Goal: Task Accomplishment & Management: Complete application form

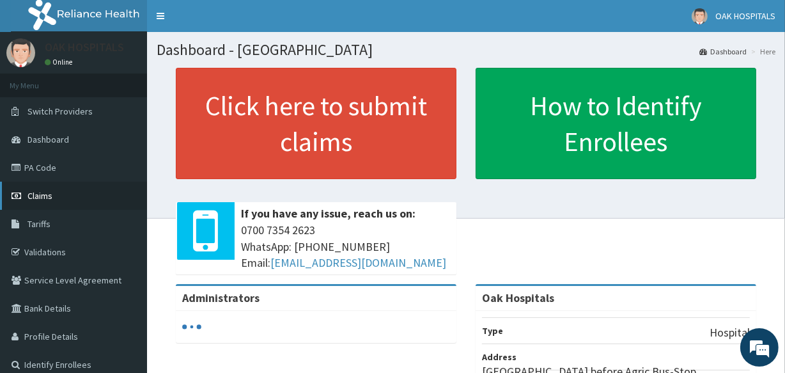
click at [70, 200] on link "Claims" at bounding box center [73, 196] width 147 height 28
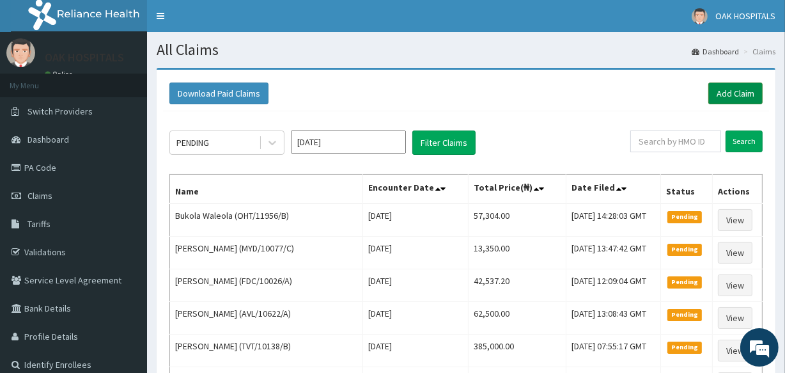
click at [732, 97] on link "Add Claim" at bounding box center [736, 94] width 54 height 22
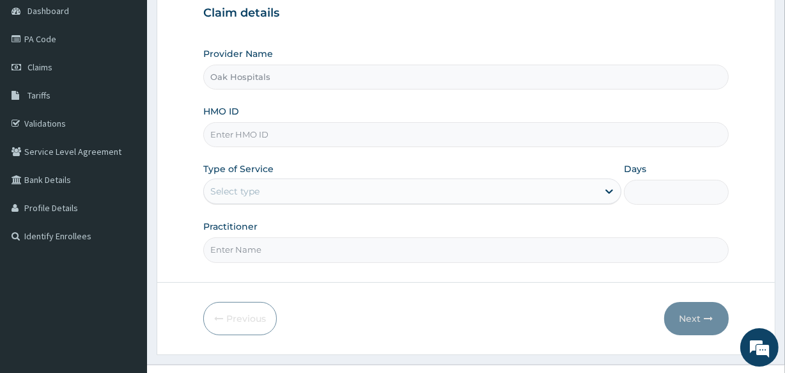
scroll to position [152, 0]
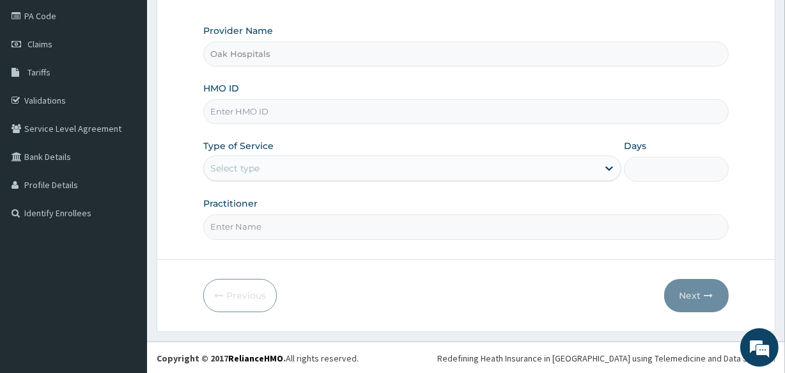
click at [374, 113] on input "HMO ID" at bounding box center [465, 111] width 525 height 25
type input "IAB/10002/B"
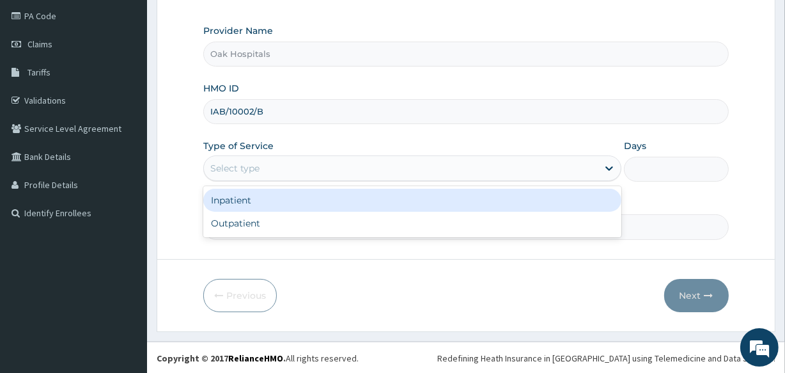
click at [329, 158] on div "Select type" at bounding box center [401, 168] width 394 height 20
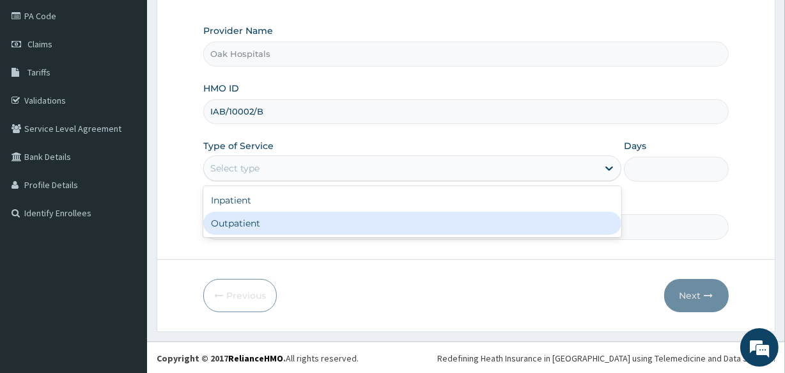
click at [304, 228] on div "Outpatient" at bounding box center [412, 223] width 418 height 23
type input "1"
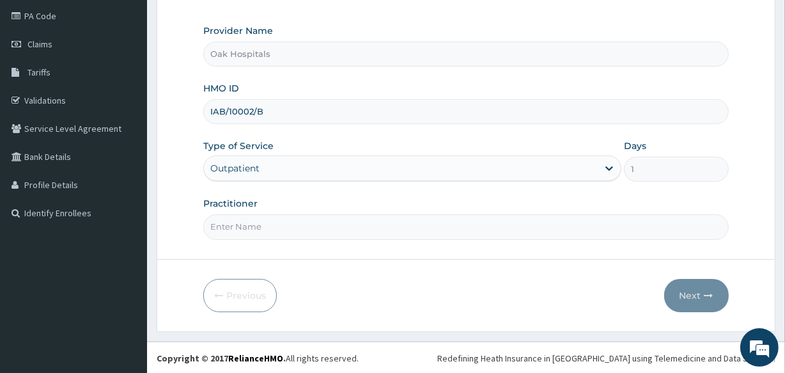
click at [368, 224] on input "Practitioner" at bounding box center [465, 226] width 525 height 25
type input "DR OJI"
click at [685, 296] on button "Next" at bounding box center [697, 295] width 65 height 33
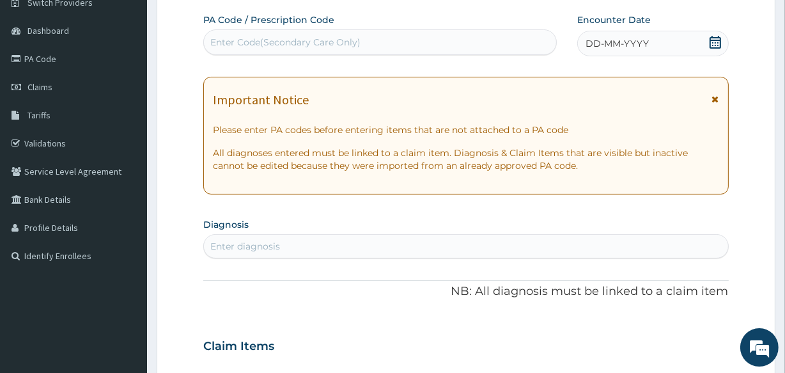
scroll to position [93, 0]
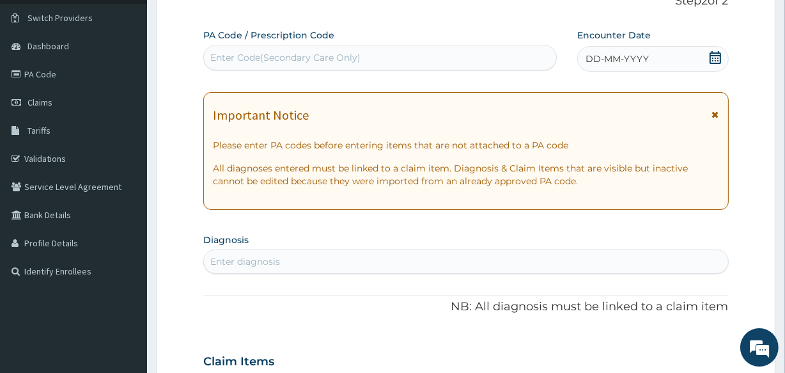
click at [626, 58] on span "DD-MM-YYYY" at bounding box center [617, 58] width 63 height 13
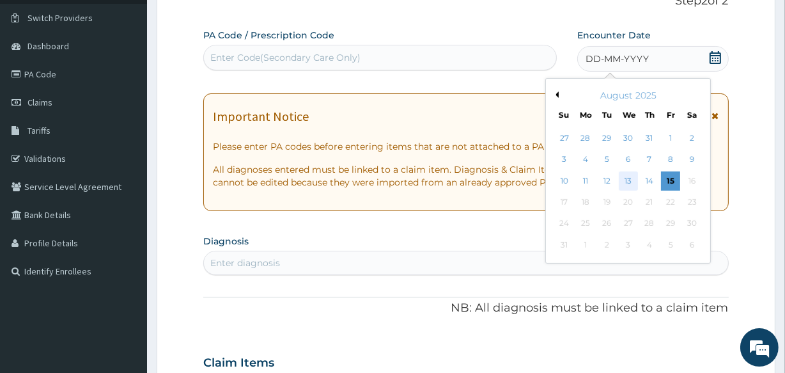
click at [625, 178] on div "13" at bounding box center [627, 180] width 19 height 19
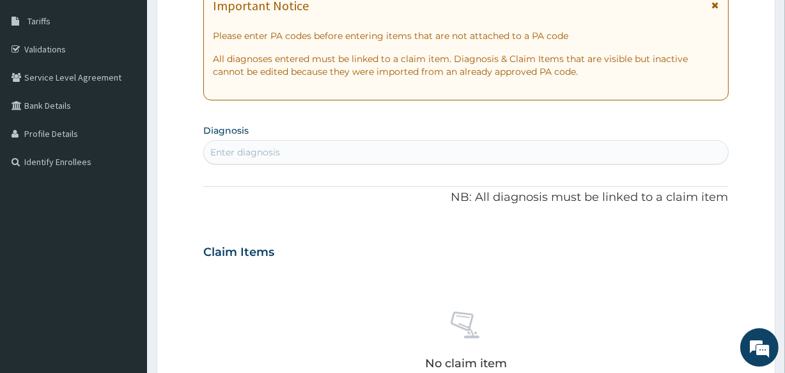
scroll to position [210, 0]
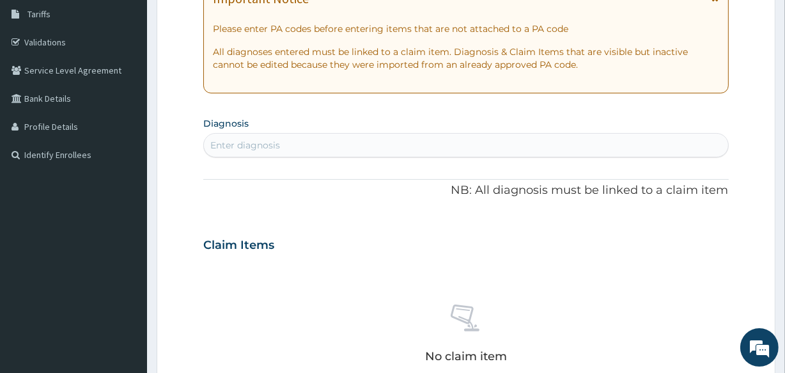
click at [409, 143] on div "Enter diagnosis" at bounding box center [466, 145] width 524 height 20
type input "UPPER RES"
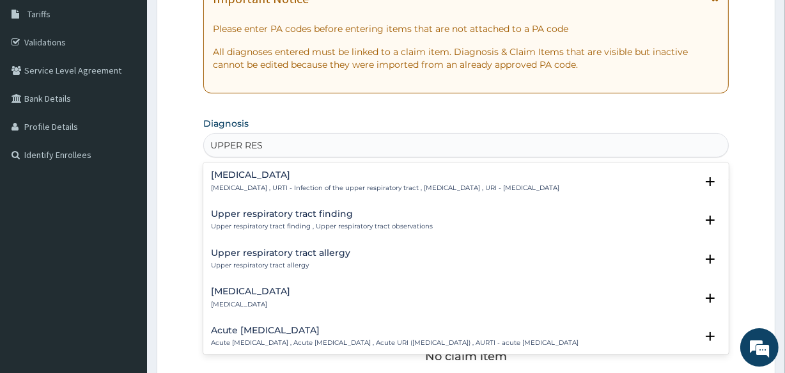
click at [301, 176] on h4 "Upper respiratory infection" at bounding box center [385, 175] width 349 height 10
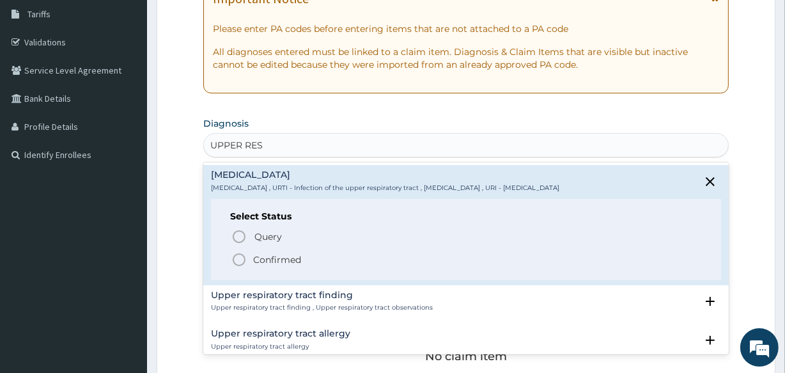
click at [262, 258] on p "Confirmed" at bounding box center [277, 259] width 48 height 13
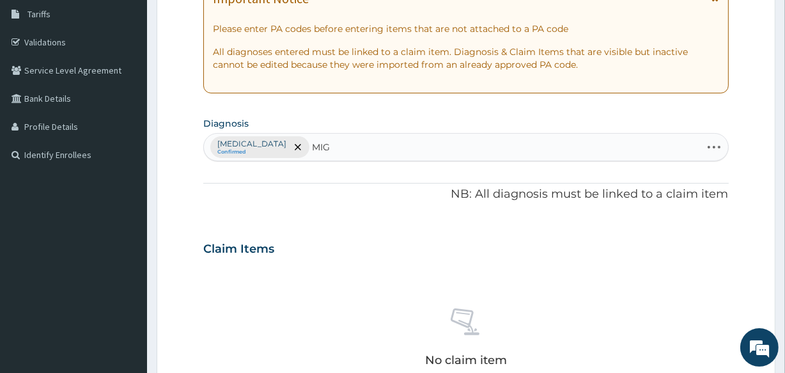
type input "MIGR"
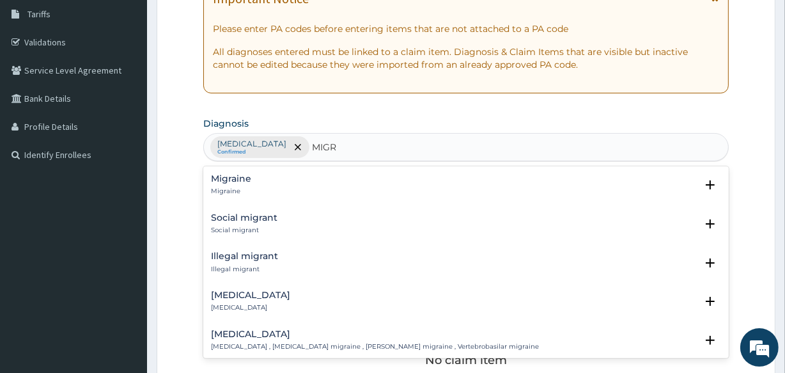
click at [239, 179] on h4 "Migraine" at bounding box center [231, 179] width 40 height 10
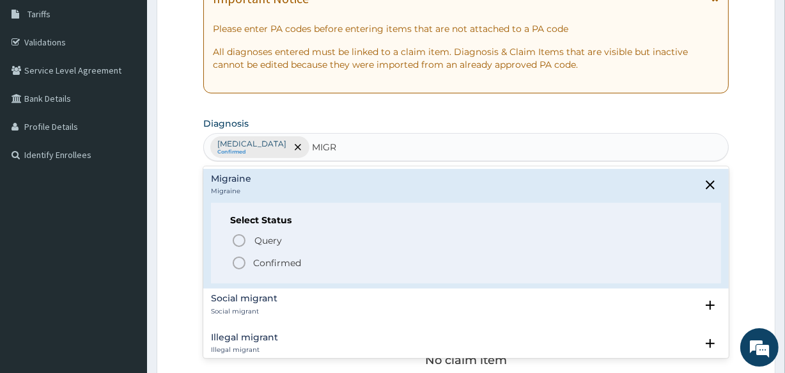
click at [268, 264] on p "Confirmed" at bounding box center [277, 262] width 48 height 13
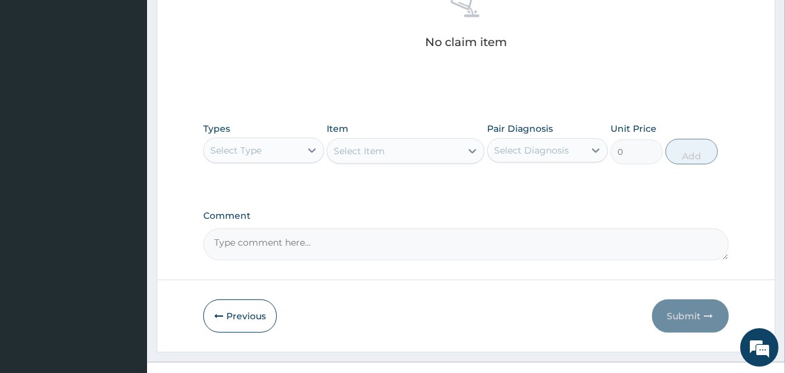
scroll to position [549, 0]
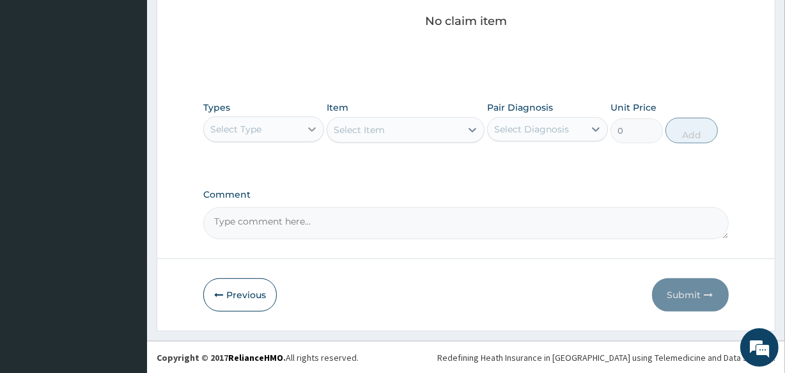
click at [308, 123] on icon at bounding box center [312, 129] width 13 height 13
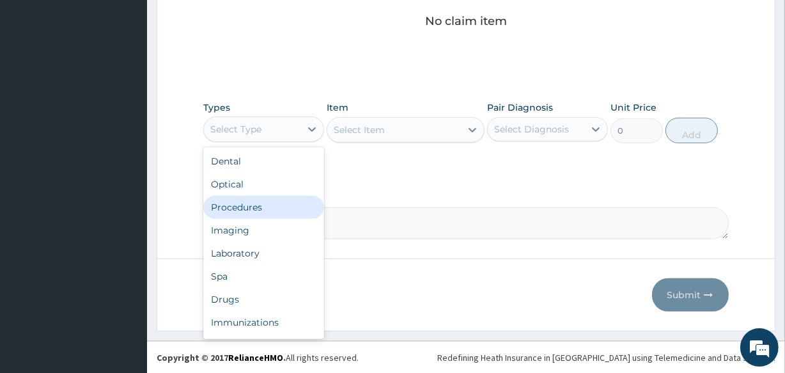
click at [281, 201] on div "Procedures" at bounding box center [263, 207] width 121 height 23
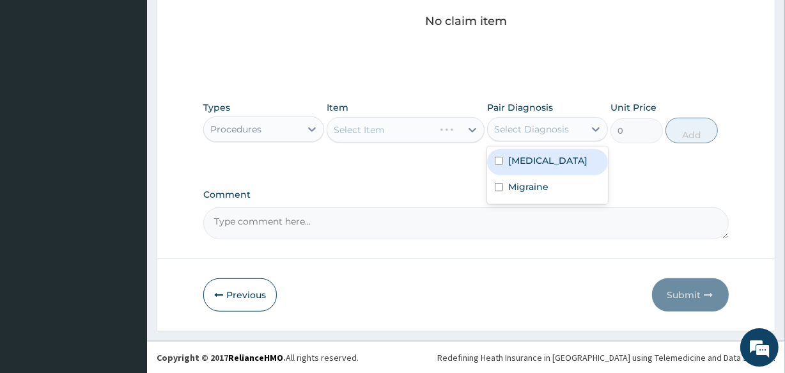
drag, startPoint x: 509, startPoint y: 129, endPoint x: 507, endPoint y: 147, distance: 18.7
click at [509, 130] on div "Select Diagnosis" at bounding box center [531, 129] width 75 height 13
click at [505, 164] on div "Upper respiratory infection" at bounding box center [547, 162] width 121 height 26
checkbox input "true"
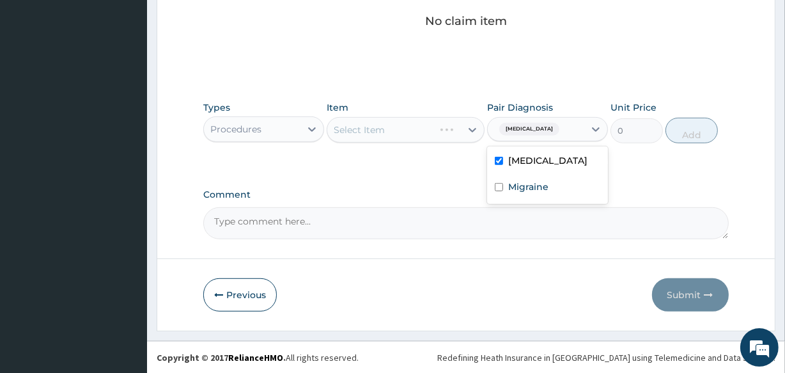
click at [420, 129] on div "Select Item" at bounding box center [405, 130] width 157 height 26
click at [420, 128] on div "Select Item" at bounding box center [405, 130] width 157 height 26
click at [414, 132] on div "Select Item" at bounding box center [393, 130] width 133 height 20
type input "GP"
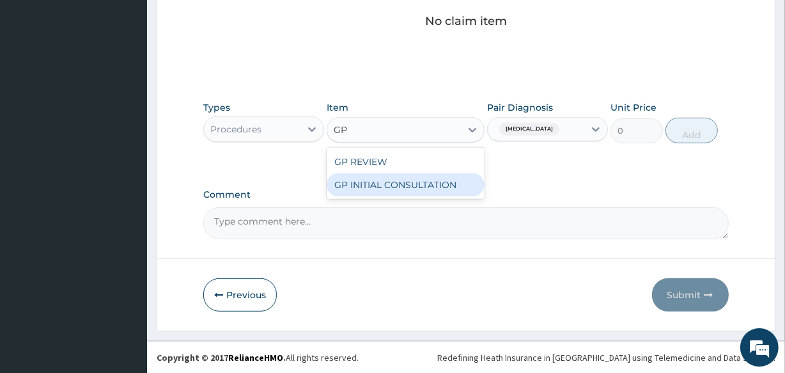
click at [403, 177] on div "GP INITIAL CONSULTATION" at bounding box center [405, 184] width 157 height 23
type input "2500"
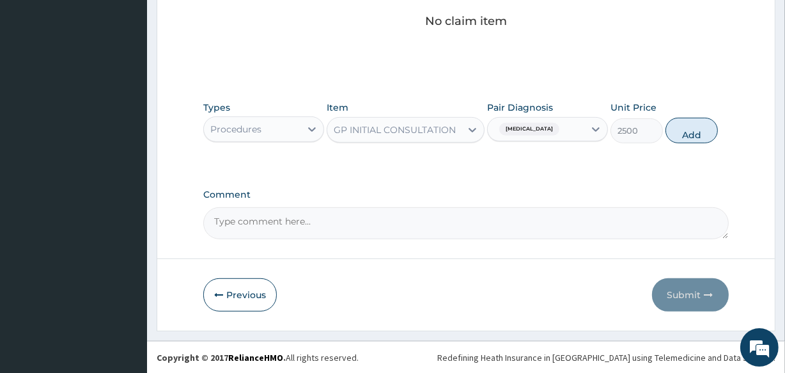
click at [422, 127] on div "GP INITIAL CONSULTATION" at bounding box center [395, 129] width 122 height 13
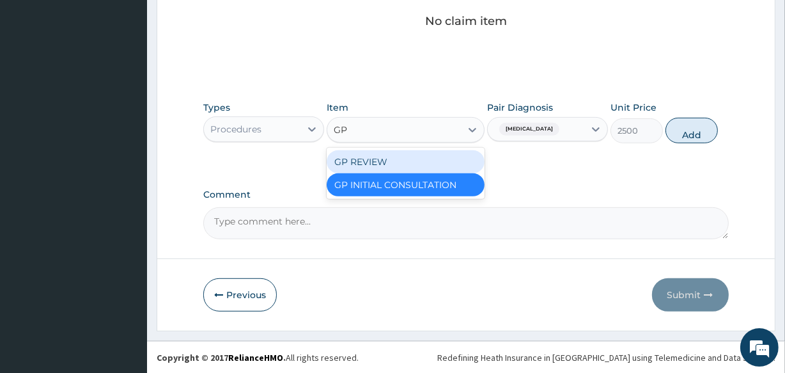
scroll to position [0, 0]
type input "GP"
click at [410, 155] on div "GP REVIEW" at bounding box center [405, 161] width 157 height 23
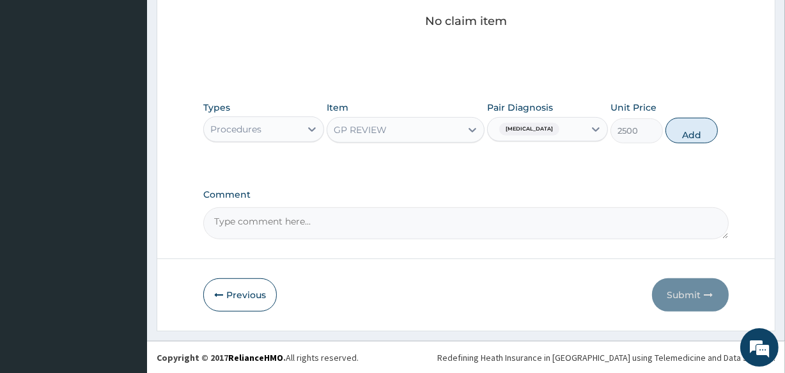
type input "1200"
drag, startPoint x: 416, startPoint y: 129, endPoint x: 417, endPoint y: 140, distance: 10.9
click at [417, 130] on div "GP REVIEW" at bounding box center [393, 130] width 133 height 20
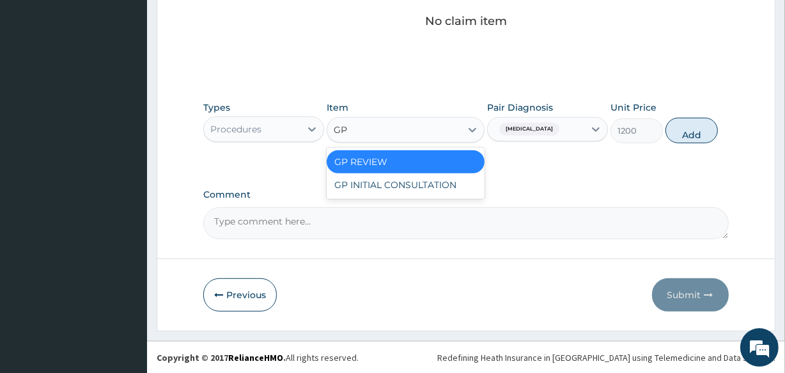
type input "GP"
click at [426, 184] on div "GP INITIAL CONSULTATION" at bounding box center [405, 184] width 157 height 23
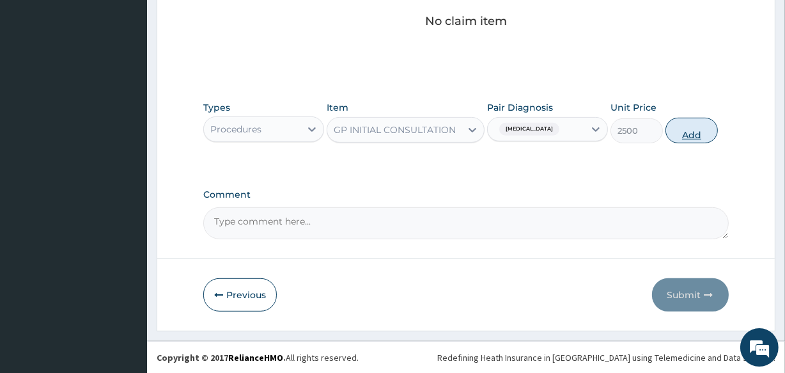
click at [707, 134] on button "Add" at bounding box center [692, 131] width 52 height 26
type input "0"
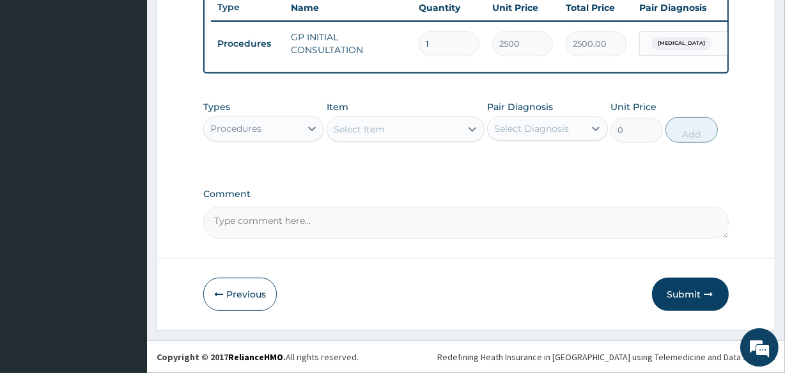
scroll to position [496, 0]
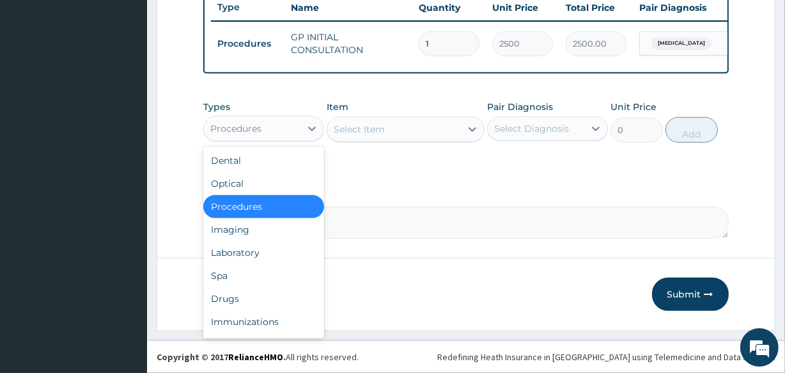
drag, startPoint x: 273, startPoint y: 129, endPoint x: 280, endPoint y: 164, distance: 35.2
click at [276, 139] on div "Procedures" at bounding box center [263, 129] width 121 height 26
click at [267, 297] on div "Drugs" at bounding box center [263, 298] width 121 height 23
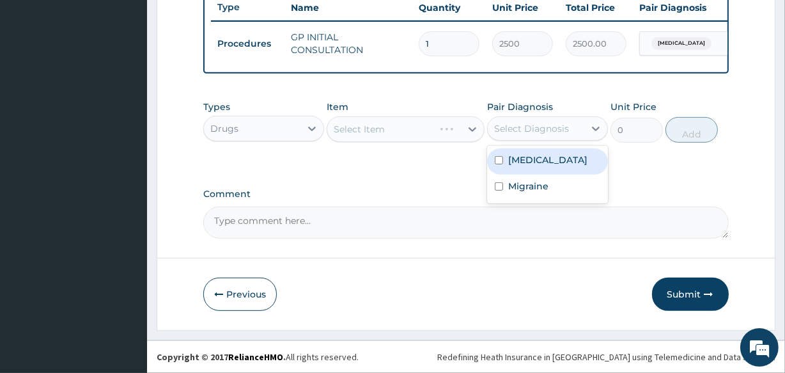
drag, startPoint x: 512, startPoint y: 127, endPoint x: 512, endPoint y: 160, distance: 33.3
click at [514, 140] on div "Select Diagnosis" at bounding box center [547, 128] width 121 height 24
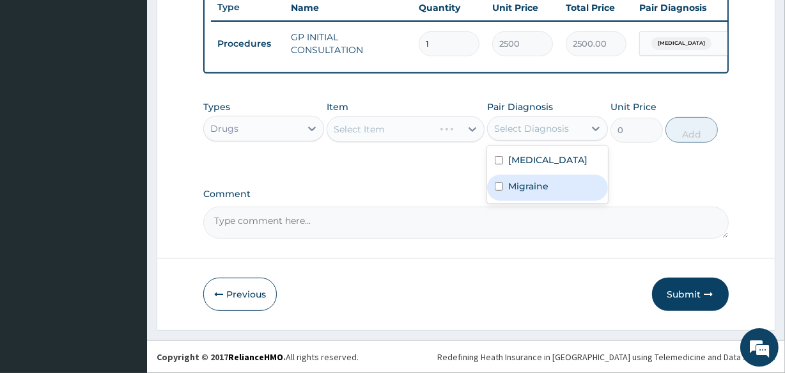
click at [510, 193] on label "Migraine" at bounding box center [528, 186] width 40 height 13
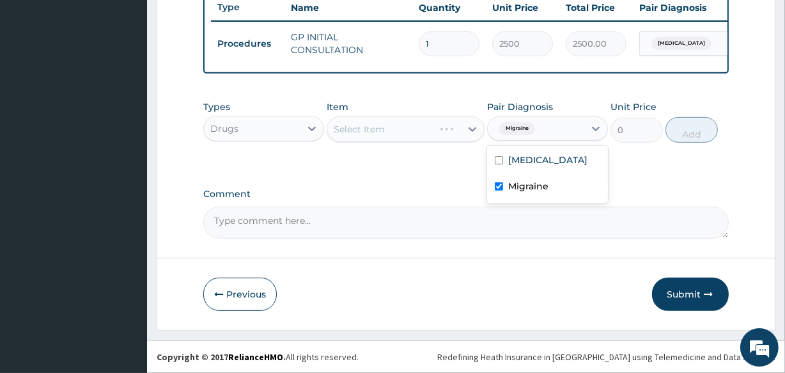
drag, startPoint x: 505, startPoint y: 168, endPoint x: 505, endPoint y: 203, distance: 35.2
click at [505, 200] on div "Upper respiratory infection Migraine" at bounding box center [547, 175] width 121 height 58
click at [512, 193] on label "Migraine" at bounding box center [528, 186] width 40 height 13
checkbox input "false"
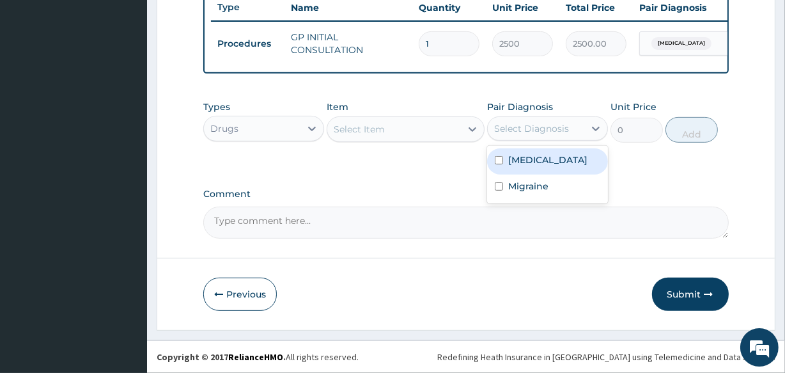
click at [523, 166] on label "Upper respiratory infection" at bounding box center [547, 160] width 79 height 13
checkbox input "true"
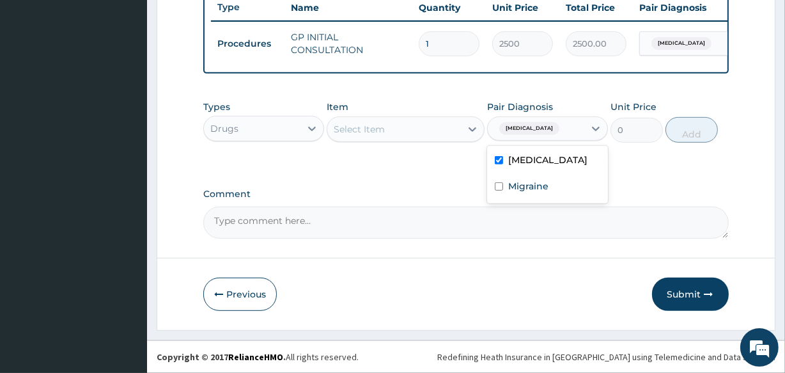
click at [447, 129] on div "Select Item" at bounding box center [393, 129] width 133 height 20
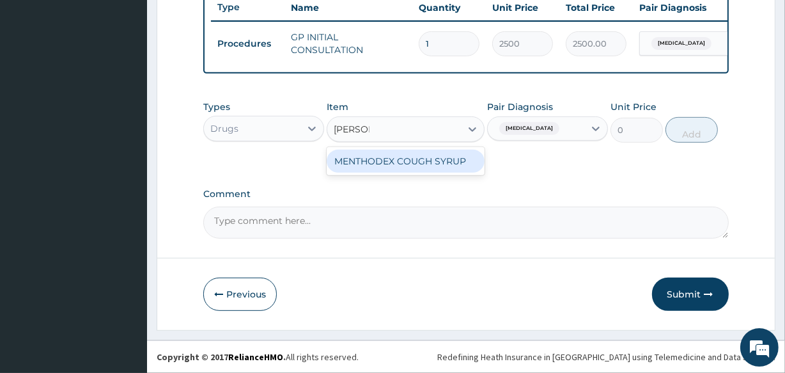
type input "MENTHO"
click at [428, 157] on div "MENTHODEX COUGH SYRUP" at bounding box center [405, 161] width 157 height 23
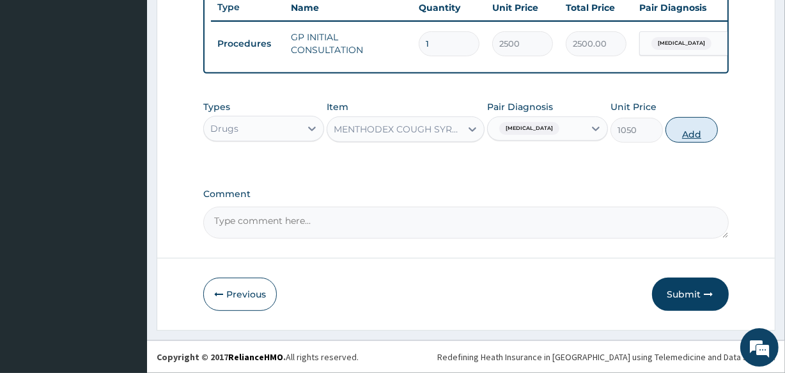
click at [693, 128] on button "Add" at bounding box center [692, 130] width 52 height 26
type input "0"
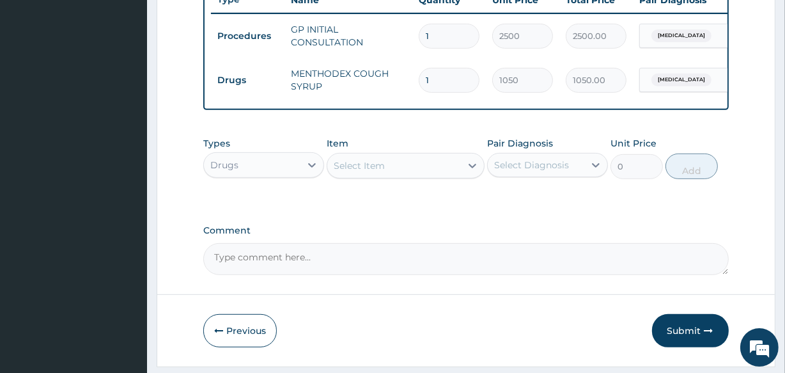
click at [372, 172] on div "Select Item" at bounding box center [359, 165] width 51 height 13
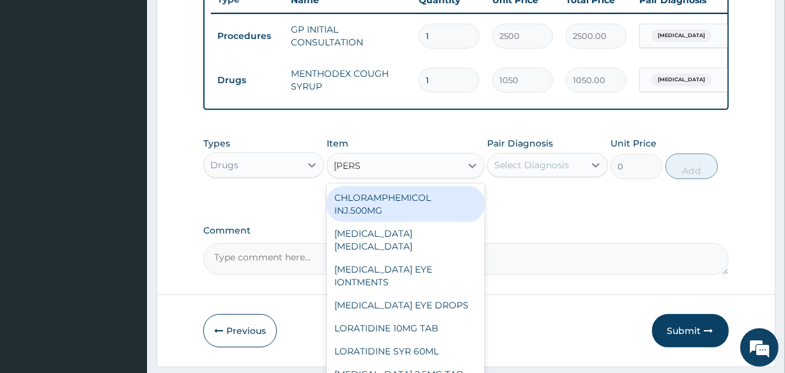
type input "LORAT"
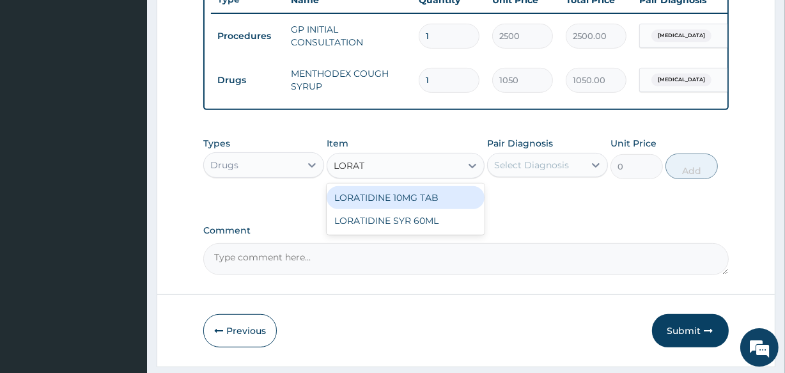
click at [427, 207] on div "LORATIDINE 10MG TAB" at bounding box center [405, 197] width 157 height 23
type input "70"
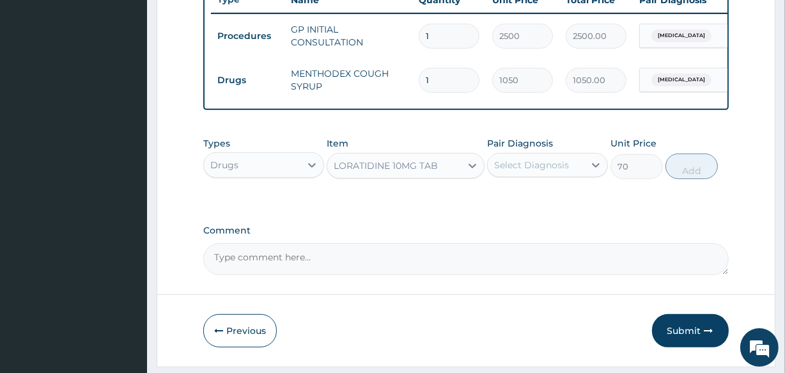
click at [532, 171] on div "Select Diagnosis" at bounding box center [531, 165] width 75 height 13
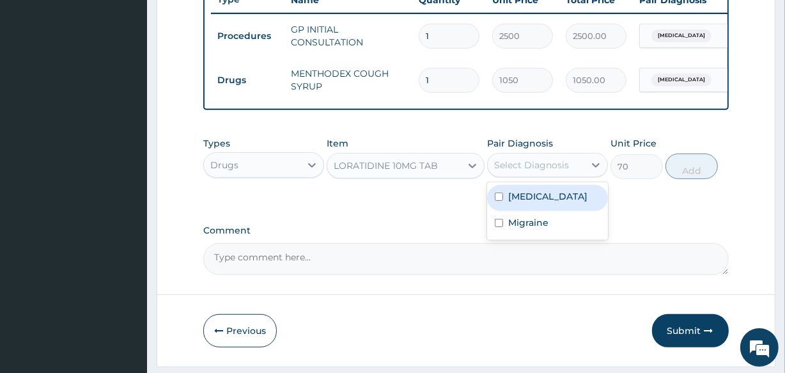
click at [528, 203] on label "Upper respiratory infection" at bounding box center [547, 196] width 79 height 13
checkbox input "true"
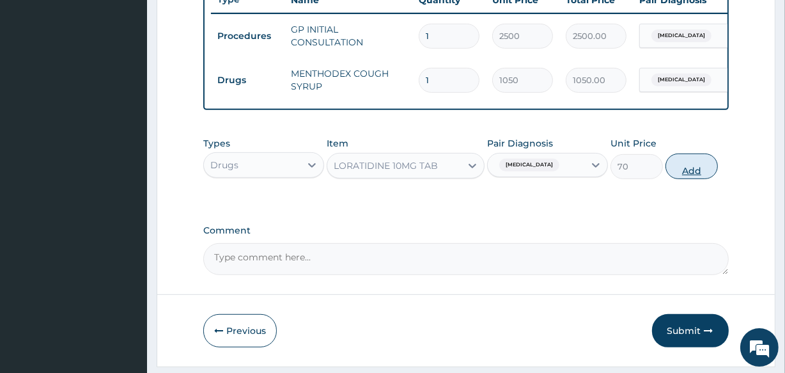
click at [690, 175] on button "Add" at bounding box center [692, 167] width 52 height 26
type input "0"
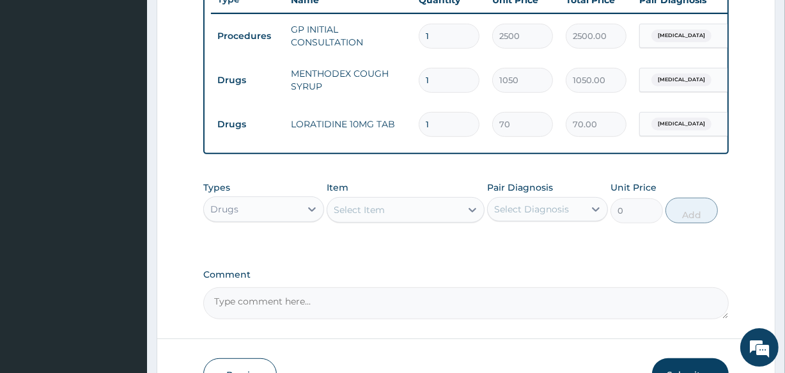
type input "0.00"
type input "3"
type input "210.00"
type input "3"
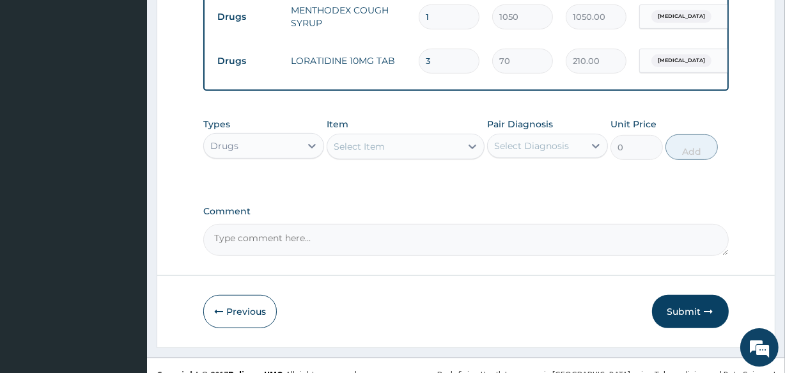
scroll to position [585, 0]
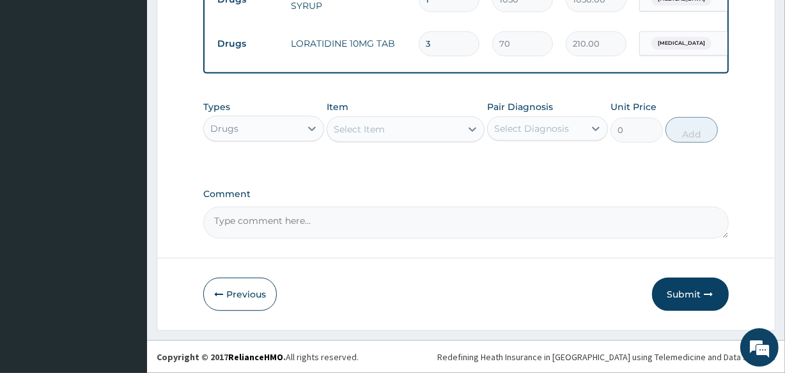
click at [406, 125] on div "Select Item" at bounding box center [393, 129] width 133 height 20
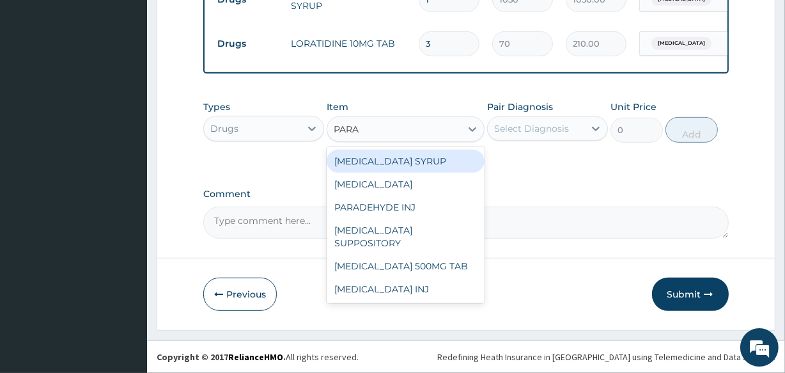
type input "PARAC"
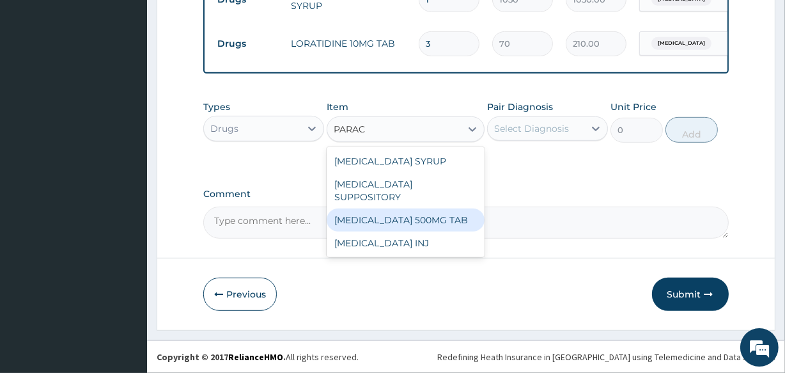
click at [428, 211] on div "[MEDICAL_DATA] 500MG TAB" at bounding box center [405, 220] width 157 height 23
type input "14"
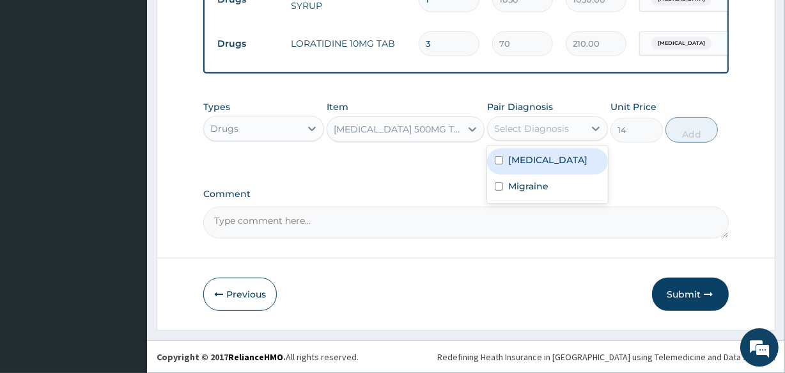
click at [563, 126] on div "Select Diagnosis" at bounding box center [531, 128] width 75 height 13
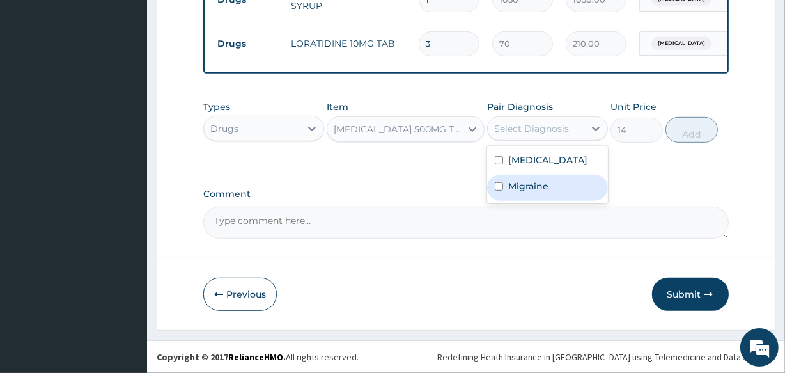
click at [548, 193] on label "Migraine" at bounding box center [528, 186] width 40 height 13
checkbox input "true"
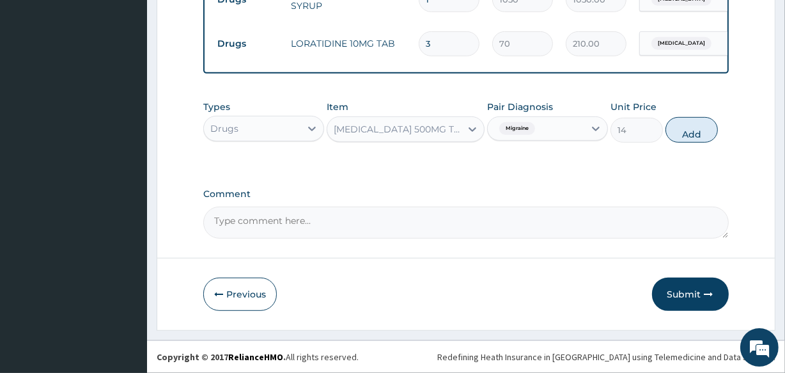
drag, startPoint x: 691, startPoint y: 128, endPoint x: 685, endPoint y: 132, distance: 7.3
click at [689, 130] on button "Add" at bounding box center [692, 130] width 52 height 26
type input "0"
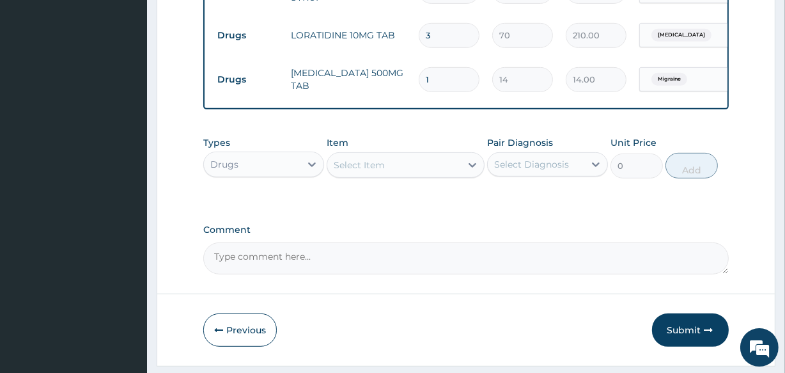
type input "18"
type input "252.00"
type input "18"
click at [626, 235] on label "Comment" at bounding box center [465, 229] width 525 height 11
click at [626, 243] on textarea "Comment" at bounding box center [465, 258] width 525 height 32
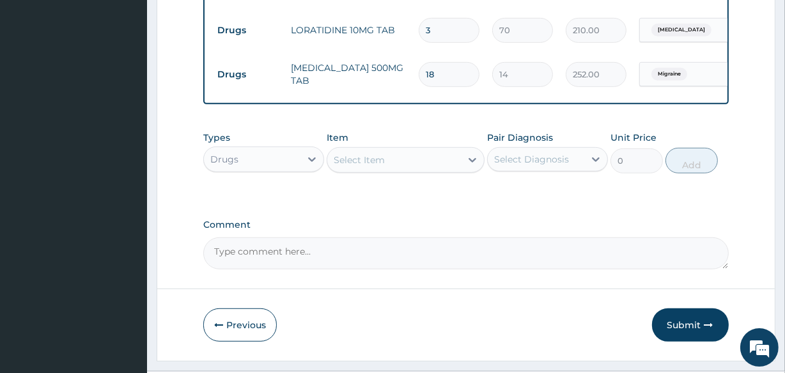
scroll to position [629, 0]
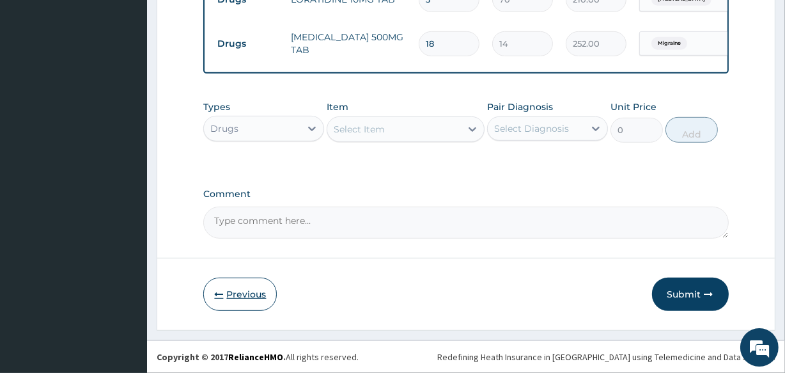
click at [236, 300] on button "Previous" at bounding box center [240, 294] width 74 height 33
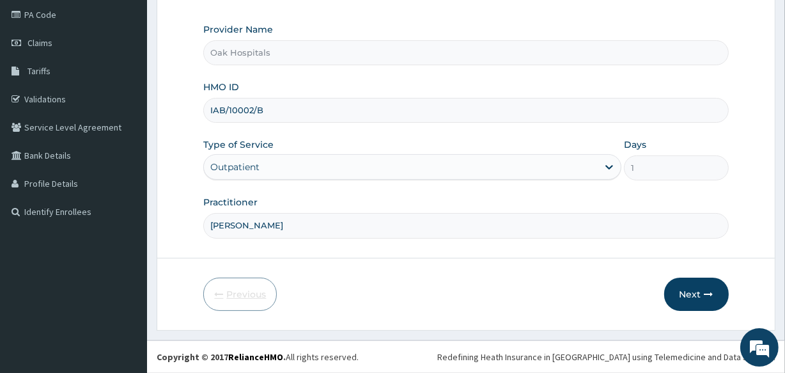
scroll to position [152, 0]
click at [677, 295] on button "Next" at bounding box center [697, 295] width 65 height 33
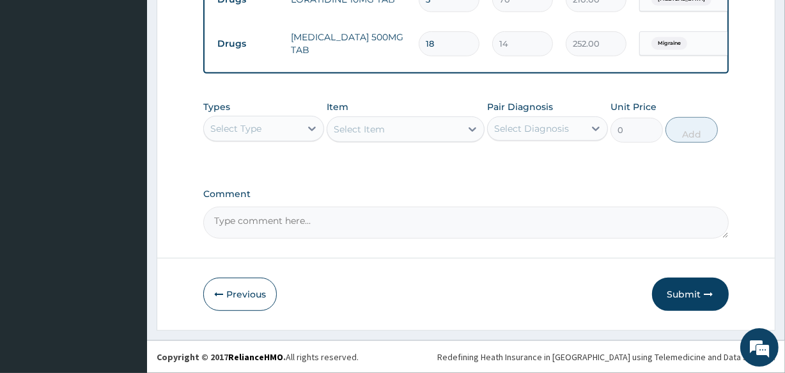
scroll to position [629, 0]
click at [681, 299] on button "Submit" at bounding box center [690, 294] width 77 height 33
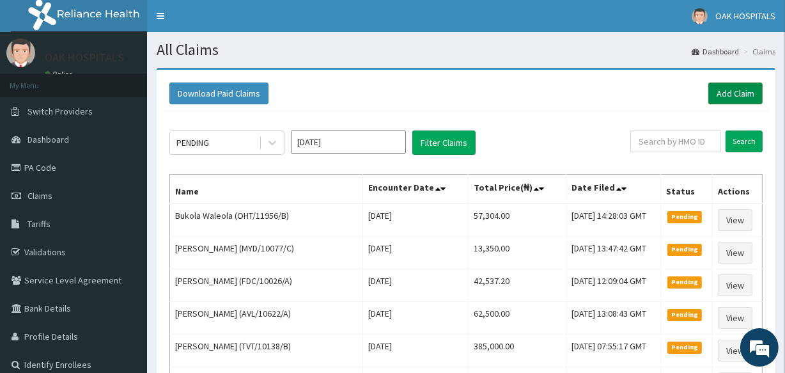
click at [748, 90] on link "Add Claim" at bounding box center [736, 94] width 54 height 22
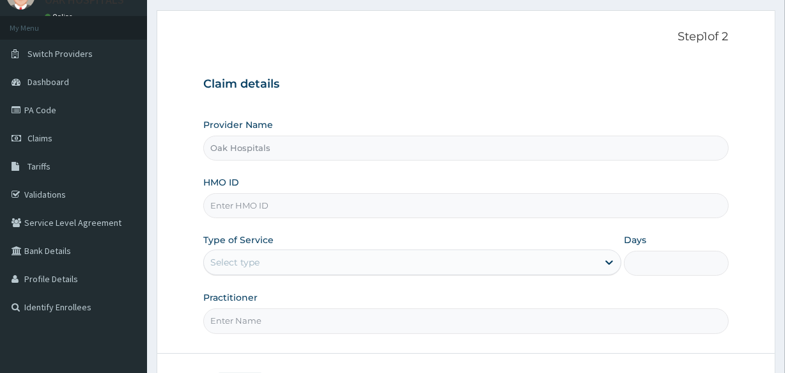
type input "Oak Hospitals"
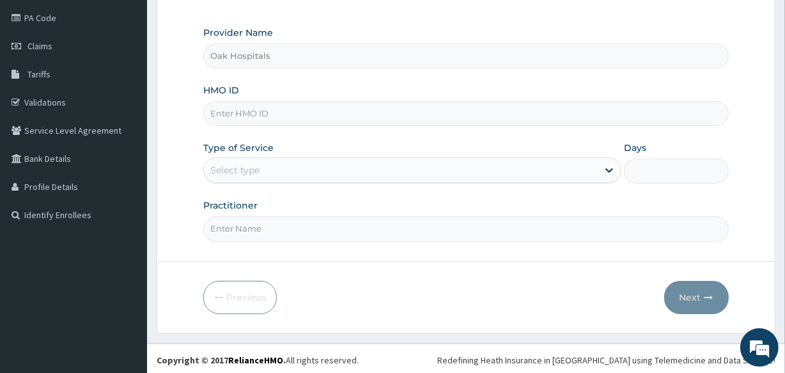
scroll to position [152, 0]
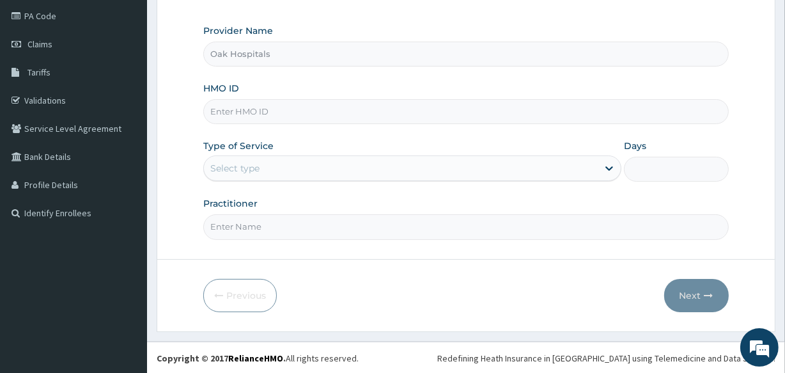
click at [447, 111] on input "HMO ID" at bounding box center [465, 111] width 525 height 25
type input "TZZ/10004/B"
click at [367, 174] on div "Select type" at bounding box center [401, 168] width 394 height 20
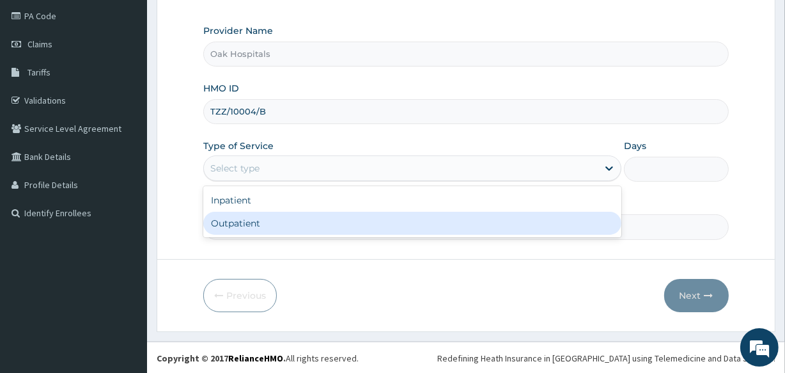
click at [358, 223] on div "Outpatient" at bounding box center [412, 223] width 418 height 23
type input "1"
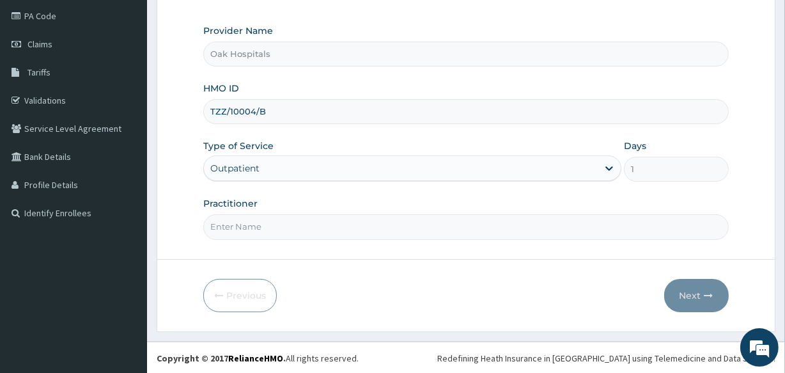
click at [358, 223] on input "Practitioner" at bounding box center [465, 226] width 525 height 25
type input "[PERSON_NAME]"
click at [686, 291] on button "Next" at bounding box center [697, 295] width 65 height 33
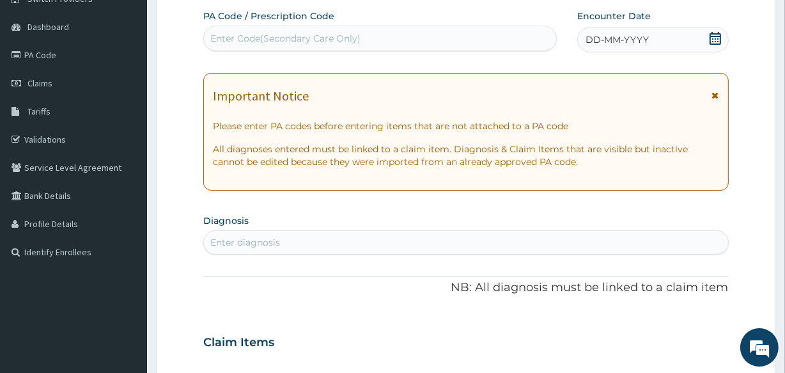
scroll to position [93, 0]
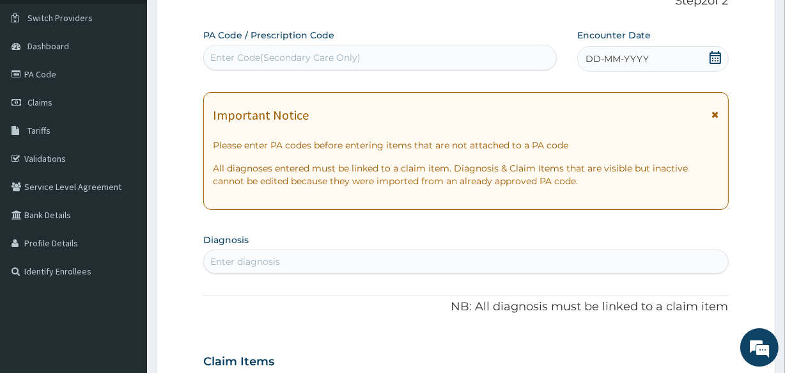
click at [624, 58] on span "DD-MM-YYYY" at bounding box center [617, 58] width 63 height 13
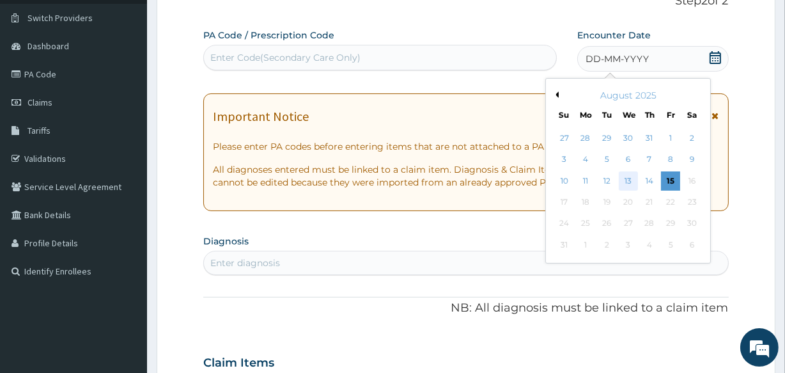
click at [632, 178] on div "13" at bounding box center [627, 180] width 19 height 19
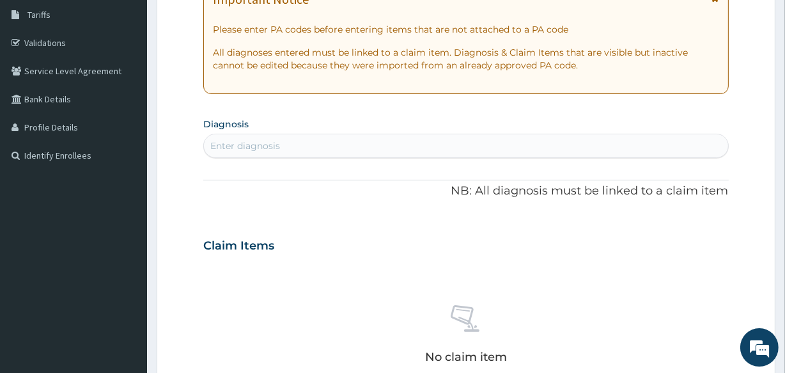
scroll to position [210, 0]
click at [409, 144] on div "Enter diagnosis" at bounding box center [466, 145] width 524 height 20
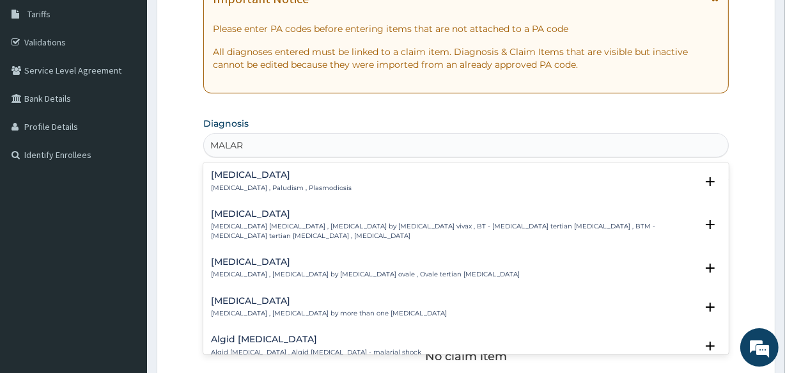
type input "MALARI"
click at [263, 178] on h4 "Malaria" at bounding box center [281, 175] width 141 height 10
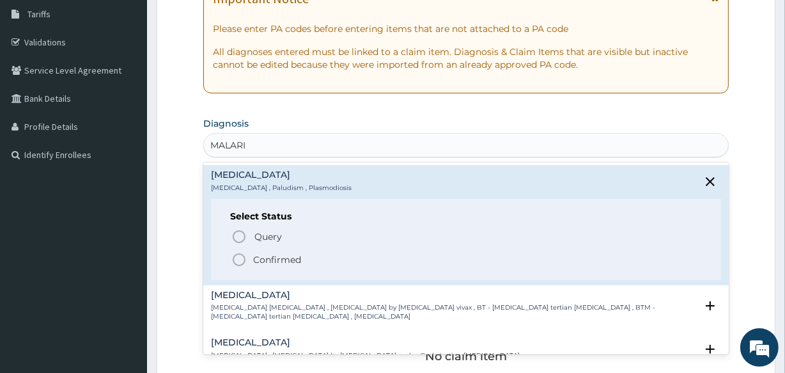
click at [256, 256] on p "Confirmed" at bounding box center [277, 259] width 48 height 13
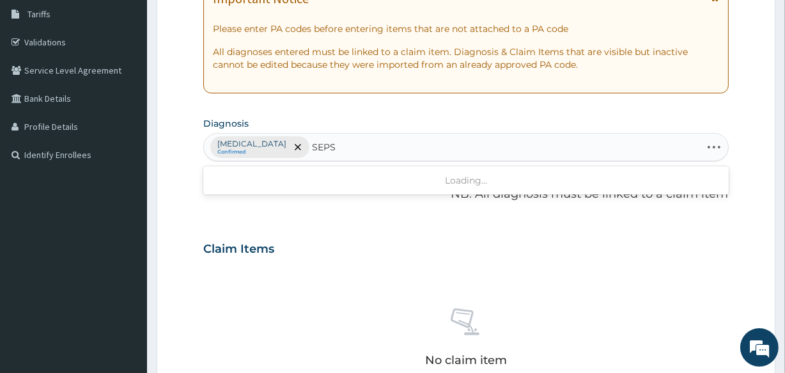
type input "SEPSI"
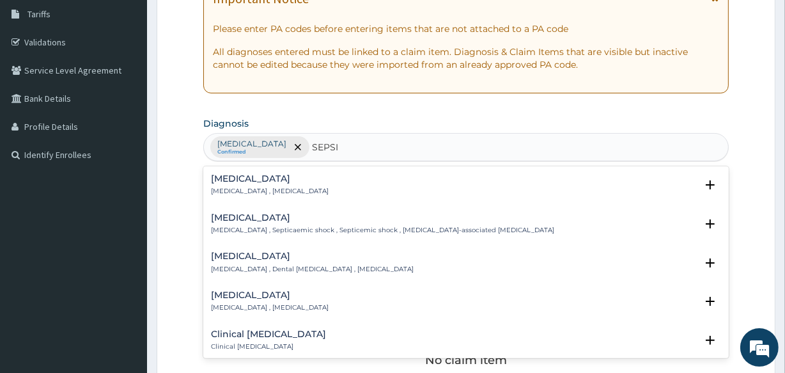
click at [259, 187] on p "Systemic infection , Sepsis" at bounding box center [270, 191] width 118 height 9
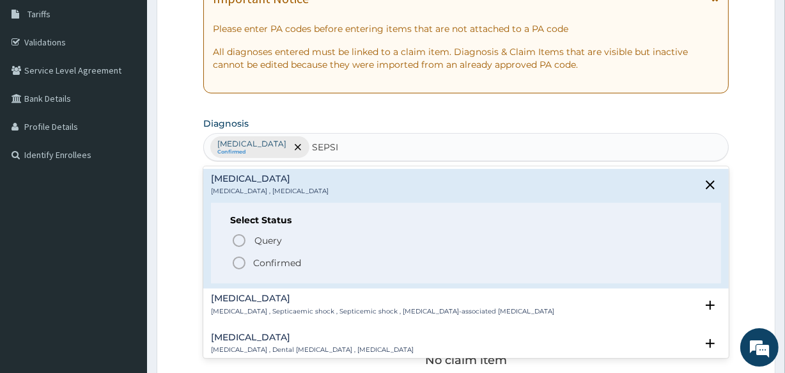
click at [251, 265] on span "Confirmed" at bounding box center [467, 262] width 470 height 15
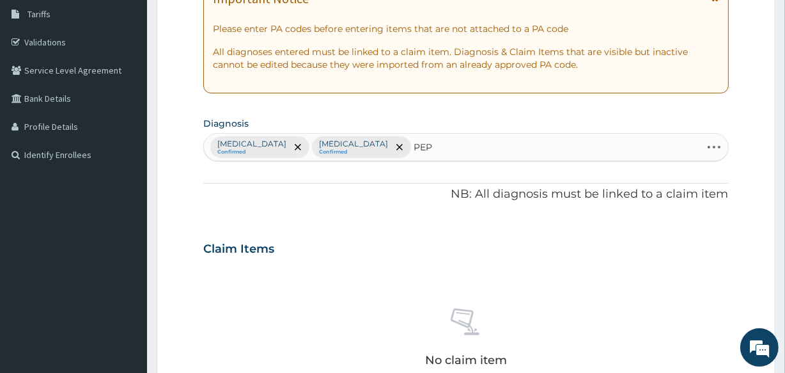
type input "PEPT"
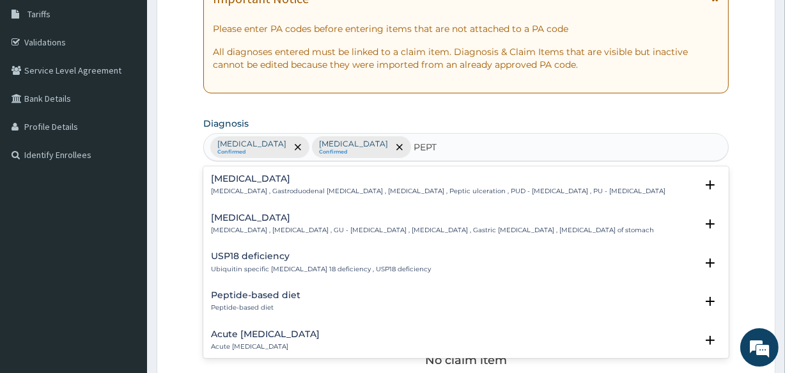
click at [249, 182] on h4 "Peptic ulcer" at bounding box center [438, 179] width 455 height 10
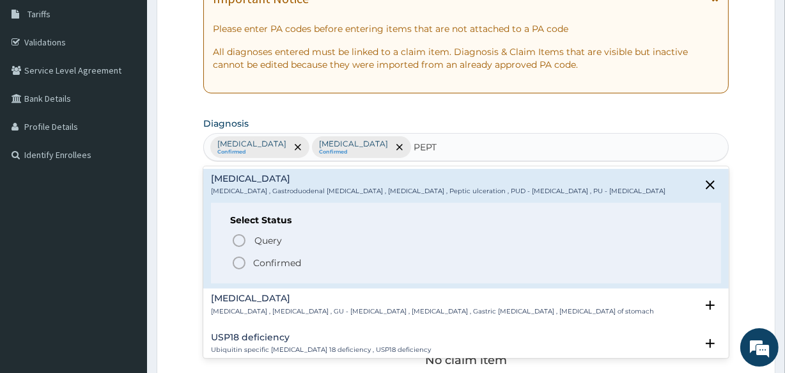
click at [270, 264] on p "Confirmed" at bounding box center [277, 262] width 48 height 13
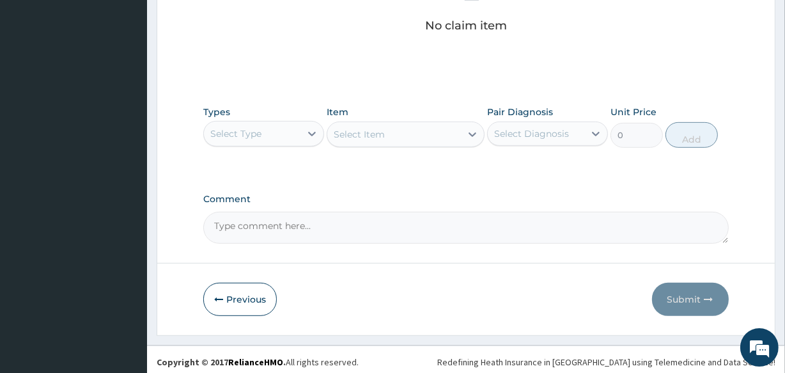
scroll to position [549, 0]
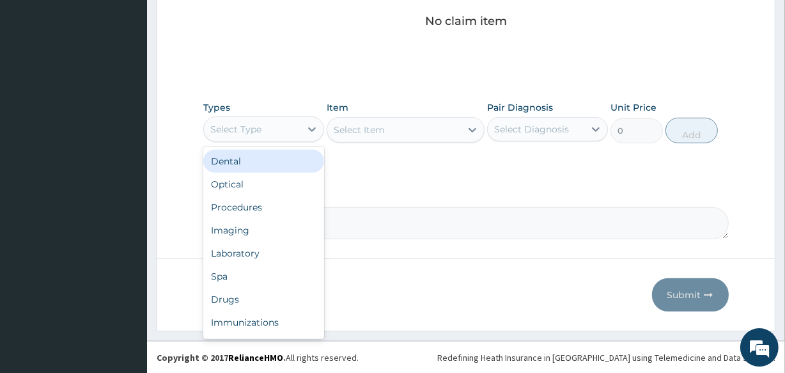
click at [283, 128] on div "Select Type" at bounding box center [252, 129] width 97 height 20
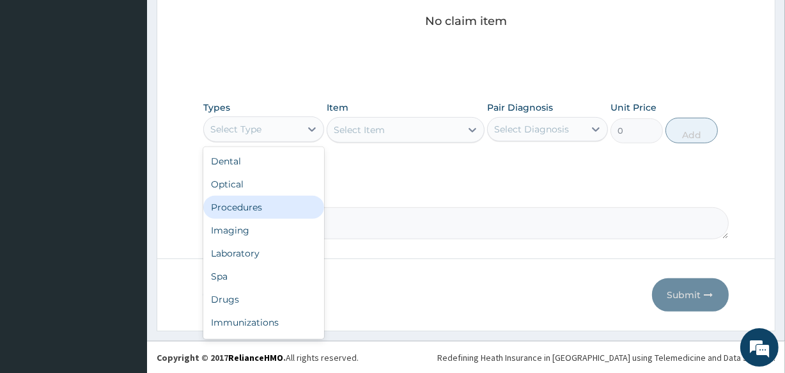
drag, startPoint x: 284, startPoint y: 212, endPoint x: 275, endPoint y: 216, distance: 9.7
click at [282, 216] on div "Procedures" at bounding box center [263, 207] width 121 height 23
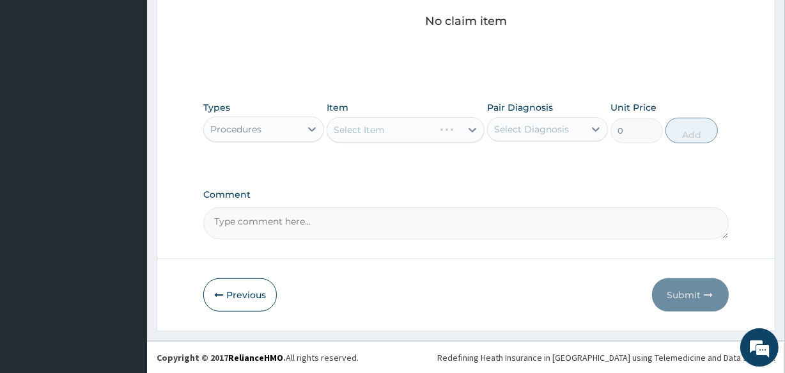
click at [535, 133] on div "Select Diagnosis" at bounding box center [531, 129] width 75 height 13
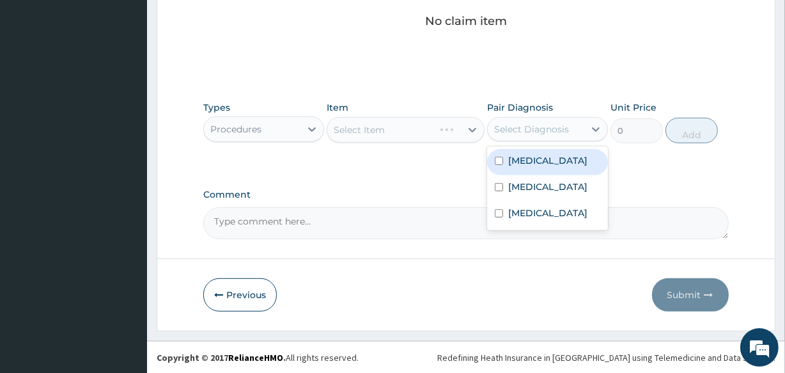
drag, startPoint x: 532, startPoint y: 156, endPoint x: 484, endPoint y: 150, distance: 47.8
click at [512, 157] on label "[MEDICAL_DATA]" at bounding box center [547, 160] width 79 height 13
checkbox input "true"
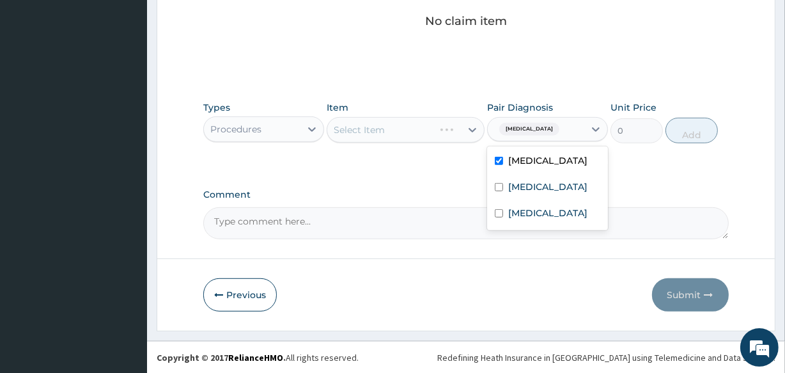
drag, startPoint x: 441, startPoint y: 126, endPoint x: 427, endPoint y: 139, distance: 19.5
click at [429, 139] on div "Select Item" at bounding box center [405, 130] width 157 height 26
click at [420, 130] on div "Select Item" at bounding box center [405, 130] width 157 height 26
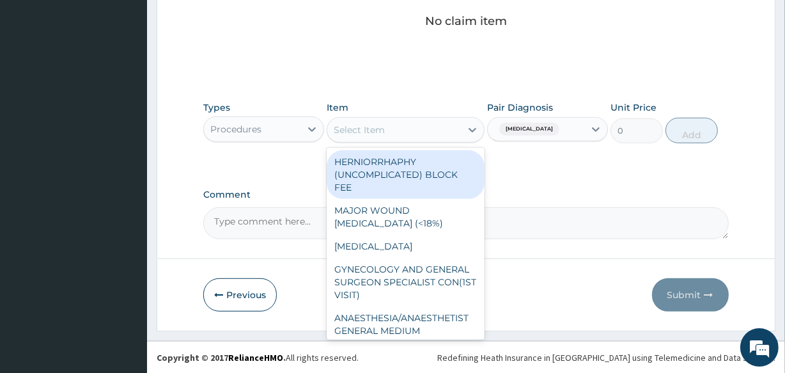
click at [421, 129] on div "Select Item" at bounding box center [393, 130] width 133 height 20
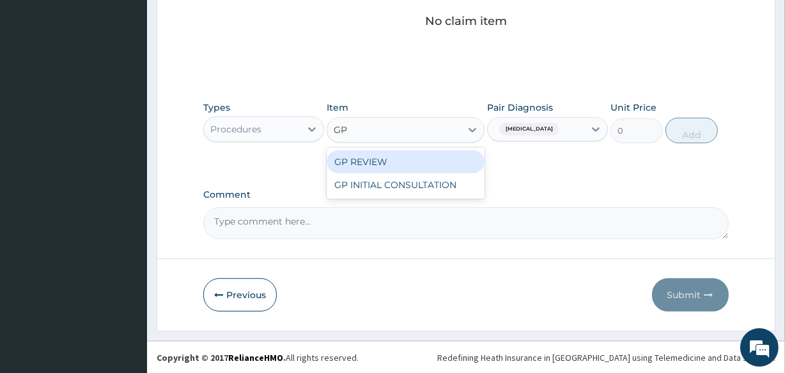
type input "GP"
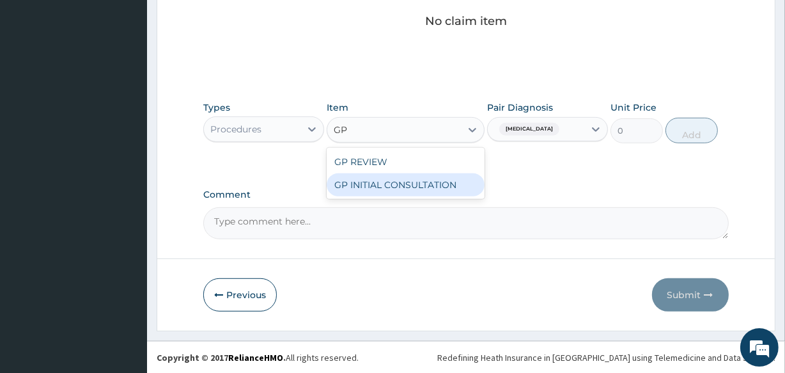
click at [409, 187] on div "GP INITIAL CONSULTATION" at bounding box center [405, 184] width 157 height 23
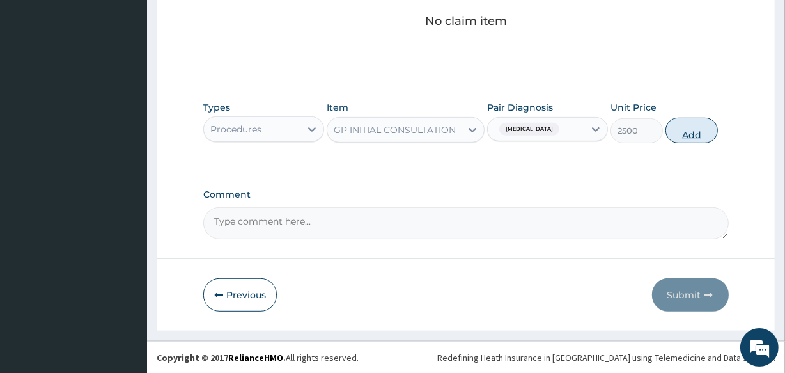
click at [689, 134] on button "Add" at bounding box center [692, 131] width 52 height 26
type input "0"
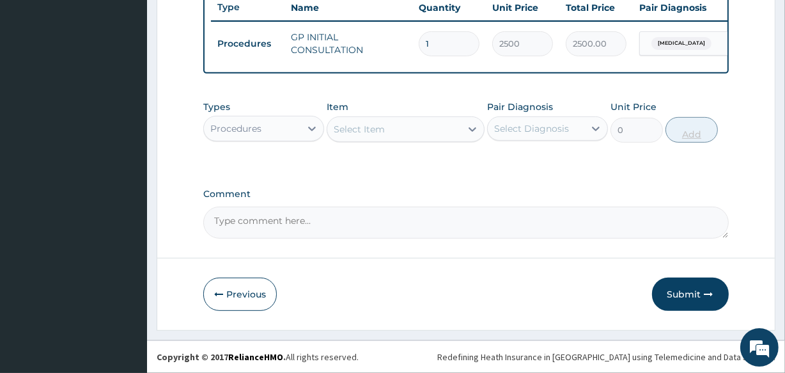
scroll to position [496, 0]
click at [276, 132] on div "Procedures" at bounding box center [252, 128] width 97 height 20
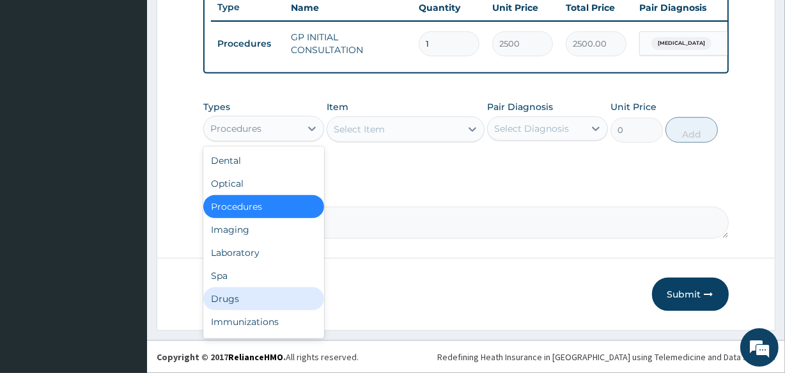
click at [245, 296] on div "Drugs" at bounding box center [263, 298] width 121 height 23
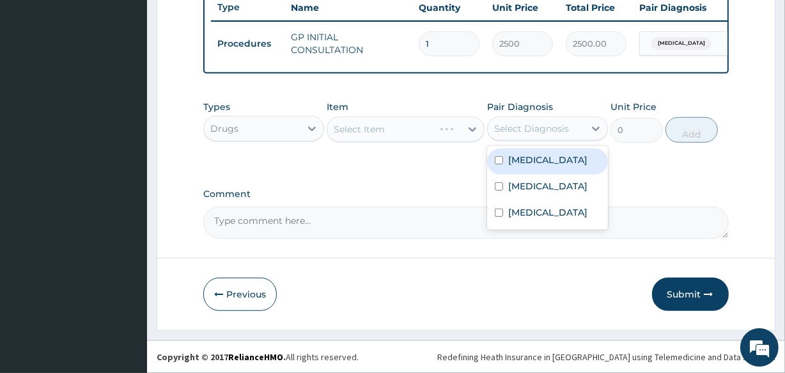
click at [518, 125] on div "Select Diagnosis" at bounding box center [531, 128] width 75 height 13
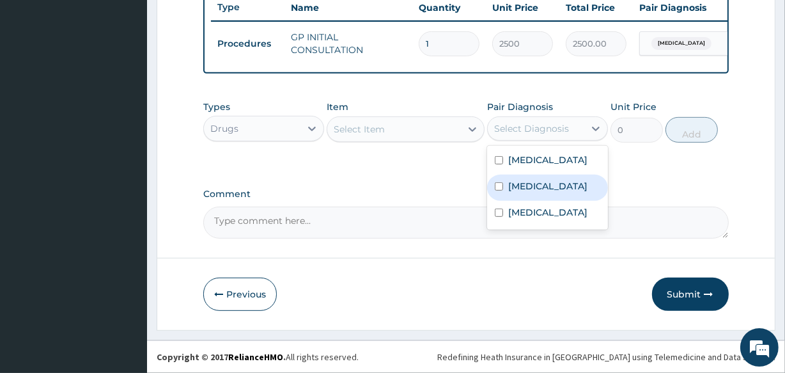
click at [530, 189] on label "Sepsis" at bounding box center [547, 186] width 79 height 13
checkbox input "true"
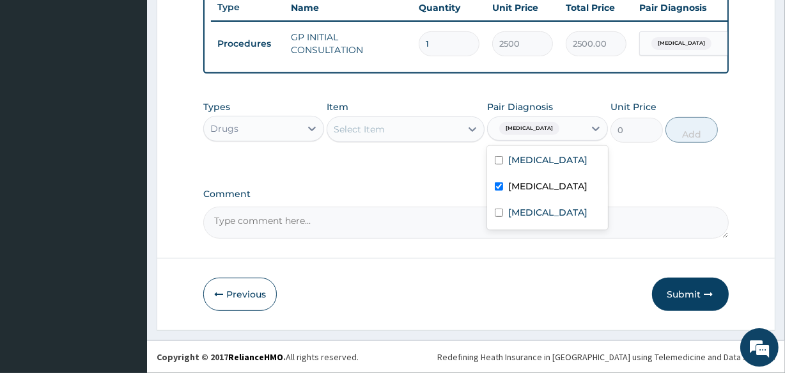
click at [411, 133] on div "Select Item" at bounding box center [393, 129] width 133 height 20
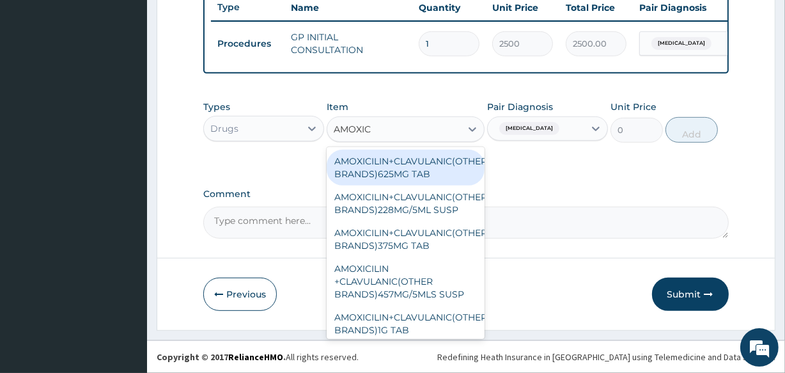
type input "AMOXICI"
click at [413, 165] on div "AMOXICILIN+CLAVULANIC(OTHER BRANDS)625MG TAB" at bounding box center [405, 168] width 157 height 36
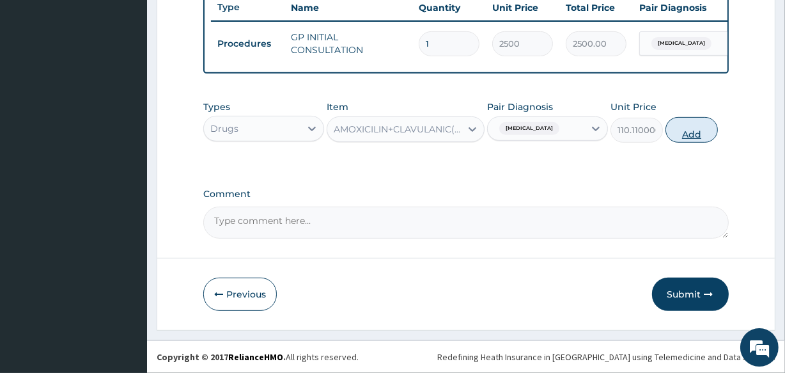
click at [686, 128] on button "Add" at bounding box center [692, 130] width 52 height 26
type input "0"
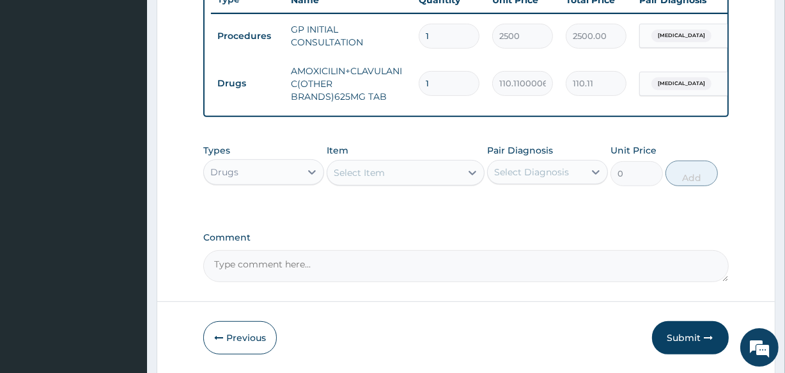
type input "10"
type input "1101.10"
type input "10"
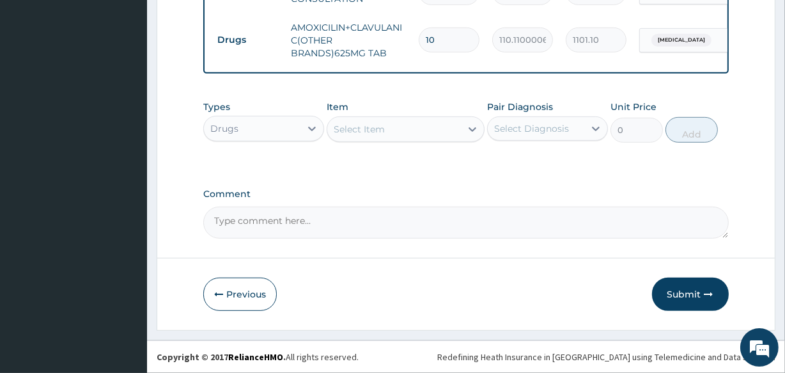
click at [391, 132] on div "Select Item" at bounding box center [393, 129] width 133 height 20
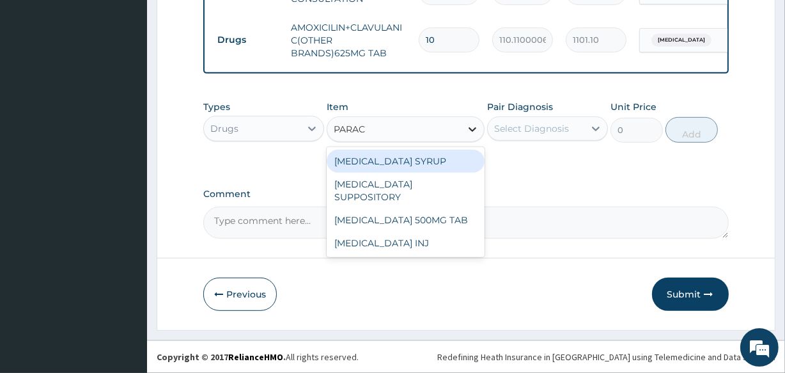
type input "PARACE"
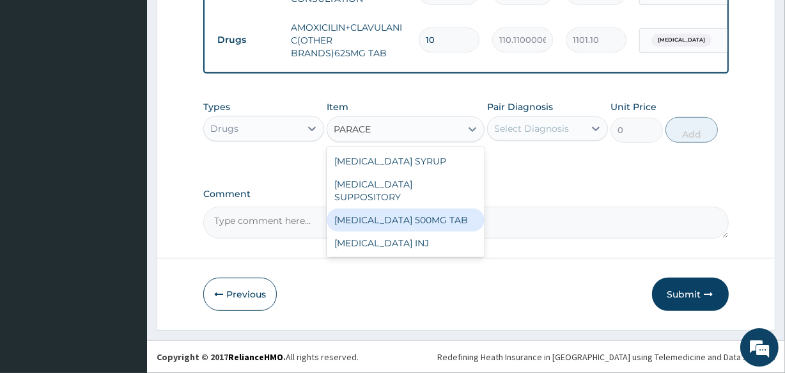
click at [438, 209] on div "[MEDICAL_DATA] 500MG TAB" at bounding box center [405, 220] width 157 height 23
type input "14"
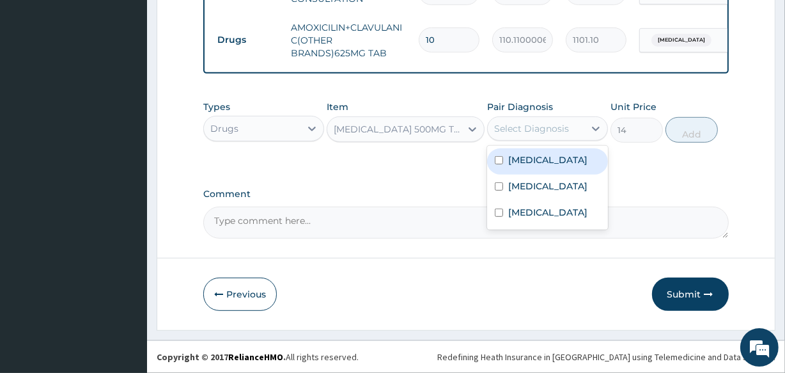
click at [518, 128] on div "Select Diagnosis" at bounding box center [531, 128] width 75 height 13
click at [530, 163] on label "Malaria" at bounding box center [547, 160] width 79 height 13
checkbox input "true"
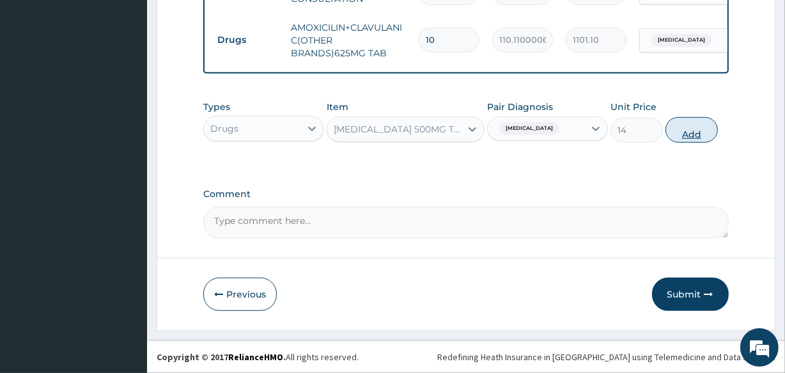
click at [698, 137] on button "Add" at bounding box center [692, 130] width 52 height 26
type input "0"
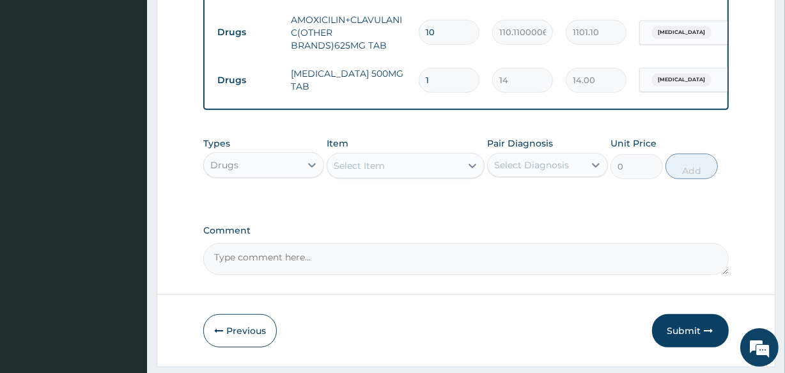
type input "18"
type input "252.00"
type input "18"
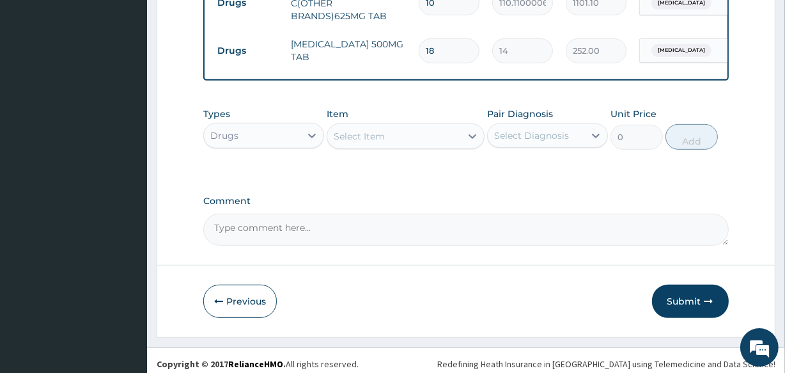
scroll to position [592, 0]
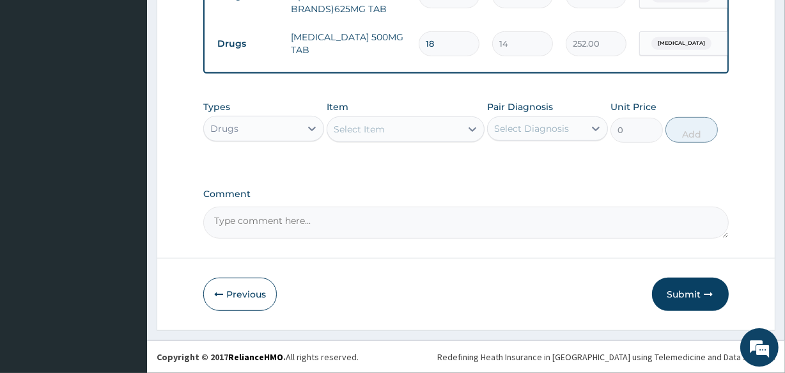
click at [386, 126] on div "Select Item" at bounding box center [393, 129] width 133 height 20
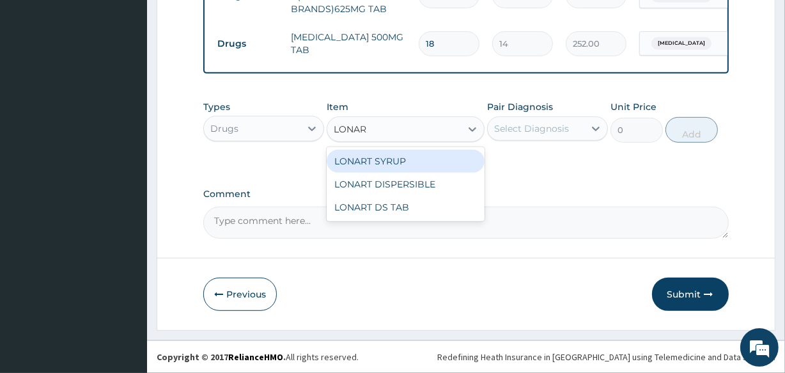
type input "LONART"
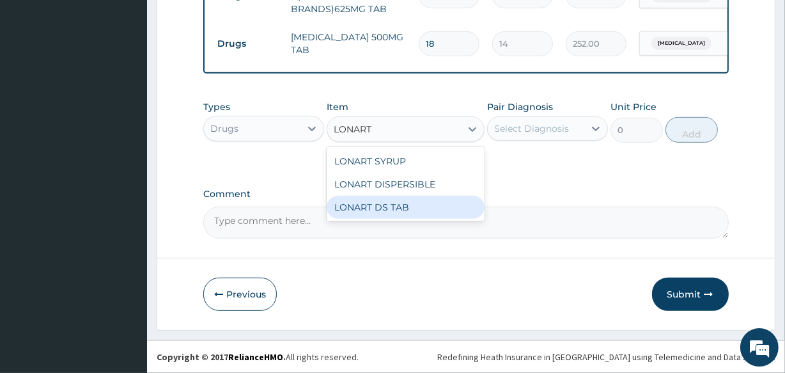
click at [398, 205] on div "LONART DS TAB" at bounding box center [405, 207] width 157 height 23
type input "1400"
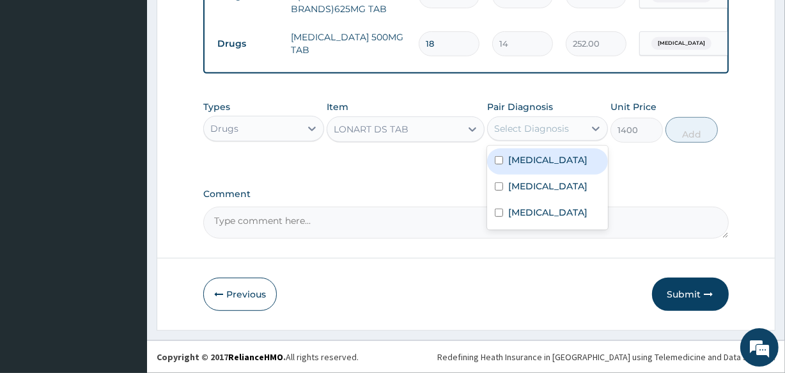
click at [542, 126] on div "Select Diagnosis" at bounding box center [531, 128] width 75 height 13
click at [542, 158] on div "Malaria" at bounding box center [547, 161] width 121 height 26
checkbox input "true"
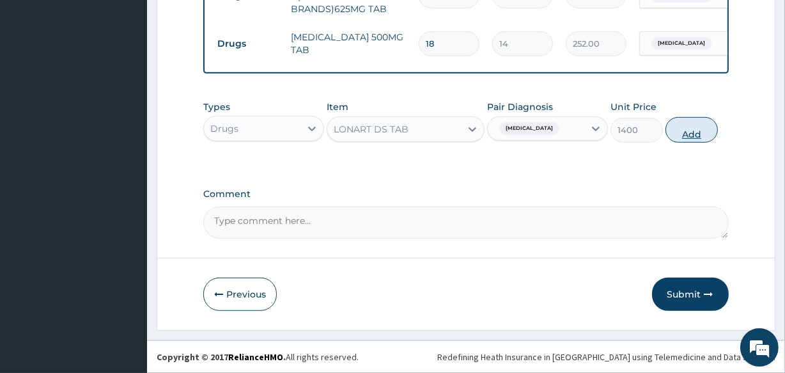
click at [693, 127] on button "Add" at bounding box center [692, 130] width 52 height 26
type input "0"
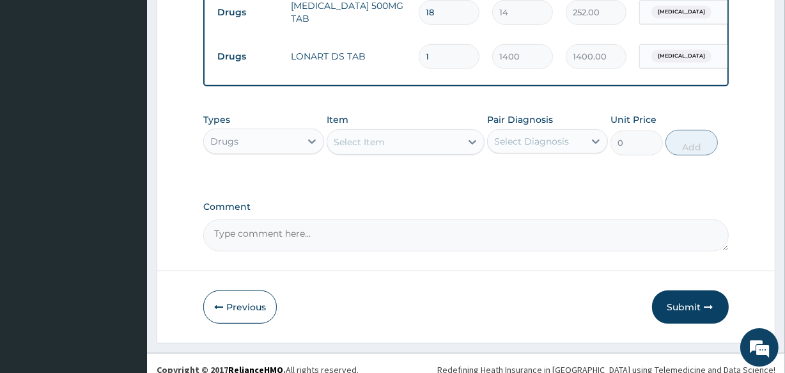
scroll to position [636, 0]
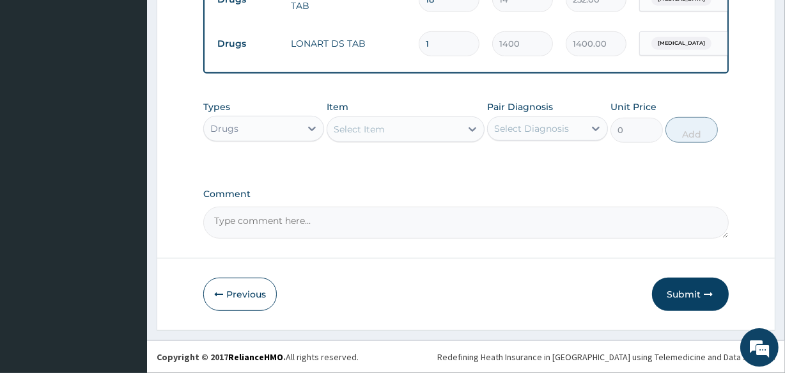
click at [416, 134] on div "Select Item" at bounding box center [393, 129] width 133 height 20
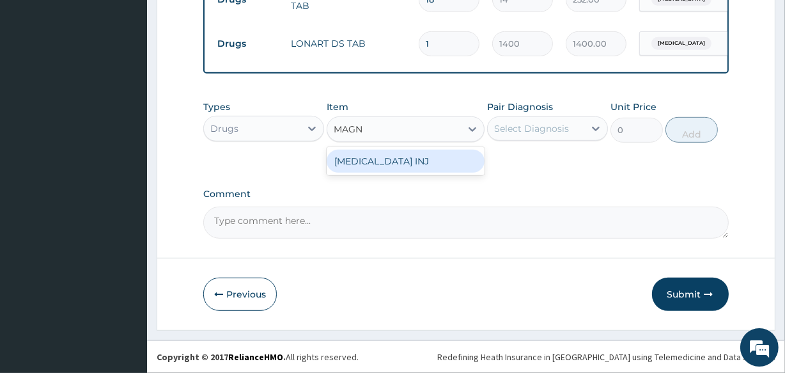
type input "MAGNE"
click at [428, 154] on div "MAGNESIUM SULPHATE INJ" at bounding box center [405, 161] width 157 height 23
type input "1400"
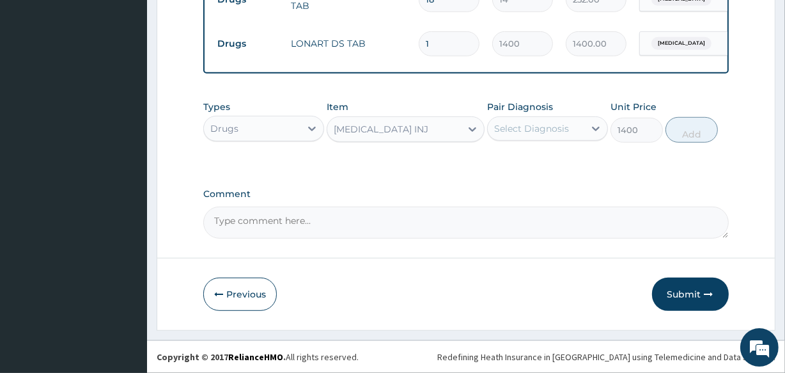
click at [423, 128] on div "MAGNESIUM SULPHATE INJ" at bounding box center [381, 129] width 95 height 13
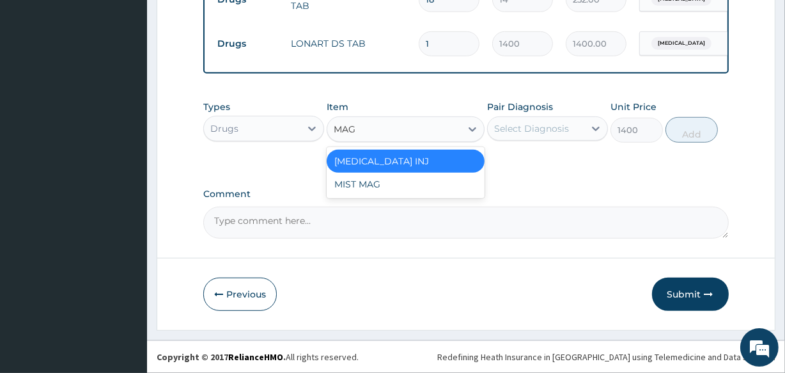
scroll to position [0, 0]
type input "MAG"
click at [423, 177] on div "MIST MAG" at bounding box center [405, 184] width 157 height 23
type input "560"
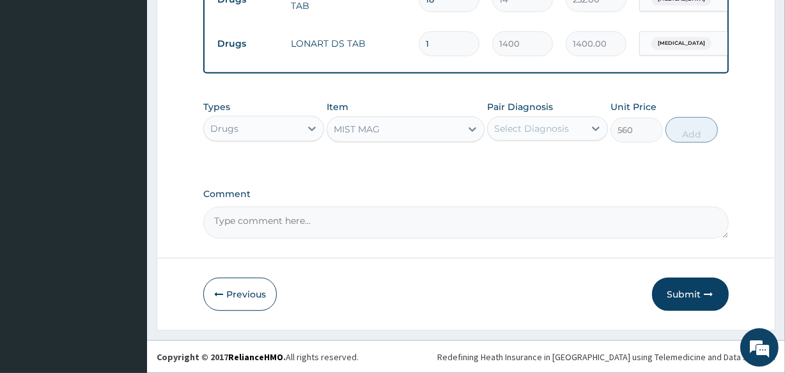
click at [420, 130] on div "MIST MAG" at bounding box center [393, 129] width 133 height 20
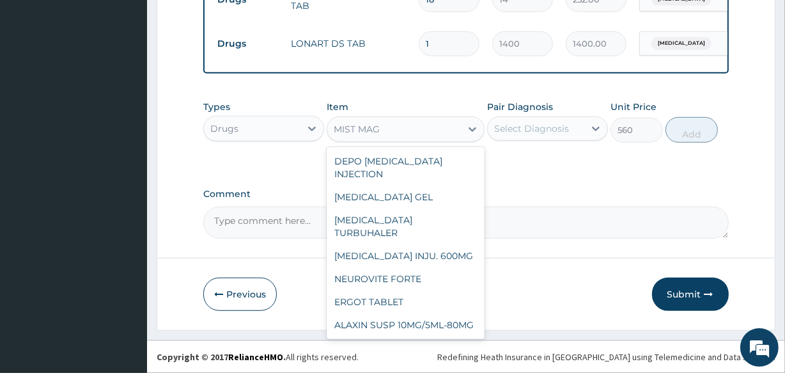
scroll to position [21086, 0]
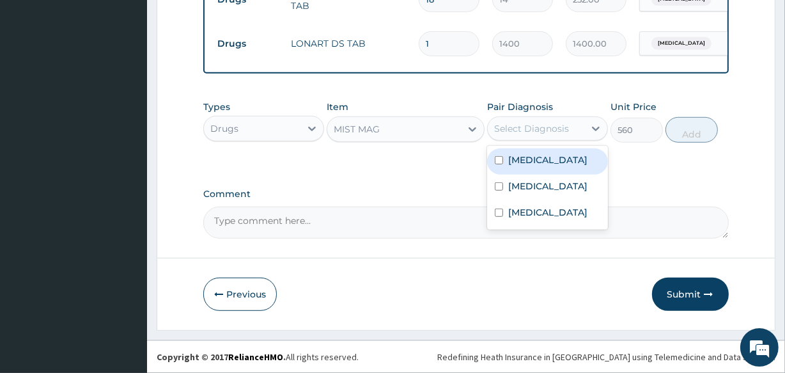
click at [532, 123] on div "Select Diagnosis" at bounding box center [531, 128] width 75 height 13
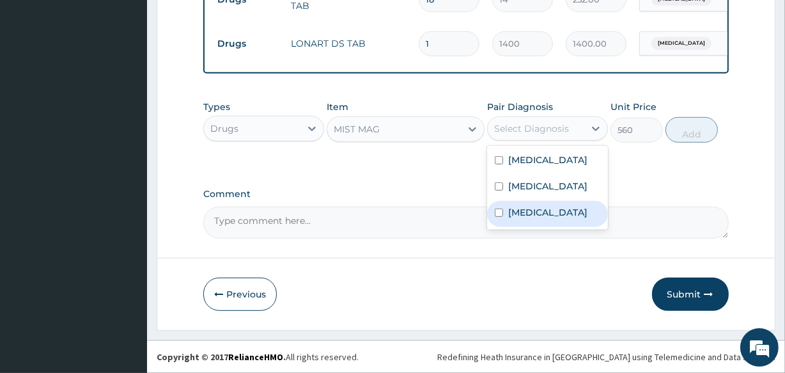
drag, startPoint x: 545, startPoint y: 208, endPoint x: 537, endPoint y: 204, distance: 8.6
click at [544, 209] on label "Peptic ulcer" at bounding box center [547, 212] width 79 height 13
checkbox input "true"
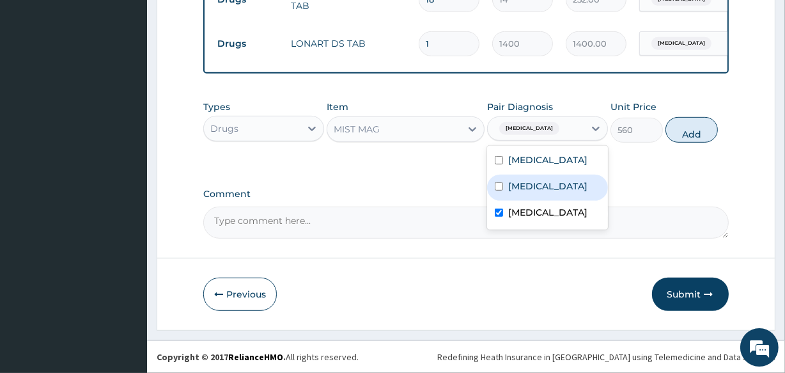
click at [443, 132] on div "MIST MAG" at bounding box center [393, 129] width 133 height 20
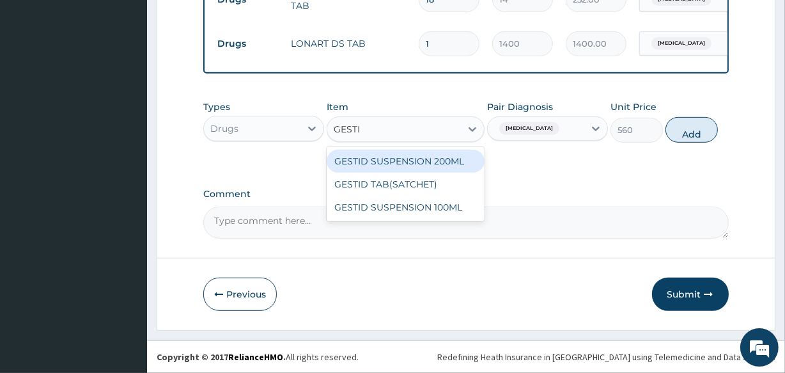
scroll to position [0, 0]
type input "GESTID"
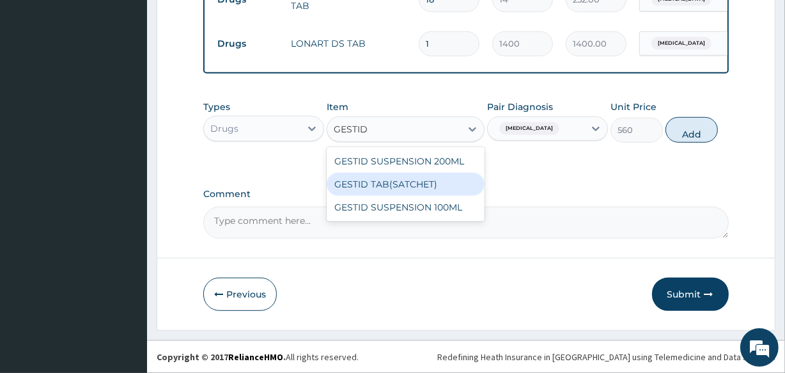
click at [423, 185] on div "GESTID TAB(SATCHET)" at bounding box center [405, 184] width 157 height 23
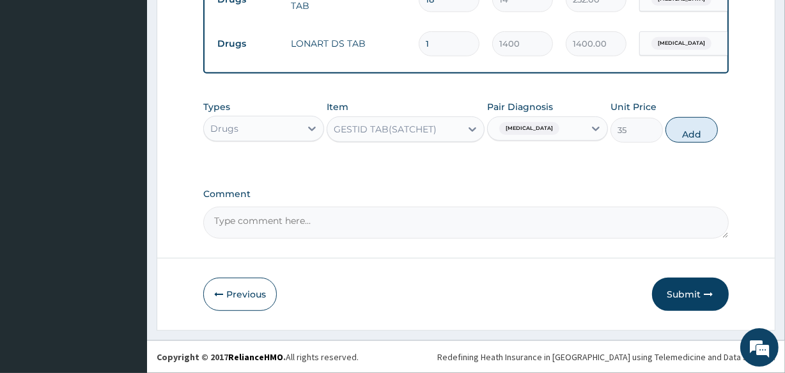
click at [696, 132] on button "Add" at bounding box center [692, 130] width 52 height 26
type input "0"
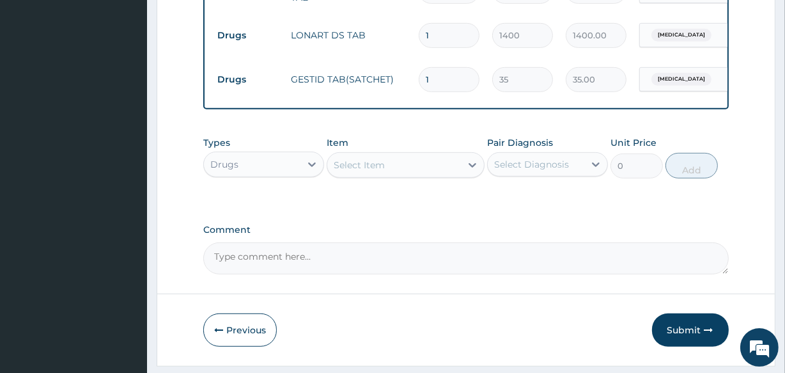
type input "0.00"
type input "9"
type input "315.00"
type input "9"
click at [545, 235] on label "Comment" at bounding box center [465, 229] width 525 height 11
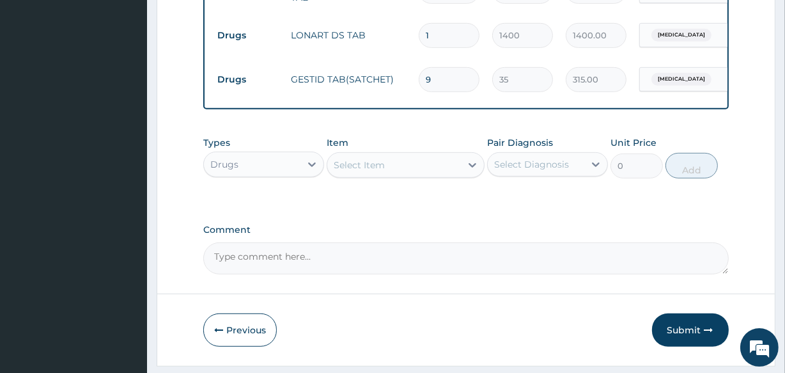
click at [545, 242] on textarea "Comment" at bounding box center [465, 258] width 525 height 32
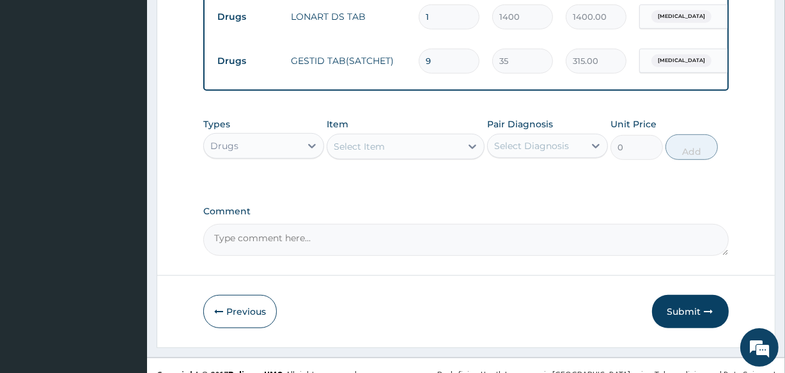
scroll to position [681, 0]
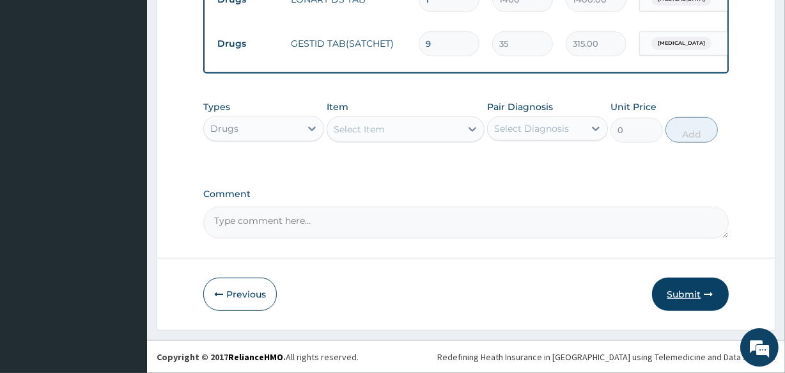
click at [710, 295] on icon "button" at bounding box center [709, 294] width 9 height 9
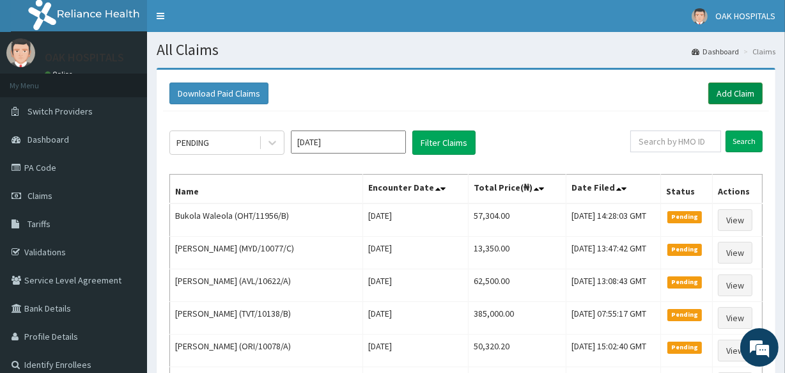
click at [717, 95] on link "Add Claim" at bounding box center [736, 94] width 54 height 22
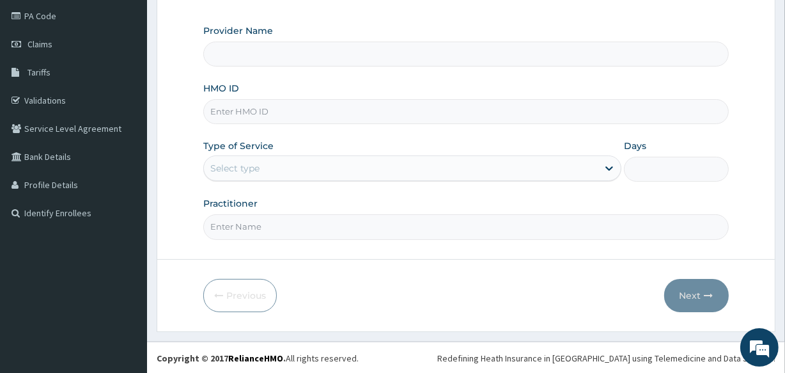
type input "Oak Hospitals"
click at [375, 109] on input "HMO ID" at bounding box center [465, 111] width 525 height 25
type input "IAB/10002/F"
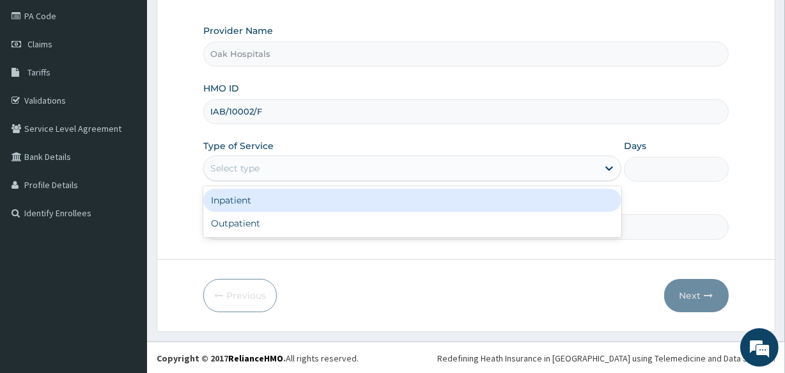
drag, startPoint x: 350, startPoint y: 162, endPoint x: 355, endPoint y: 174, distance: 13.0
click at [351, 162] on div "Select type" at bounding box center [401, 168] width 394 height 20
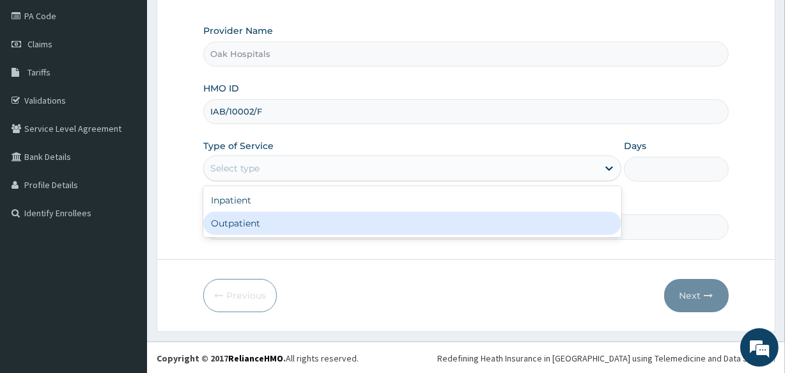
click at [360, 219] on div "Outpatient" at bounding box center [412, 223] width 418 height 23
type input "1"
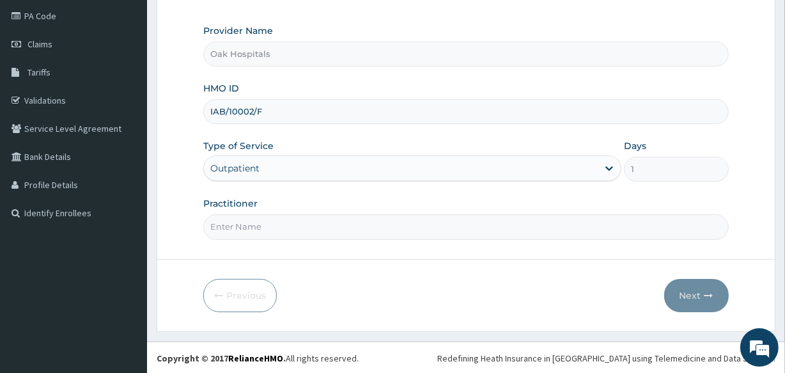
click at [361, 220] on input "Practitioner" at bounding box center [465, 226] width 525 height 25
type input "DR OJI"
click at [691, 285] on button "Next" at bounding box center [697, 295] width 65 height 33
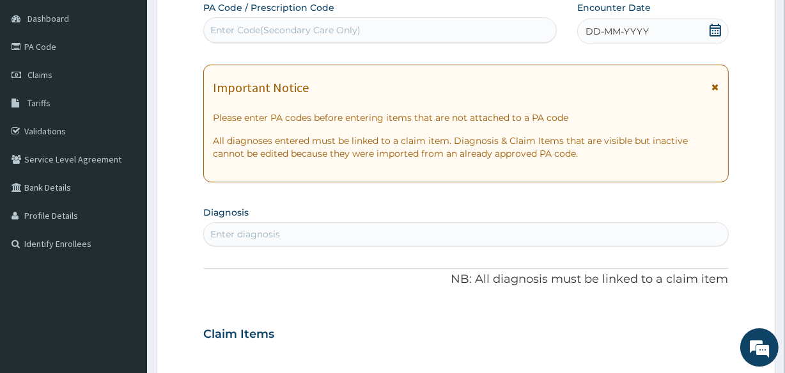
scroll to position [93, 0]
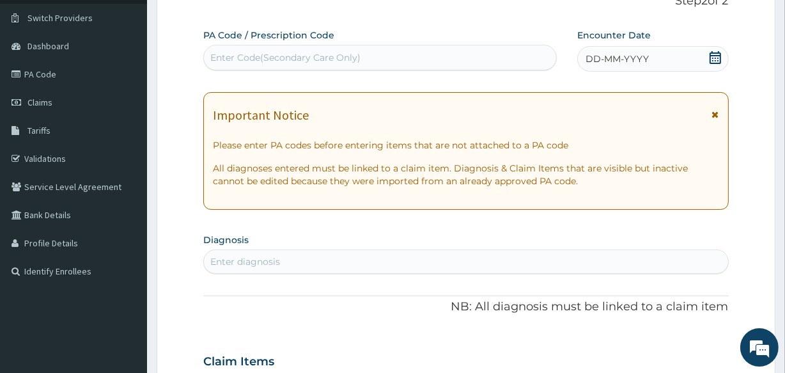
click at [405, 63] on div "Enter Code(Secondary Care Only)" at bounding box center [380, 57] width 352 height 20
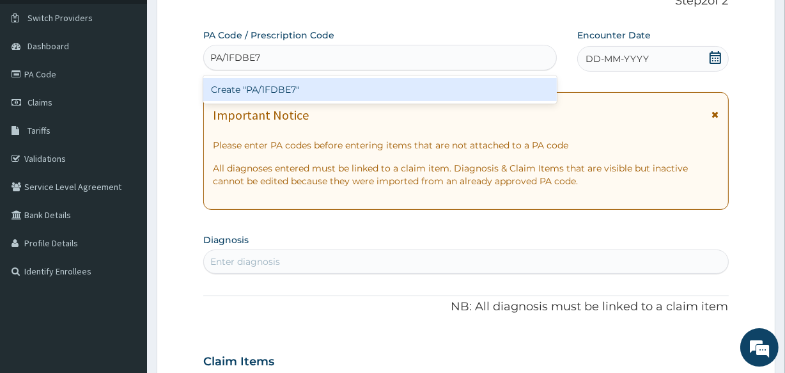
type input "PA/1FDBE7"
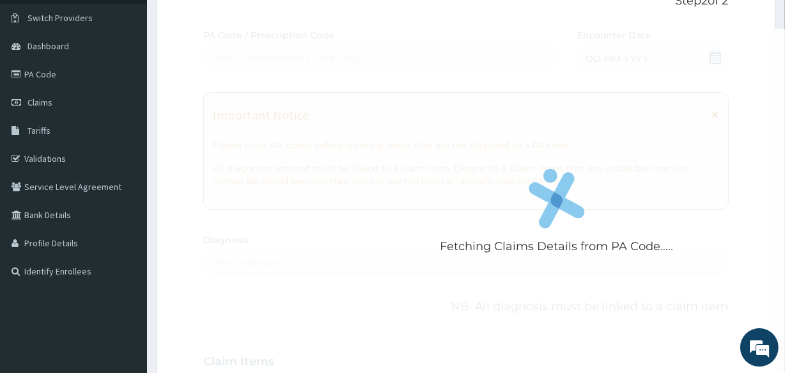
click at [613, 53] on div "Fetching Claims Details from PA Code..... PA Code / Prescription Code Enter Cod…" at bounding box center [465, 360] width 525 height 662
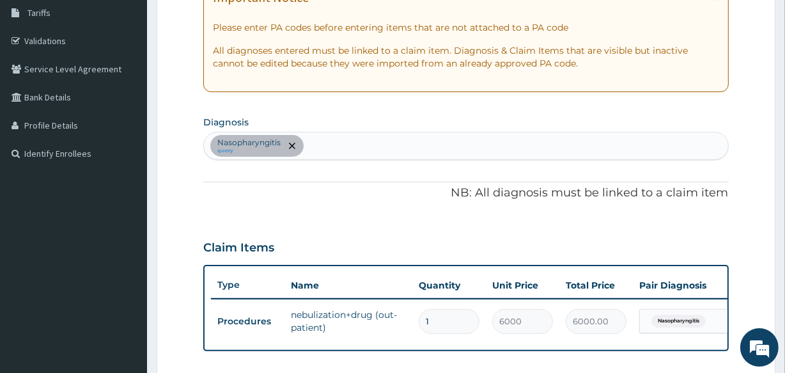
scroll to position [229, 0]
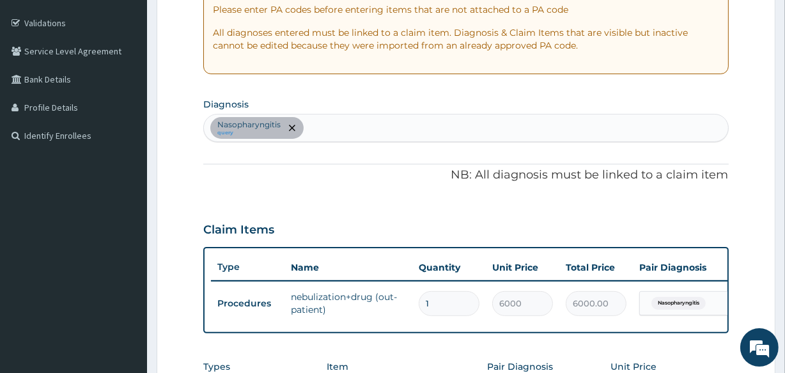
click at [371, 132] on div "Nasopharyngitis query" at bounding box center [466, 127] width 524 height 27
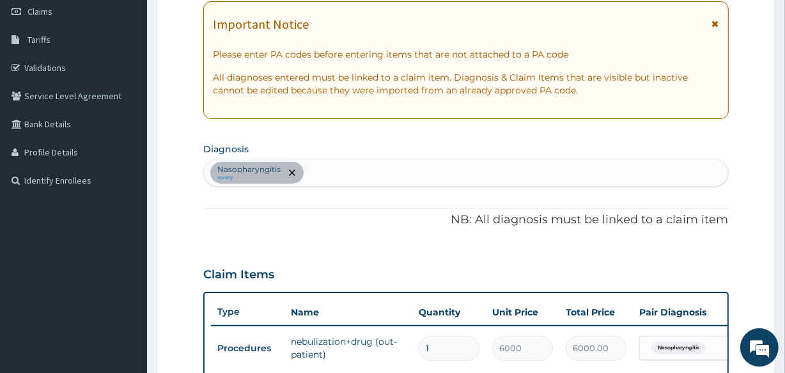
scroll to position [232, 0]
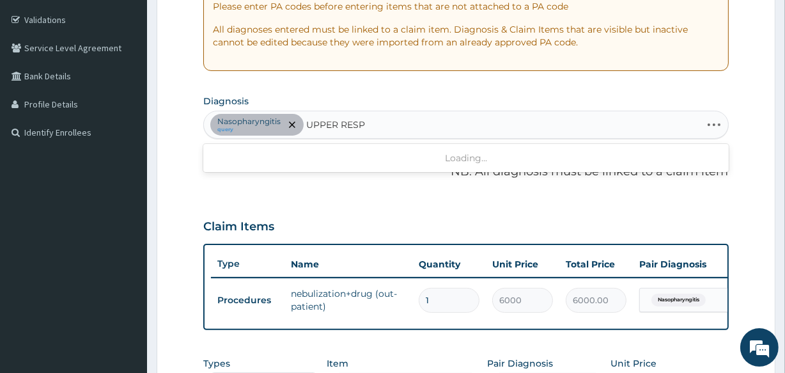
type input "UPPER RESPI"
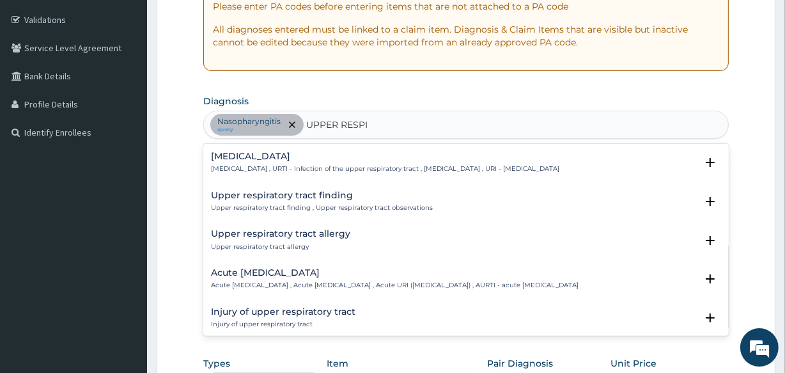
click at [320, 162] on div "Upper respiratory infection Upper respiratory infection , URTI - Infection of t…" at bounding box center [385, 163] width 349 height 22
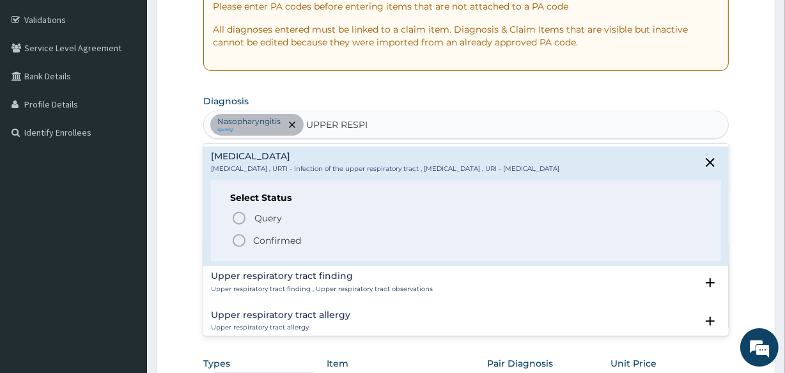
click at [274, 239] on p "Confirmed" at bounding box center [277, 240] width 48 height 13
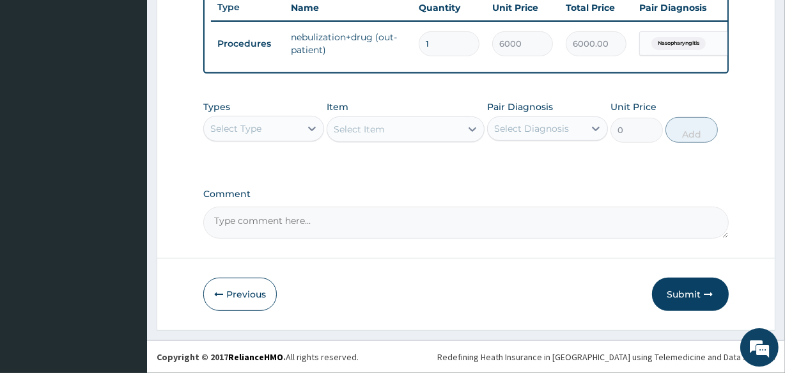
scroll to position [496, 0]
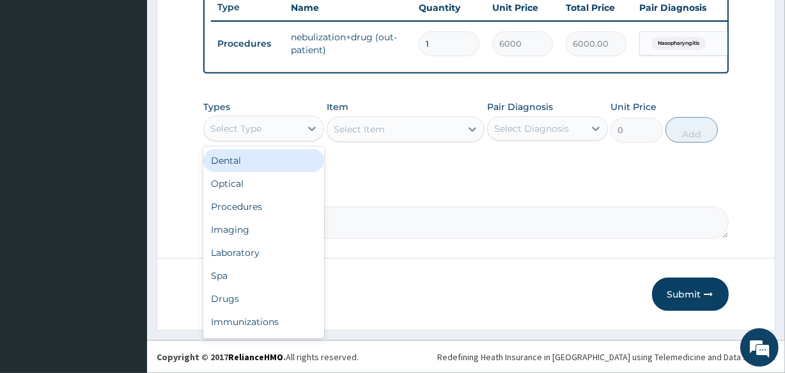
drag, startPoint x: 261, startPoint y: 123, endPoint x: 283, endPoint y: 142, distance: 28.6
click at [261, 125] on div "Select Type" at bounding box center [235, 128] width 51 height 13
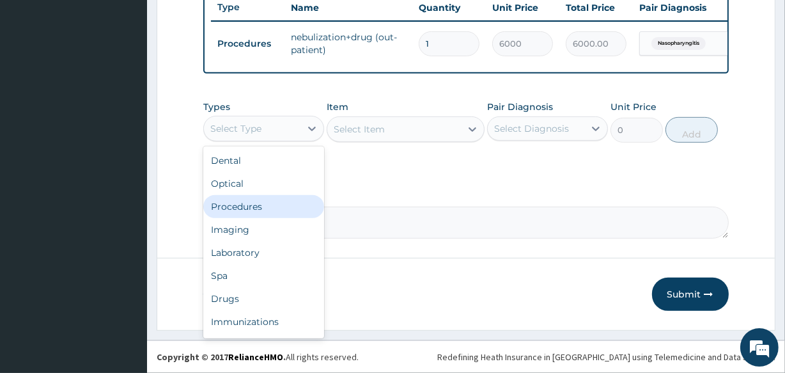
click at [265, 211] on div "Procedures" at bounding box center [263, 206] width 121 height 23
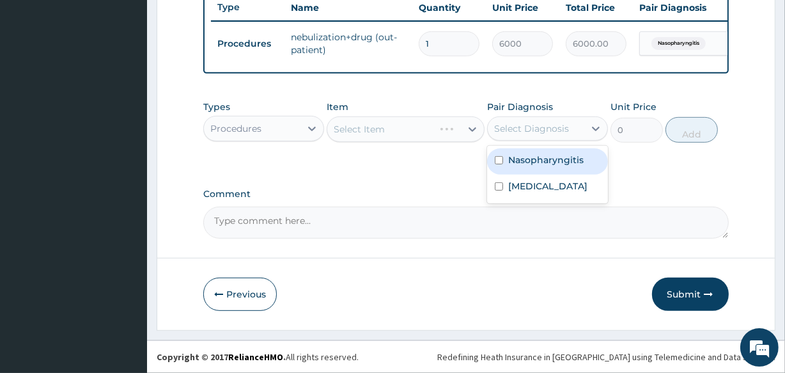
drag, startPoint x: 521, startPoint y: 129, endPoint x: 521, endPoint y: 146, distance: 17.9
click at [521, 130] on div "Select Diagnosis" at bounding box center [531, 128] width 75 height 13
drag, startPoint x: 518, startPoint y: 158, endPoint x: 455, endPoint y: 152, distance: 63.0
click at [505, 159] on div "Nasopharyngitis" at bounding box center [547, 161] width 121 height 26
checkbox input "true"
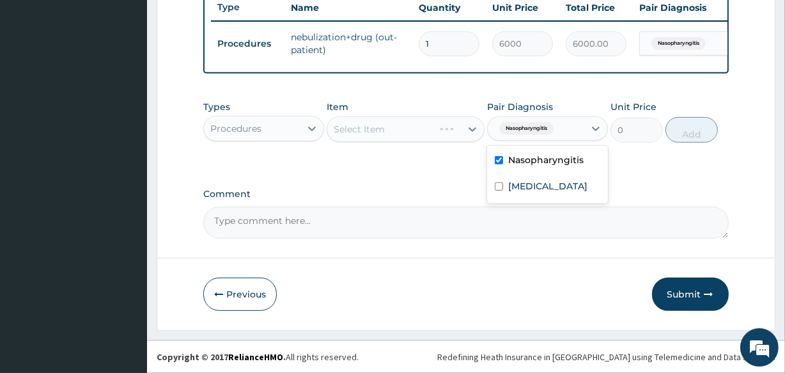
click at [422, 127] on div "Select Item" at bounding box center [405, 129] width 157 height 26
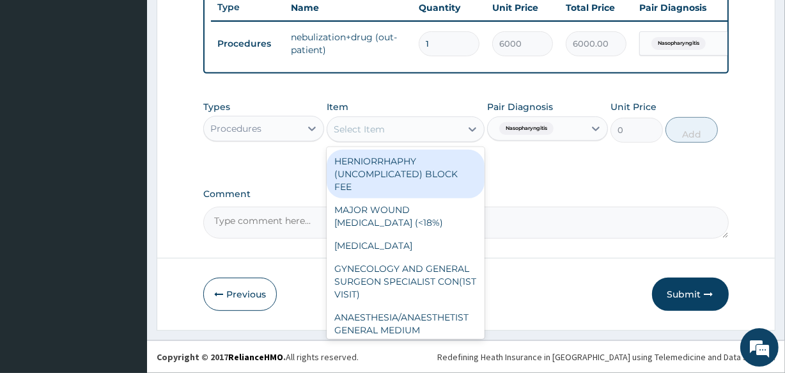
click at [418, 132] on div "Select Item" at bounding box center [393, 129] width 133 height 20
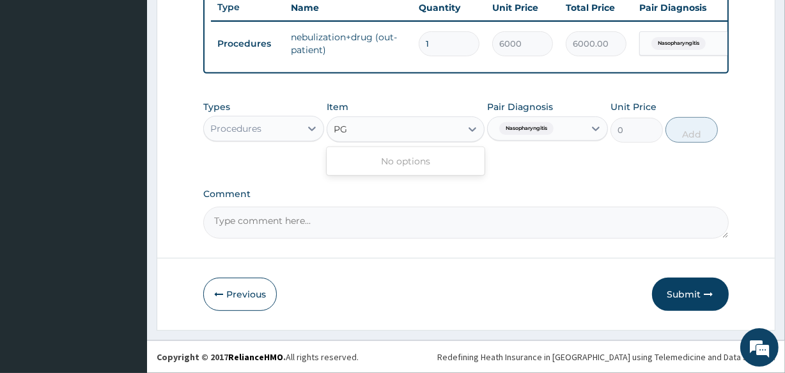
type input "P"
type input "GP"
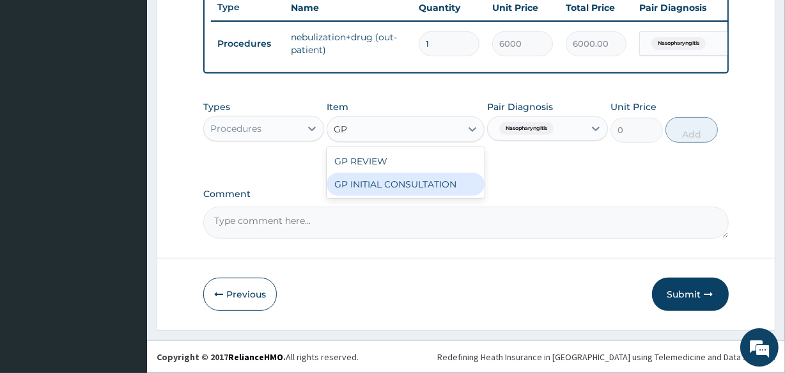
click at [397, 179] on div "GP INITIAL CONSULTATION" at bounding box center [405, 184] width 157 height 23
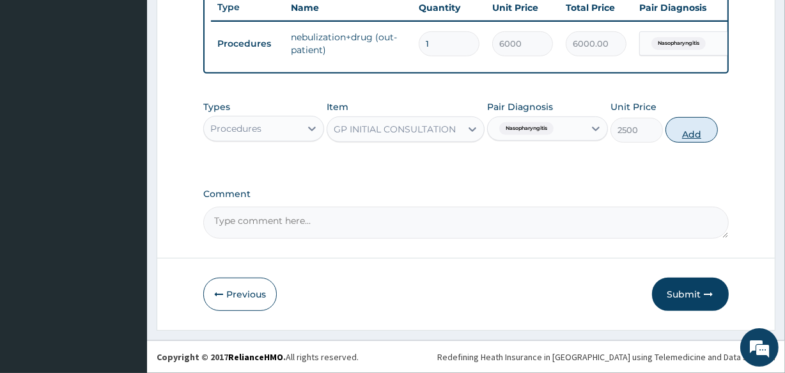
click at [682, 132] on button "Add" at bounding box center [692, 130] width 52 height 26
type input "0"
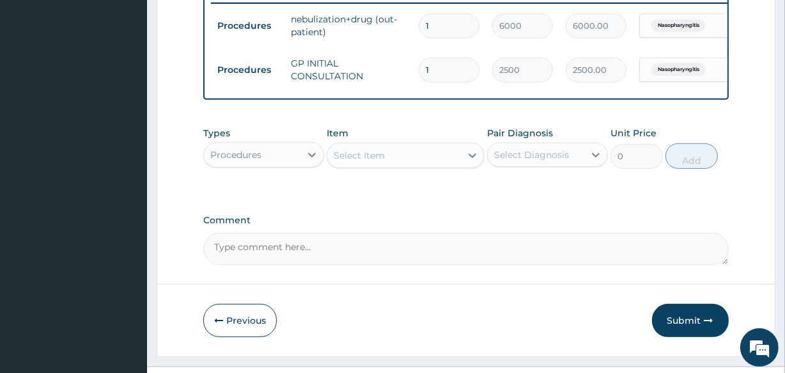
scroll to position [541, 0]
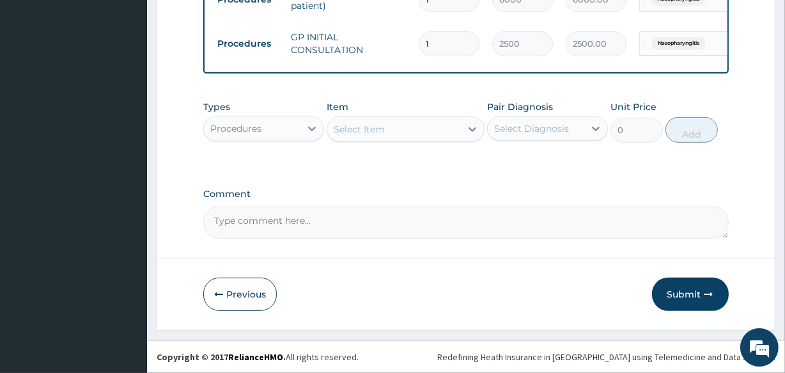
click at [282, 127] on div "Procedures" at bounding box center [252, 128] width 97 height 20
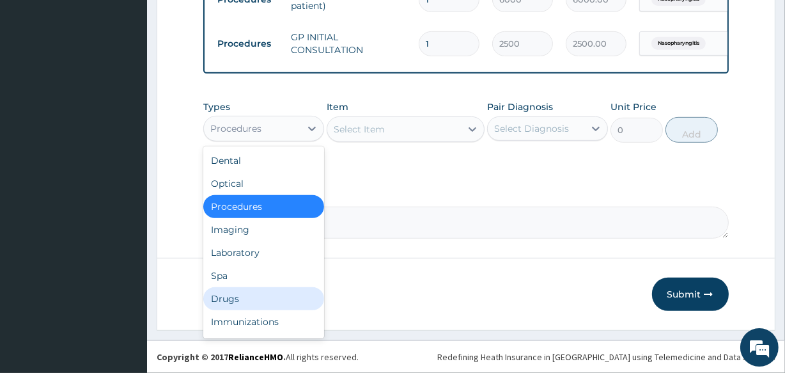
click at [237, 299] on div "Drugs" at bounding box center [263, 298] width 121 height 23
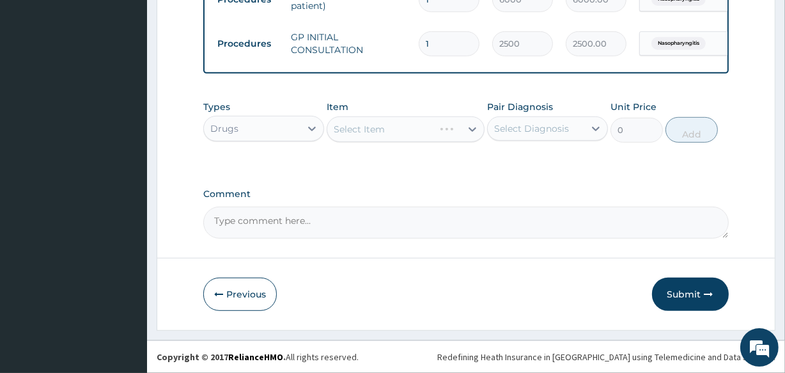
click at [415, 128] on div "Select Item" at bounding box center [405, 129] width 157 height 26
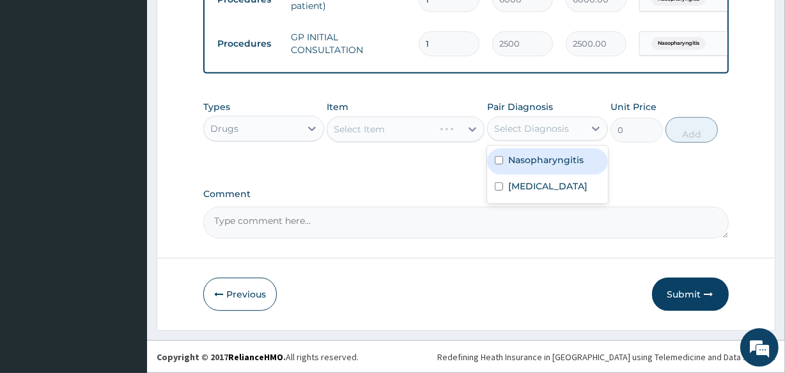
drag, startPoint x: 526, startPoint y: 127, endPoint x: 526, endPoint y: 136, distance: 9.0
click at [526, 130] on div "Select Diagnosis" at bounding box center [531, 128] width 75 height 13
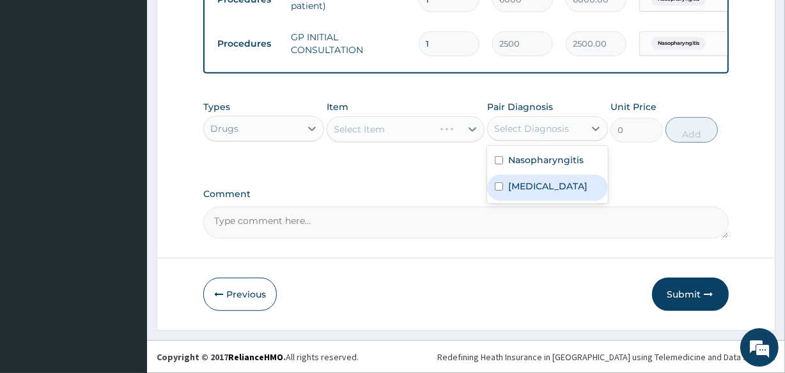
click at [532, 192] on label "Upper respiratory infection" at bounding box center [547, 186] width 79 height 13
checkbox input "true"
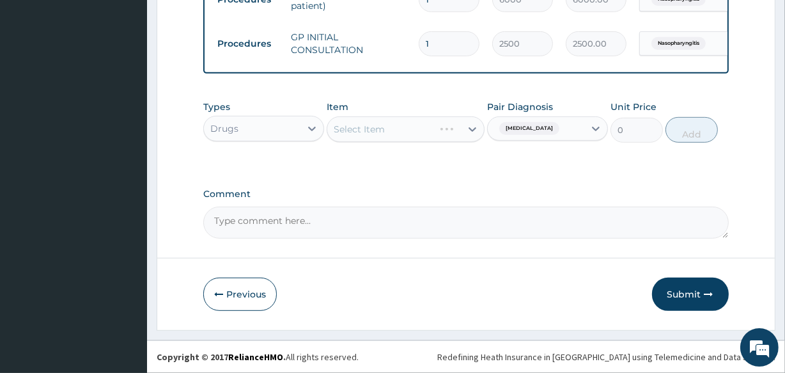
click at [425, 137] on div "Select Item" at bounding box center [405, 129] width 157 height 26
click at [421, 132] on div "Select Item" at bounding box center [405, 129] width 157 height 26
click at [421, 134] on div "Select Item" at bounding box center [393, 129] width 133 height 20
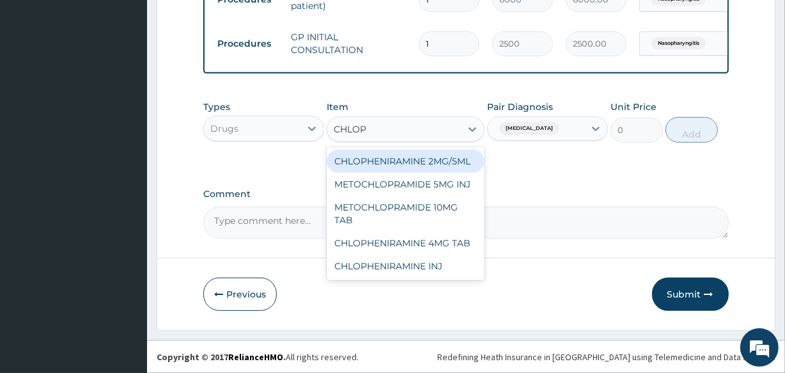
type input "CHLOPH"
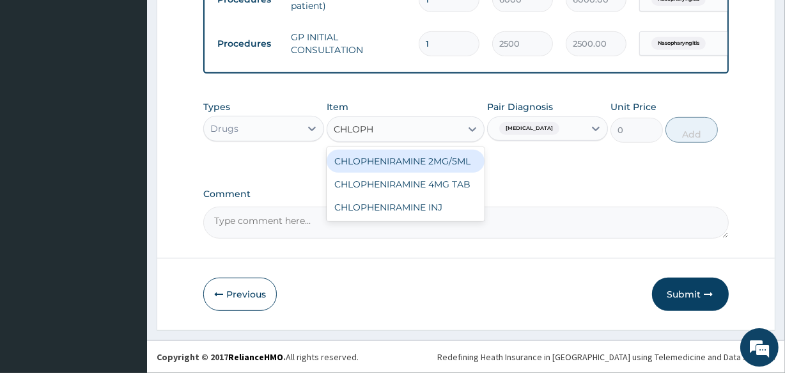
click at [442, 159] on div "CHLOPHENIRAMINE 2MG/5ML" at bounding box center [405, 161] width 157 height 23
type input "490"
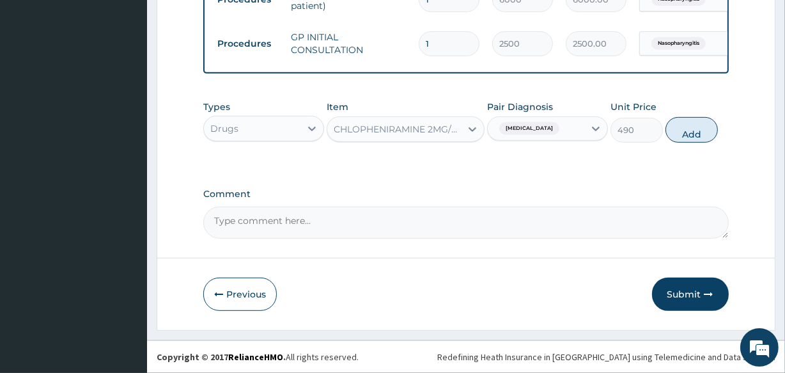
click at [416, 128] on div "CHLOPHENIRAMINE 2MG/5ML" at bounding box center [398, 129] width 128 height 13
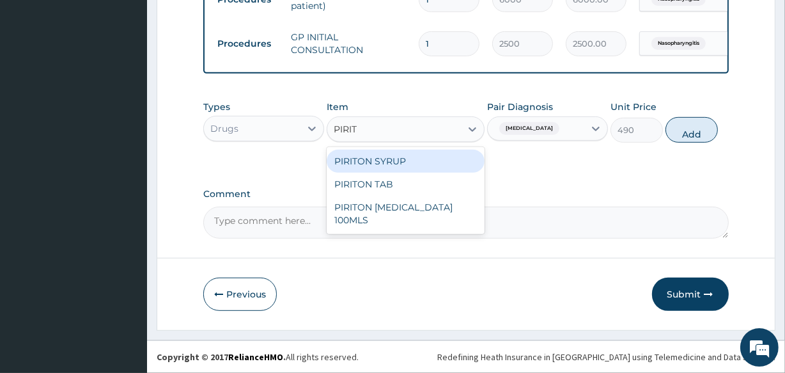
scroll to position [0, 0]
type input "PIRITO"
click at [409, 162] on div "PIRITON SYRUP" at bounding box center [405, 161] width 157 height 23
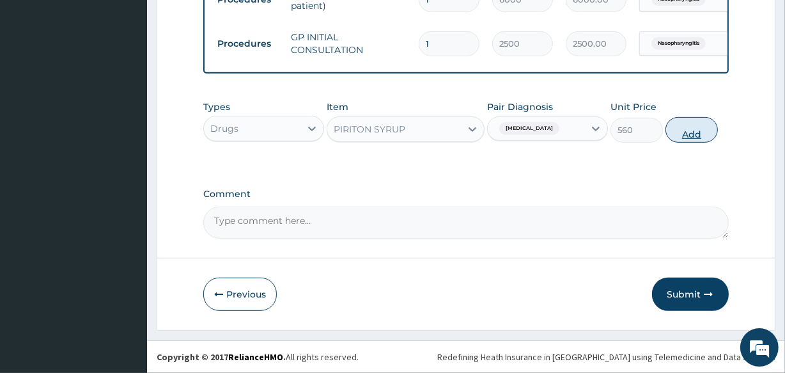
click at [683, 134] on button "Add" at bounding box center [692, 130] width 52 height 26
type input "0"
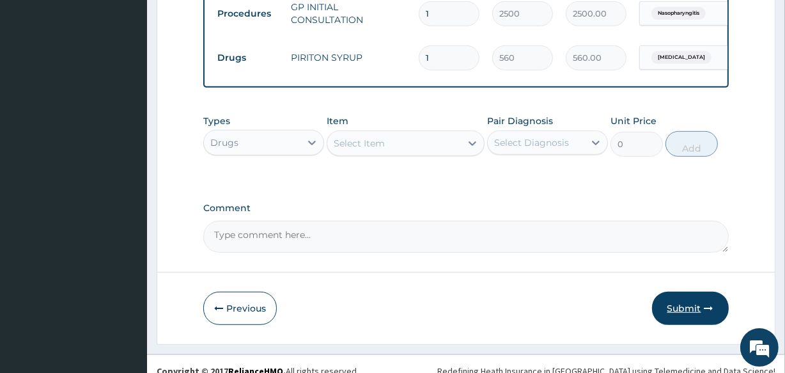
scroll to position [585, 0]
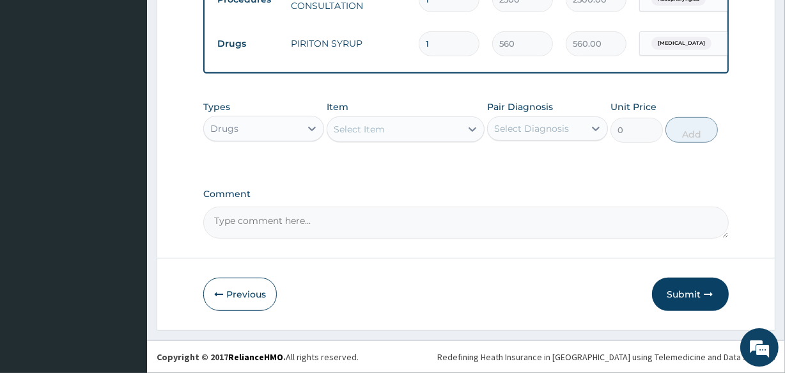
click at [689, 292] on button "Submit" at bounding box center [690, 294] width 77 height 33
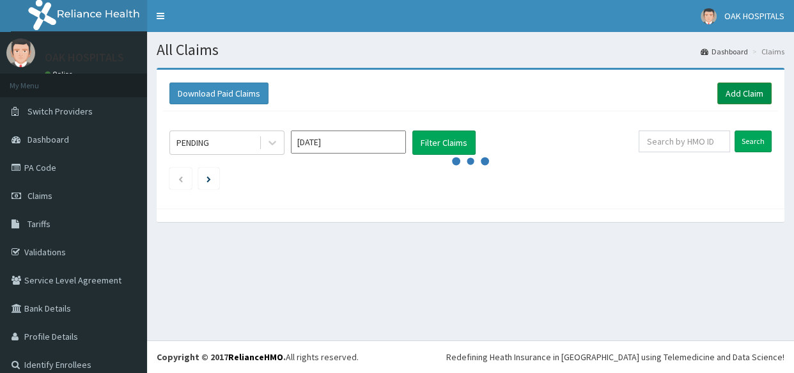
click at [719, 96] on link "Add Claim" at bounding box center [745, 94] width 54 height 22
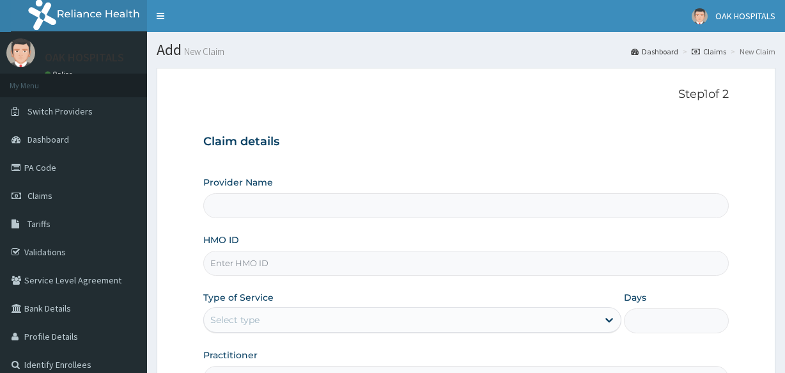
type input "Oak Hospitals"
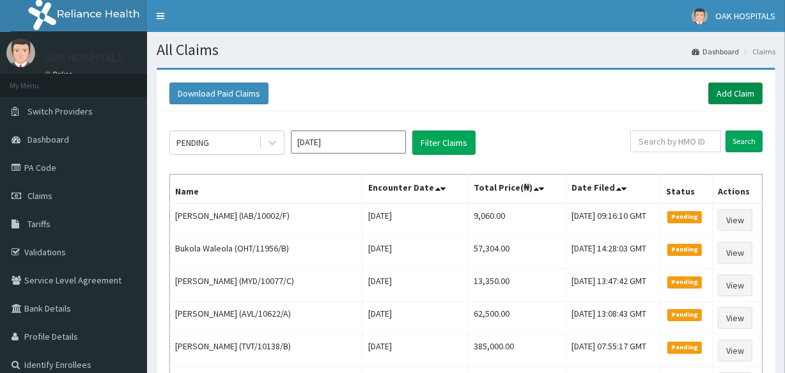
click at [722, 96] on link "Add Claim" at bounding box center [736, 94] width 54 height 22
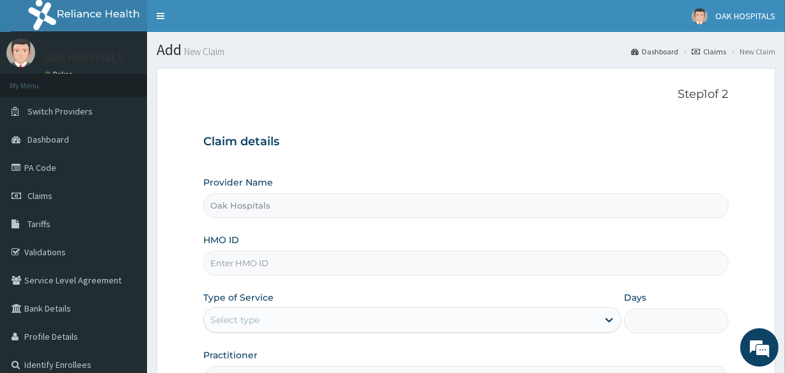
type input "Oak Hospitals"
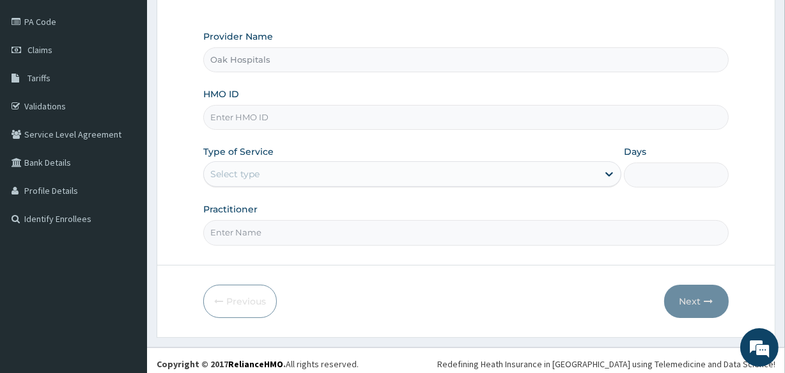
scroll to position [152, 0]
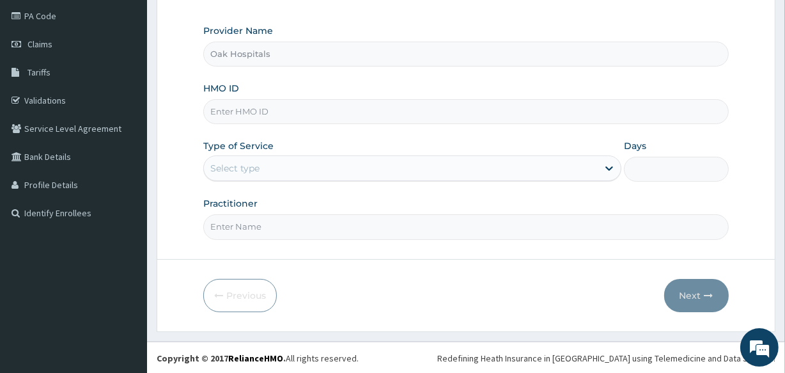
click at [423, 110] on input "HMO ID" at bounding box center [465, 111] width 525 height 25
type input "MVC/10024/A"
click at [327, 171] on div "Select type" at bounding box center [401, 168] width 394 height 20
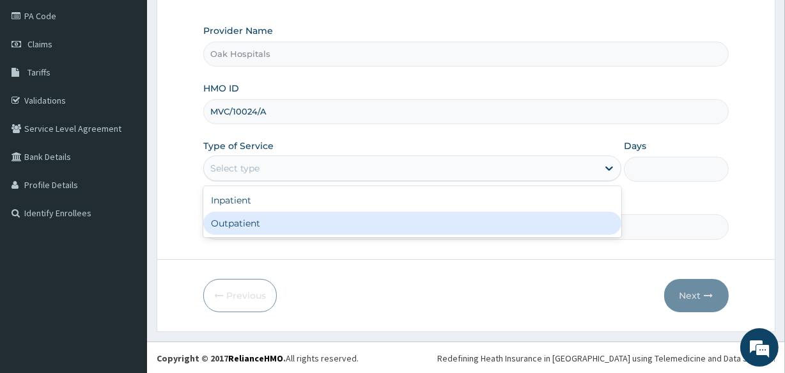
click at [336, 223] on div "Outpatient" at bounding box center [412, 223] width 418 height 23
type input "1"
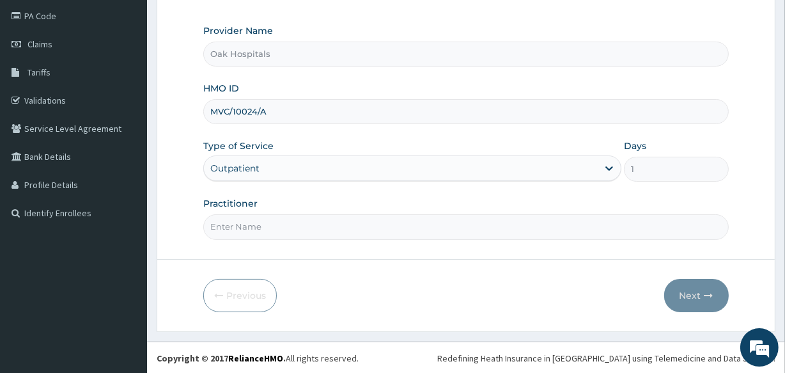
click at [358, 227] on input "Practitioner" at bounding box center [465, 226] width 525 height 25
type input "[PERSON_NAME]"
click at [699, 294] on button "Next" at bounding box center [697, 295] width 65 height 33
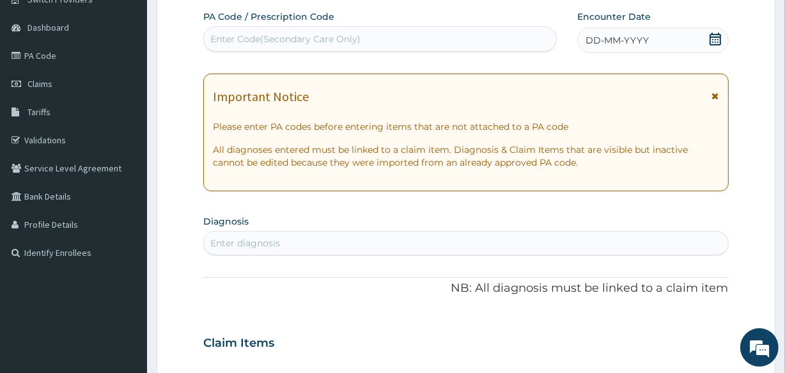
scroll to position [93, 0]
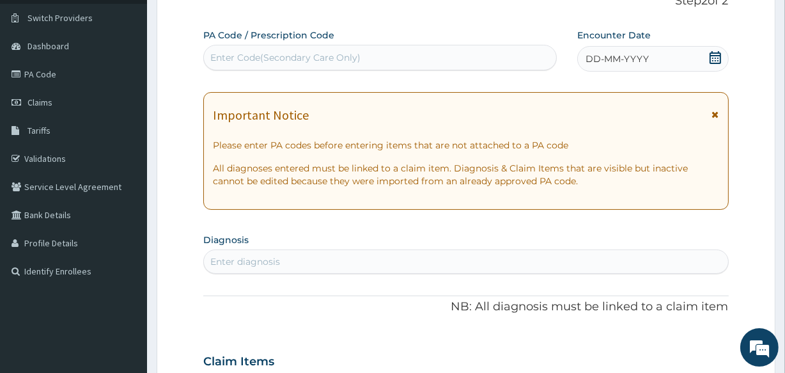
click at [633, 60] on span "DD-MM-YYYY" at bounding box center [617, 58] width 63 height 13
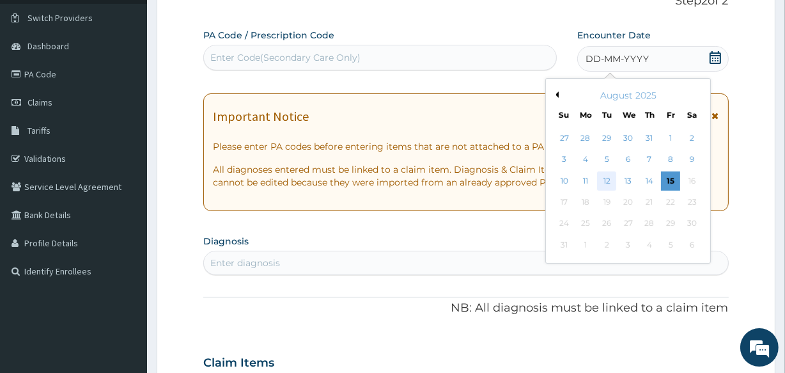
click at [611, 179] on div "12" at bounding box center [606, 180] width 19 height 19
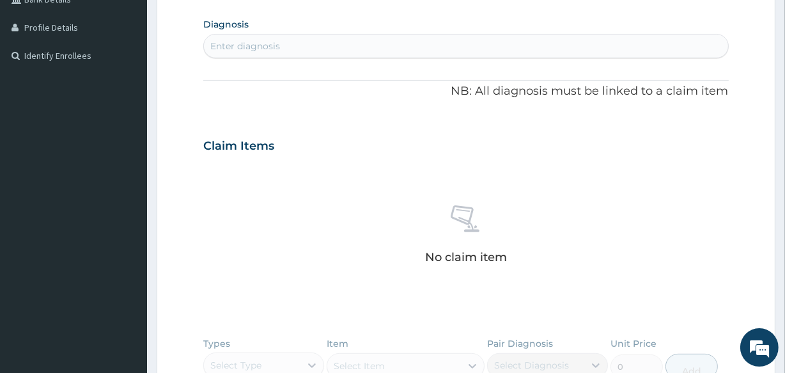
scroll to position [326, 0]
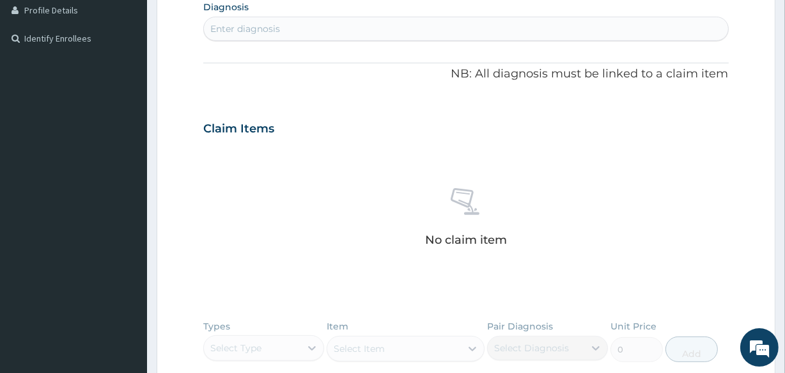
click at [390, 29] on div "Enter diagnosis" at bounding box center [466, 29] width 524 height 20
type input "A"
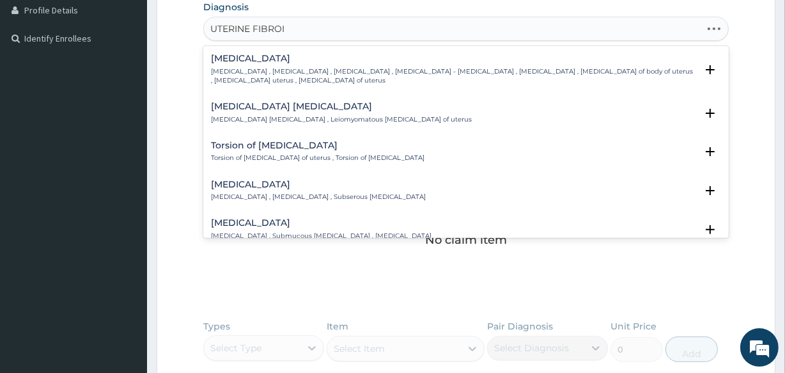
type input "[MEDICAL_DATA]"
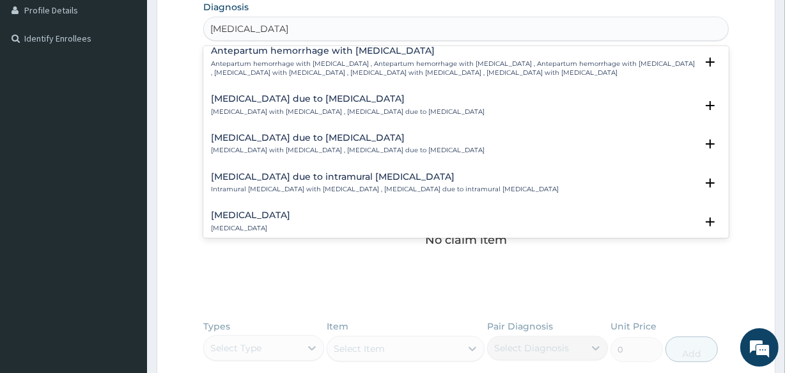
scroll to position [394, 0]
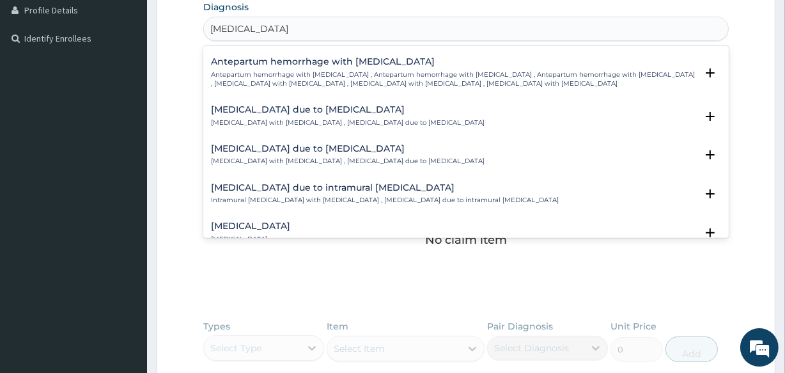
click at [328, 119] on p "[MEDICAL_DATA] with [MEDICAL_DATA] , [MEDICAL_DATA] due to [MEDICAL_DATA]" at bounding box center [348, 122] width 274 height 9
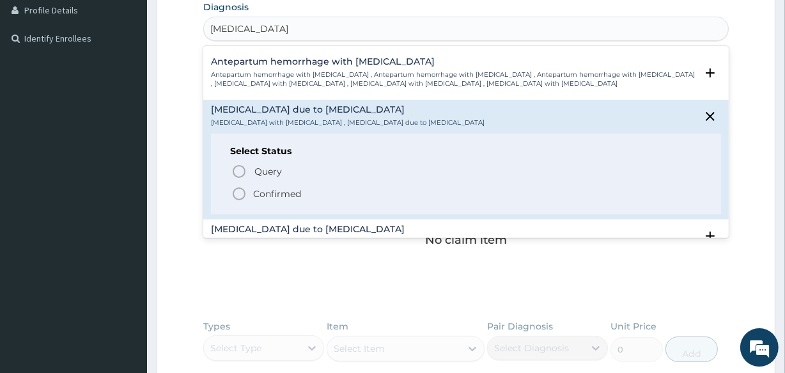
click at [281, 192] on p "Confirmed" at bounding box center [277, 193] width 48 height 13
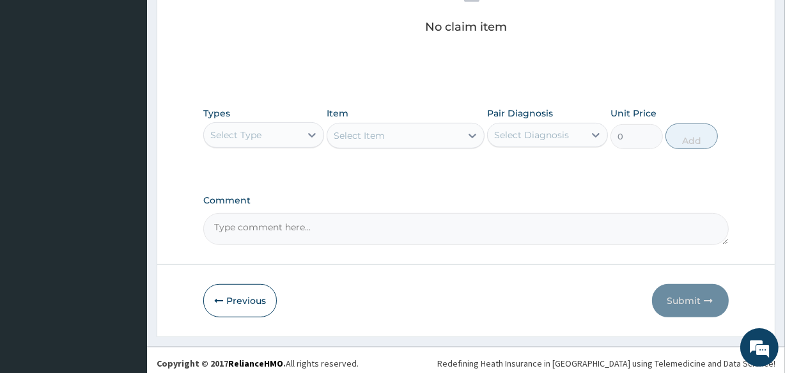
scroll to position [549, 0]
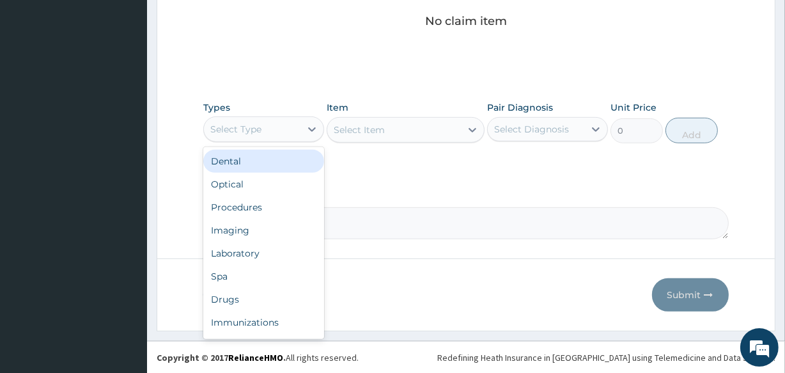
drag, startPoint x: 298, startPoint y: 122, endPoint x: 297, endPoint y: 150, distance: 27.5
click at [297, 132] on div "Select Type" at bounding box center [252, 129] width 97 height 20
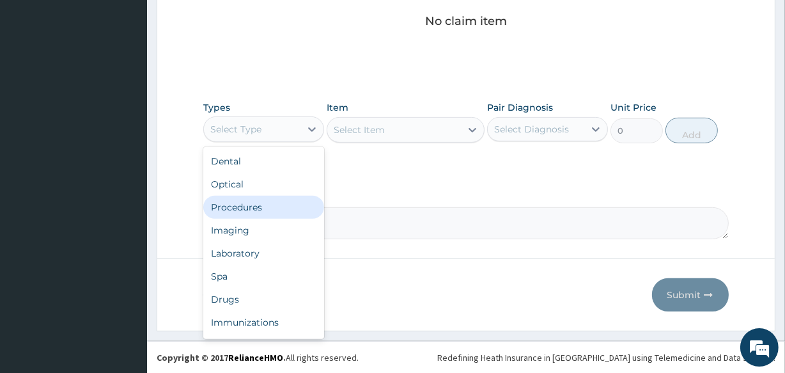
click at [274, 205] on div "Procedures" at bounding box center [263, 207] width 121 height 23
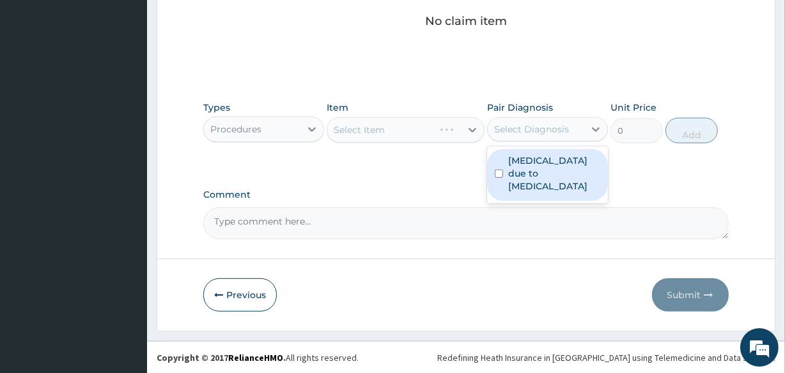
click at [516, 125] on div "Select Diagnosis" at bounding box center [531, 129] width 75 height 13
drag, startPoint x: 516, startPoint y: 166, endPoint x: 462, endPoint y: 162, distance: 53.9
click at [493, 166] on div "[MEDICAL_DATA] due to [MEDICAL_DATA]" at bounding box center [547, 175] width 121 height 52
checkbox input "true"
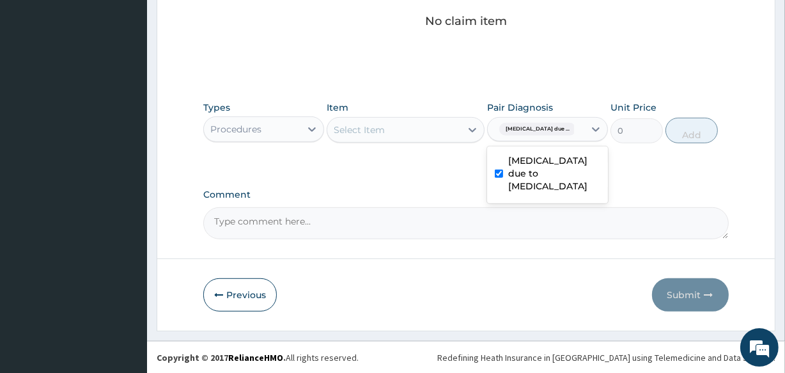
click at [448, 132] on div "Select Item" at bounding box center [393, 130] width 133 height 20
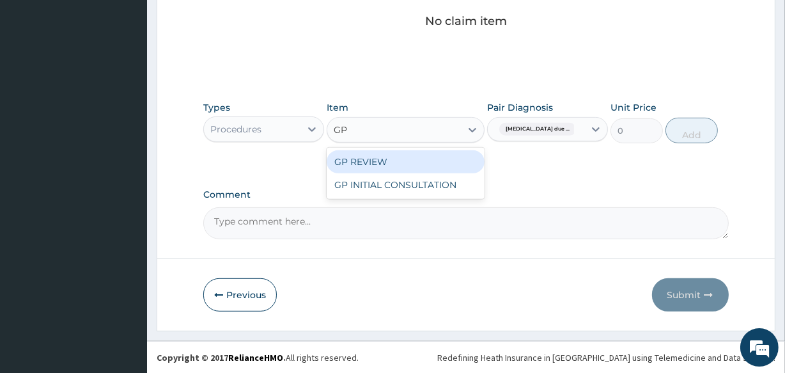
type input "GP"
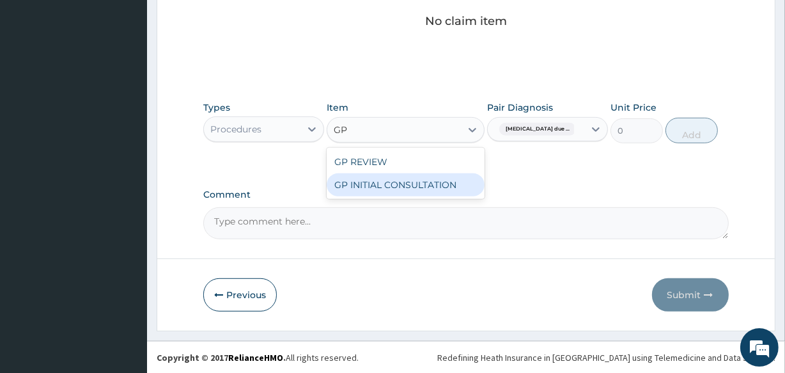
drag, startPoint x: 434, startPoint y: 184, endPoint x: 441, endPoint y: 184, distance: 7.0
click at [434, 184] on div "GP INITIAL CONSULTATION" at bounding box center [405, 184] width 157 height 23
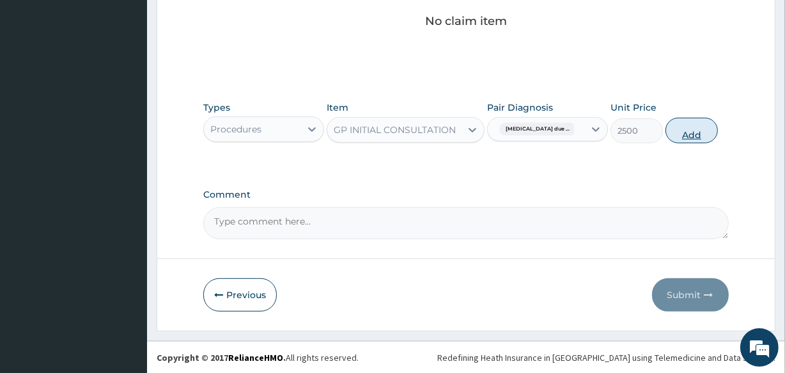
click at [689, 131] on button "Add" at bounding box center [692, 131] width 52 height 26
type input "0"
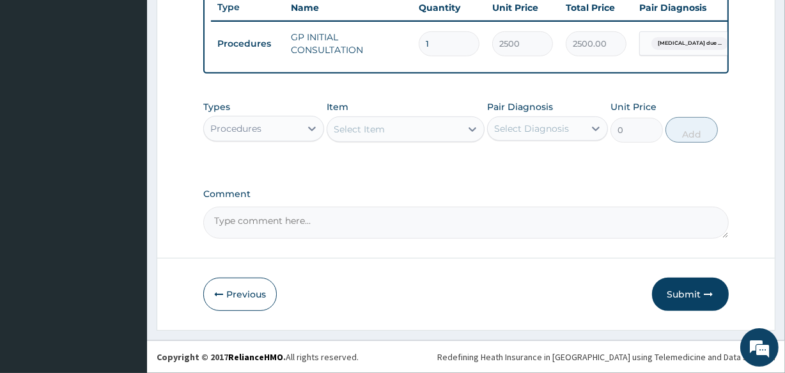
scroll to position [496, 0]
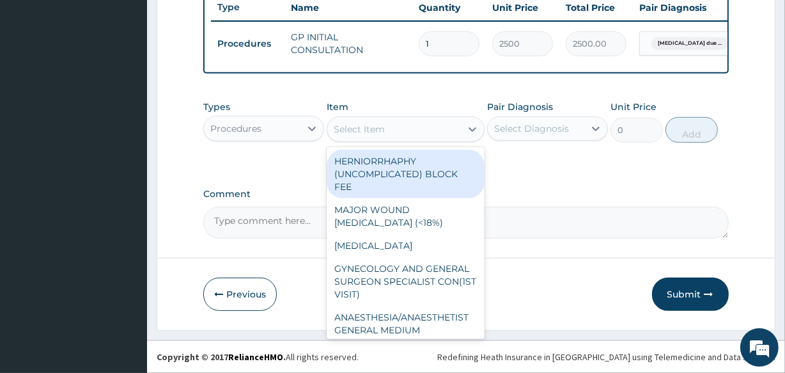
click at [362, 134] on div "Select Item" at bounding box center [359, 129] width 51 height 13
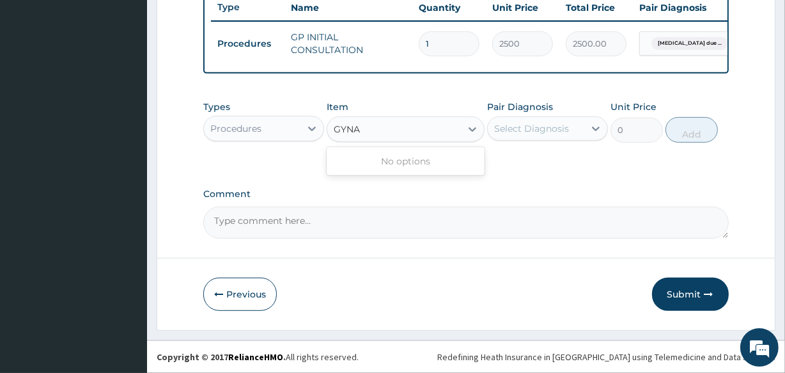
type input "GYN"
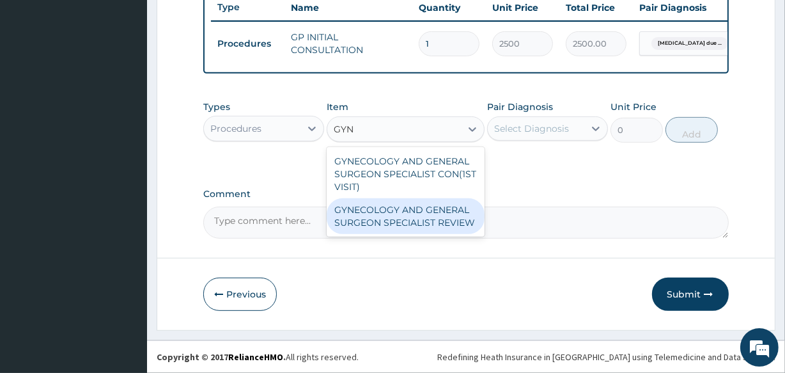
click at [441, 210] on div "GYNECOLOGY AND GENERAL SURGEON SPECIALIST REVIEW" at bounding box center [405, 216] width 157 height 36
type input "7000"
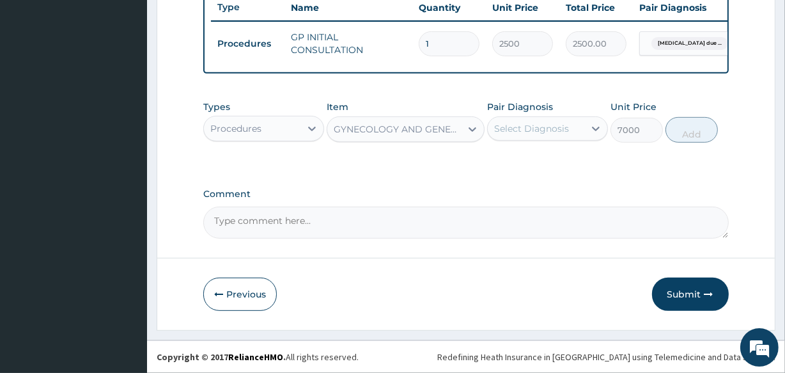
click at [510, 127] on div "Select Diagnosis" at bounding box center [531, 128] width 75 height 13
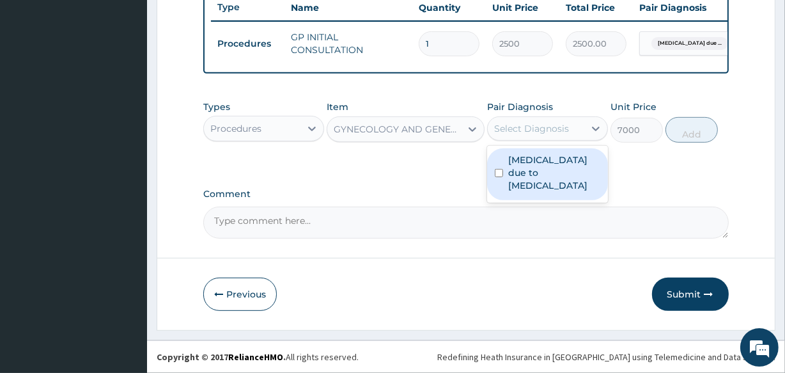
click at [514, 169] on label "[MEDICAL_DATA] due to [MEDICAL_DATA]" at bounding box center [554, 173] width 92 height 38
checkbox input "true"
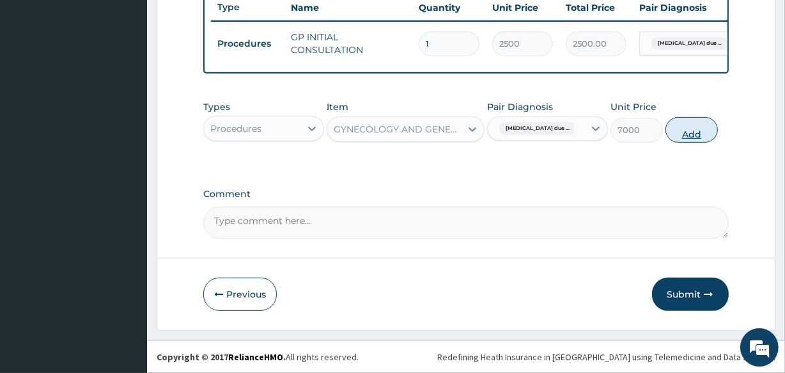
click at [693, 138] on button "Add" at bounding box center [692, 130] width 52 height 26
type input "0"
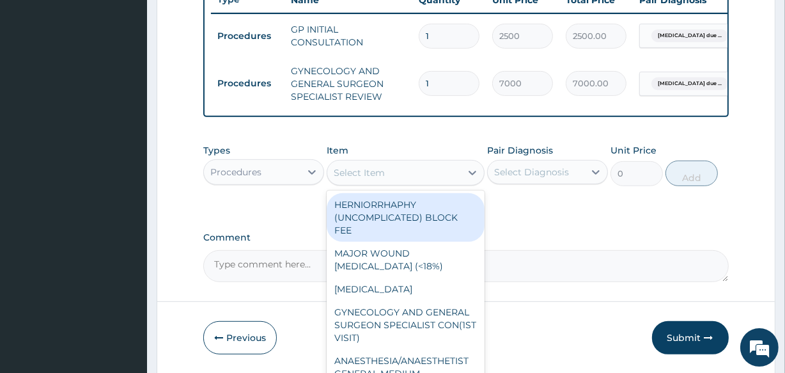
click at [426, 175] on div "Select Item" at bounding box center [393, 172] width 133 height 20
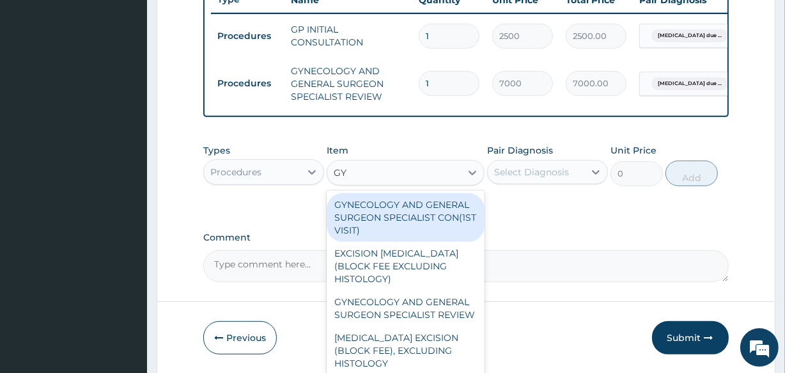
type input "GYN"
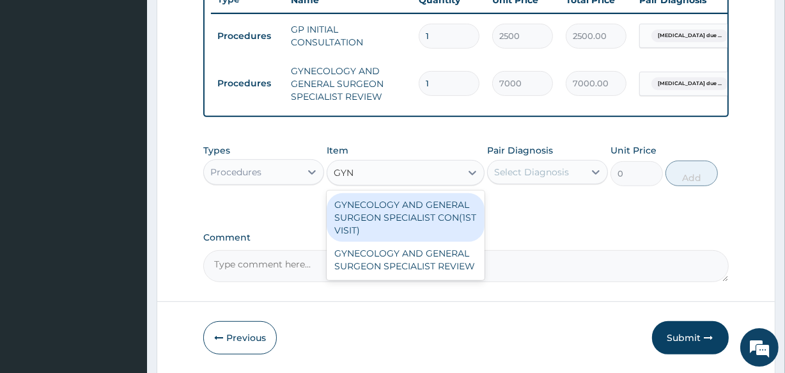
click at [439, 226] on div "GYNECOLOGY AND GENERAL SURGEON SPECIALIST CON(1ST VISIT)" at bounding box center [405, 217] width 157 height 49
type input "15000"
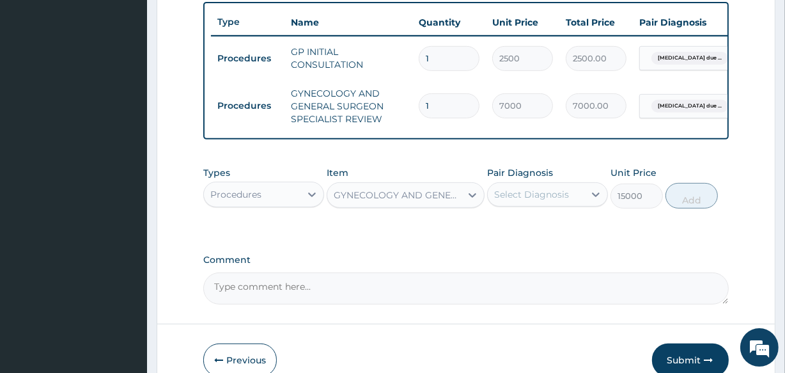
scroll to position [547, 0]
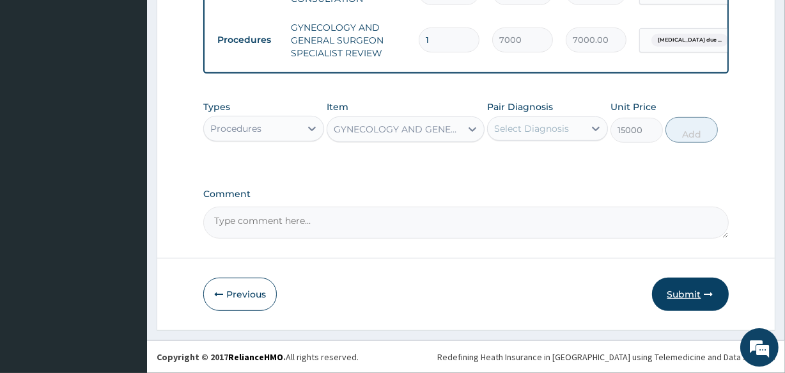
click at [684, 294] on button "Submit" at bounding box center [690, 294] width 77 height 33
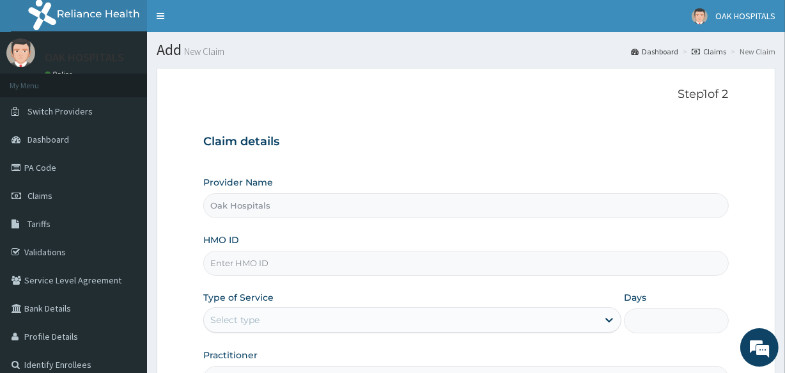
type input "Oak Hospitals"
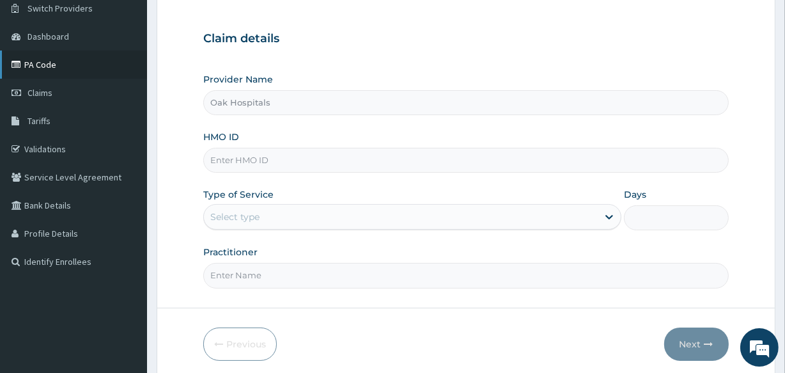
scroll to position [152, 0]
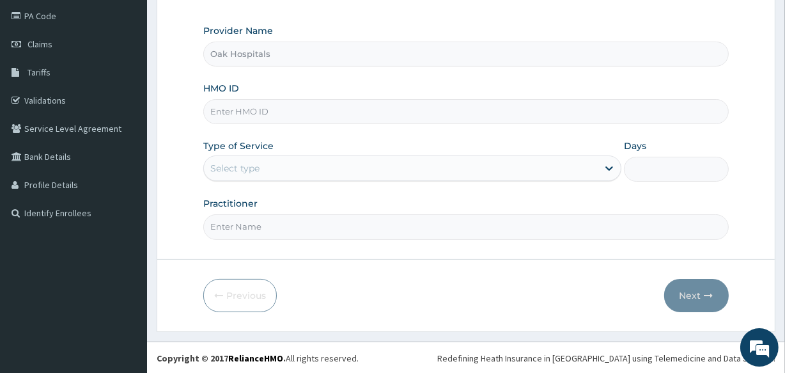
click at [288, 110] on input "HMO ID" at bounding box center [465, 111] width 525 height 25
type input "BON/10030/A"
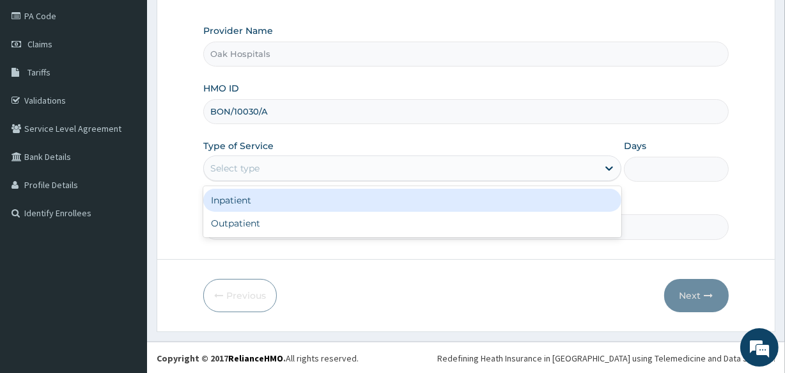
click at [249, 177] on div "Select type" at bounding box center [401, 168] width 394 height 20
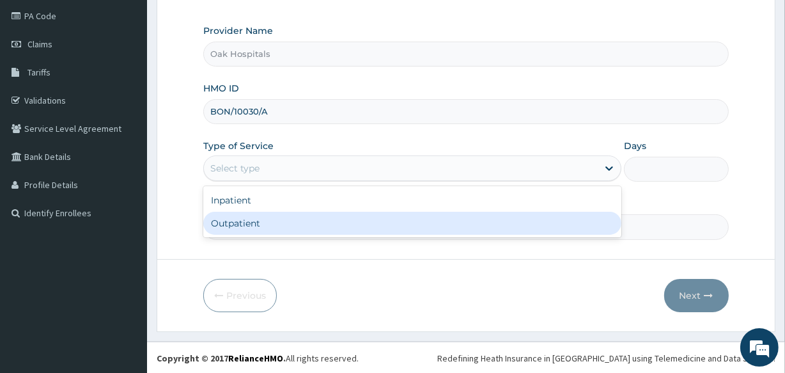
click at [266, 221] on div "Outpatient" at bounding box center [412, 223] width 418 height 23
type input "1"
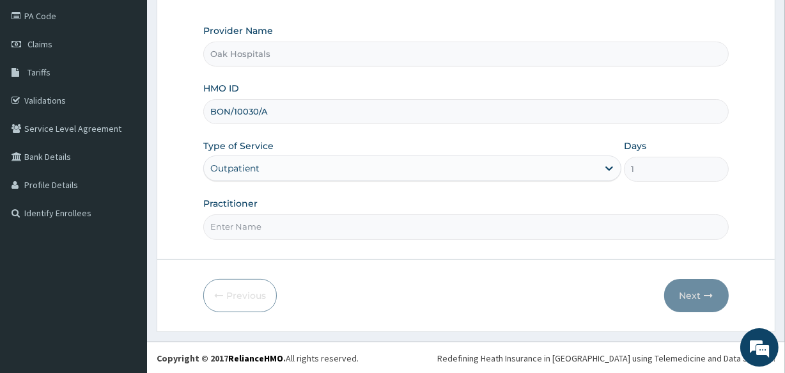
click at [266, 221] on input "Practitioner" at bounding box center [465, 226] width 525 height 25
type input "[PERSON_NAME]"
click at [691, 289] on button "Next" at bounding box center [697, 295] width 65 height 33
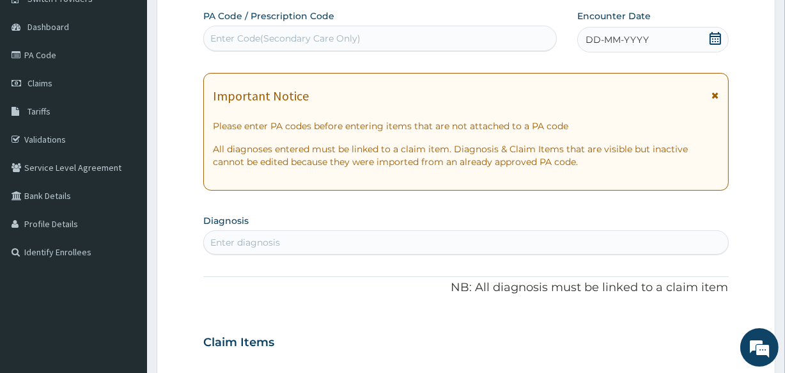
scroll to position [93, 0]
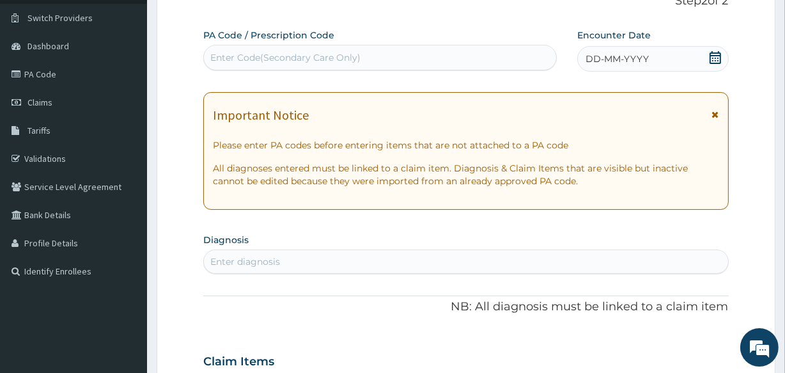
click at [466, 49] on div "Enter Code(Secondary Care Only)" at bounding box center [380, 57] width 352 height 20
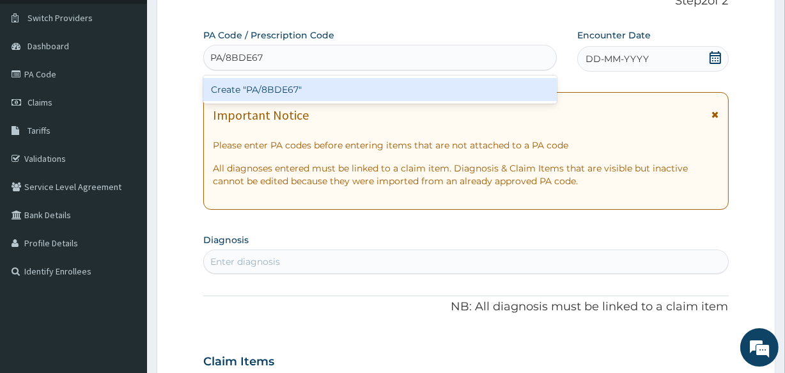
type input "PA/8BDE67"
click at [613, 57] on div "PA Code / Prescription Code option Create "PA/8BDE67" focused, 1 of 1. 1 result…" at bounding box center [465, 360] width 525 height 662
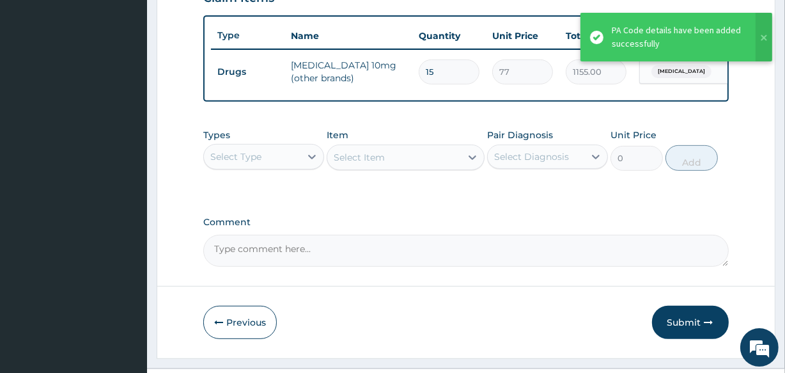
scroll to position [461, 0]
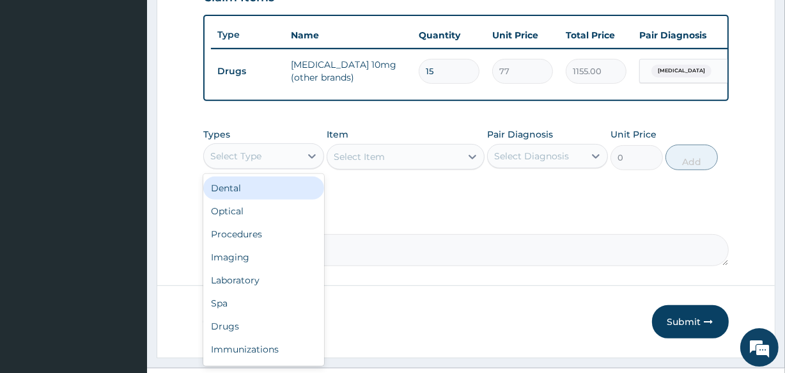
click at [283, 166] on div "Select Type" at bounding box center [252, 156] width 97 height 20
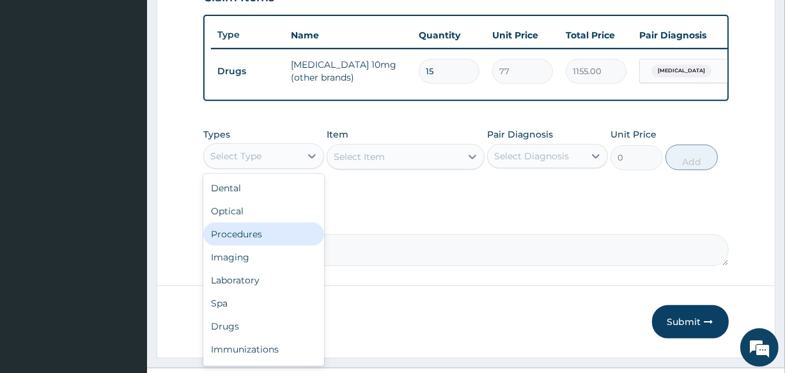
click at [270, 246] on div "Procedures" at bounding box center [263, 234] width 121 height 23
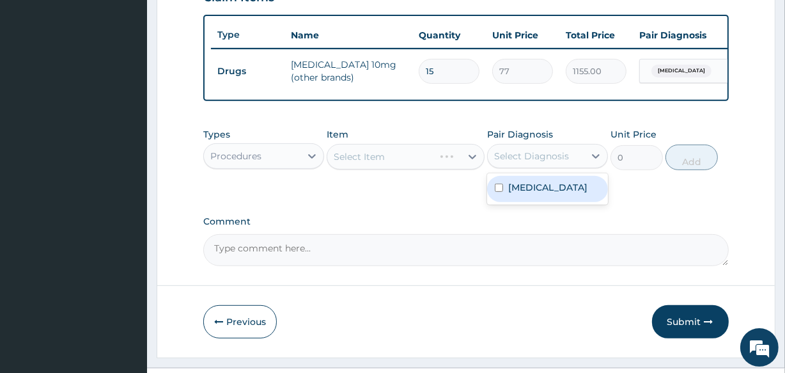
click at [509, 162] on div "Select Diagnosis" at bounding box center [531, 156] width 75 height 13
drag, startPoint x: 514, startPoint y: 201, endPoint x: 492, endPoint y: 200, distance: 22.4
click at [511, 194] on label "[MEDICAL_DATA]" at bounding box center [547, 187] width 79 height 13
checkbox input "true"
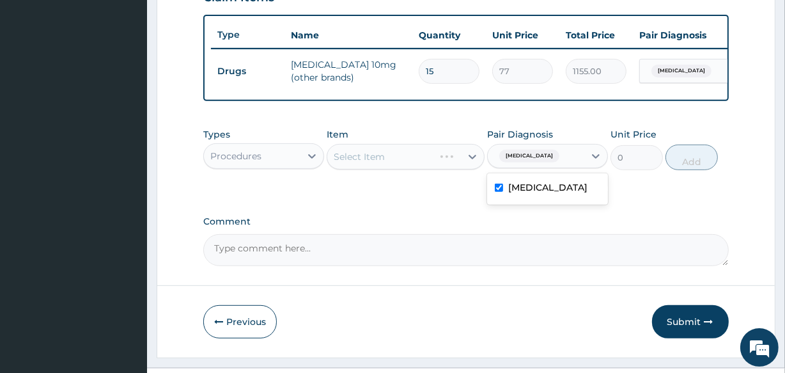
click at [434, 164] on div "Select Item" at bounding box center [380, 156] width 106 height 20
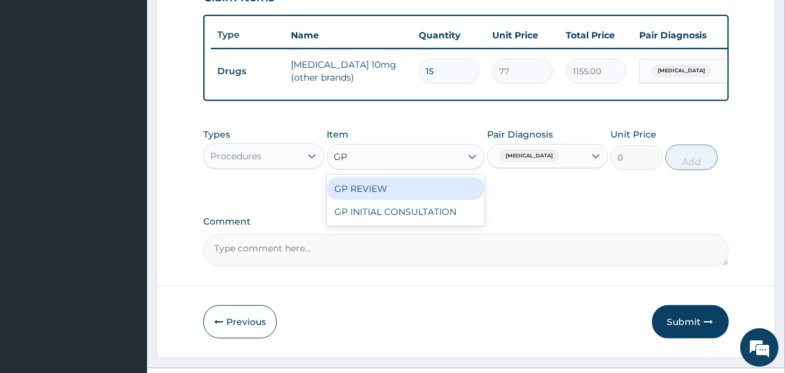
type input "GP"
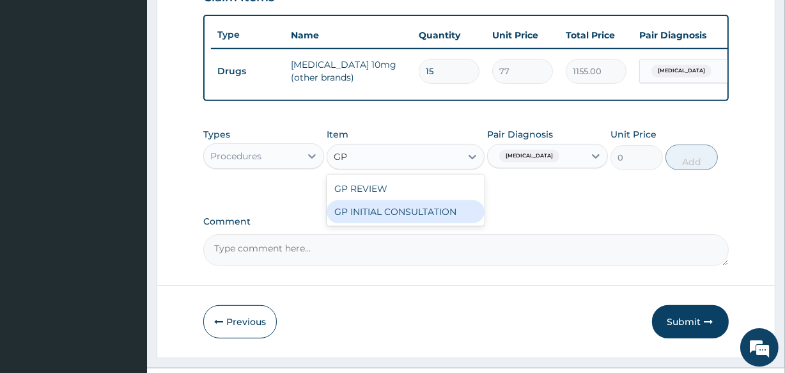
drag, startPoint x: 419, startPoint y: 217, endPoint x: 427, endPoint y: 210, distance: 10.9
click at [417, 217] on div "GP INITIAL CONSULTATION" at bounding box center [405, 211] width 157 height 23
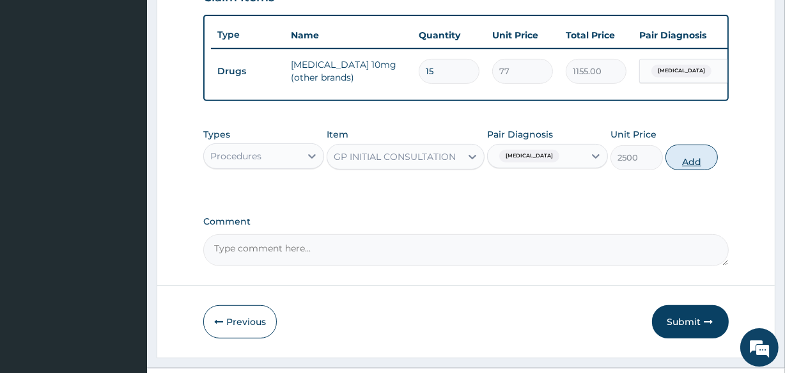
click at [691, 170] on button "Add" at bounding box center [692, 158] width 52 height 26
type input "0"
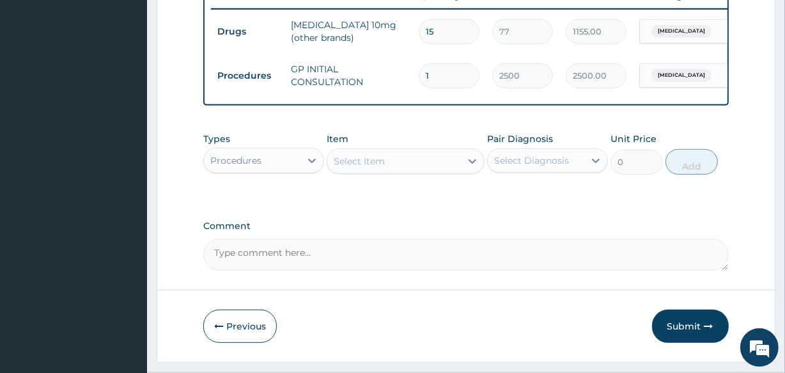
scroll to position [541, 0]
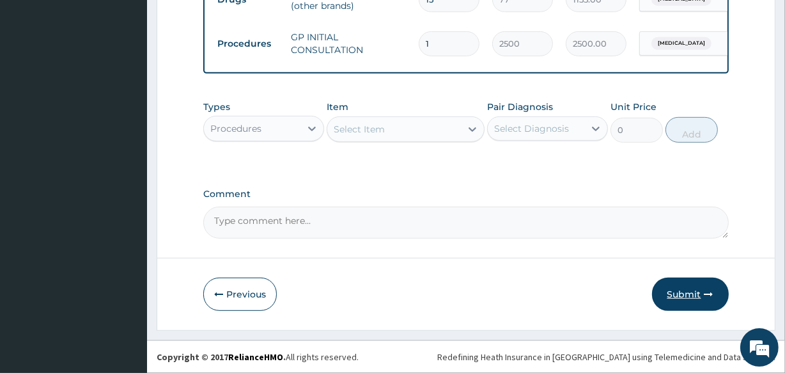
click at [682, 298] on button "Submit" at bounding box center [690, 294] width 77 height 33
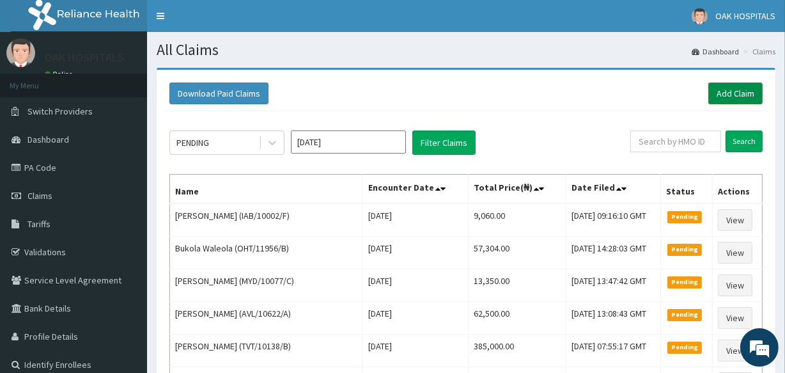
click at [732, 93] on link "Add Claim" at bounding box center [736, 94] width 54 height 22
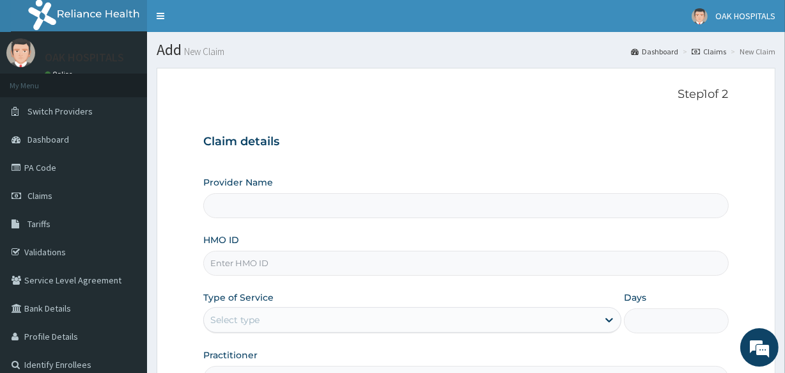
type input "Oak Hospitals"
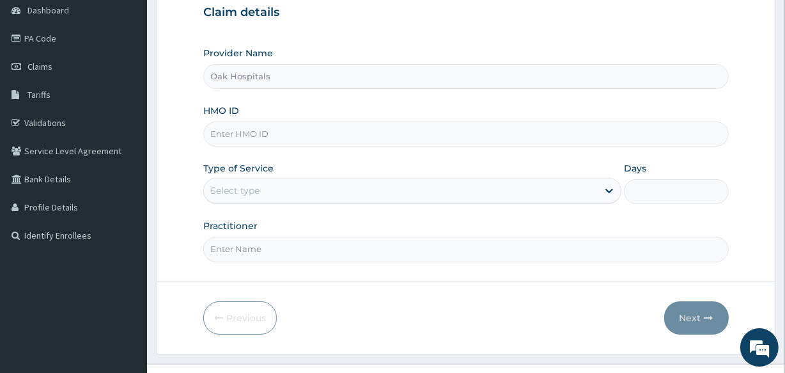
scroll to position [152, 0]
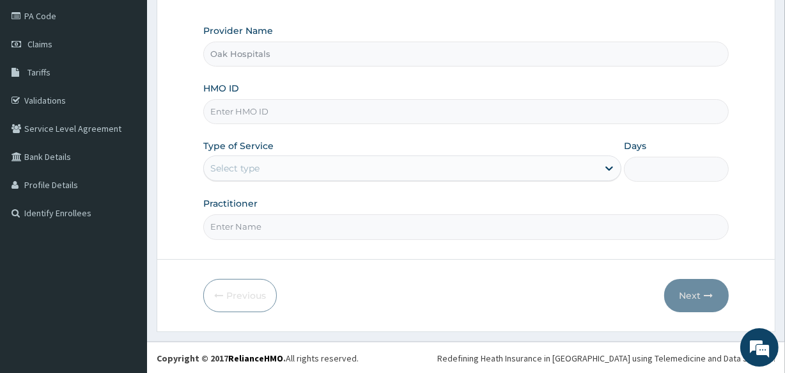
click at [262, 114] on input "HMO ID" at bounding box center [465, 111] width 525 height 25
type input "EVS/10082/A"
click at [262, 169] on div "Select type" at bounding box center [401, 168] width 394 height 20
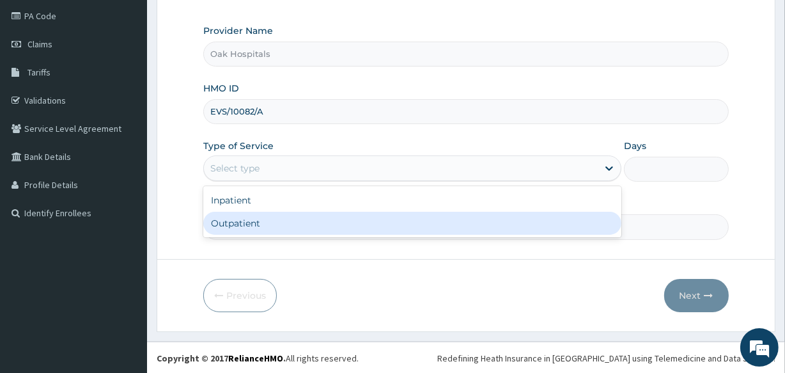
click at [269, 223] on div "Outpatient" at bounding box center [412, 223] width 418 height 23
type input "1"
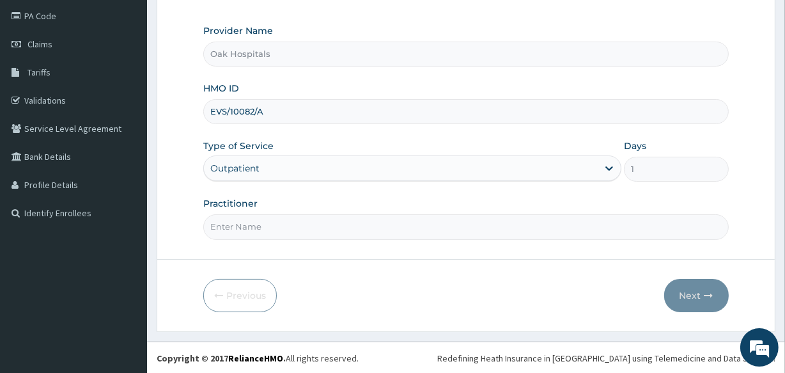
click at [269, 223] on input "Practitioner" at bounding box center [465, 226] width 525 height 25
type input "DR OJI"
click at [692, 294] on button "Next" at bounding box center [697, 295] width 65 height 33
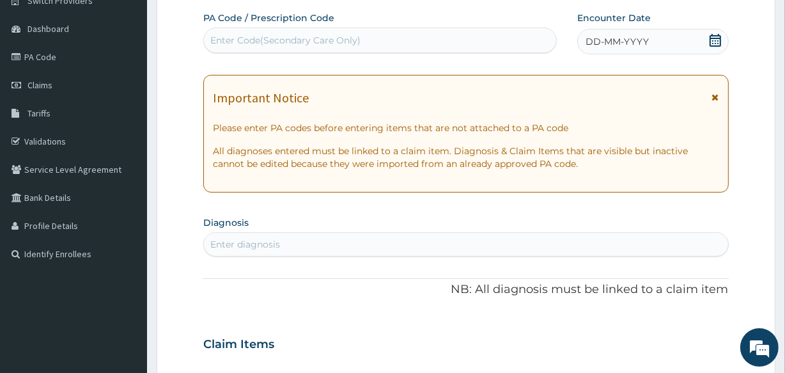
scroll to position [93, 0]
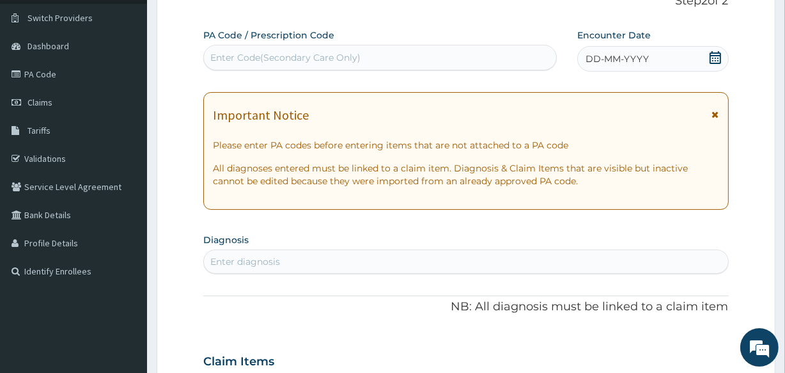
click at [606, 64] on span "DD-MM-YYYY" at bounding box center [617, 58] width 63 height 13
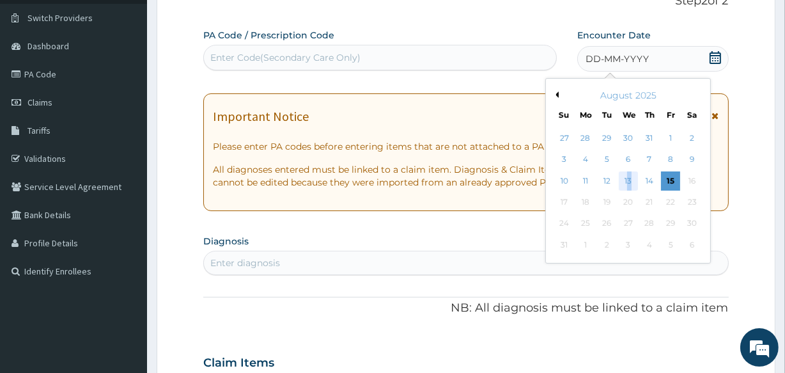
click at [631, 175] on div "13" at bounding box center [627, 180] width 19 height 19
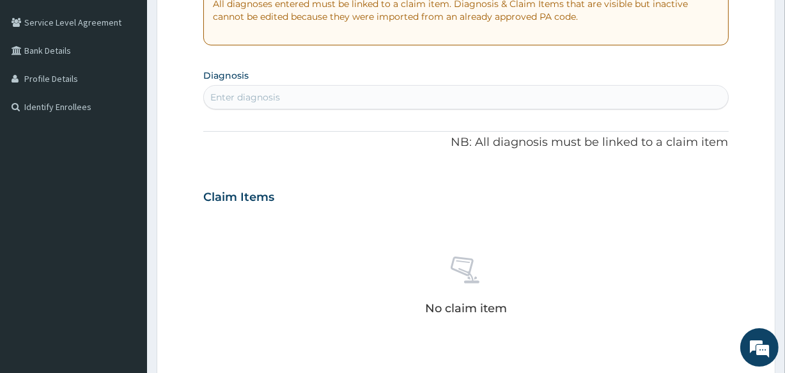
scroll to position [268, 0]
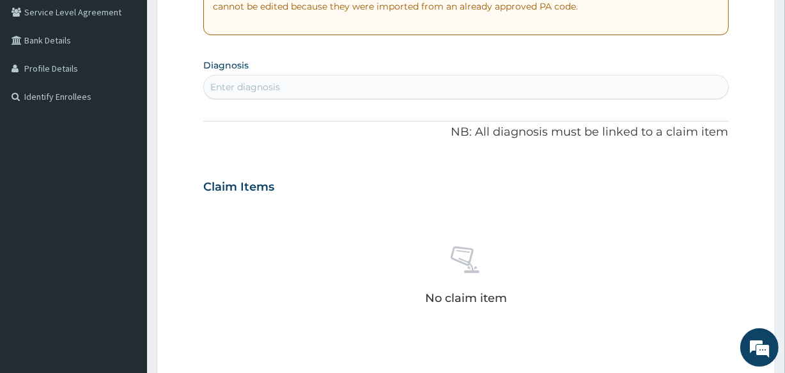
click at [371, 86] on div "Enter diagnosis" at bounding box center [466, 87] width 524 height 20
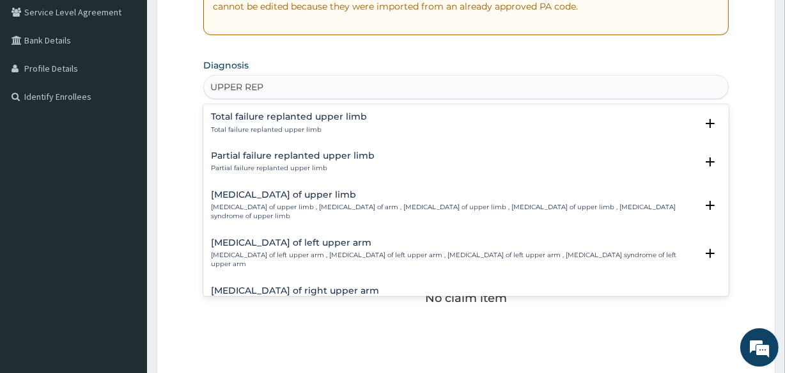
type input "UPPER RE"
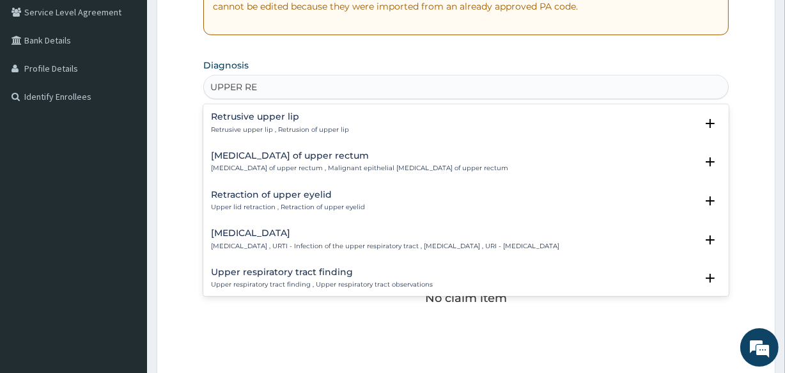
click at [294, 240] on div "Upper respiratory infection Upper respiratory infection , URTI - Infection of t…" at bounding box center [385, 239] width 349 height 22
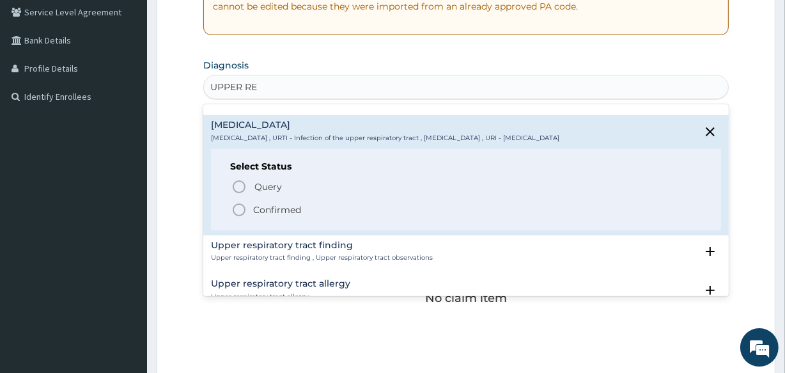
scroll to position [116, 0]
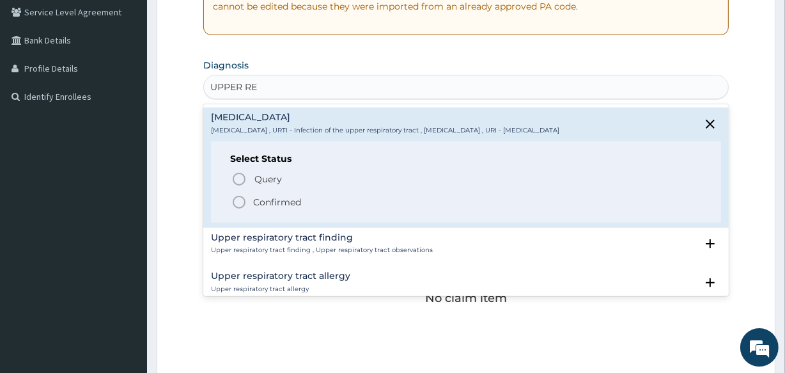
click at [264, 198] on p "Confirmed" at bounding box center [277, 202] width 48 height 13
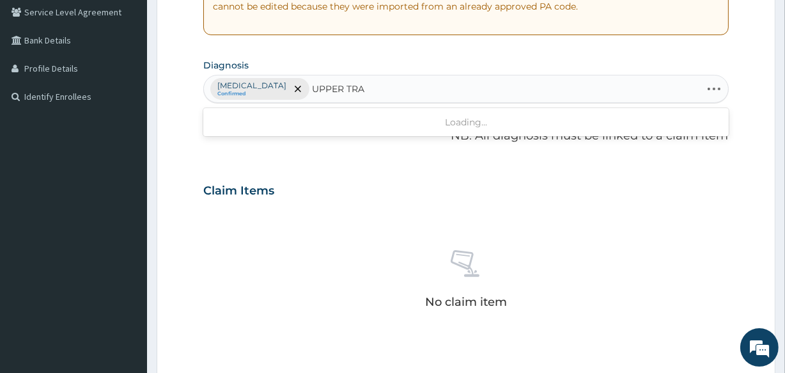
type input "UPPER TRAC"
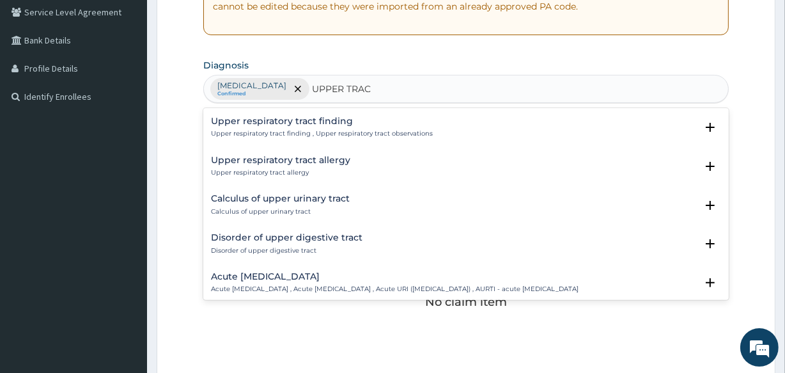
scroll to position [174, 0]
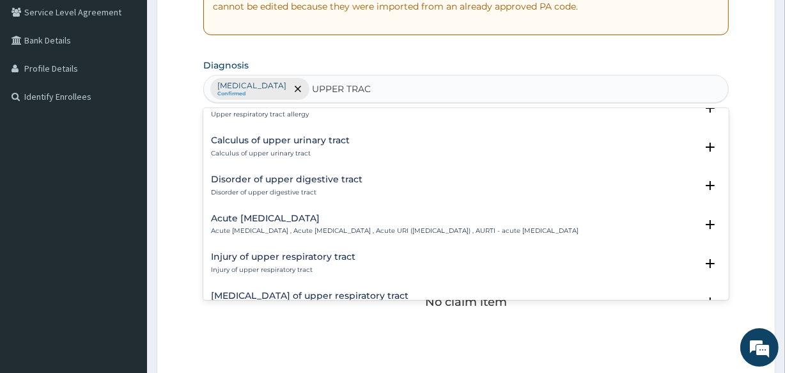
click at [286, 223] on div "Acute upper respiratory infection Acute upper respiratory infection , Acute upp…" at bounding box center [395, 225] width 368 height 22
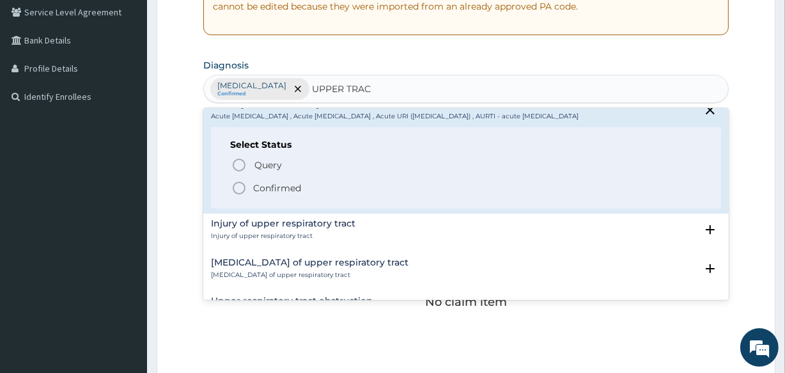
scroll to position [290, 0]
click at [280, 193] on p "Confirmed" at bounding box center [277, 186] width 48 height 13
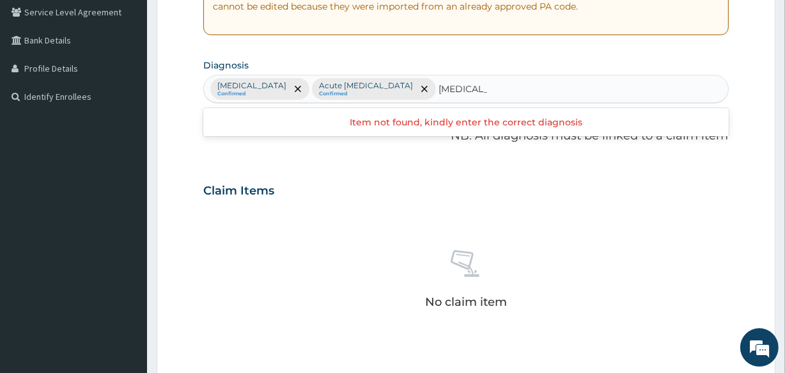
type input "CANDIDI"
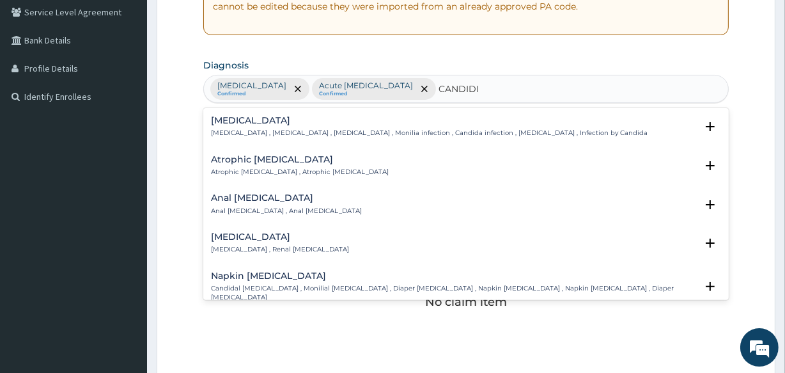
click at [331, 122] on h4 "Candidiasis" at bounding box center [429, 121] width 437 height 10
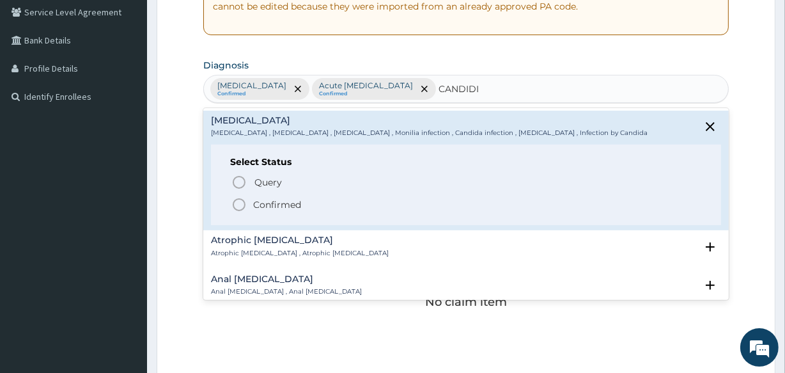
click at [285, 205] on p "Confirmed" at bounding box center [277, 204] width 48 height 13
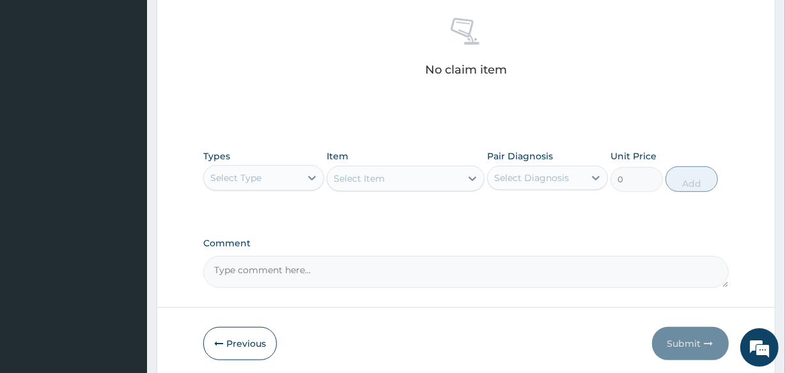
scroll to position [549, 0]
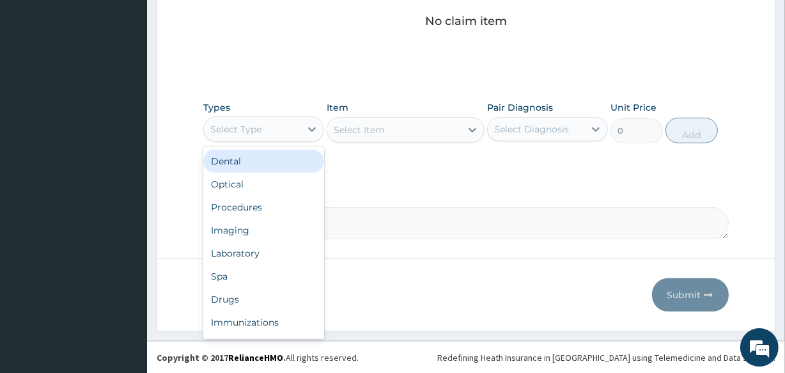
click at [281, 127] on div "Select Type" at bounding box center [252, 129] width 97 height 20
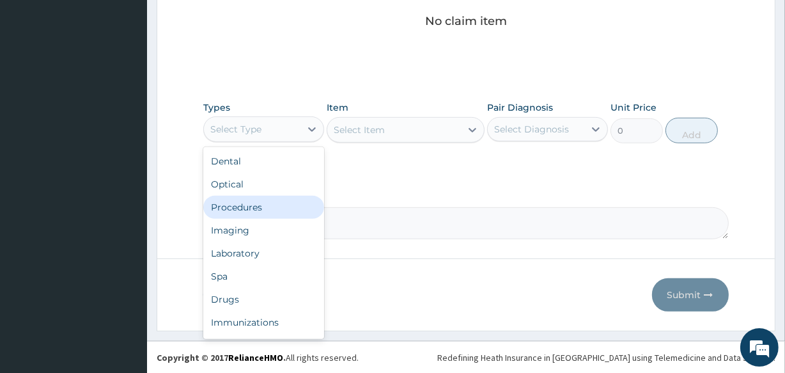
click at [269, 203] on div "Procedures" at bounding box center [263, 207] width 121 height 23
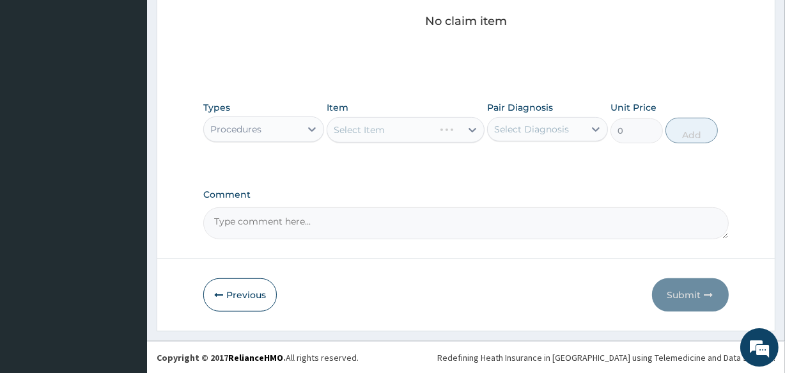
click at [540, 134] on div "Select Diagnosis" at bounding box center [531, 129] width 75 height 13
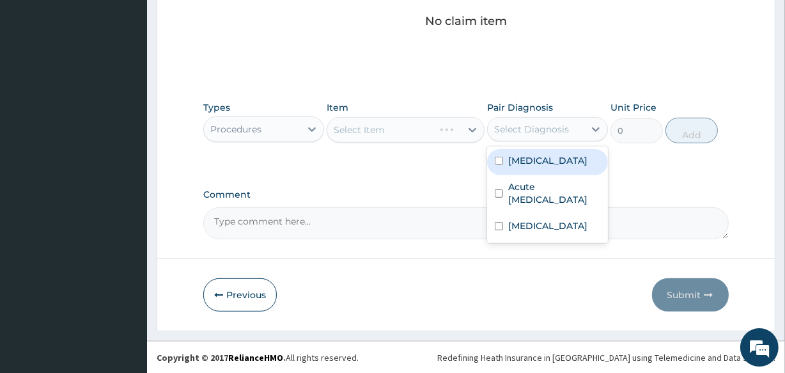
drag, startPoint x: 527, startPoint y: 164, endPoint x: 429, endPoint y: 151, distance: 99.3
click at [526, 164] on label "Upper respiratory infection" at bounding box center [547, 160] width 79 height 13
checkbox input "true"
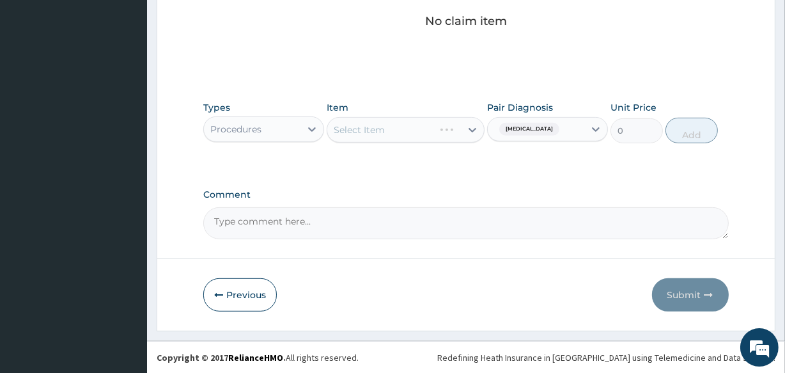
click at [413, 128] on div "Select Item" at bounding box center [405, 130] width 157 height 26
click at [338, 121] on div "Select Item" at bounding box center [393, 130] width 133 height 20
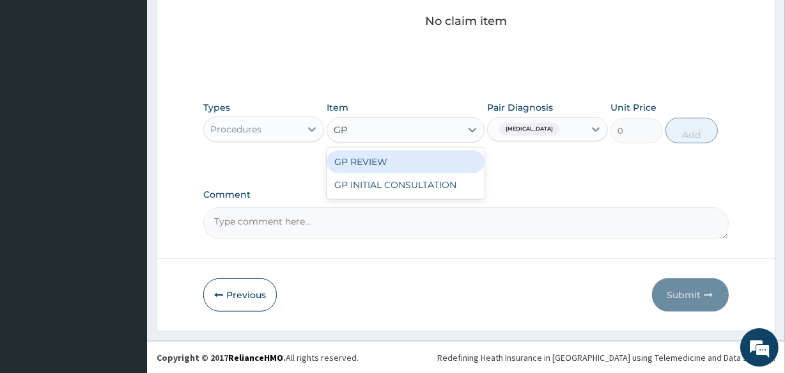
type input "GP"
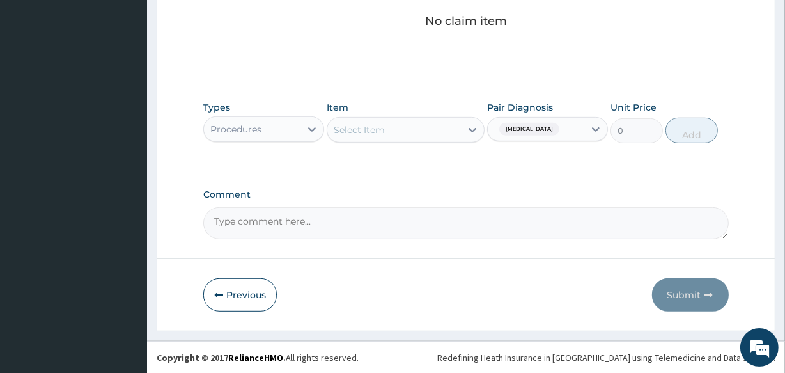
click at [365, 129] on div "Select Item" at bounding box center [359, 129] width 51 height 13
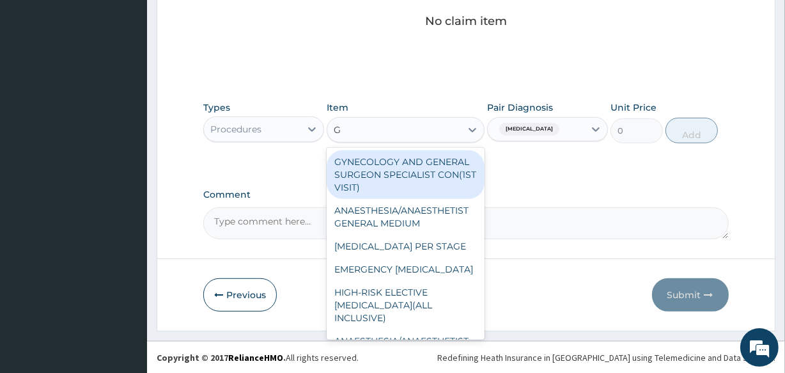
type input "GP"
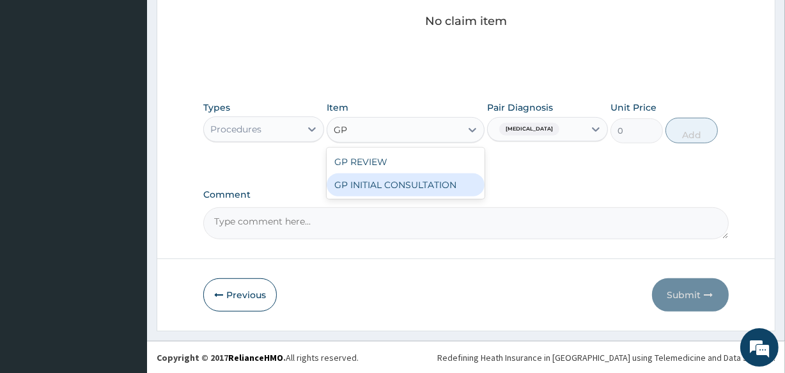
click at [380, 185] on div "GP INITIAL CONSULTATION" at bounding box center [405, 184] width 157 height 23
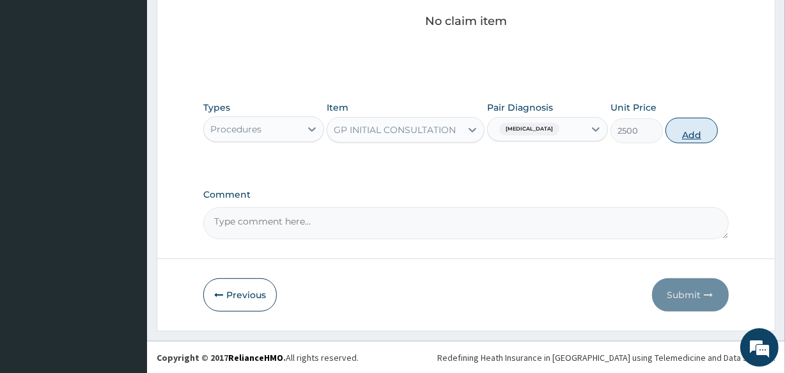
click at [685, 132] on button "Add" at bounding box center [692, 131] width 52 height 26
type input "0"
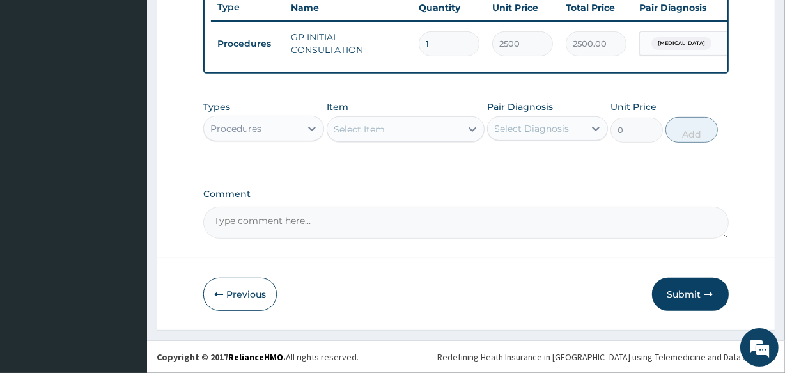
click at [291, 132] on div "Procedures" at bounding box center [252, 128] width 97 height 20
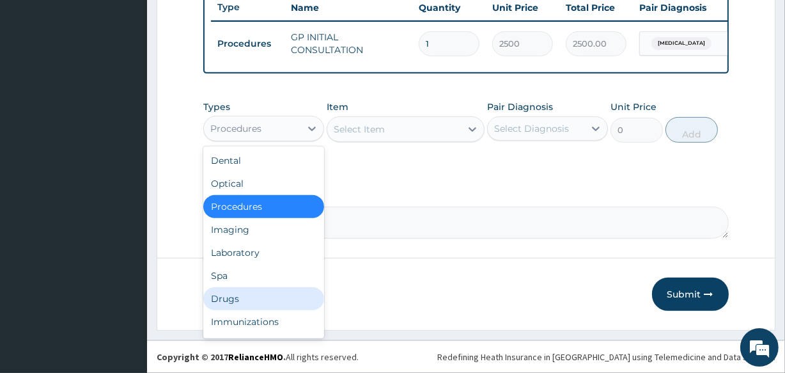
click at [235, 294] on div "Drugs" at bounding box center [263, 298] width 121 height 23
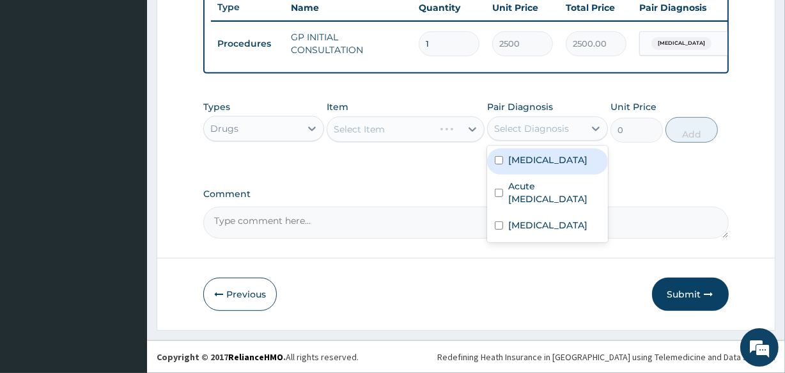
click at [541, 127] on div "Select Diagnosis" at bounding box center [531, 128] width 75 height 13
click at [532, 166] on label "Upper respiratory infection" at bounding box center [547, 160] width 79 height 13
checkbox input "true"
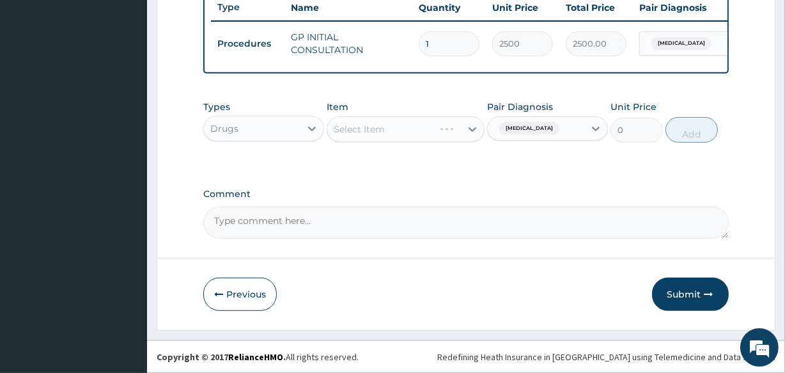
click at [423, 125] on div "Select Item" at bounding box center [405, 129] width 157 height 26
click at [419, 125] on div "Select Item" at bounding box center [393, 129] width 133 height 20
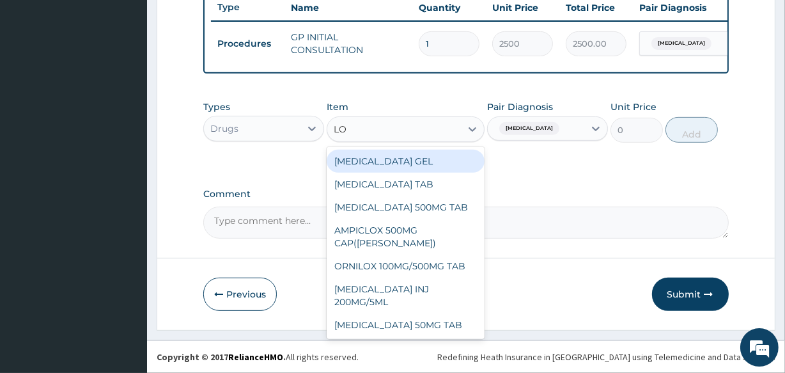
type input "LO"
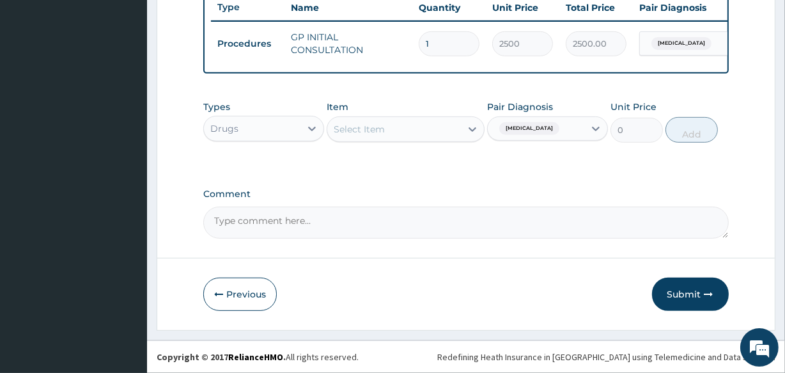
click at [421, 140] on div "Select Item" at bounding box center [405, 129] width 157 height 26
click at [421, 134] on div "Select Item" at bounding box center [393, 129] width 133 height 20
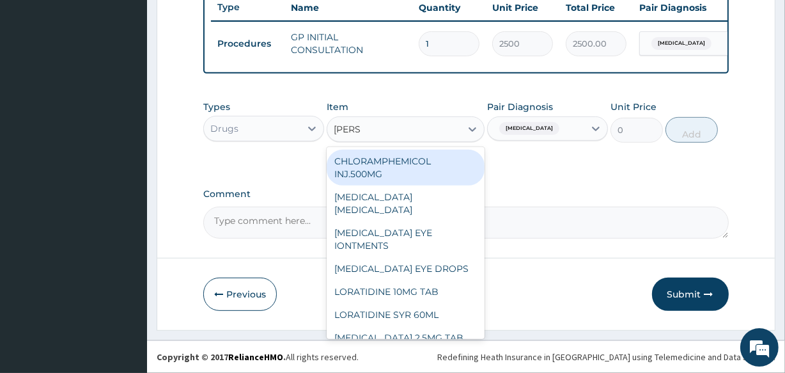
type input "LORAT"
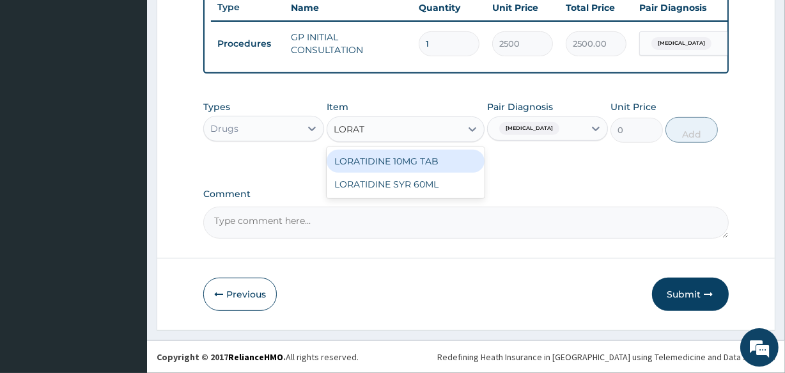
click at [405, 162] on div "LORATIDINE 10MG TAB" at bounding box center [405, 161] width 157 height 23
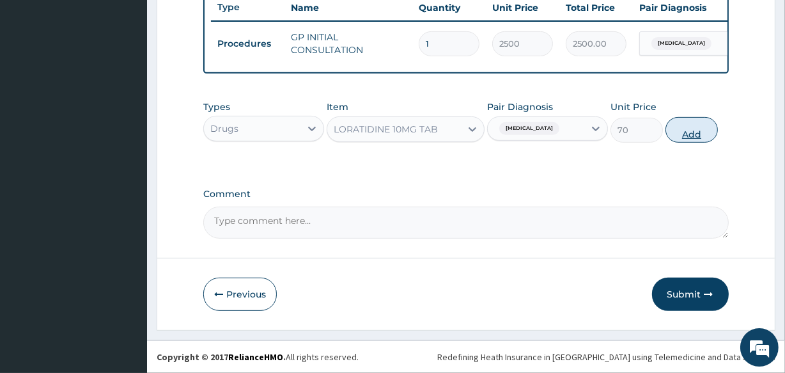
click at [697, 132] on button "Add" at bounding box center [692, 130] width 52 height 26
type input "0"
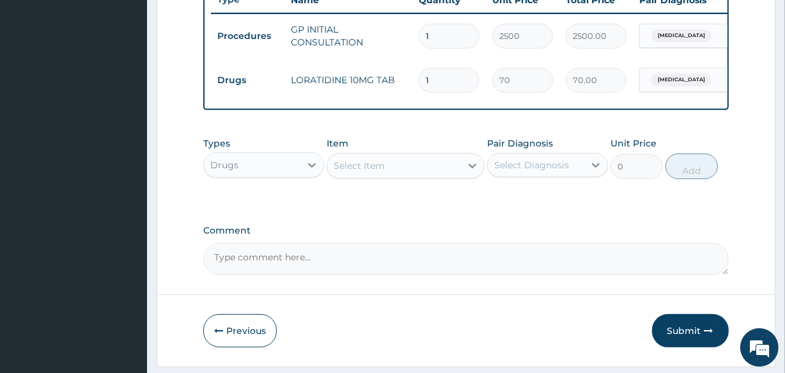
type input "0.00"
type input "5"
type input "350.00"
type input "5"
click at [366, 172] on div "Select Item" at bounding box center [359, 165] width 51 height 13
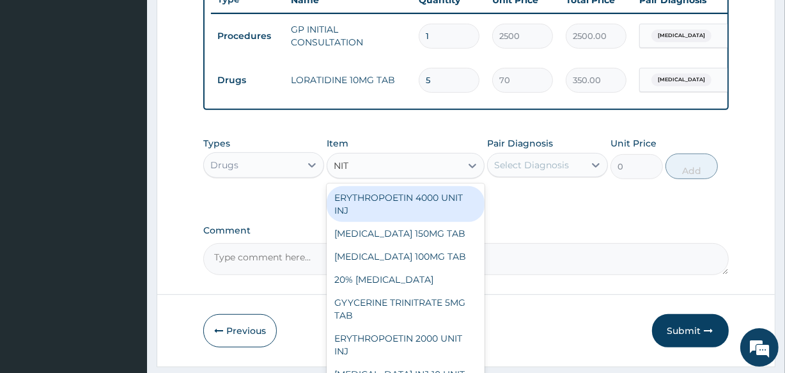
type input "NITR"
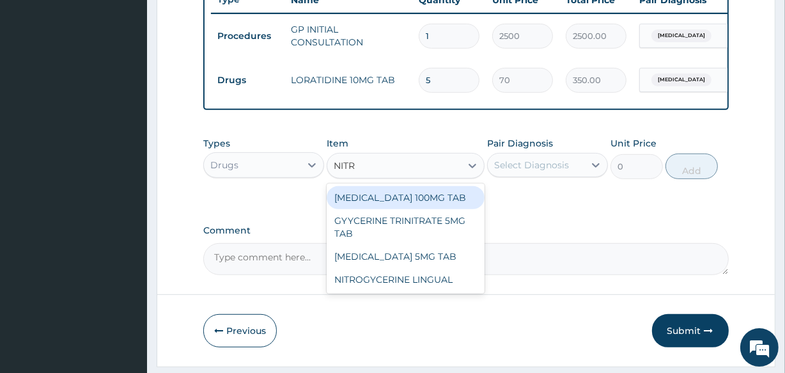
click at [385, 209] on div "[MEDICAL_DATA] 100MG TAB" at bounding box center [405, 197] width 157 height 23
type input "84"
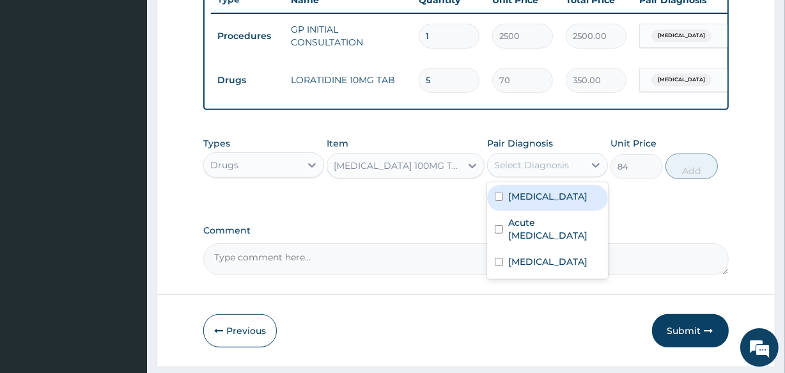
drag, startPoint x: 552, startPoint y: 175, endPoint x: 550, endPoint y: 183, distance: 7.9
click at [552, 171] on div "Select Diagnosis" at bounding box center [531, 165] width 75 height 13
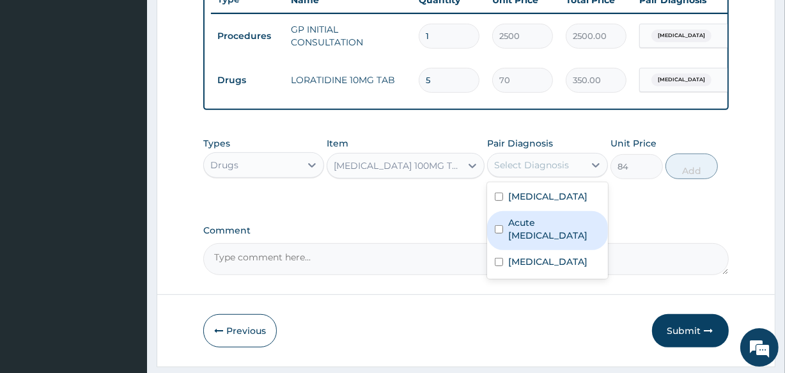
click at [540, 242] on label "Acute upper respiratory infection" at bounding box center [554, 229] width 92 height 26
checkbox input "true"
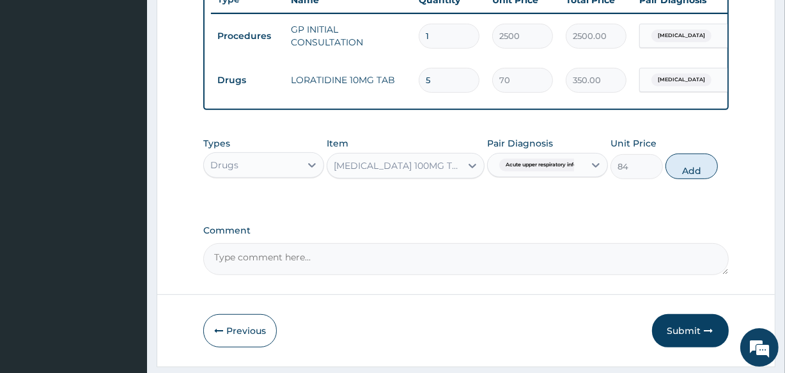
drag, startPoint x: 446, startPoint y: 210, endPoint x: 393, endPoint y: 216, distance: 53.4
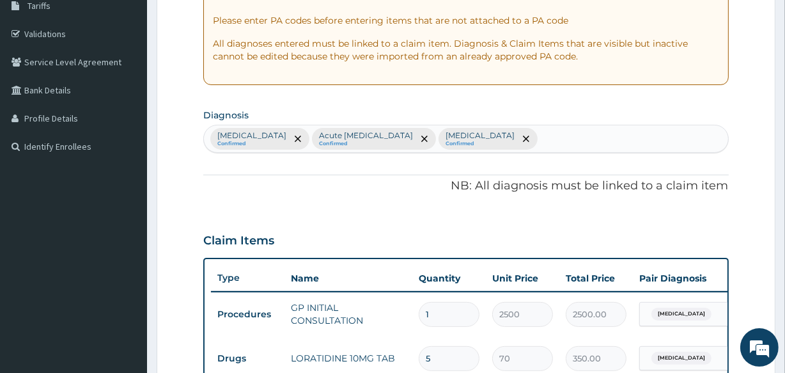
scroll to position [205, 0]
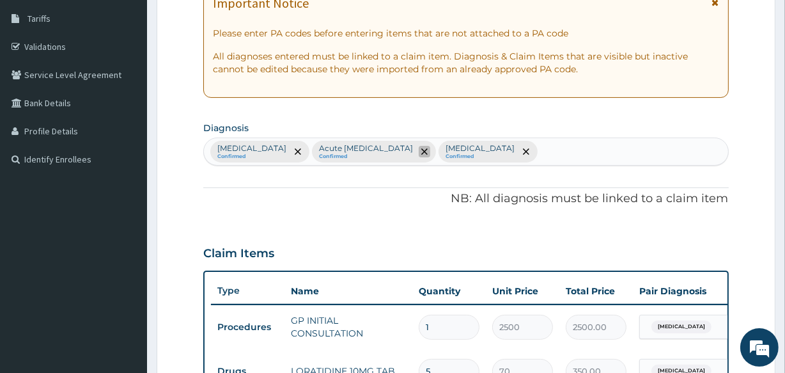
click at [428, 150] on icon "remove selection option" at bounding box center [424, 151] width 6 height 6
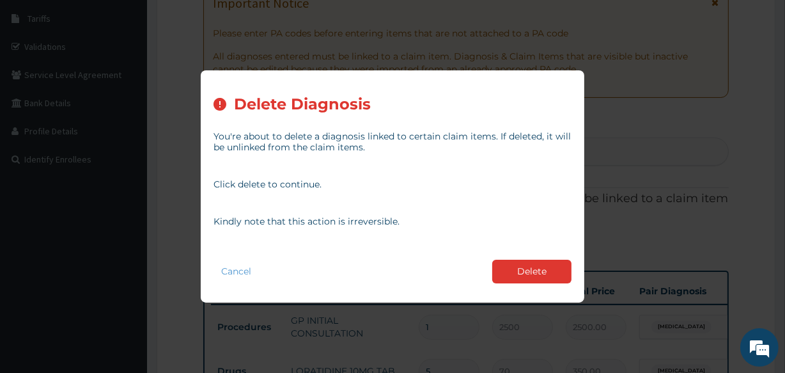
click at [537, 266] on button "Delete" at bounding box center [531, 272] width 79 height 24
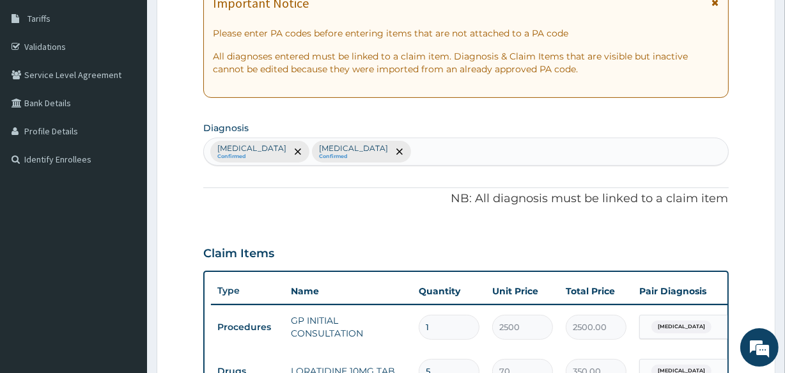
click at [492, 148] on div "Upper respiratory infection Confirmed Candidiasis Confirmed" at bounding box center [466, 151] width 524 height 27
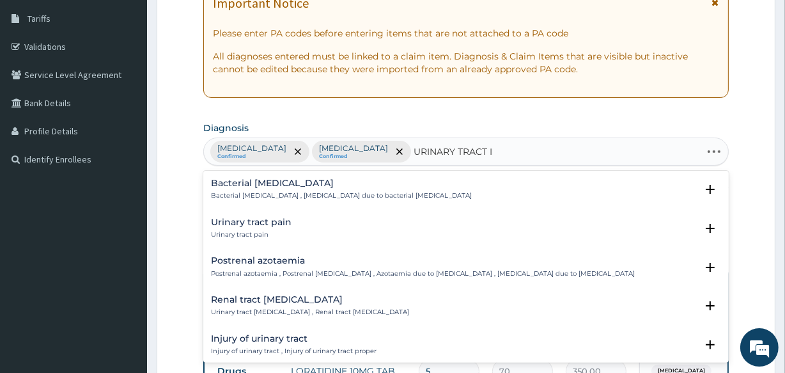
type input "URINARY TRACT IN"
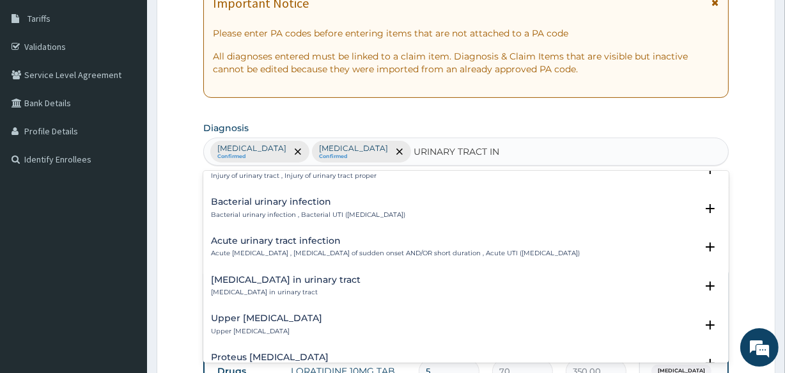
scroll to position [116, 0]
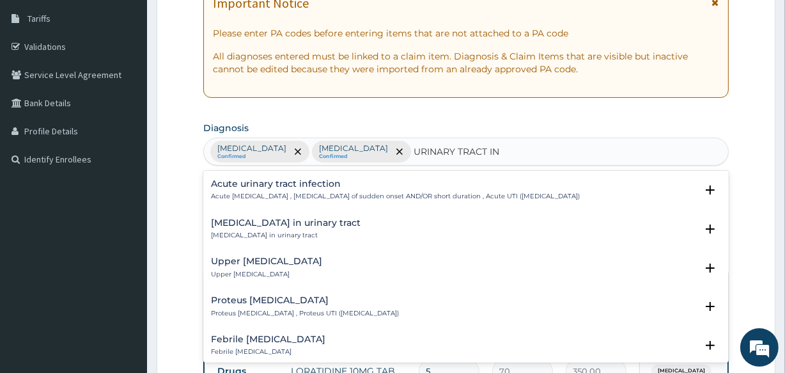
click at [326, 195] on p "Acute urinary tract infection , Urinary tract infection of sudden onset AND/OR …" at bounding box center [395, 196] width 369 height 9
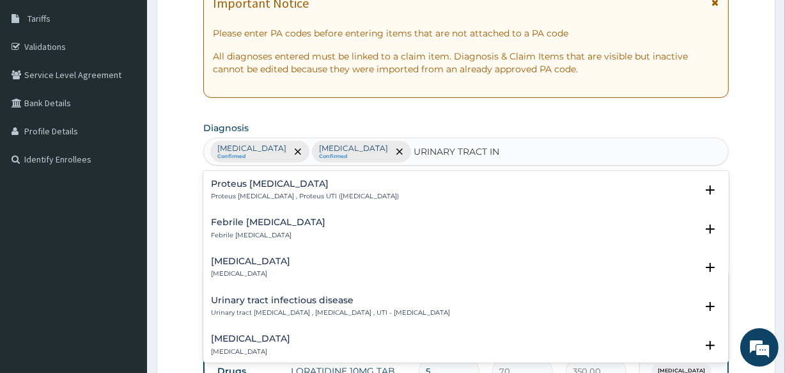
scroll to position [349, 0]
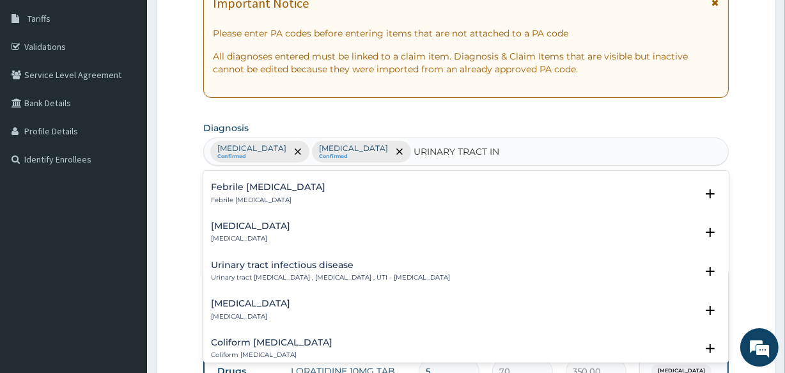
click at [331, 264] on h4 "Urinary tract infectious disease" at bounding box center [330, 265] width 239 height 10
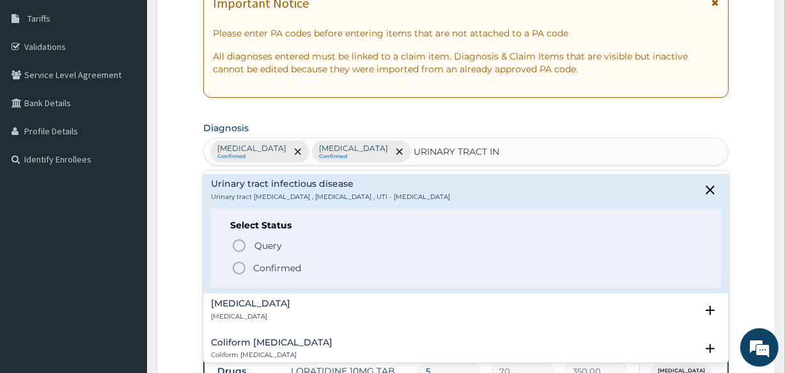
click at [287, 269] on p "Confirmed" at bounding box center [277, 268] width 48 height 13
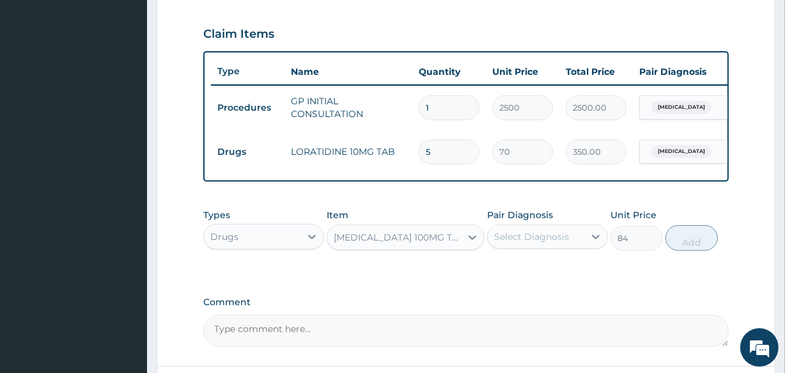
scroll to position [438, 0]
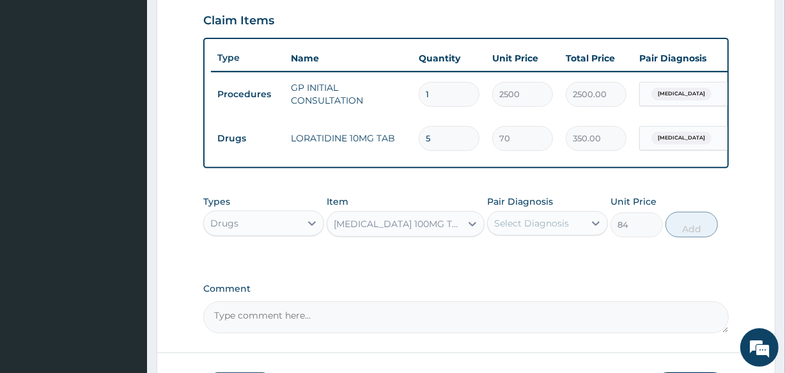
click at [514, 230] on div "Select Diagnosis" at bounding box center [531, 223] width 75 height 13
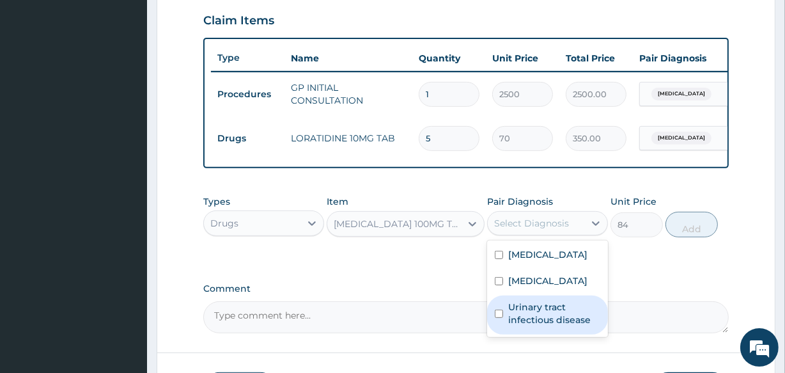
click at [528, 326] on label "Urinary tract infectious disease" at bounding box center [554, 314] width 92 height 26
checkbox input "true"
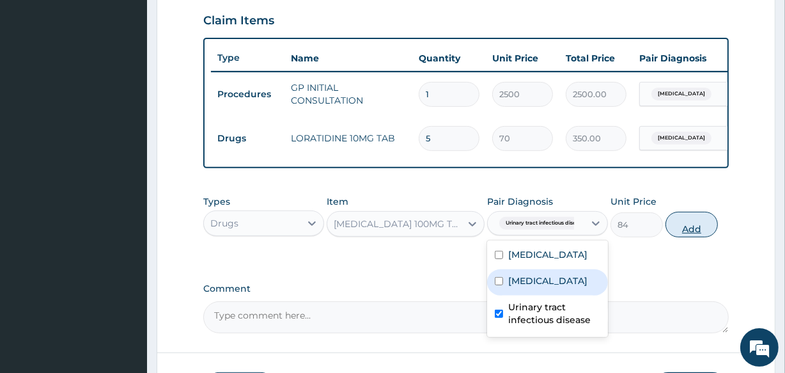
click at [681, 233] on button "Add" at bounding box center [692, 225] width 52 height 26
type input "0"
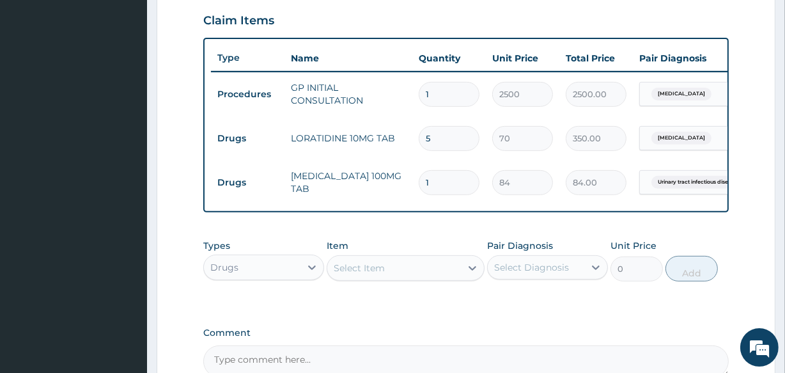
type input "0.00"
type input "5"
type input "420.00"
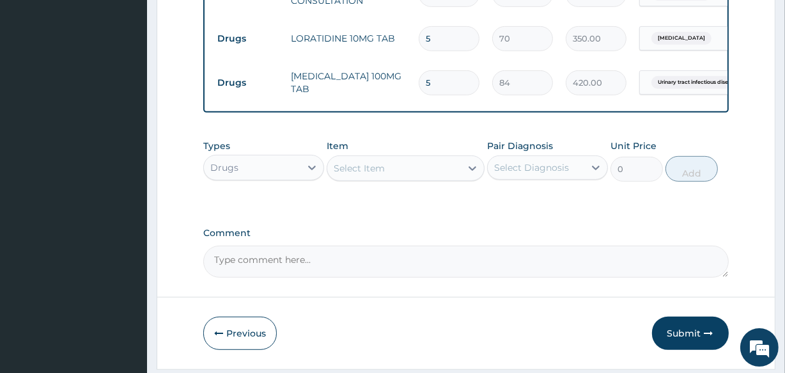
scroll to position [555, 0]
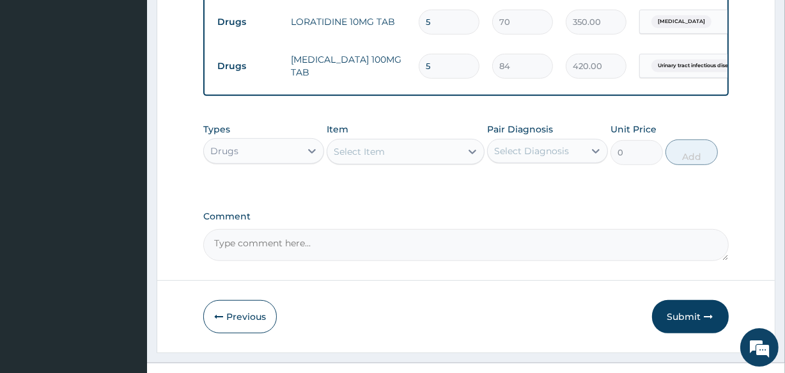
type input "5"
click at [366, 158] on div "Select Item" at bounding box center [359, 151] width 51 height 13
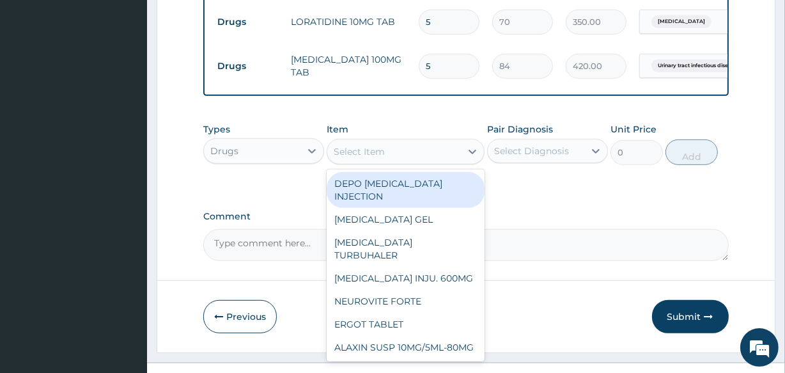
type input "G"
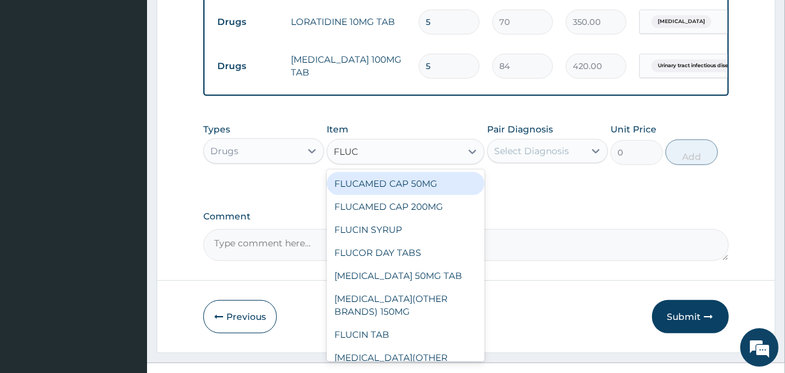
type input "FLUCO"
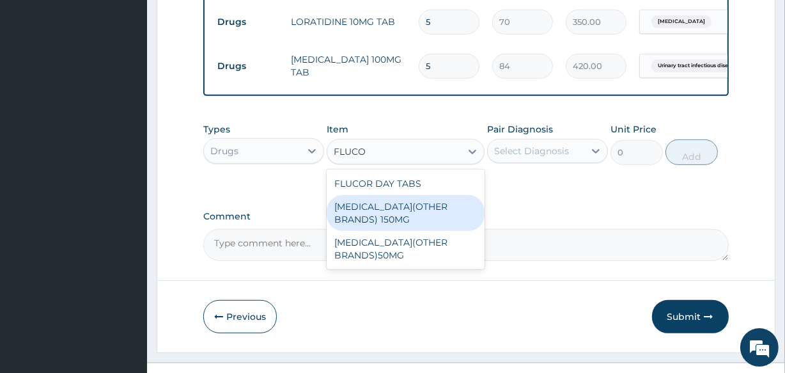
click at [396, 214] on div "[MEDICAL_DATA](OTHER BRANDS) 150MG" at bounding box center [405, 213] width 157 height 36
type input "280"
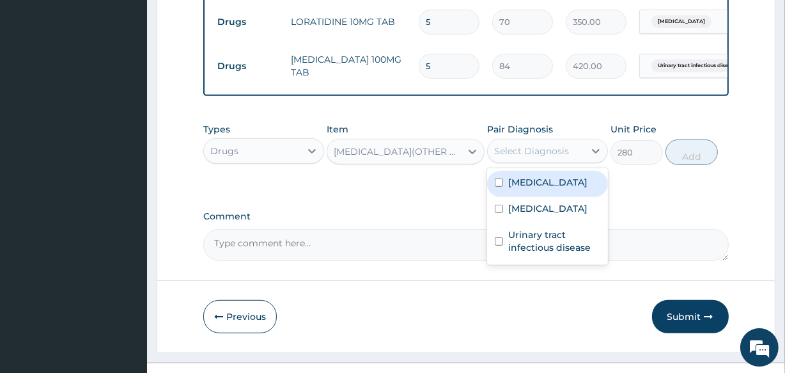
click at [556, 155] on div "Select Diagnosis" at bounding box center [531, 151] width 75 height 13
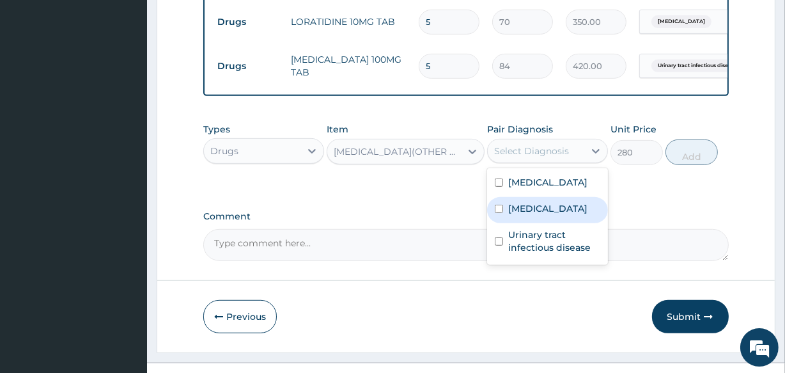
click at [538, 215] on label "Candidiasis" at bounding box center [547, 208] width 79 height 13
checkbox input "true"
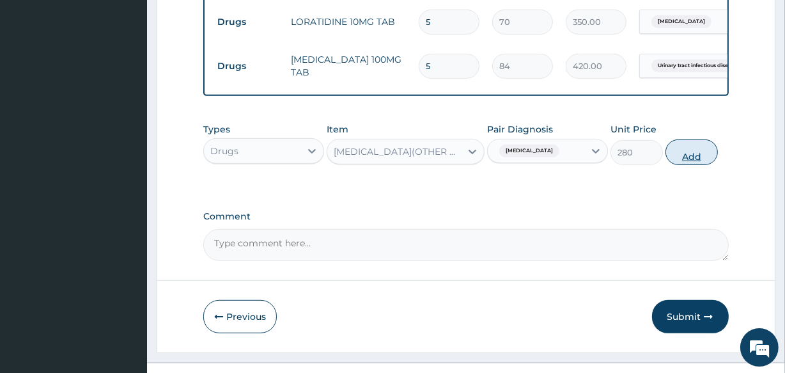
click at [694, 158] on button "Add" at bounding box center [692, 152] width 52 height 26
type input "0"
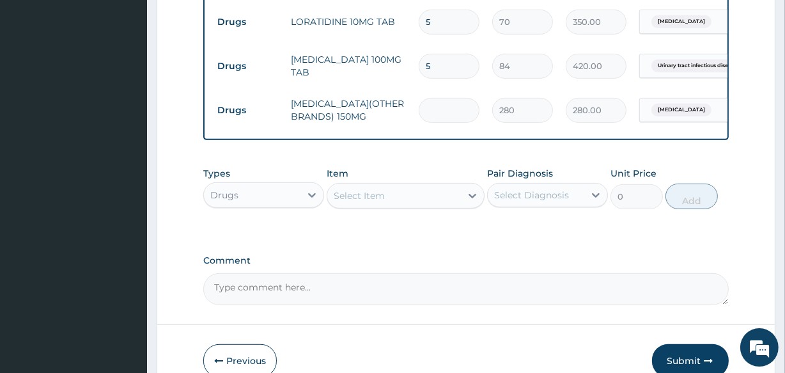
type input "0.00"
type input "3"
type input "840.00"
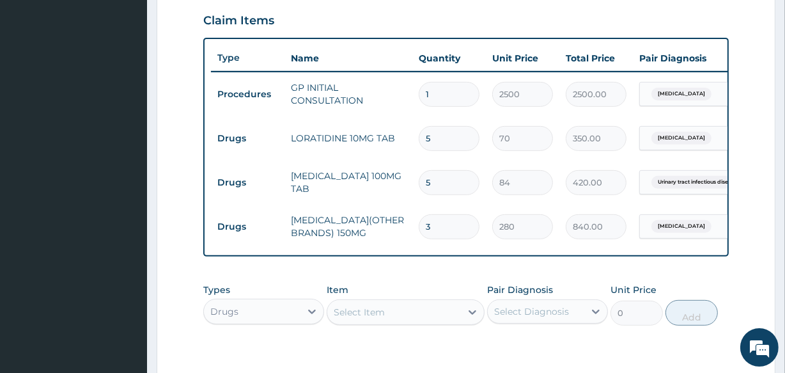
type input "5"
type input "1400.00"
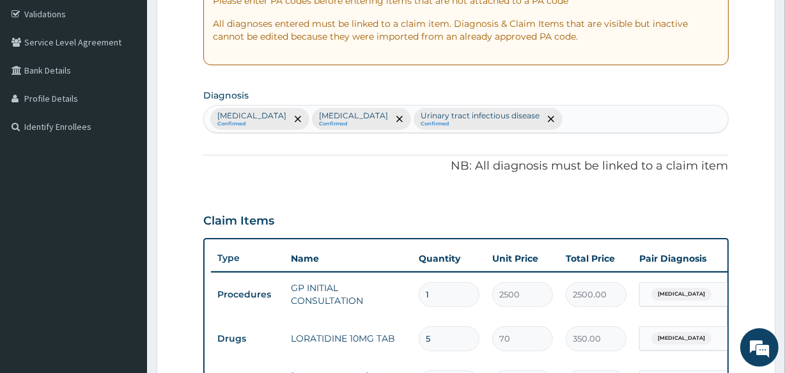
scroll to position [205, 0]
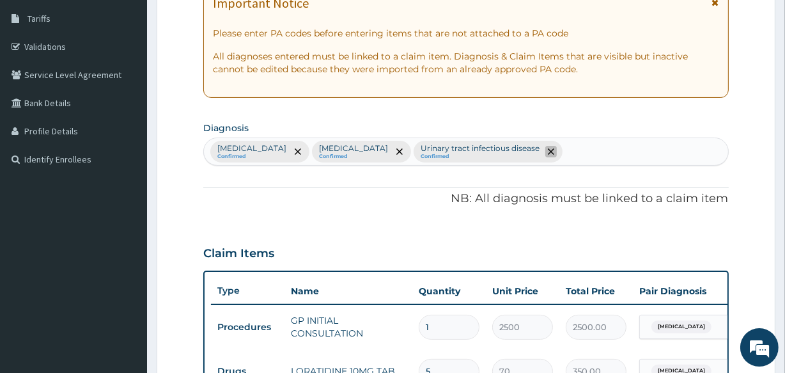
click at [556, 146] on span "remove selection option" at bounding box center [552, 152] width 12 height 12
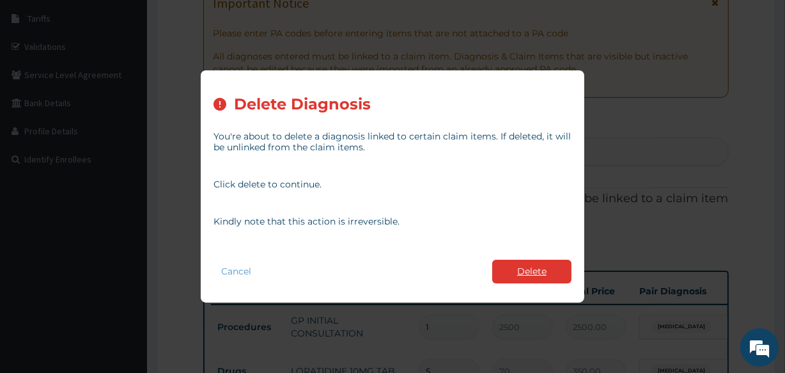
type input "5"
click at [514, 273] on button "Delete" at bounding box center [531, 272] width 79 height 24
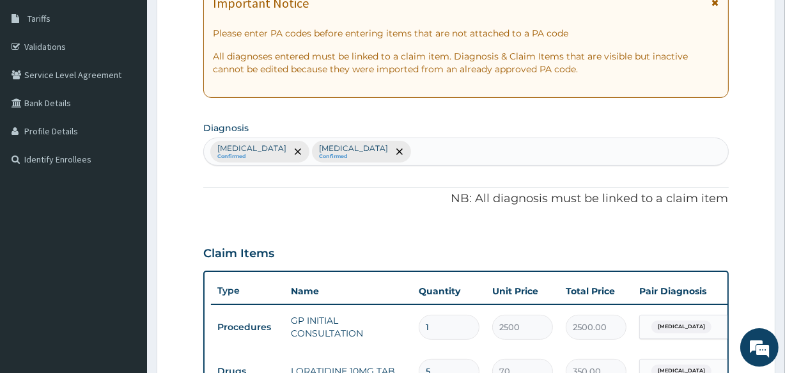
click at [544, 161] on div "Upper respiratory infection Confirmed Candidiasis Confirmed" at bounding box center [466, 151] width 524 height 27
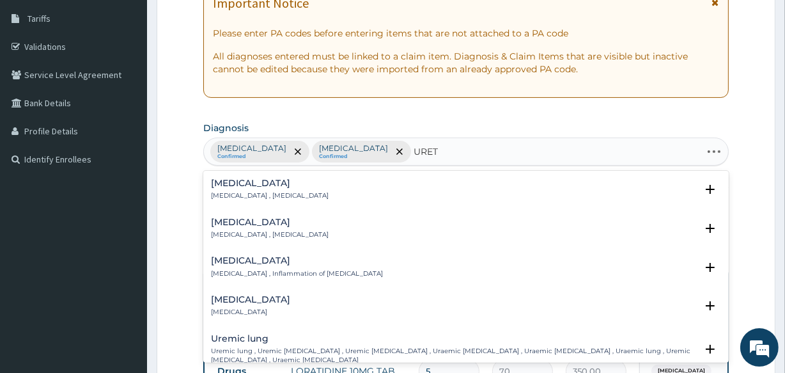
type input "URETH"
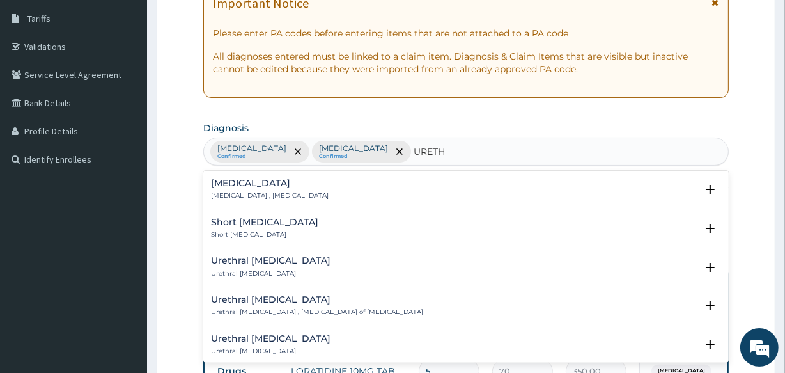
click at [281, 192] on p "Urethritis , Inflammation of urethra" at bounding box center [270, 195] width 118 height 9
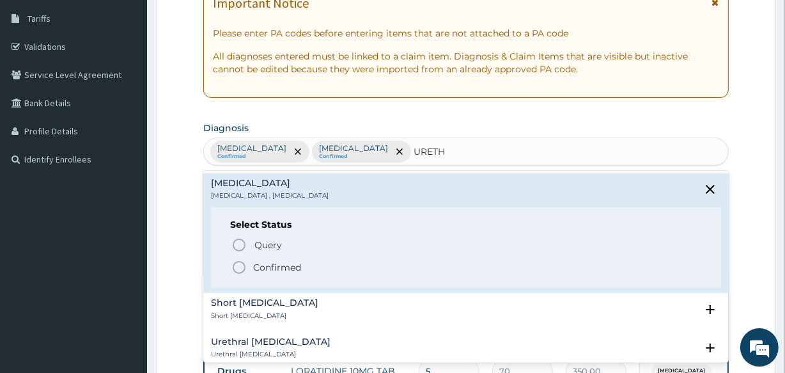
click at [272, 269] on p "Confirmed" at bounding box center [277, 267] width 48 height 13
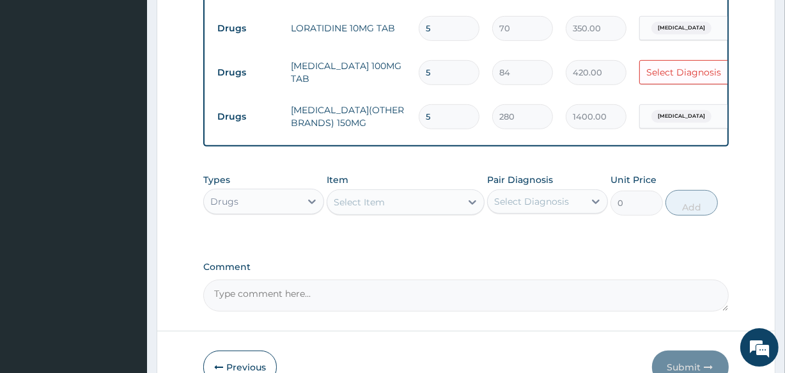
scroll to position [555, 0]
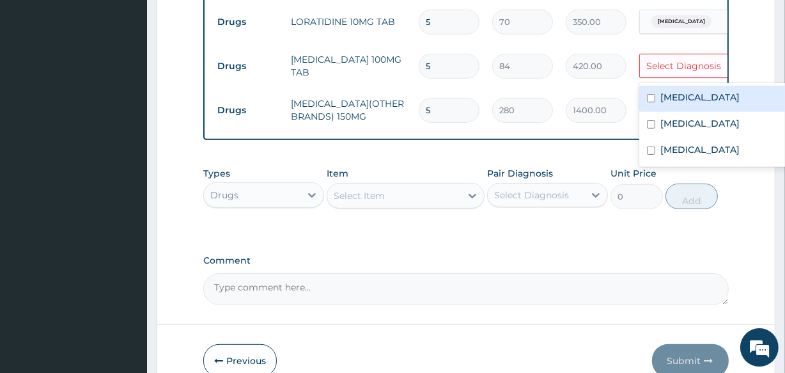
click at [691, 64] on div "Select Diagnosis" at bounding box center [684, 65] width 75 height 13
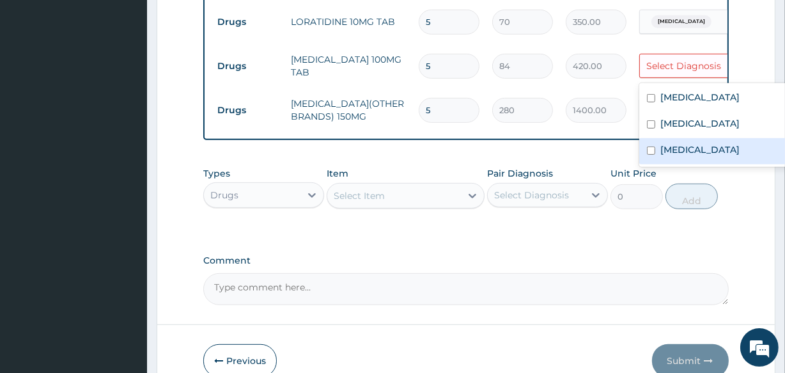
click at [684, 149] on label "Urethritis" at bounding box center [700, 149] width 79 height 13
checkbox input "true"
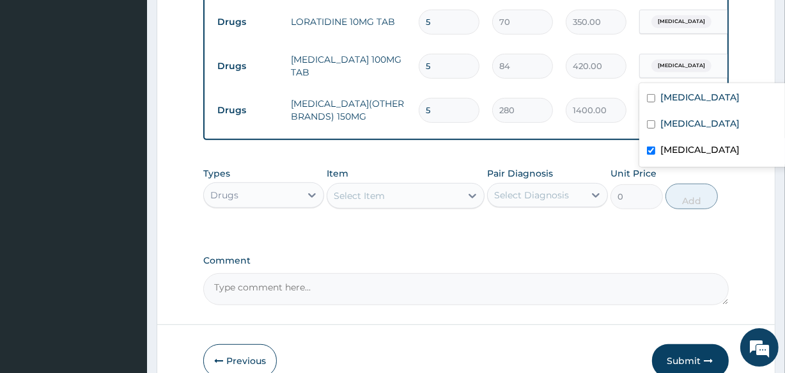
drag, startPoint x: 439, startPoint y: 235, endPoint x: 444, endPoint y: 243, distance: 9.2
click at [443, 235] on div "Types Drugs Item Select Item Pair Diagnosis Select Diagnosis Unit Price 0 Add" at bounding box center [465, 198] width 525 height 74
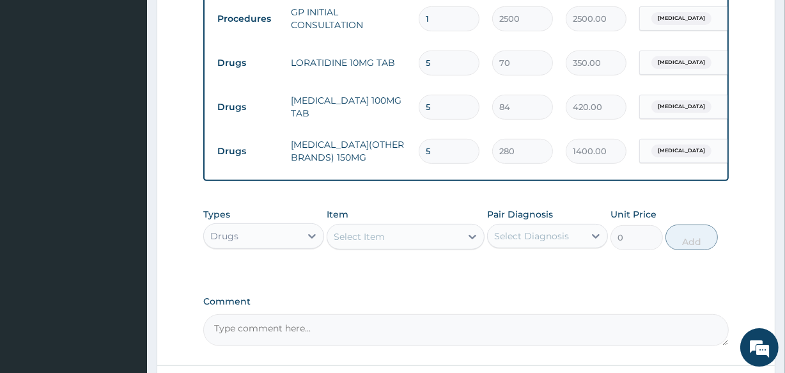
scroll to position [496, 0]
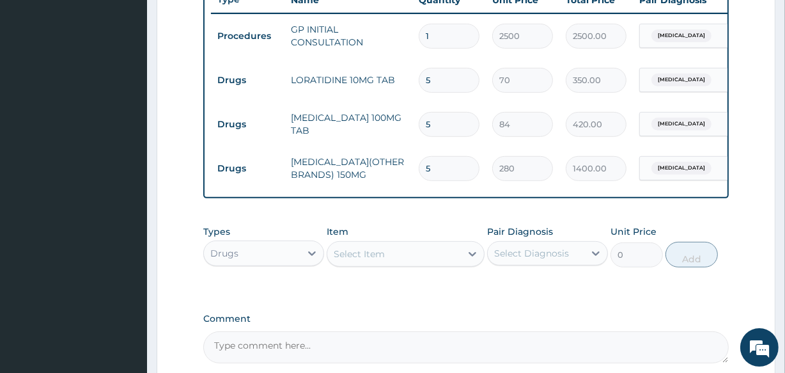
click at [439, 165] on input "5" at bounding box center [449, 168] width 61 height 25
type input "0.00"
type input "3"
type input "840.00"
type input "3"
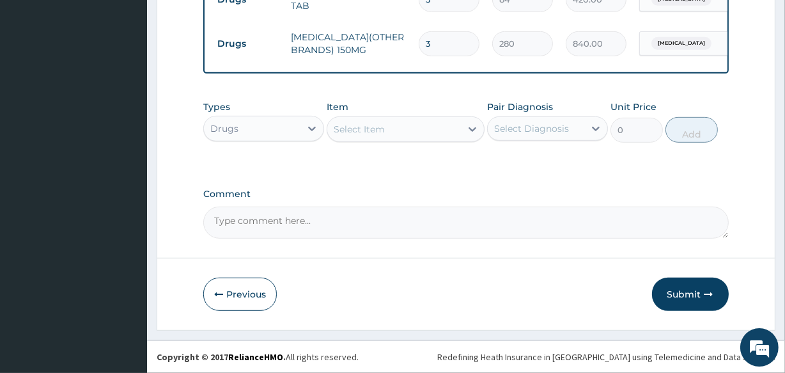
scroll to position [629, 0]
click at [692, 293] on button "Submit" at bounding box center [690, 294] width 77 height 33
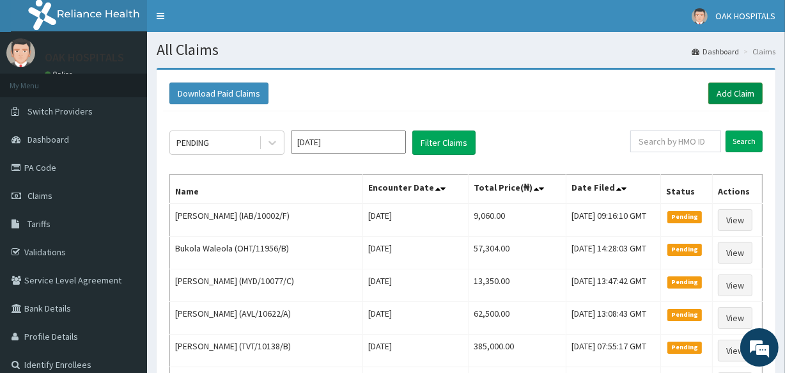
click at [727, 99] on link "Add Claim" at bounding box center [736, 94] width 54 height 22
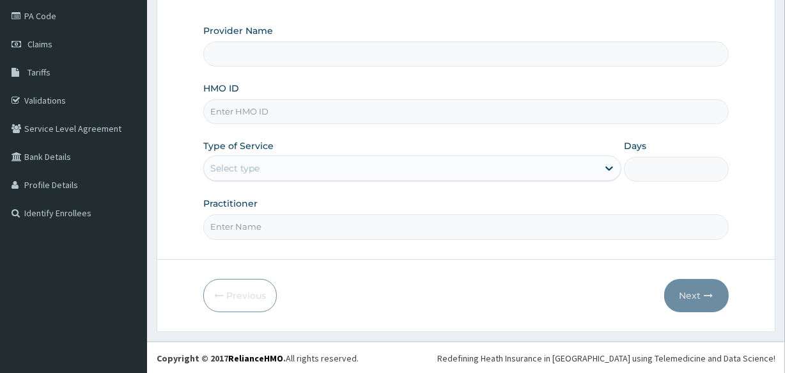
click at [278, 106] on input "HMO ID" at bounding box center [465, 111] width 525 height 25
type input "Oak Hospitals"
type input "APO/10032/C"
click at [291, 184] on div "Provider Name Oak Hospitals HMO ID APO/10032/C Type of Service Select type Days…" at bounding box center [465, 131] width 525 height 215
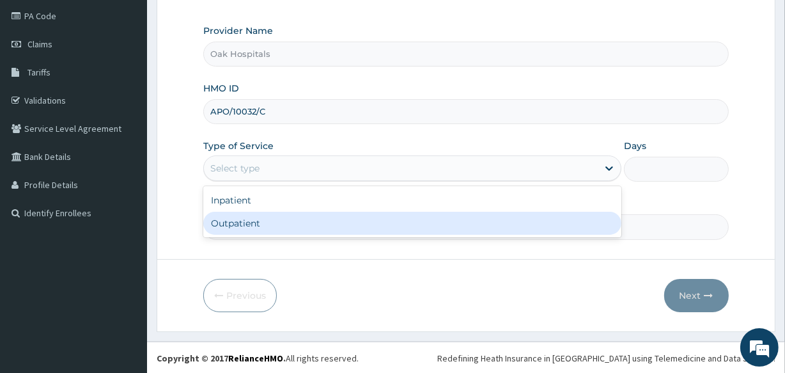
click at [295, 222] on div "Outpatient" at bounding box center [412, 223] width 418 height 23
type input "1"
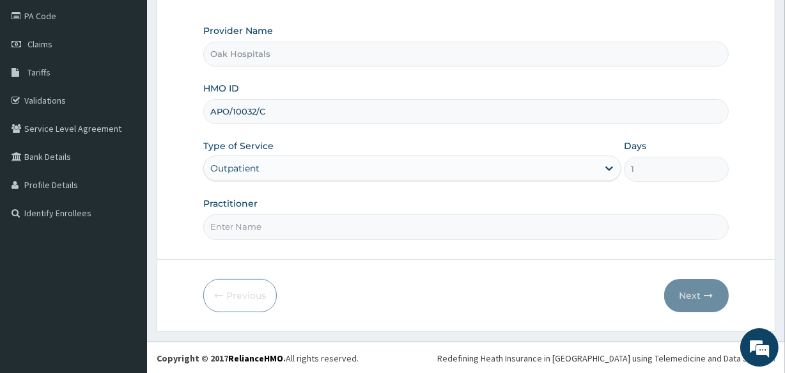
click at [295, 222] on input "Practitioner" at bounding box center [465, 226] width 525 height 25
type input "[PERSON_NAME]"
click at [705, 283] on button "Next" at bounding box center [697, 295] width 65 height 33
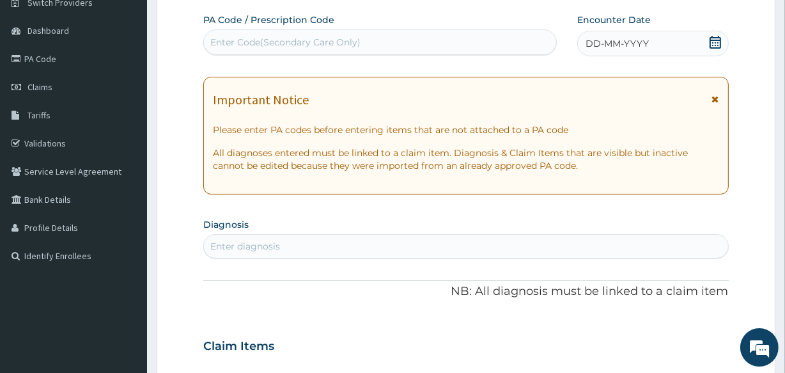
scroll to position [93, 0]
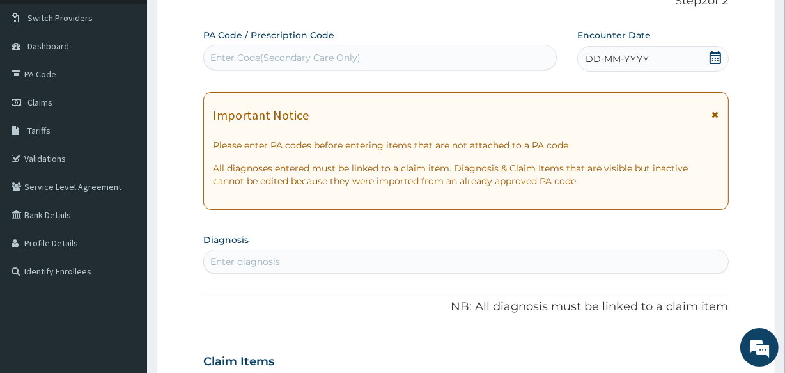
click at [645, 56] on span "DD-MM-YYYY" at bounding box center [617, 58] width 63 height 13
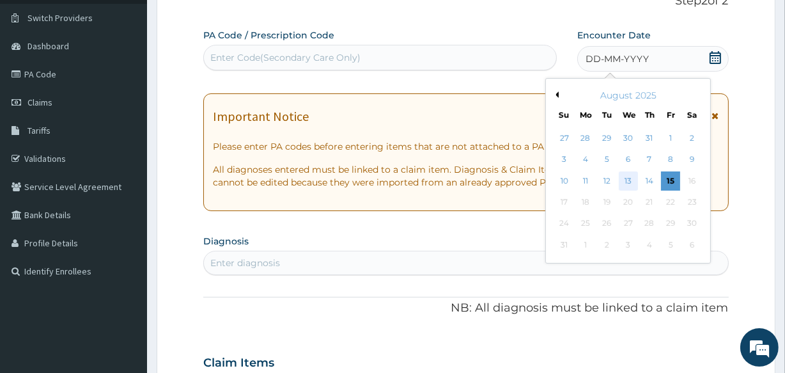
click at [633, 182] on div "13" at bounding box center [627, 180] width 19 height 19
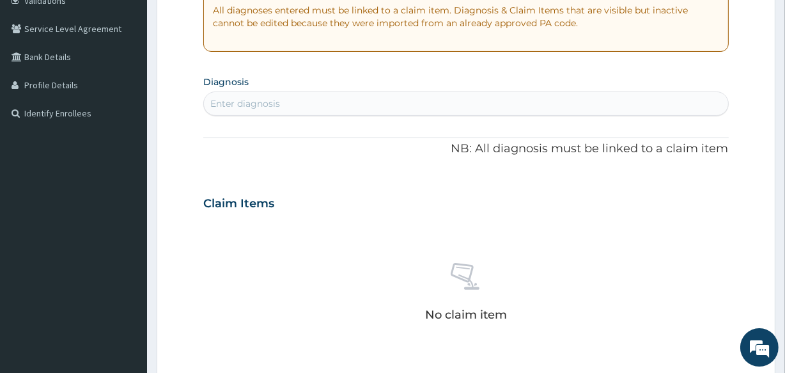
scroll to position [268, 0]
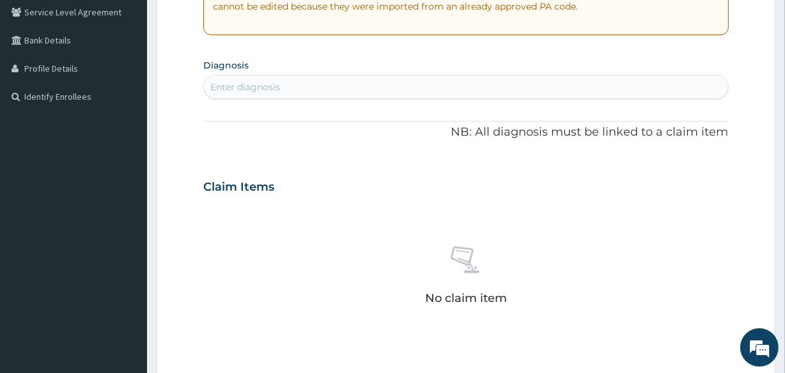
click at [278, 89] on div "Enter diagnosis" at bounding box center [245, 87] width 70 height 13
type input "MALAR"
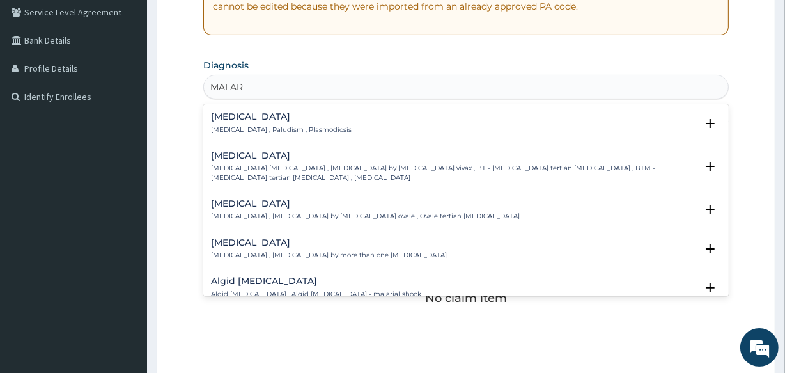
click at [262, 122] on div "[MEDICAL_DATA] [MEDICAL_DATA] , Paludism , Plasmodiosis" at bounding box center [281, 123] width 141 height 22
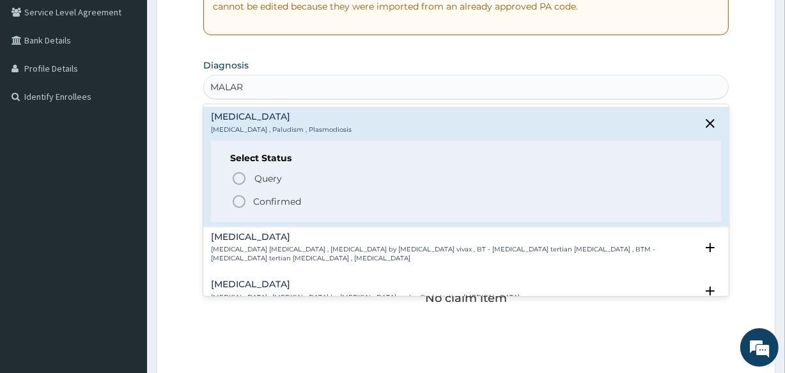
click at [258, 197] on p "Confirmed" at bounding box center [277, 201] width 48 height 13
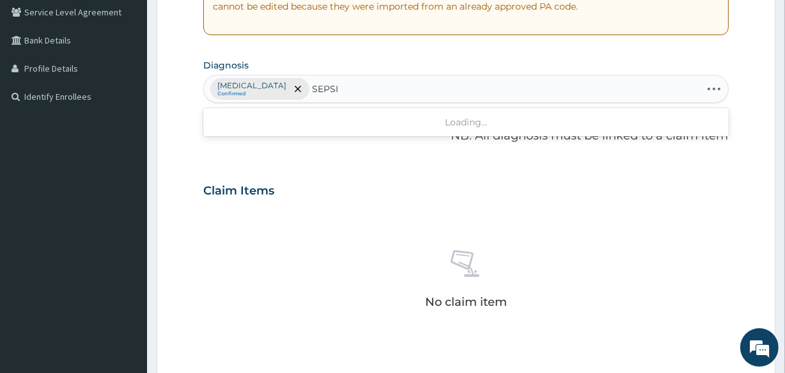
type input "[MEDICAL_DATA]"
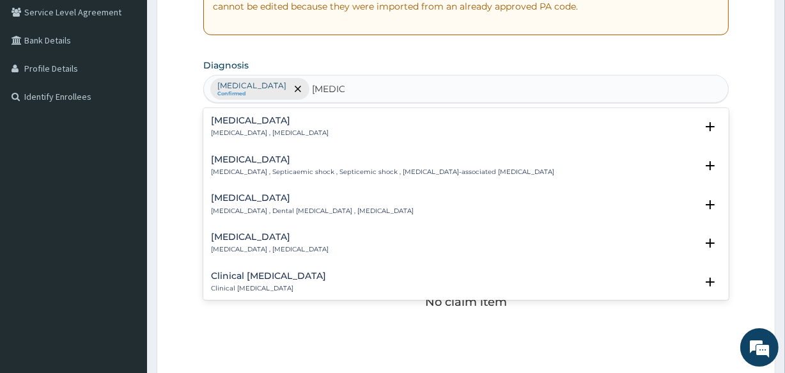
click at [248, 126] on div "[MEDICAL_DATA] [MEDICAL_DATA] , [MEDICAL_DATA]" at bounding box center [270, 127] width 118 height 22
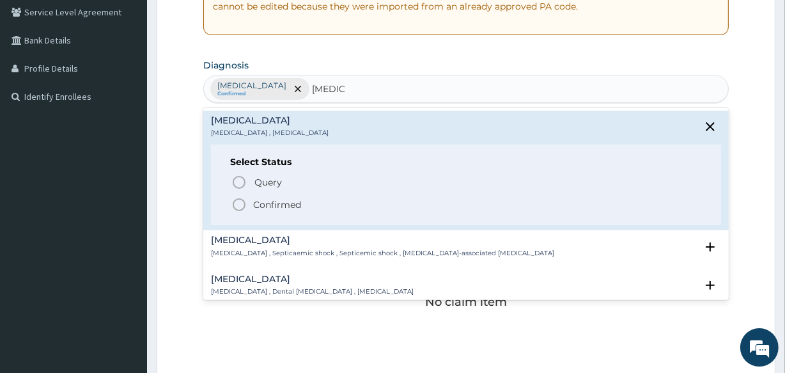
click at [255, 204] on p "Confirmed" at bounding box center [277, 204] width 48 height 13
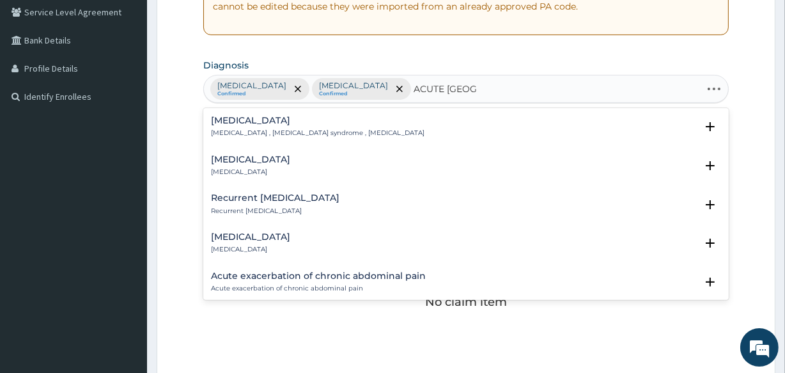
type input "ACUTE ABDO"
click at [285, 161] on h4 "[MEDICAL_DATA]" at bounding box center [250, 160] width 79 height 10
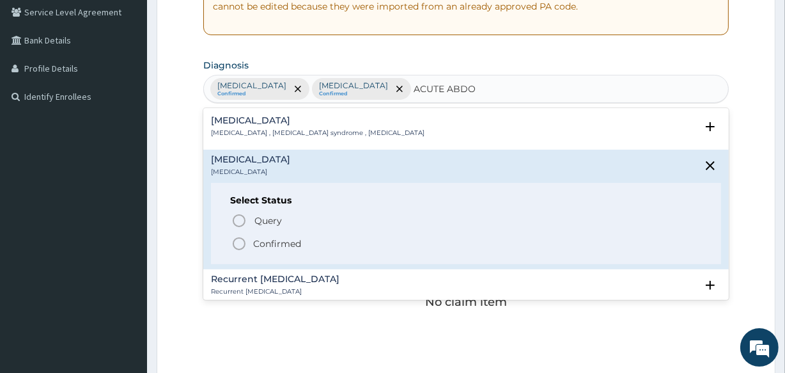
click at [276, 241] on p "Confirmed" at bounding box center [277, 243] width 48 height 13
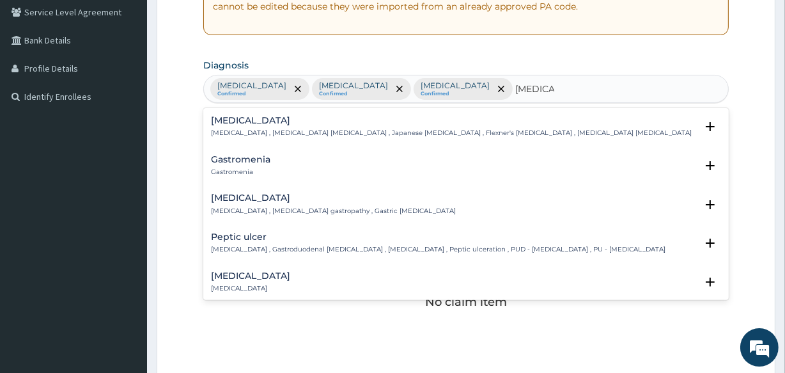
type input "GASTROE"
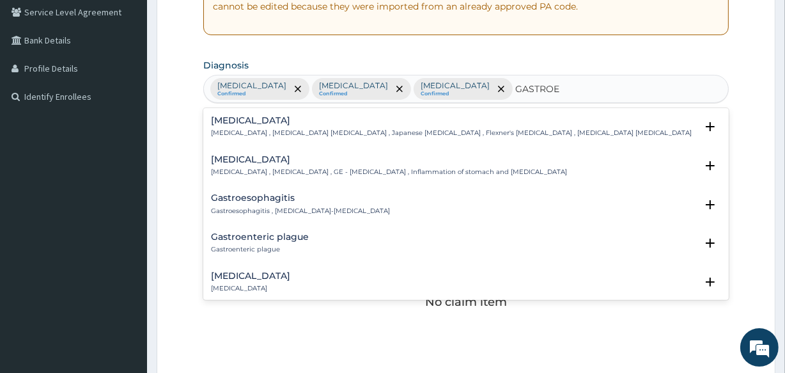
click at [256, 159] on h4 "[MEDICAL_DATA]" at bounding box center [389, 160] width 356 height 10
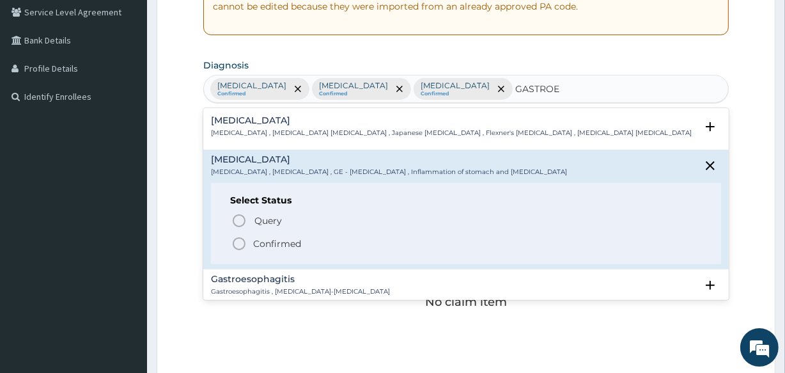
click at [273, 242] on p "Confirmed" at bounding box center [277, 243] width 48 height 13
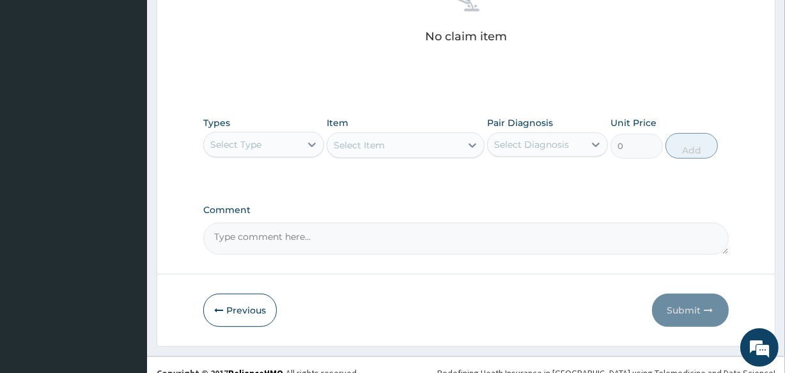
scroll to position [549, 0]
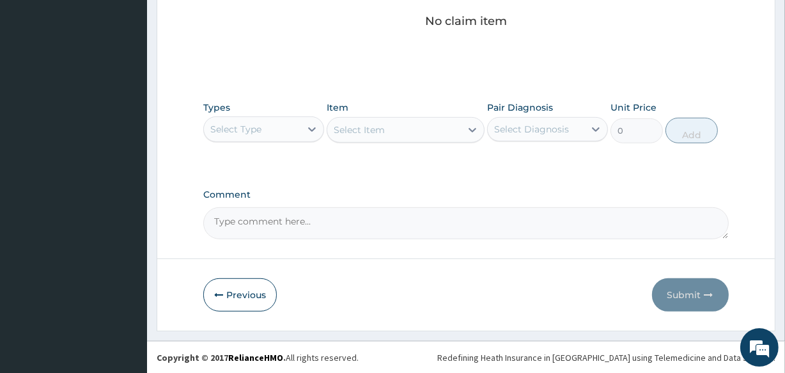
click at [281, 130] on div "Select Type" at bounding box center [252, 129] width 97 height 20
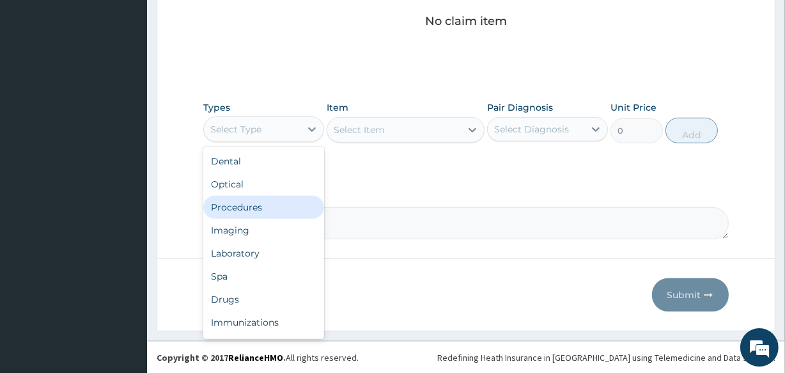
click at [278, 209] on div "Procedures" at bounding box center [263, 207] width 121 height 23
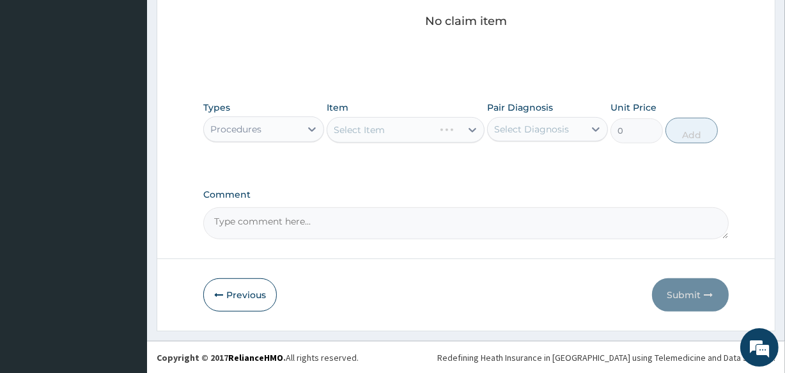
drag, startPoint x: 523, startPoint y: 128, endPoint x: 523, endPoint y: 136, distance: 7.7
click at [523, 136] on div "Select Diagnosis" at bounding box center [536, 129] width 97 height 20
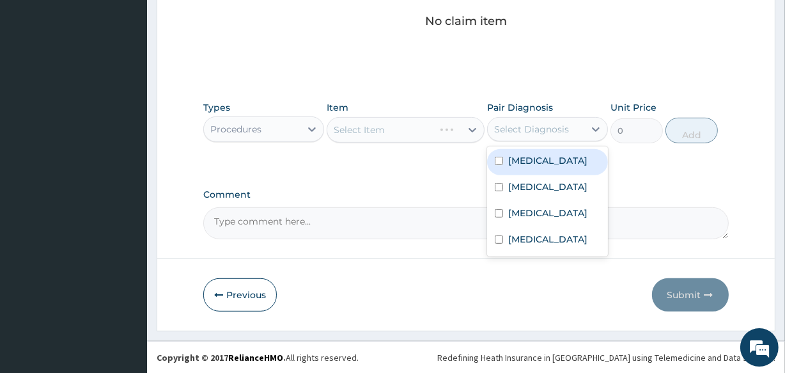
click at [520, 163] on label "[MEDICAL_DATA]" at bounding box center [547, 160] width 79 height 13
checkbox input "true"
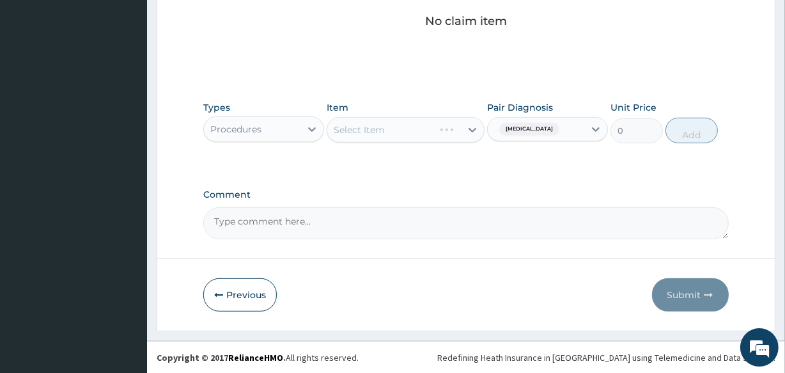
click at [402, 128] on div "Select Item" at bounding box center [405, 130] width 157 height 26
click at [400, 129] on div "Select Item" at bounding box center [393, 130] width 133 height 20
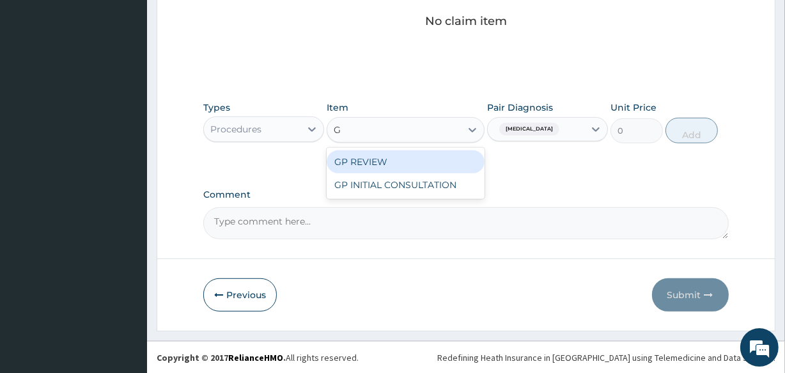
type input "GP"
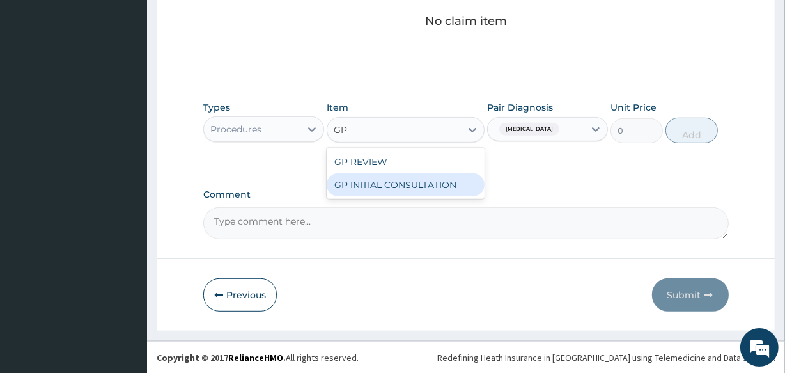
click at [405, 178] on div "GP INITIAL CONSULTATION" at bounding box center [405, 184] width 157 height 23
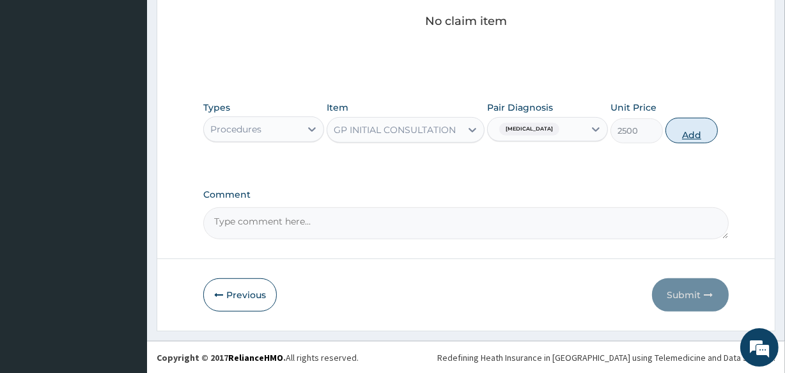
click at [687, 139] on button "Add" at bounding box center [692, 131] width 52 height 26
type input "0"
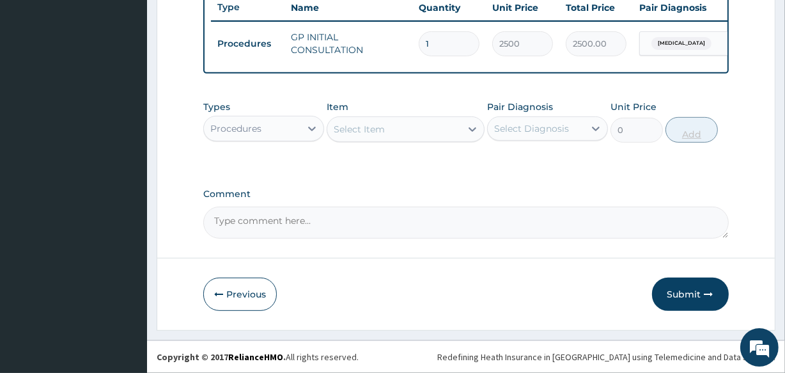
scroll to position [496, 0]
click at [300, 125] on div "Procedures" at bounding box center [252, 128] width 97 height 20
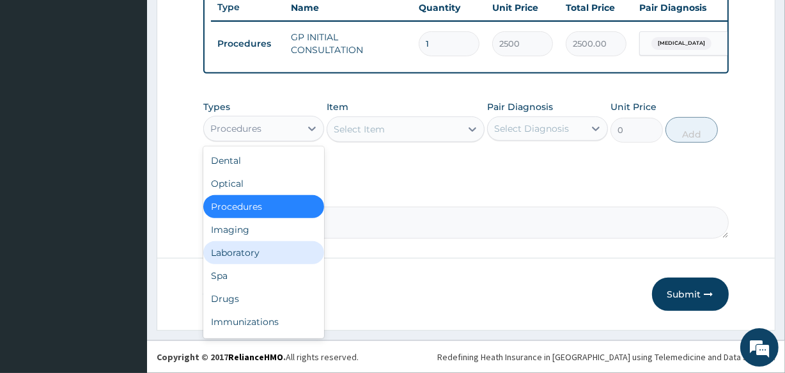
click at [269, 258] on div "Laboratory" at bounding box center [263, 252] width 121 height 23
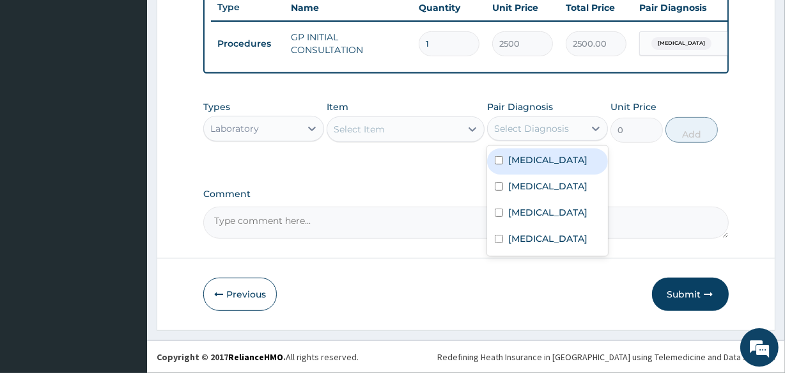
click at [509, 134] on div "Select Diagnosis" at bounding box center [531, 128] width 75 height 13
click at [523, 169] on div "Malaria" at bounding box center [547, 161] width 121 height 26
checkbox input "true"
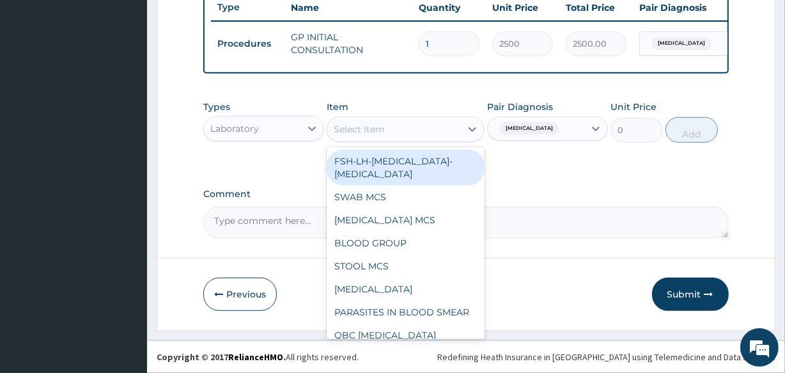
click at [427, 137] on div "Select Item" at bounding box center [393, 129] width 133 height 20
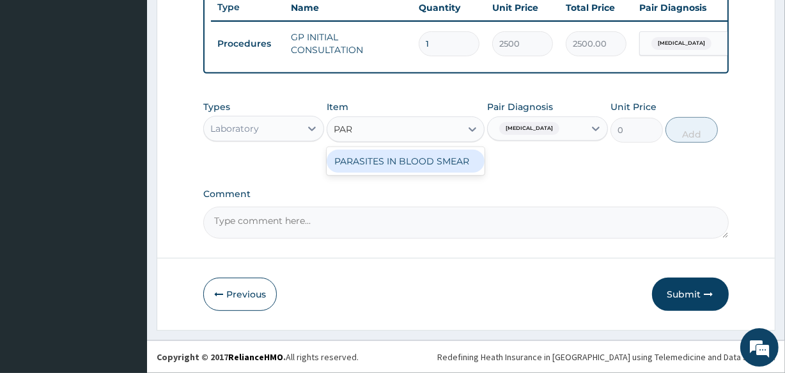
type input "PARA"
click at [422, 162] on div "PARASITES IN BLOOD SMEAR" at bounding box center [405, 161] width 157 height 23
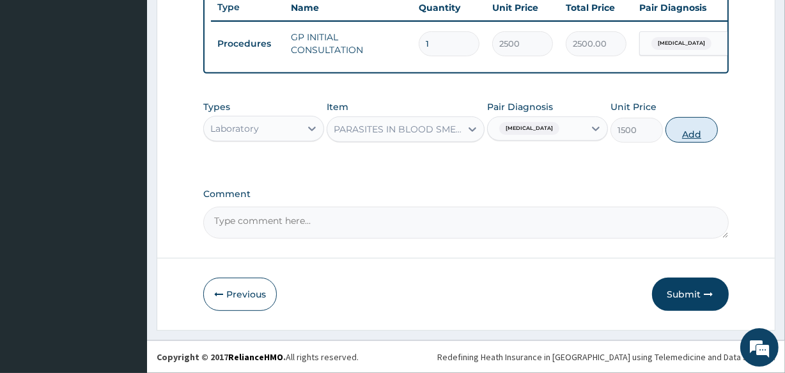
click at [688, 130] on button "Add" at bounding box center [692, 130] width 52 height 26
type input "0"
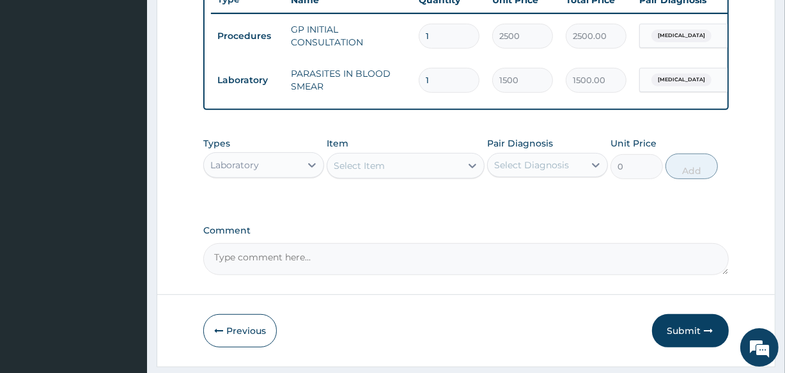
click at [421, 176] on div "Select Item" at bounding box center [393, 165] width 133 height 20
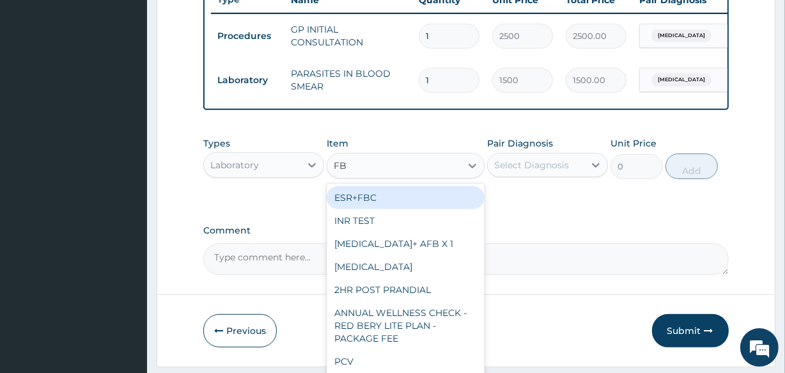
type input "FBC"
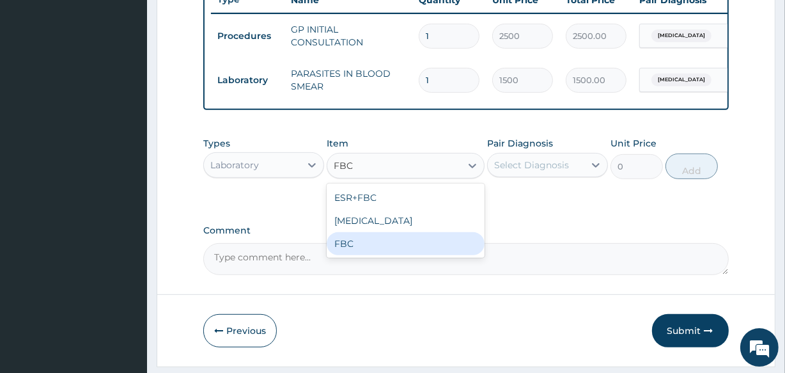
click at [418, 255] on div "FBC" at bounding box center [405, 243] width 157 height 23
type input "2500"
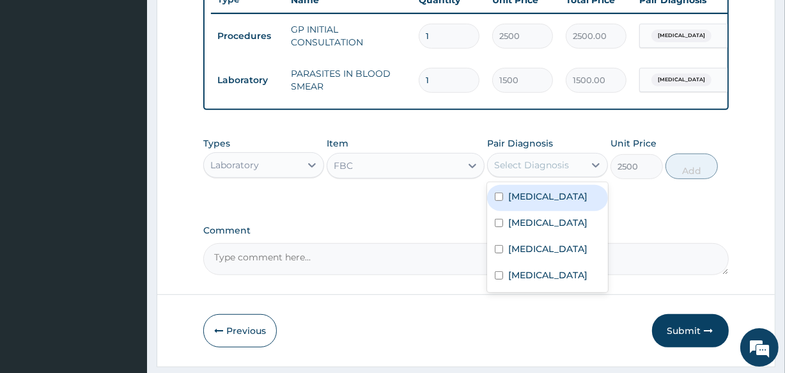
click at [524, 175] on div "Select Diagnosis" at bounding box center [536, 165] width 97 height 20
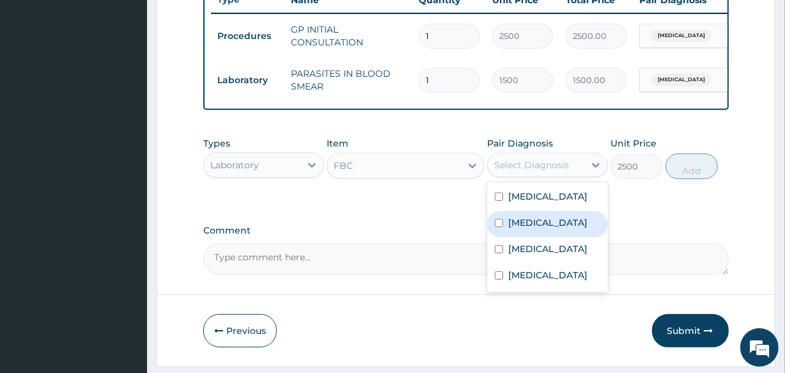
click at [541, 230] on div "Sepsis" at bounding box center [547, 224] width 121 height 26
checkbox input "true"
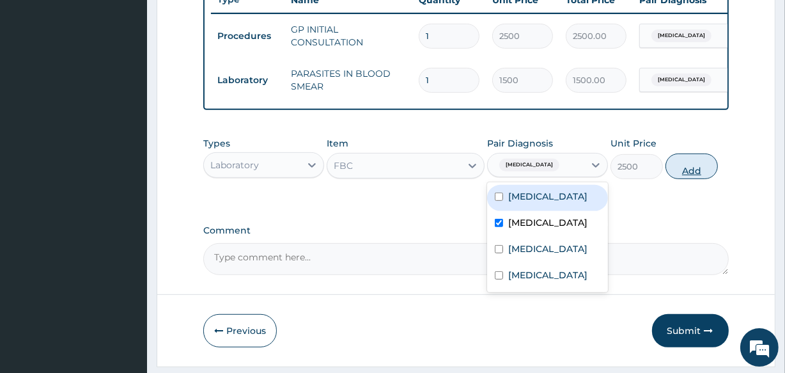
click at [681, 174] on button "Add" at bounding box center [692, 167] width 52 height 26
type input "0"
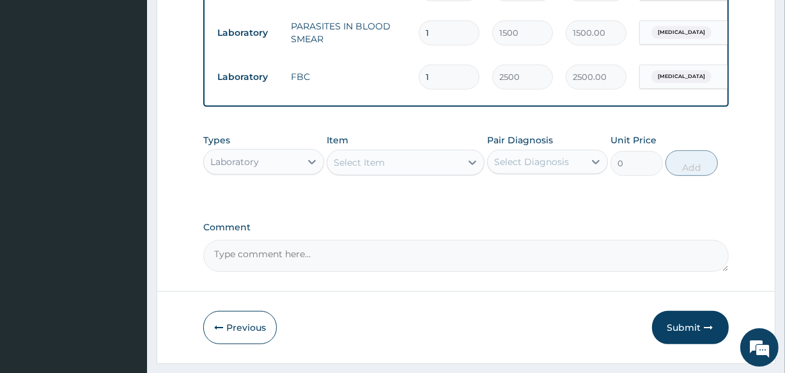
scroll to position [585, 0]
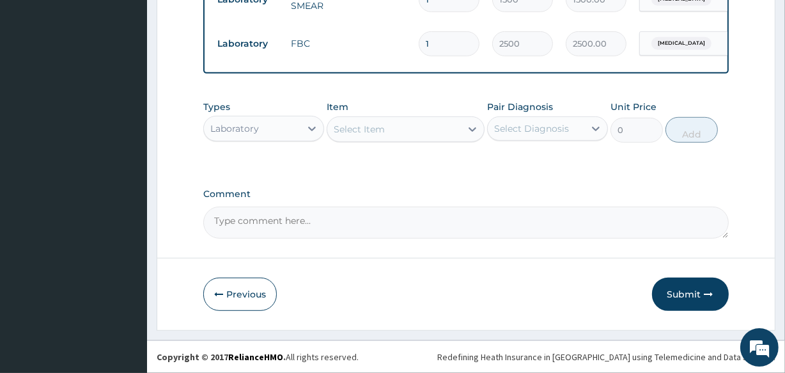
click at [262, 139] on div "Laboratory" at bounding box center [263, 129] width 121 height 26
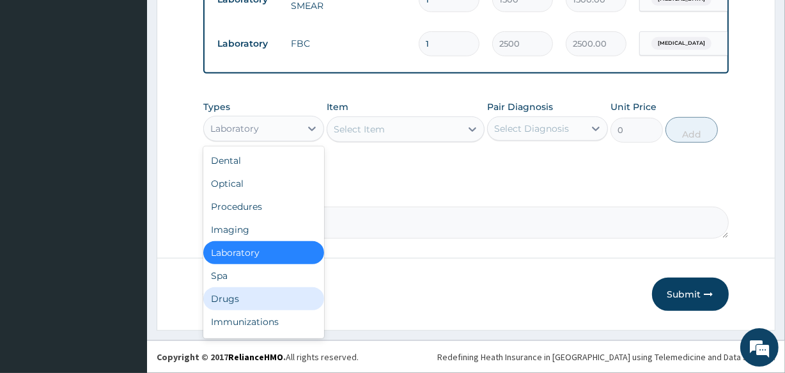
drag, startPoint x: 264, startPoint y: 303, endPoint x: 280, endPoint y: 273, distance: 33.2
click at [265, 300] on div "Drugs" at bounding box center [263, 298] width 121 height 23
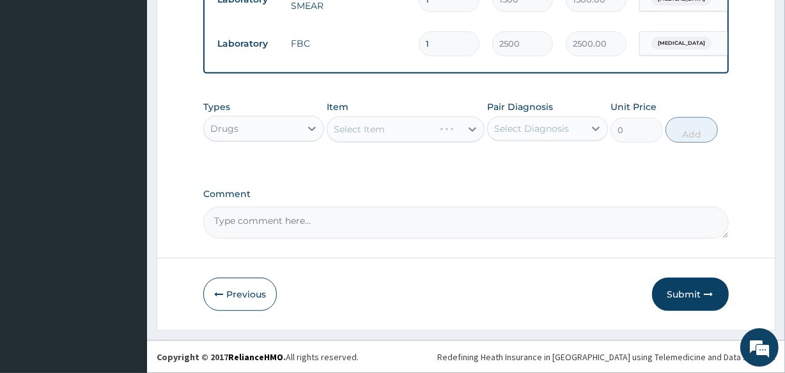
click at [533, 136] on div "Select Diagnosis" at bounding box center [536, 128] width 97 height 20
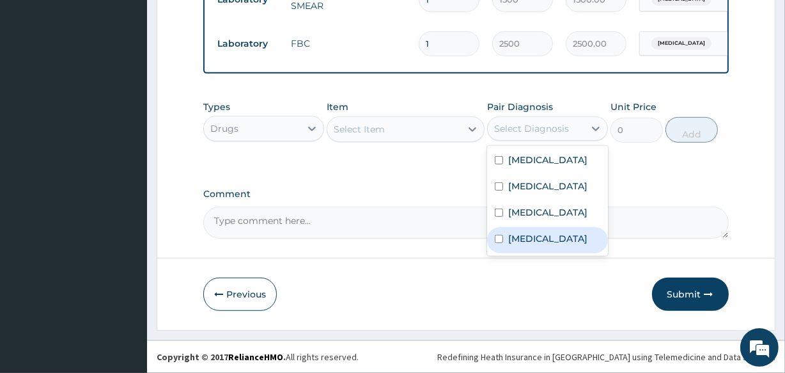
click at [543, 245] on label "Gastroenteritis" at bounding box center [547, 238] width 79 height 13
checkbox input "true"
click at [423, 140] on div "Select Item" at bounding box center [405, 129] width 157 height 26
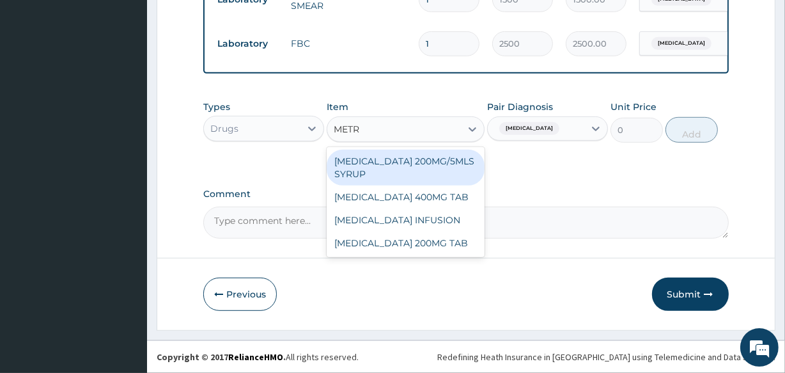
type input "METRO"
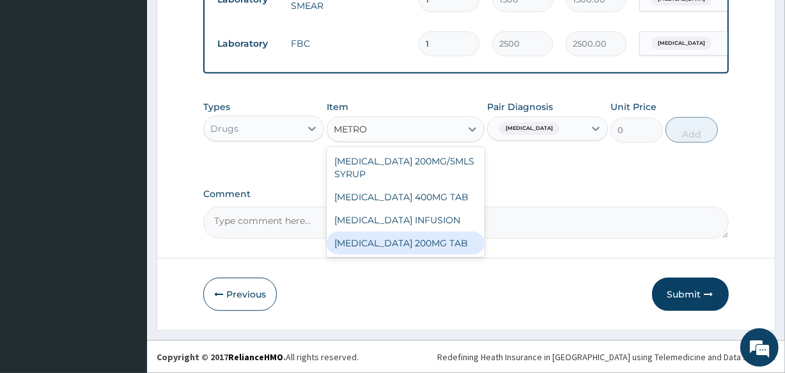
click at [412, 247] on div "[MEDICAL_DATA] 200MG TAB" at bounding box center [405, 243] width 157 height 23
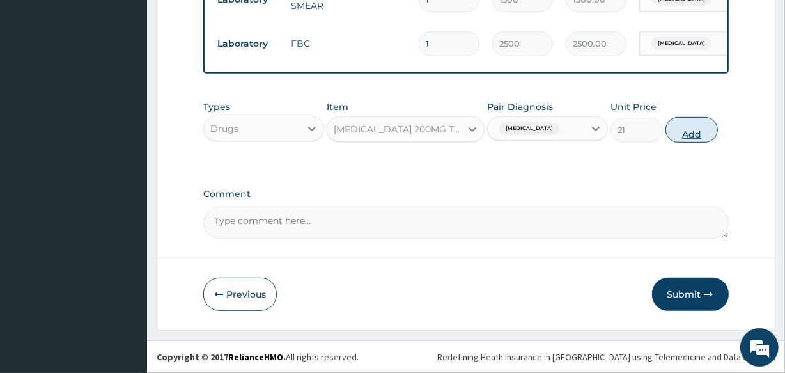
click at [689, 133] on button "Add" at bounding box center [692, 130] width 52 height 26
type input "0"
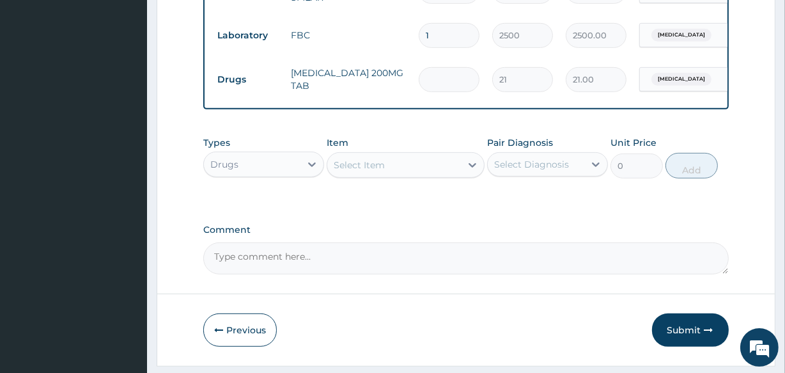
type input "0.00"
type input "3"
type input "63.00"
type input "30"
type input "630.00"
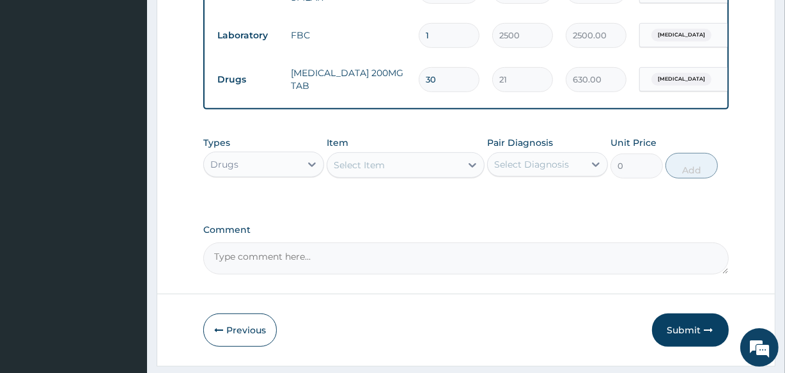
type input "3"
type input "63.00"
type input "0.00"
type input "1"
type input "21.00"
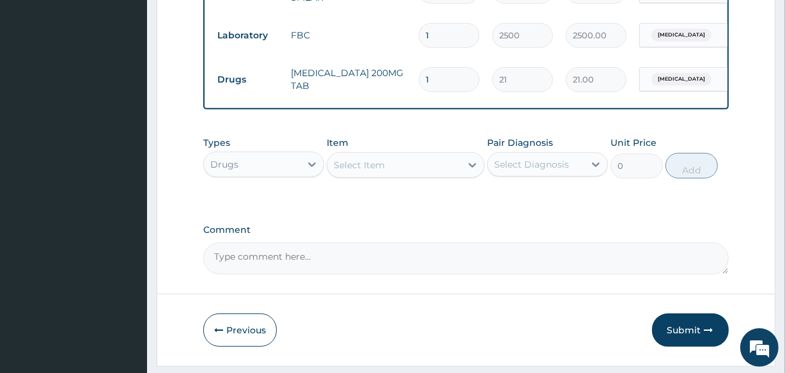
type input "15"
type input "315.00"
type input "15"
drag, startPoint x: 441, startPoint y: 230, endPoint x: 448, endPoint y: 210, distance: 20.8
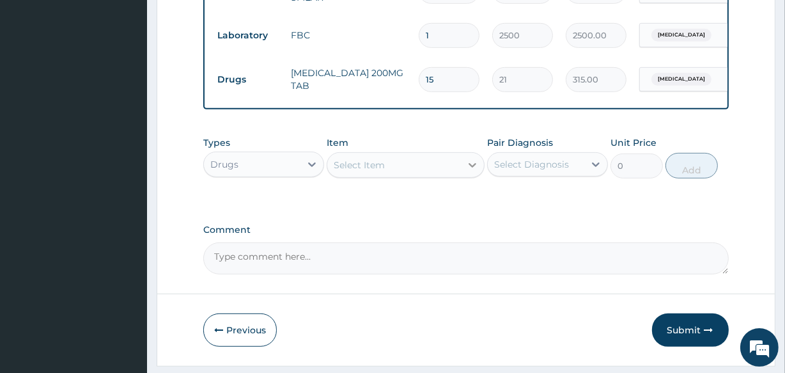
click at [468, 171] on icon at bounding box center [472, 165] width 13 height 13
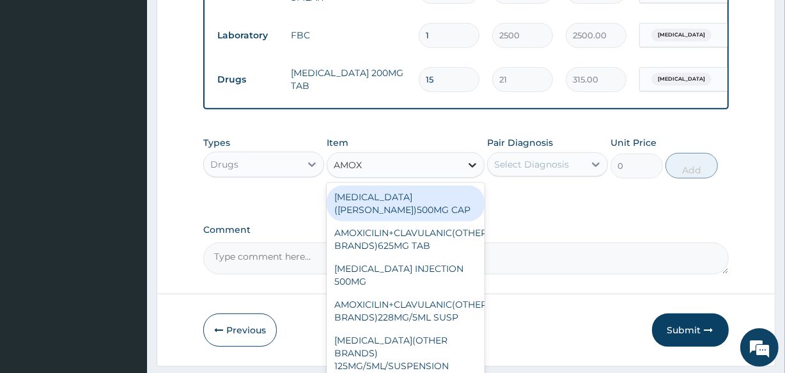
type input "AMOXY"
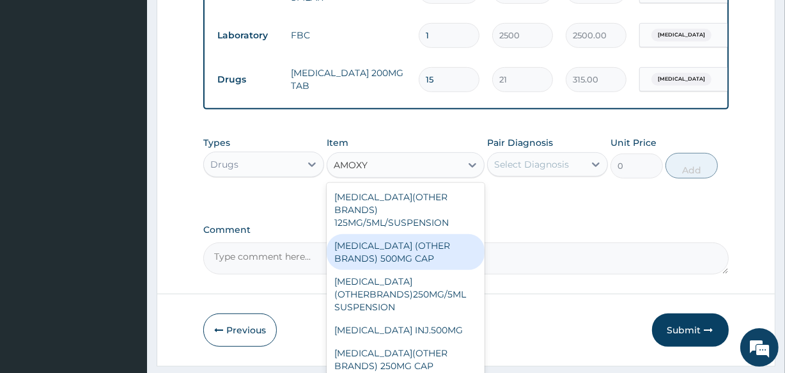
click at [419, 253] on div "[MEDICAL_DATA] (OTHER BRANDS) 500MG CAP" at bounding box center [405, 252] width 157 height 36
type input "70"
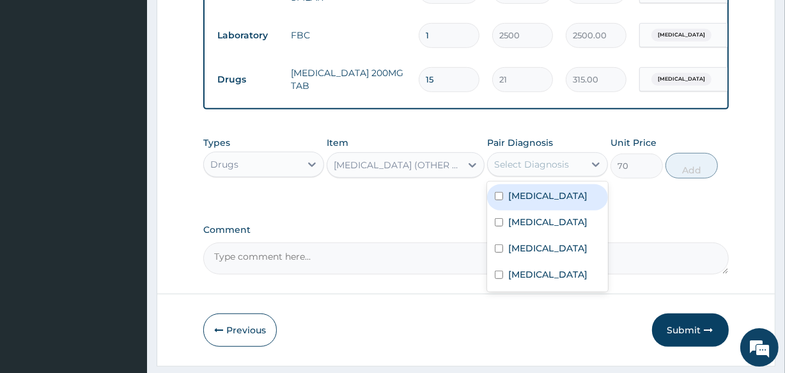
click at [535, 171] on div "Select Diagnosis" at bounding box center [531, 164] width 75 height 13
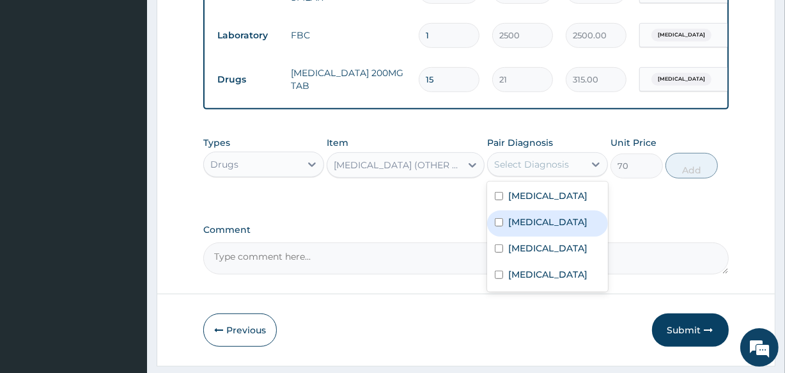
click at [543, 230] on div "[MEDICAL_DATA]" at bounding box center [547, 223] width 121 height 26
checkbox input "true"
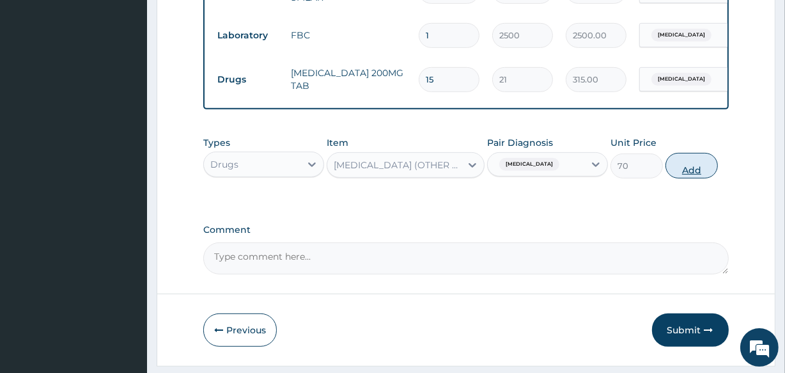
click at [668, 171] on button "Add" at bounding box center [692, 166] width 52 height 26
type input "0"
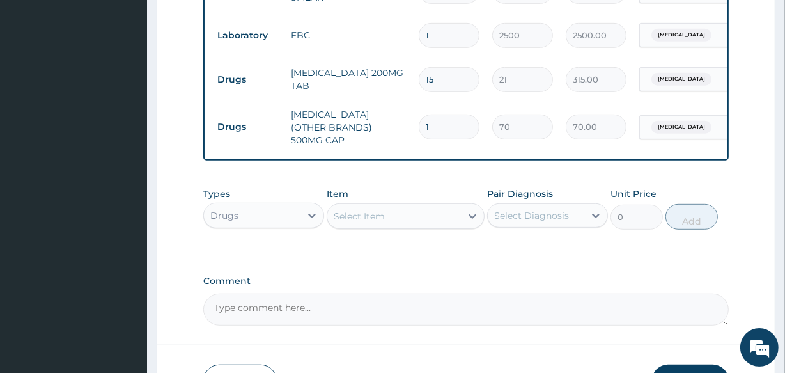
type input "10"
type input "700.00"
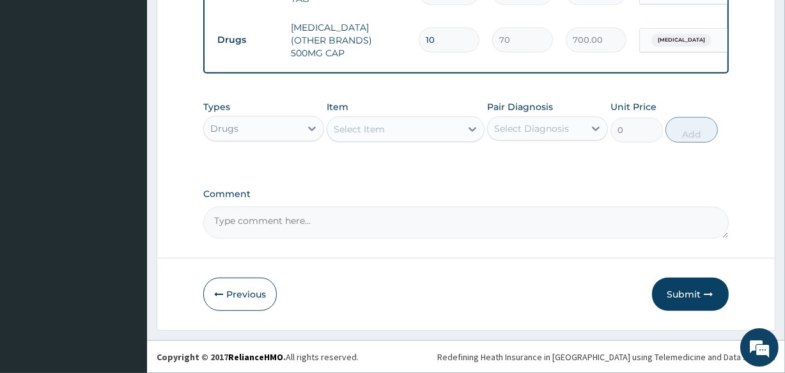
type input "10"
click at [402, 138] on div "Select Item" at bounding box center [405, 129] width 157 height 26
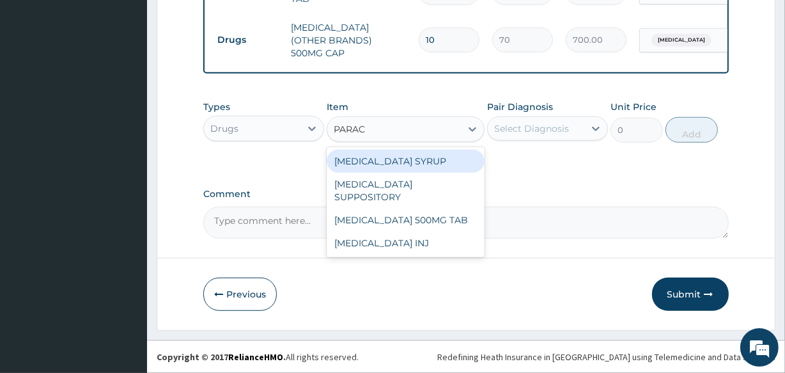
type input "PARACE"
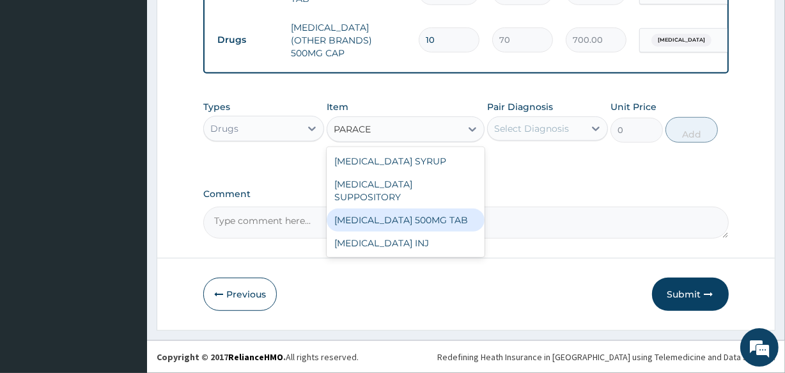
click at [443, 209] on div "[MEDICAL_DATA] 500MG TAB" at bounding box center [405, 220] width 157 height 23
type input "14"
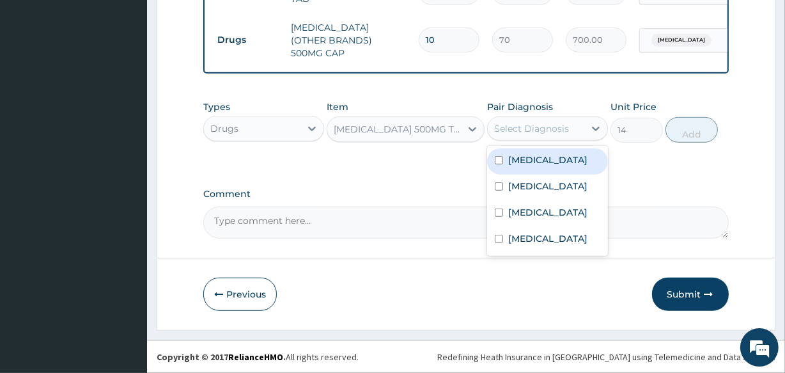
click at [530, 132] on div "Select Diagnosis" at bounding box center [531, 128] width 75 height 13
click at [532, 164] on label "[MEDICAL_DATA]" at bounding box center [547, 160] width 79 height 13
checkbox input "true"
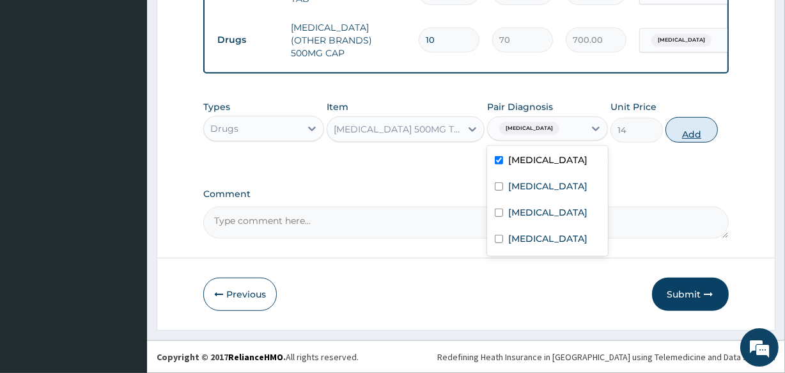
click at [680, 134] on button "Add" at bounding box center [692, 130] width 52 height 26
type input "0"
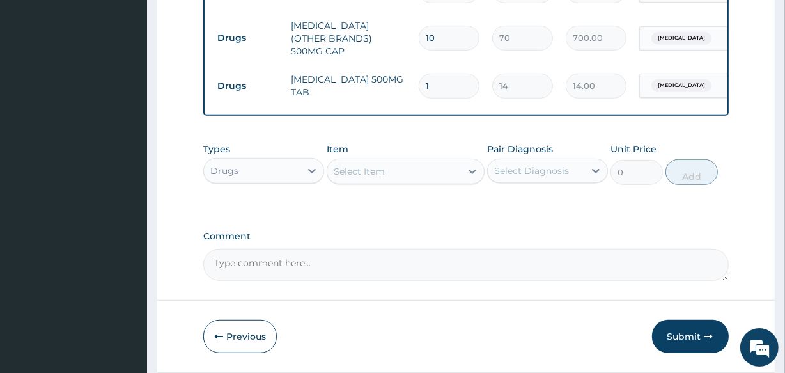
type input "18"
type input "252.00"
type input "18"
click at [459, 194] on div "Types Drugs Item Select Item Pair Diagnosis Select Diagnosis Unit Price 0 Add" at bounding box center [465, 173] width 525 height 74
click at [368, 178] on div "Select Item" at bounding box center [359, 171] width 51 height 13
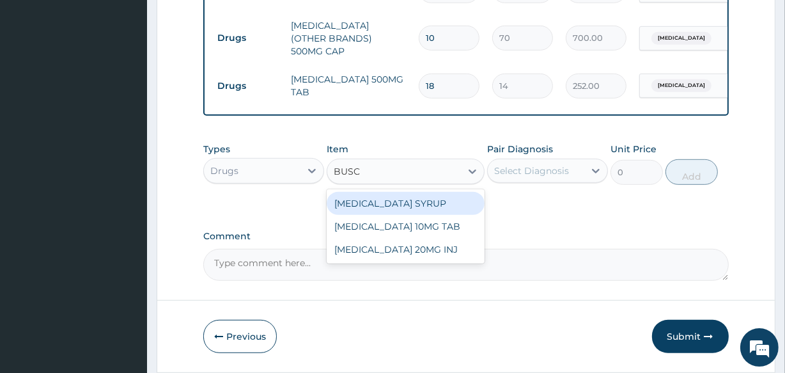
type input "BUSCO"
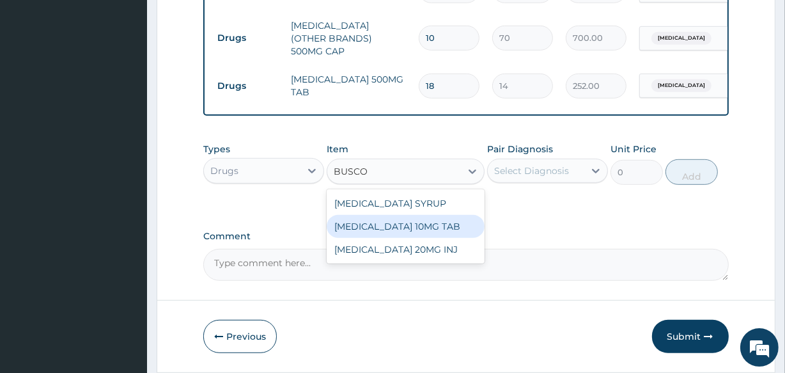
click at [403, 230] on div "BUSCOPAN 10MG TAB" at bounding box center [405, 226] width 157 height 23
type input "56"
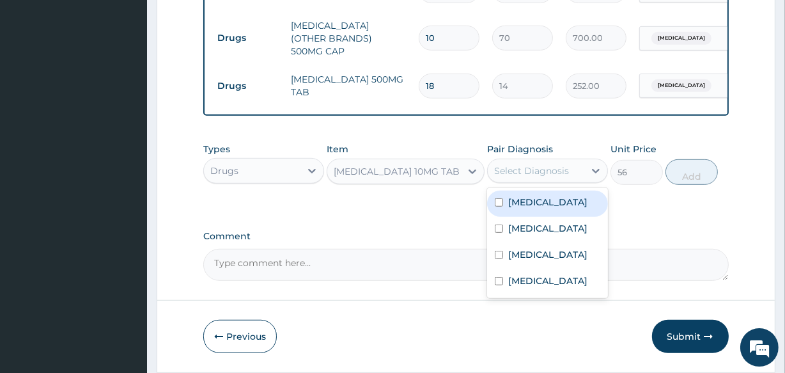
click at [507, 173] on div "Select Diagnosis" at bounding box center [531, 170] width 75 height 13
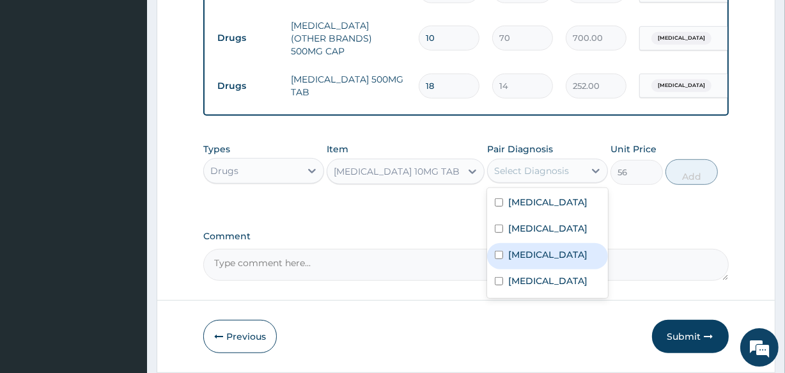
click at [542, 261] on label "Acute abdominal pain" at bounding box center [547, 254] width 79 height 13
checkbox input "true"
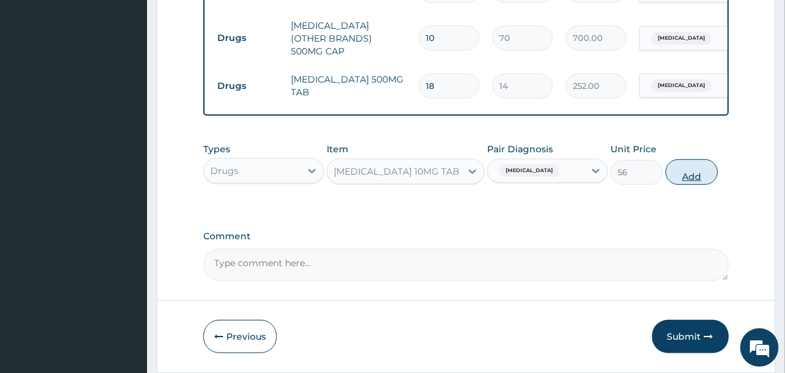
click at [688, 177] on button "Add" at bounding box center [692, 172] width 52 height 26
type input "0"
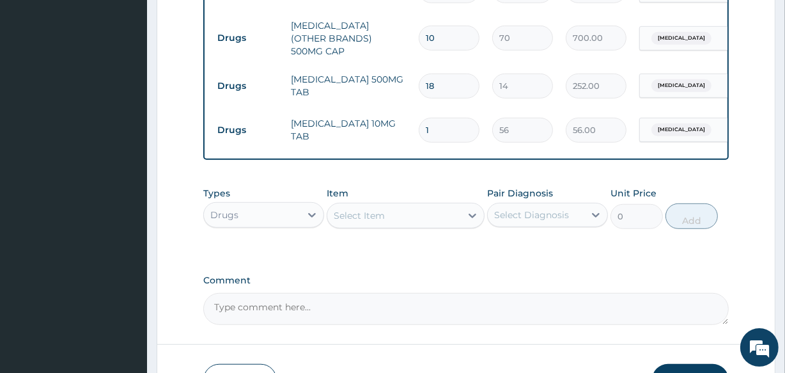
type input "10"
type input "560.00"
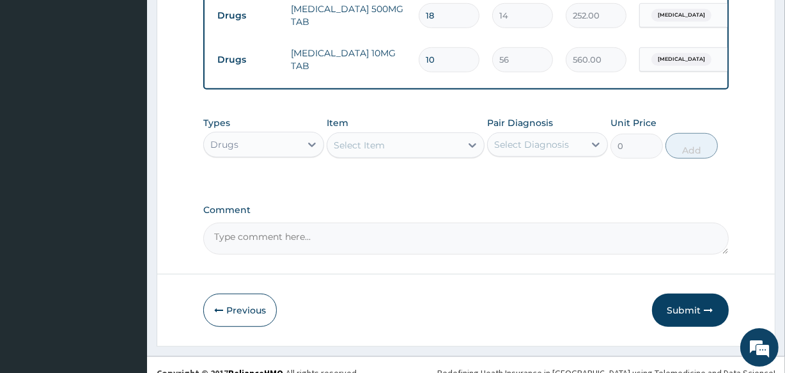
scroll to position [763, 0]
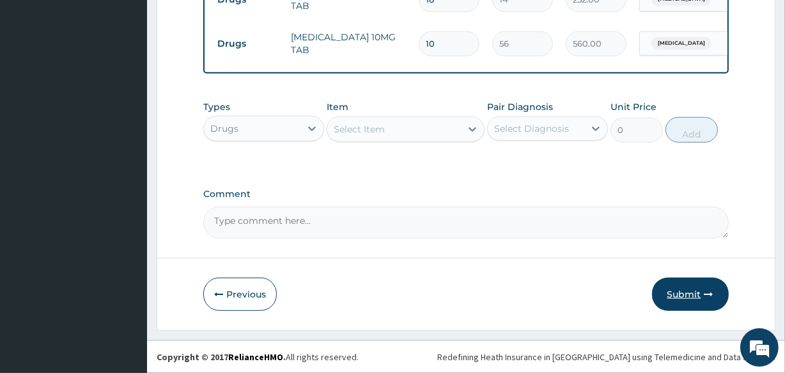
type input "10"
click at [693, 285] on button "Submit" at bounding box center [690, 294] width 77 height 33
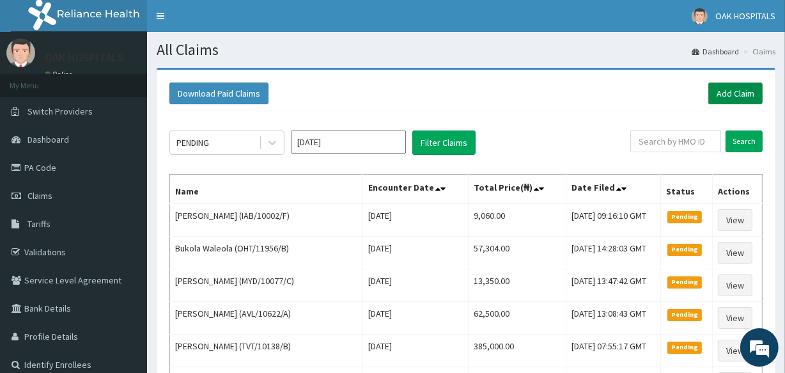
click at [726, 98] on link "Add Claim" at bounding box center [736, 94] width 54 height 22
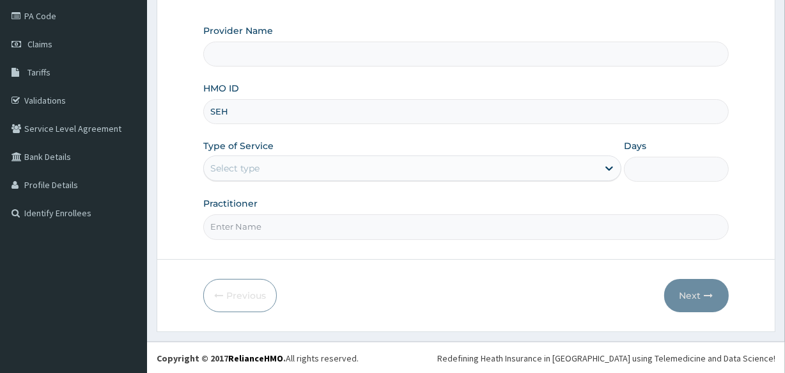
type input "SEH"
type input "Oak Hospitals"
type input "SEH 10059/E"
click at [262, 168] on div "Select type" at bounding box center [401, 168] width 394 height 20
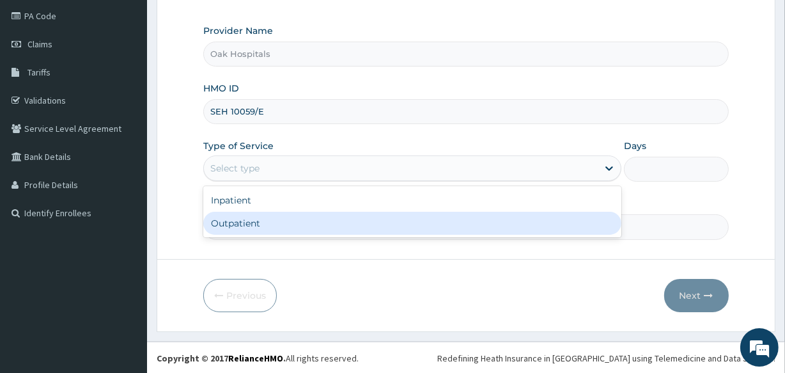
click at [266, 215] on div "Outpatient" at bounding box center [412, 223] width 418 height 23
type input "1"
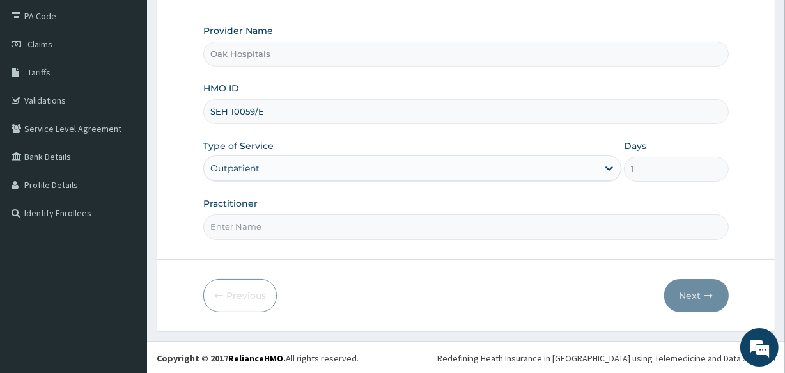
click at [267, 223] on input "Practitioner" at bounding box center [465, 226] width 525 height 25
type input "[PERSON_NAME]"
click at [683, 290] on button "Next" at bounding box center [697, 295] width 65 height 33
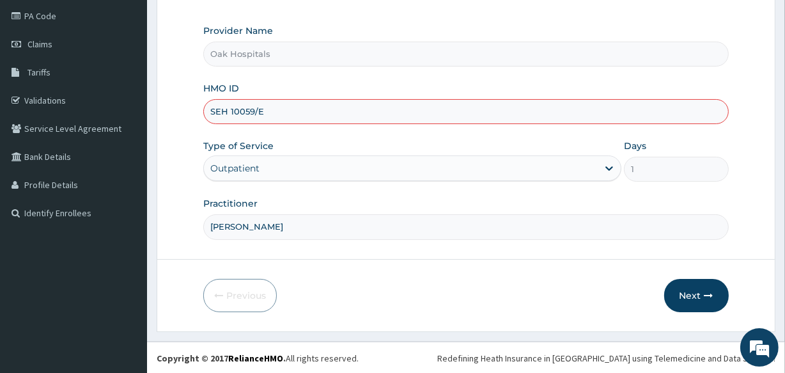
click at [229, 109] on input "SEH 10059/E" at bounding box center [465, 111] width 525 height 25
click at [237, 111] on input "SEH 10059/E" at bounding box center [465, 111] width 525 height 25
type input "SEH/10059/E"
click at [366, 282] on div "Previous Next" at bounding box center [465, 295] width 525 height 33
click at [709, 294] on icon "button" at bounding box center [709, 295] width 9 height 9
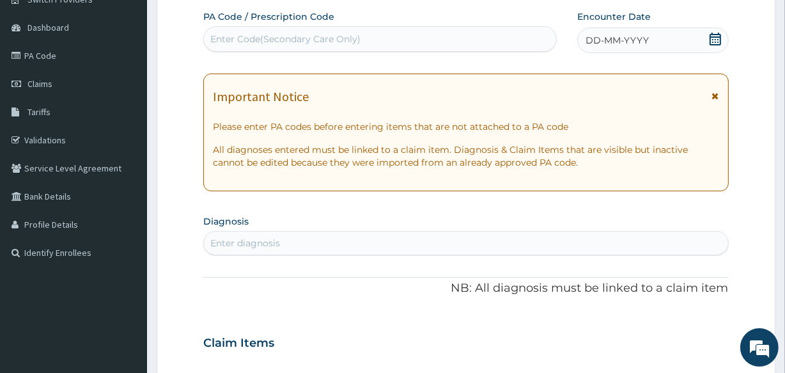
scroll to position [93, 0]
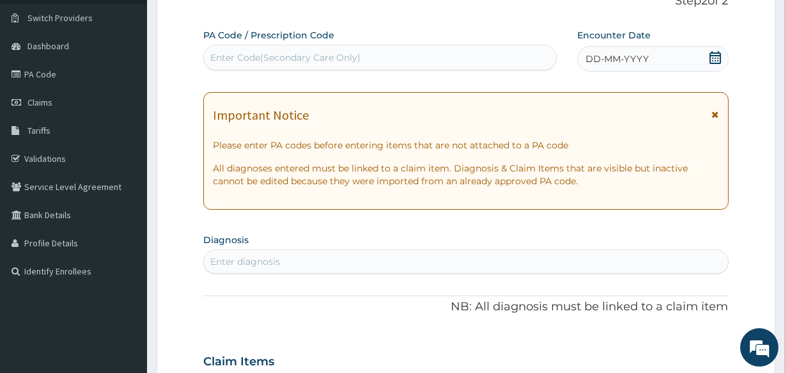
click at [664, 64] on div "DD-MM-YYYY" at bounding box center [654, 59] width 152 height 26
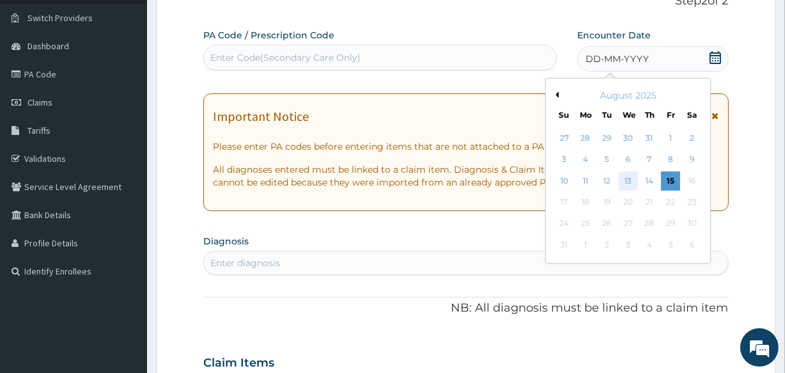
click at [628, 177] on div "13" at bounding box center [627, 180] width 19 height 19
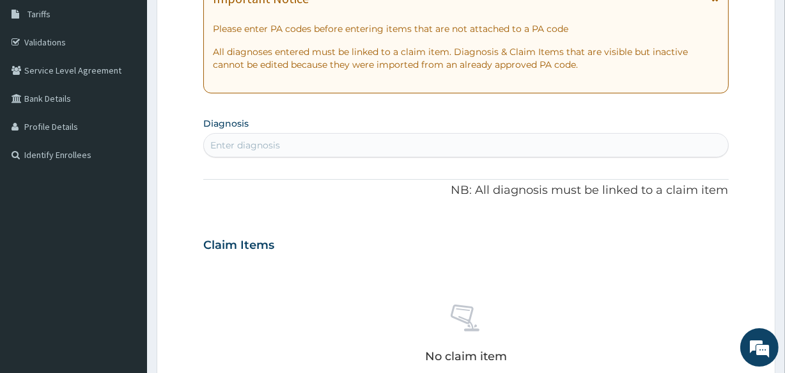
scroll to position [268, 0]
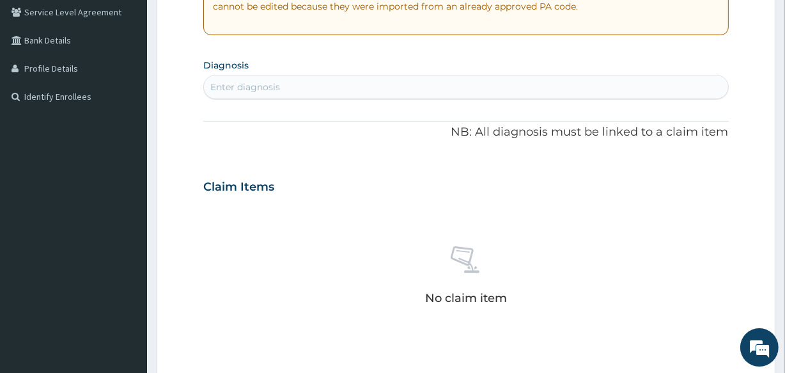
click at [326, 83] on div "Enter diagnosis" at bounding box center [466, 87] width 524 height 20
type input "MALARI"
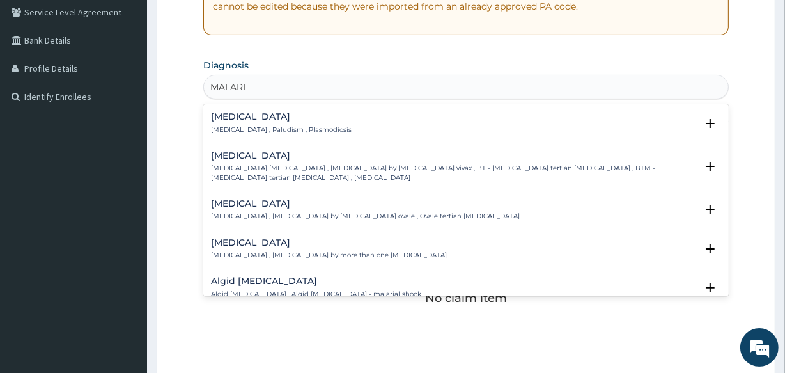
click at [237, 117] on h4 "Malaria" at bounding box center [281, 117] width 141 height 10
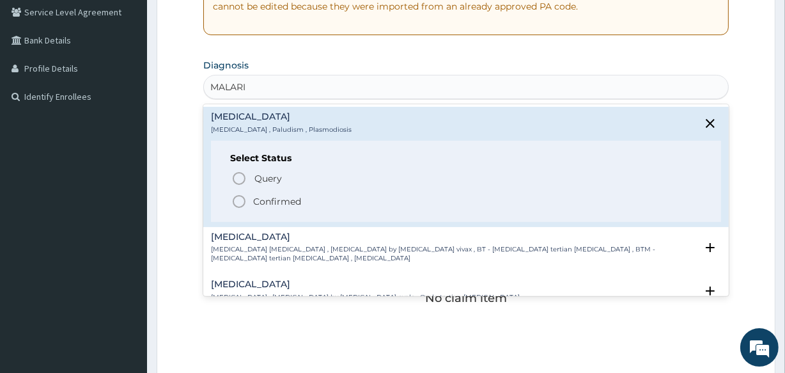
click at [241, 198] on icon "status option filled" at bounding box center [239, 201] width 15 height 15
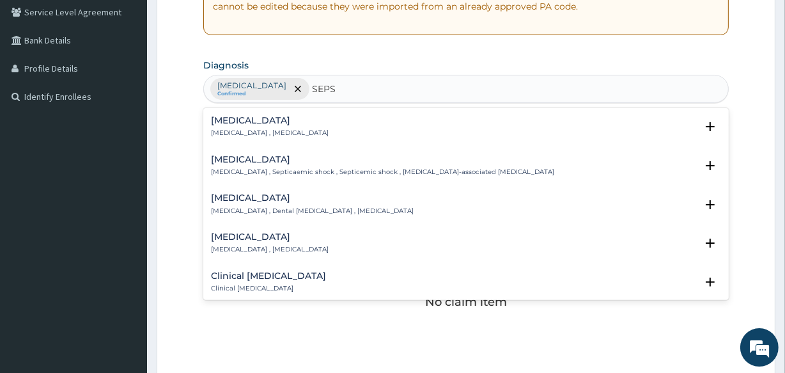
type input "SEPSI"
click at [225, 118] on h4 "Sepsis" at bounding box center [270, 121] width 118 height 10
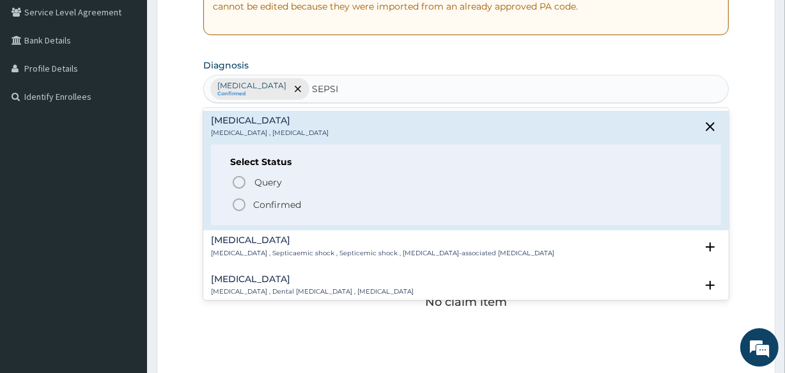
click at [262, 205] on p "Confirmed" at bounding box center [277, 204] width 48 height 13
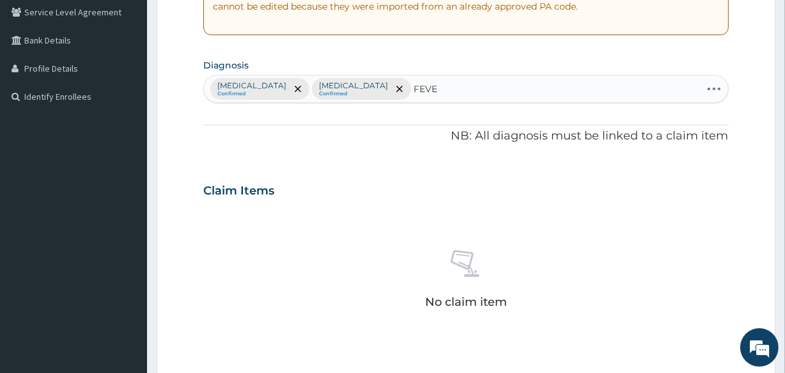
type input "FEVER"
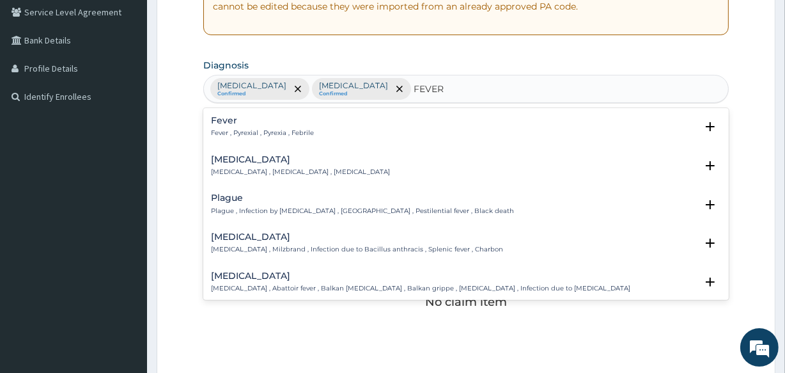
click at [281, 123] on h4 "Fever" at bounding box center [262, 121] width 103 height 10
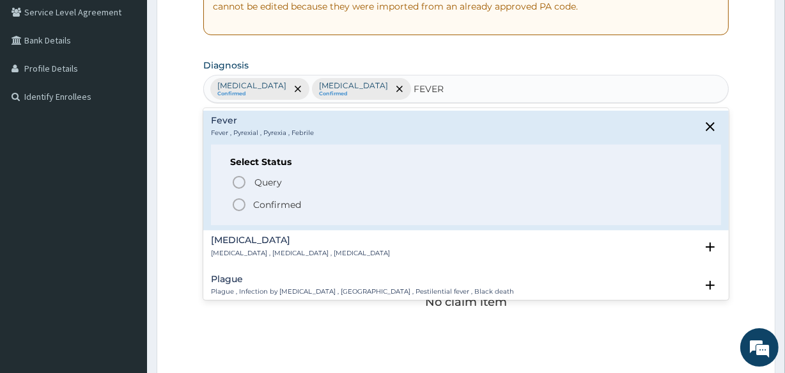
click at [253, 206] on p "Confirmed" at bounding box center [277, 204] width 48 height 13
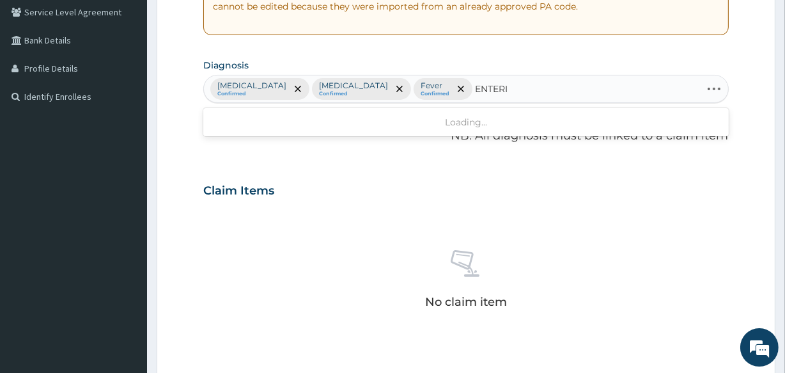
type input "ENTERIT"
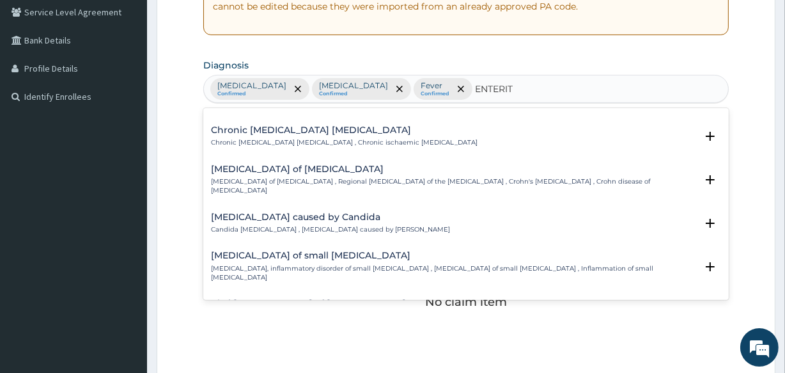
scroll to position [523, 0]
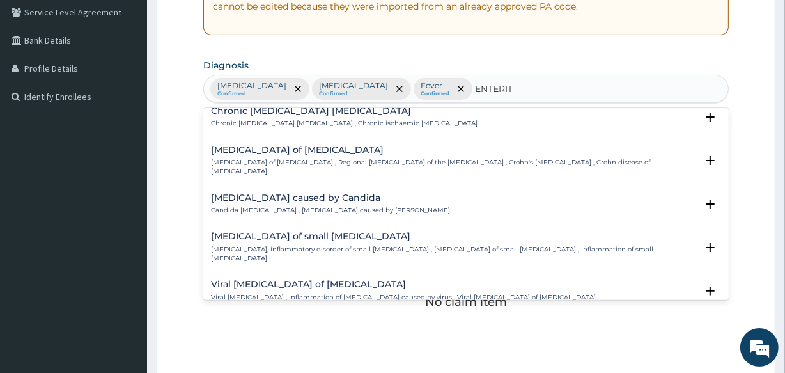
click at [285, 232] on h4 "Enteritis of small intestine" at bounding box center [453, 237] width 485 height 10
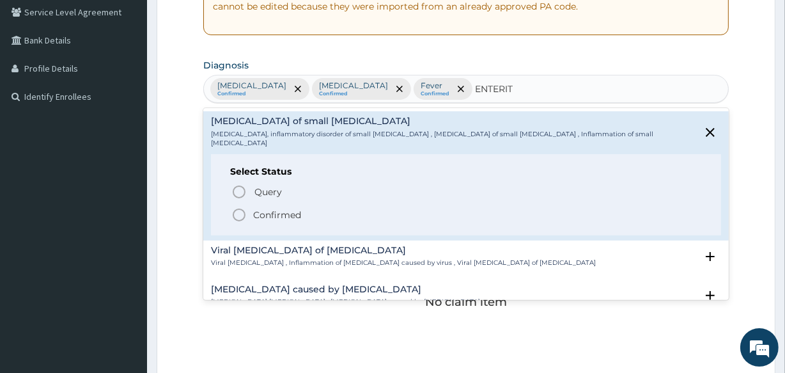
scroll to position [640, 0]
click at [285, 207] on p "Confirmed" at bounding box center [277, 213] width 48 height 13
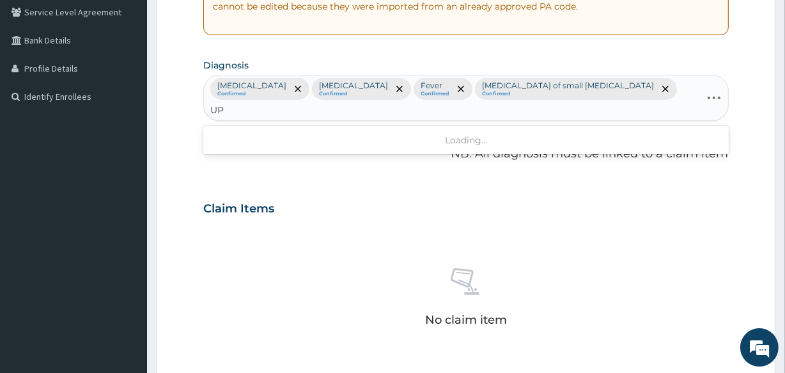
type input "U"
type input "UPPER RES"
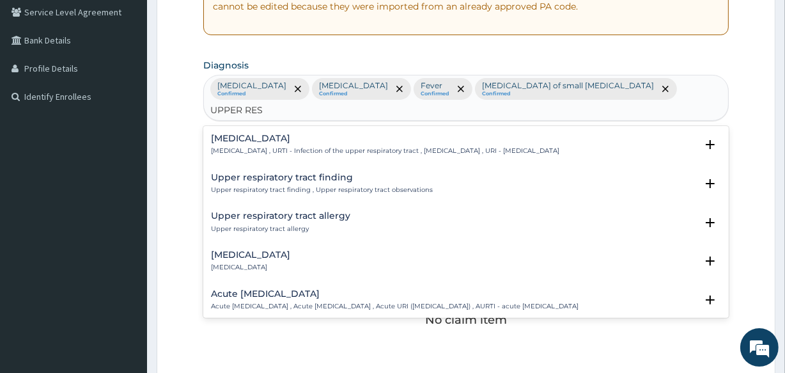
click at [319, 146] on p "[MEDICAL_DATA] , URTI - Infection of the upper respiratory tract , [MEDICAL_DAT…" at bounding box center [385, 150] width 349 height 9
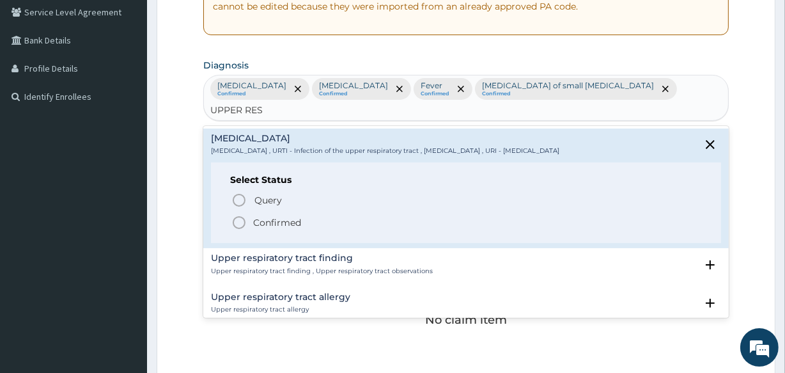
click at [281, 216] on p "Confirmed" at bounding box center [277, 222] width 48 height 13
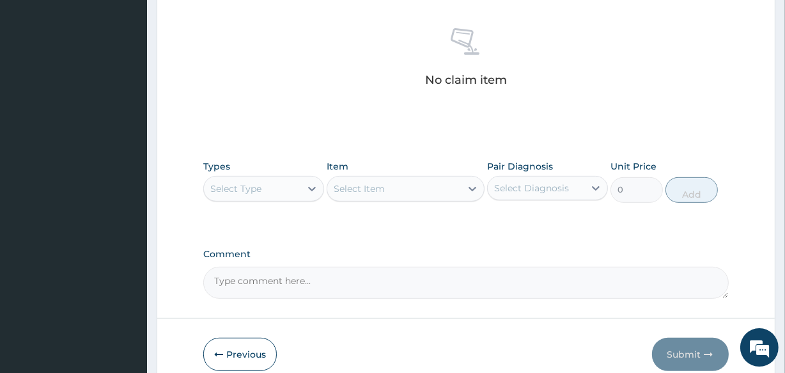
scroll to position [549, 0]
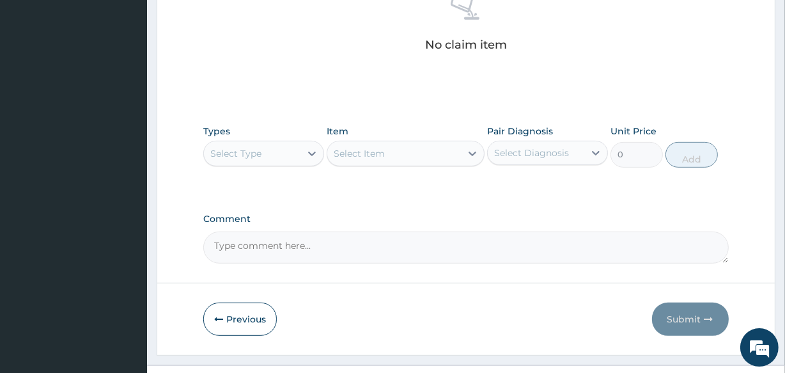
click at [285, 143] on div "Select Type" at bounding box center [252, 153] width 97 height 20
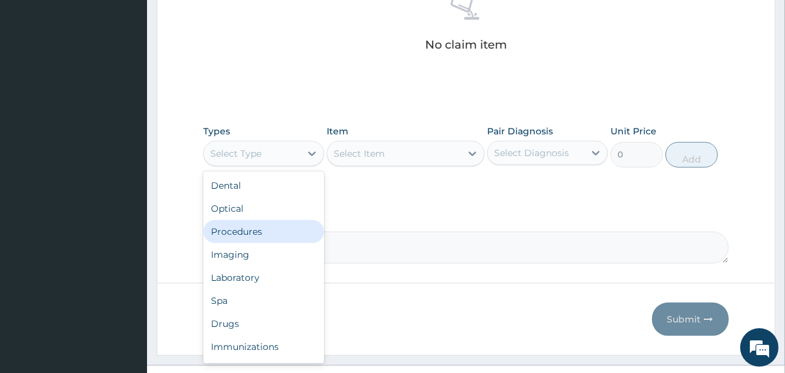
click at [287, 220] on div "Procedures" at bounding box center [263, 231] width 121 height 23
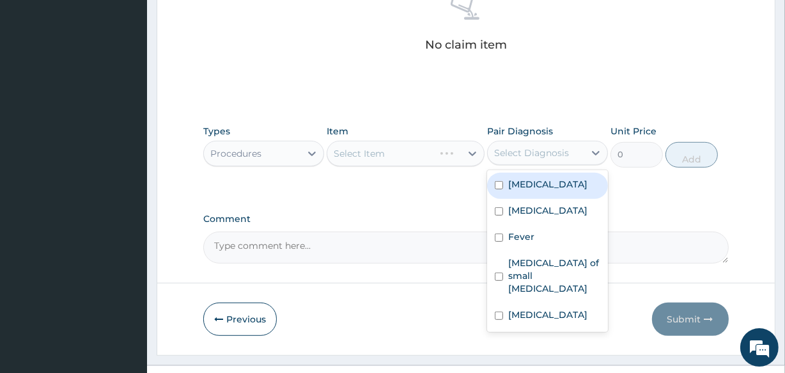
click at [510, 146] on div "Select Diagnosis" at bounding box center [531, 152] width 75 height 13
click at [523, 178] on label "[MEDICAL_DATA]" at bounding box center [547, 184] width 79 height 13
checkbox input "true"
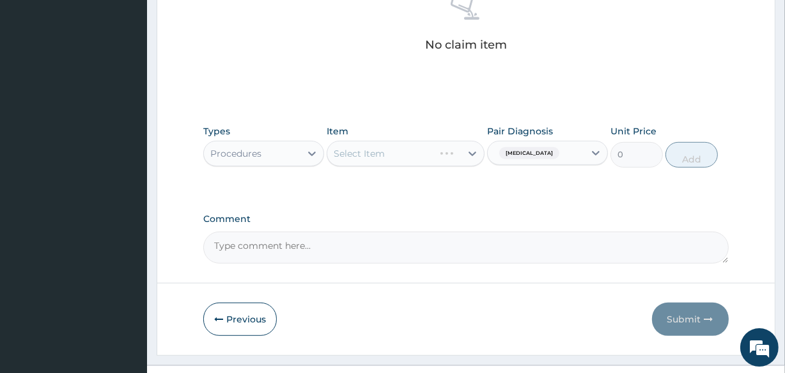
click at [435, 141] on div "Select Item" at bounding box center [405, 154] width 157 height 26
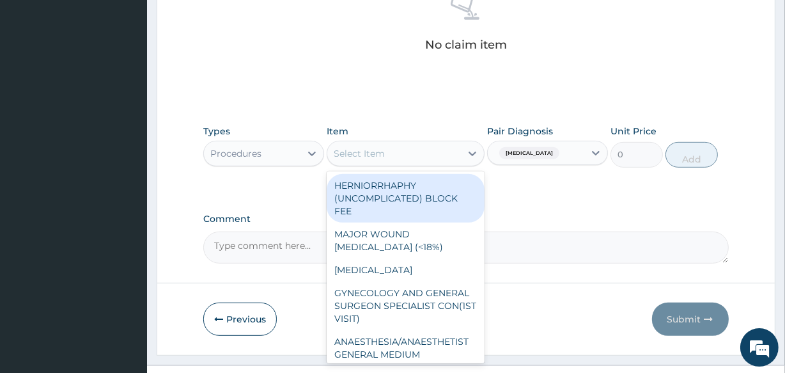
click at [419, 143] on div "Select Item" at bounding box center [393, 153] width 133 height 20
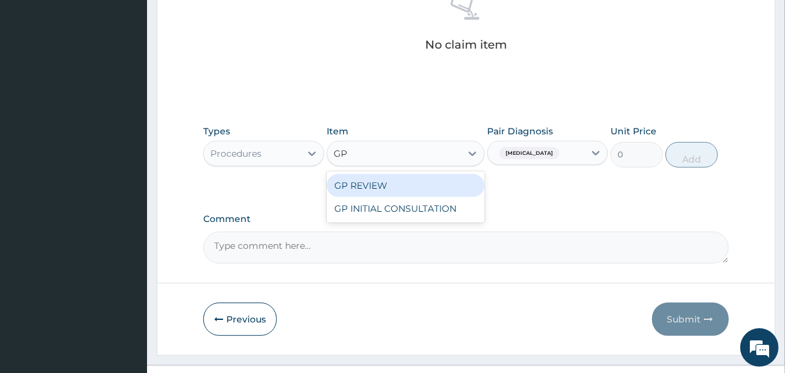
type input "GP"
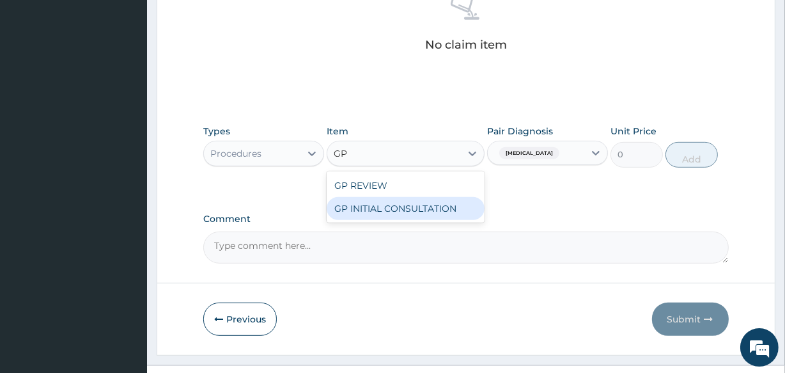
click at [439, 197] on div "GP INITIAL CONSULTATION" at bounding box center [405, 208] width 157 height 23
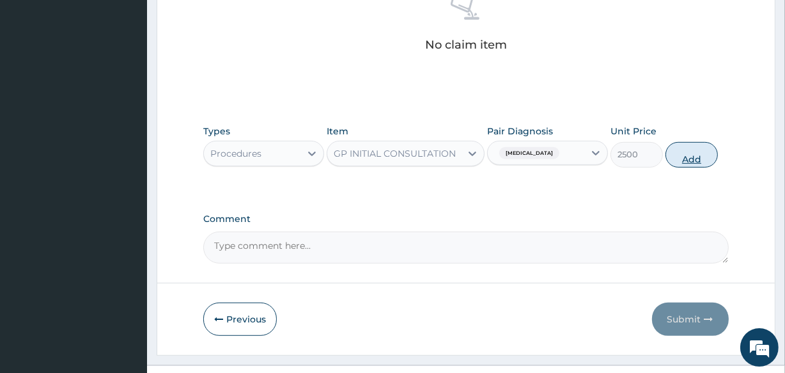
click at [693, 142] on button "Add" at bounding box center [692, 155] width 52 height 26
type input "0"
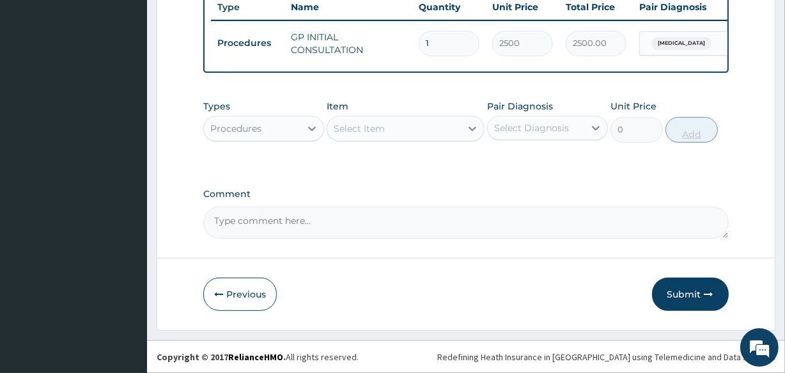
scroll to position [496, 0]
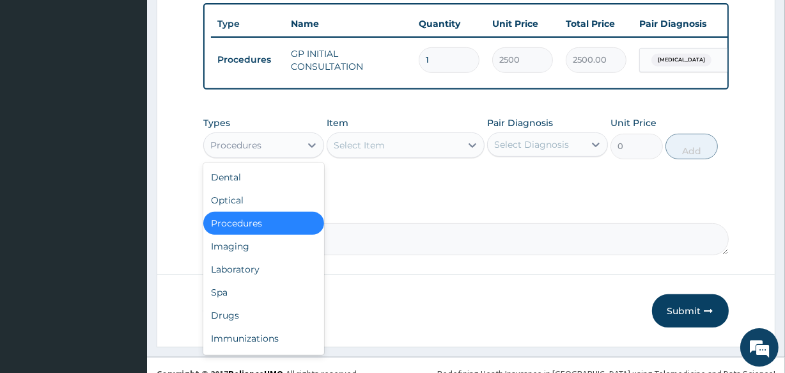
click at [288, 135] on div "Procedures" at bounding box center [252, 145] width 97 height 20
click at [292, 258] on div "Laboratory" at bounding box center [263, 269] width 121 height 23
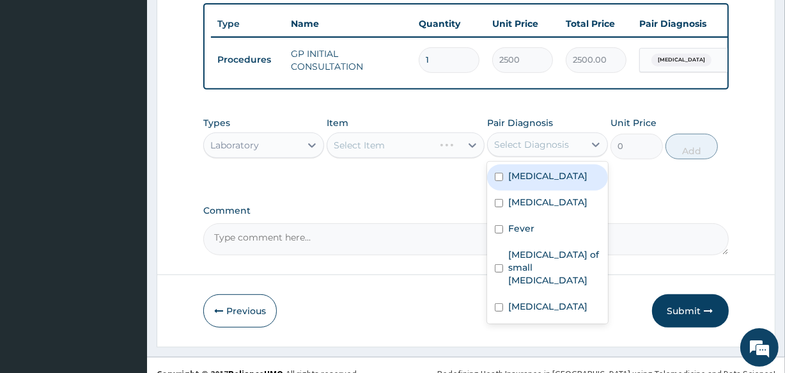
click at [543, 138] on div "Select Diagnosis" at bounding box center [531, 144] width 75 height 13
drag, startPoint x: 547, startPoint y: 162, endPoint x: 375, endPoint y: 118, distance: 176.8
click at [508, 144] on div "Types Laboratory Item Select Item Pair Diagnosis option Malaria, selected. opti…" at bounding box center [465, 137] width 525 height 55
click at [515, 169] on label "[MEDICAL_DATA]" at bounding box center [547, 175] width 79 height 13
checkbox input "true"
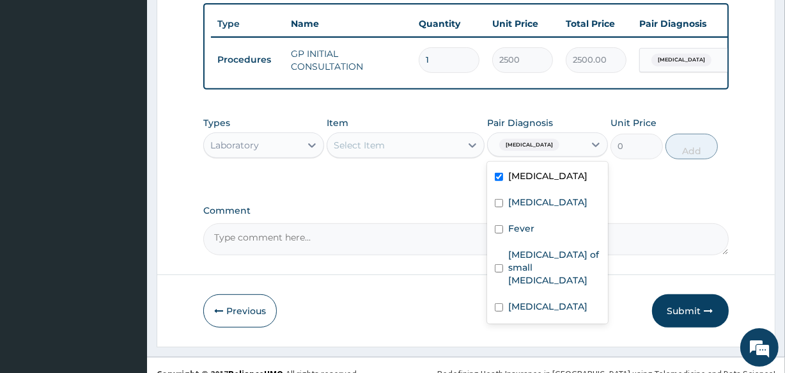
click at [435, 135] on div "Select Item" at bounding box center [393, 145] width 133 height 20
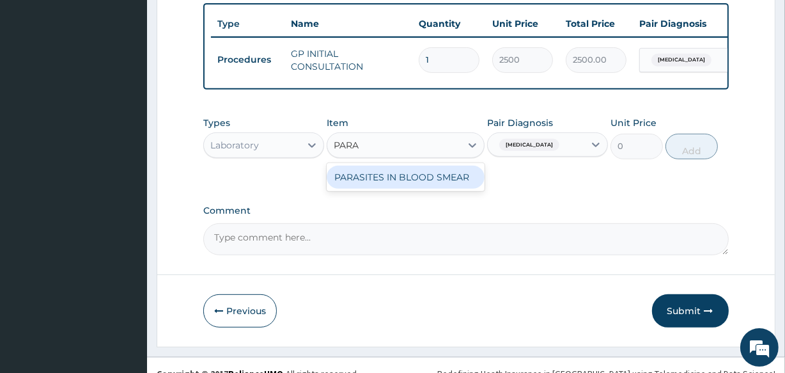
type input "PARAS"
click at [453, 166] on div "PARASITES IN BLOOD SMEAR" at bounding box center [405, 177] width 157 height 23
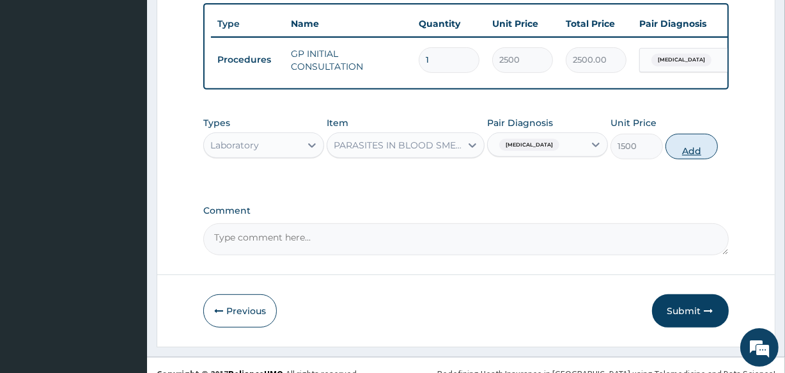
click at [694, 134] on button "Add" at bounding box center [692, 147] width 52 height 26
type input "0"
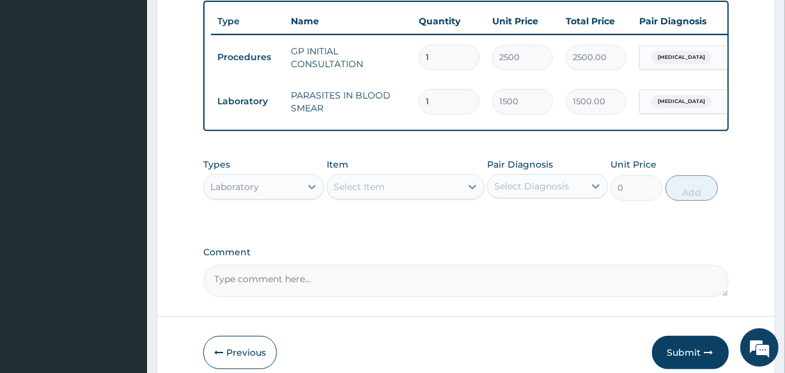
scroll to position [541, 0]
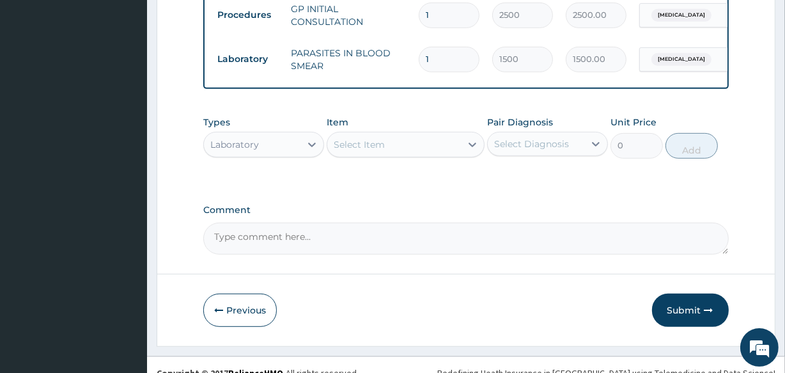
click at [409, 134] on div "Select Item" at bounding box center [393, 144] width 133 height 20
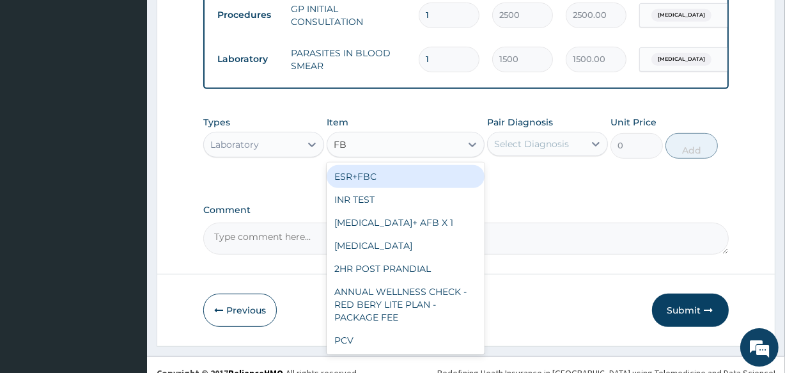
type input "FBC"
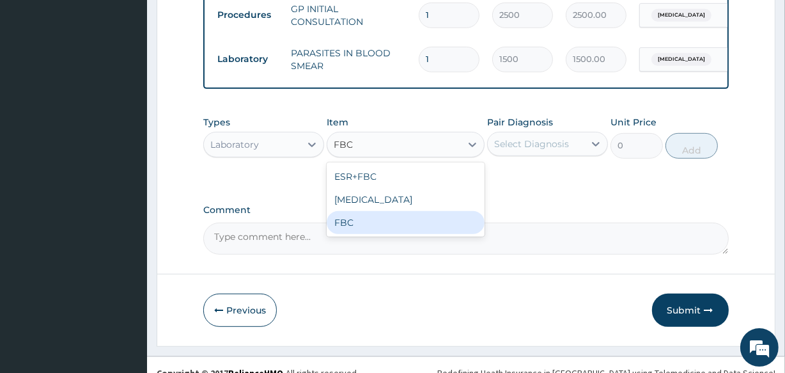
click at [400, 212] on div "FBC" at bounding box center [405, 222] width 157 height 23
type input "2500"
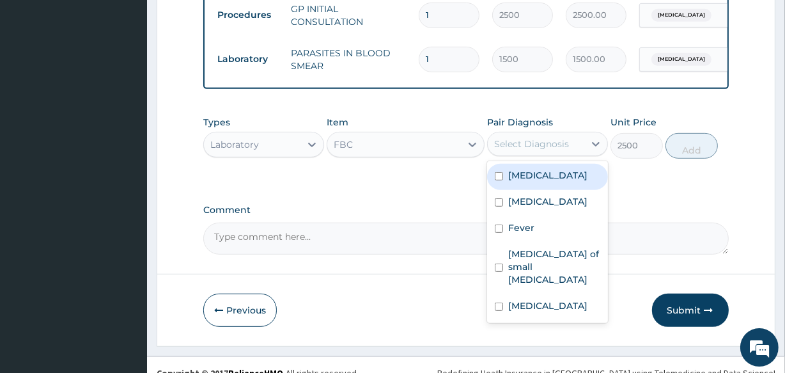
click at [549, 138] on div "Select Diagnosis" at bounding box center [531, 144] width 75 height 13
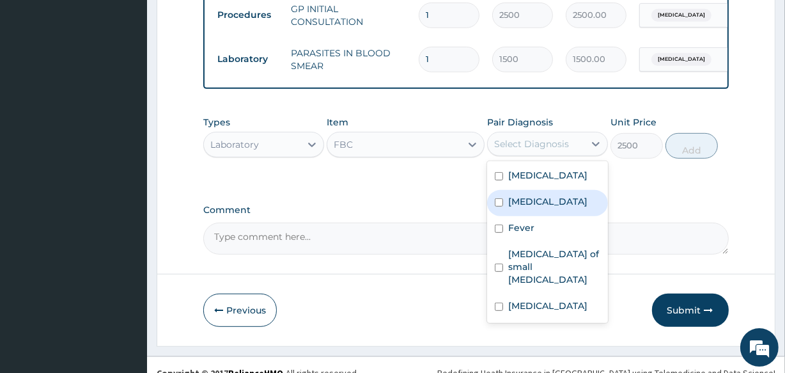
click at [540, 190] on div "[MEDICAL_DATA]" at bounding box center [547, 203] width 121 height 26
checkbox input "true"
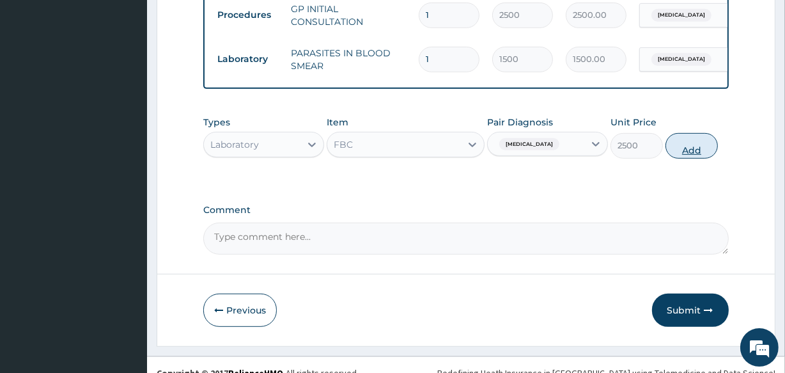
click at [697, 133] on button "Add" at bounding box center [692, 146] width 52 height 26
type input "0"
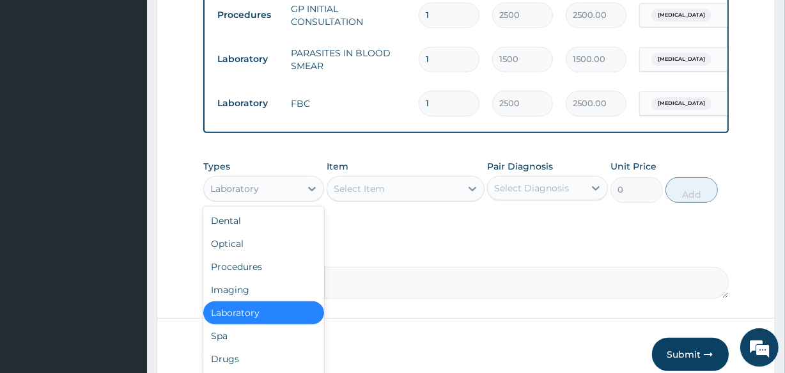
click at [278, 178] on div "Laboratory" at bounding box center [252, 188] width 97 height 20
drag, startPoint x: 263, startPoint y: 342, endPoint x: 310, endPoint y: 300, distance: 62.9
click at [264, 347] on div "Drugs" at bounding box center [263, 358] width 121 height 23
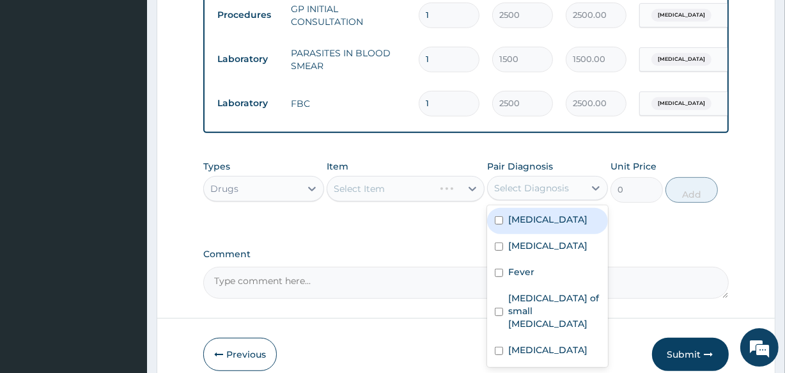
click at [541, 182] on div "Select Diagnosis" at bounding box center [531, 188] width 75 height 13
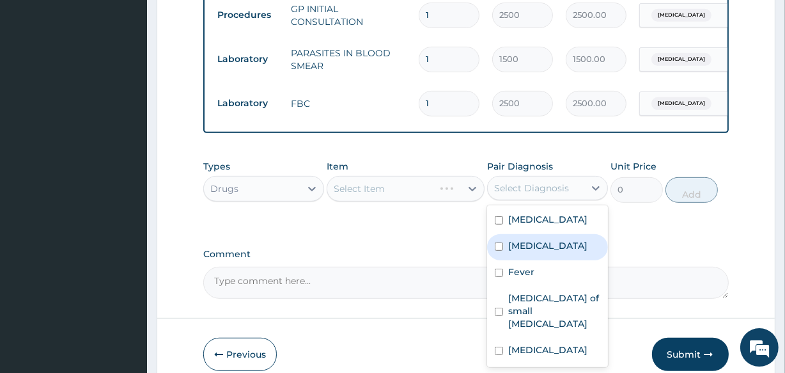
drag, startPoint x: 551, startPoint y: 237, endPoint x: 539, endPoint y: 229, distance: 14.4
click at [551, 237] on div "[MEDICAL_DATA]" at bounding box center [547, 247] width 121 height 26
checkbox input "true"
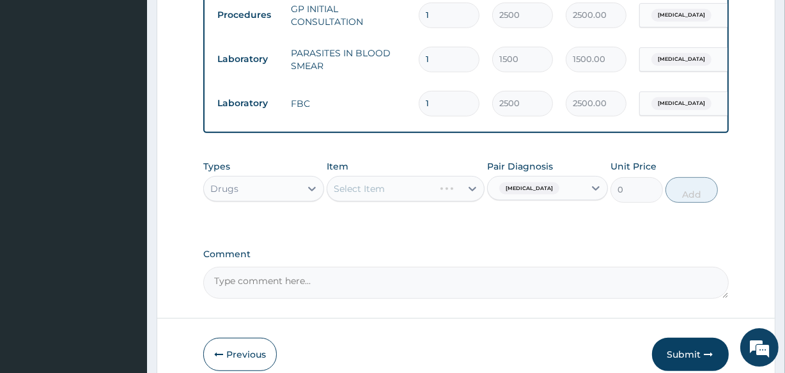
click at [441, 182] on div "Select Item" at bounding box center [405, 189] width 157 height 26
click at [418, 176] on div "Select Item" at bounding box center [405, 189] width 157 height 26
click at [414, 178] on div "Select Item" at bounding box center [393, 188] width 133 height 20
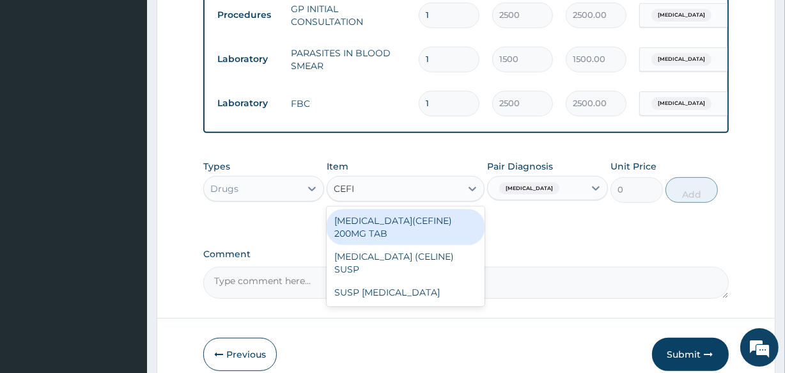
type input "CEFIX"
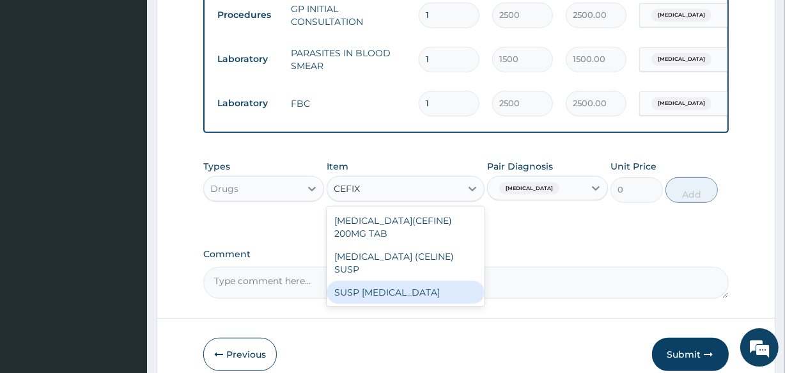
click at [415, 281] on div "SUSP [MEDICAL_DATA]" at bounding box center [405, 292] width 157 height 23
type input "4500"
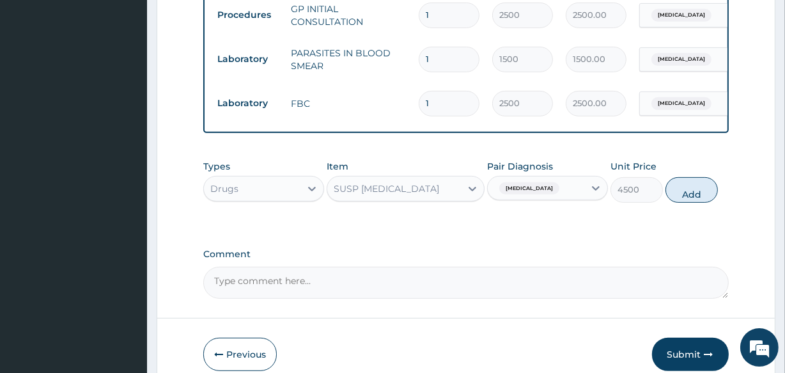
click at [433, 178] on div "SUSP [MEDICAL_DATA]" at bounding box center [393, 188] width 133 height 20
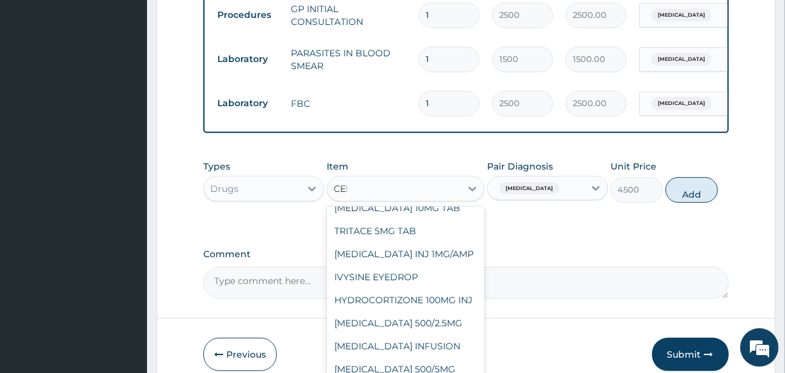
scroll to position [147, 0]
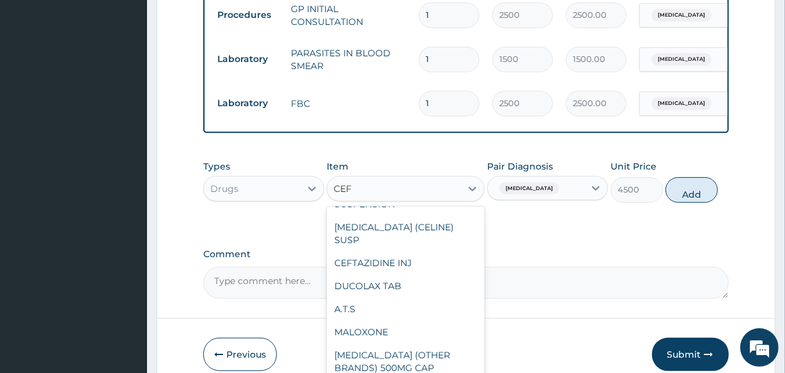
type input "CEFI"
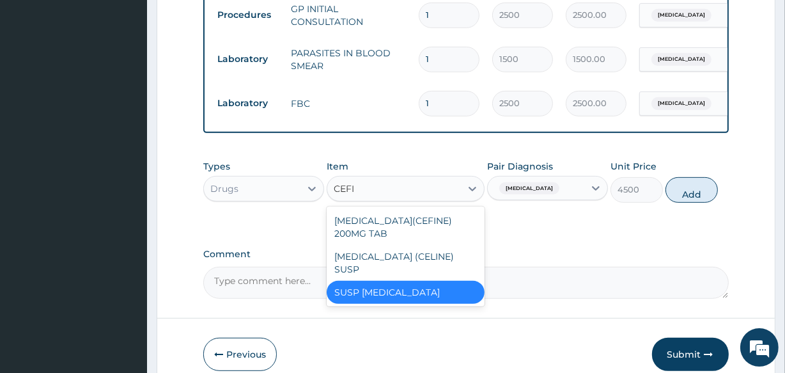
scroll to position [0, 0]
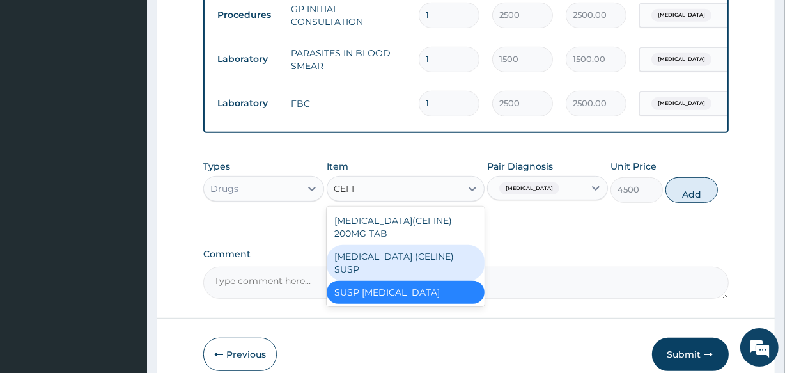
click at [434, 245] on div "[MEDICAL_DATA] (CELINE) SUSP" at bounding box center [405, 263] width 157 height 36
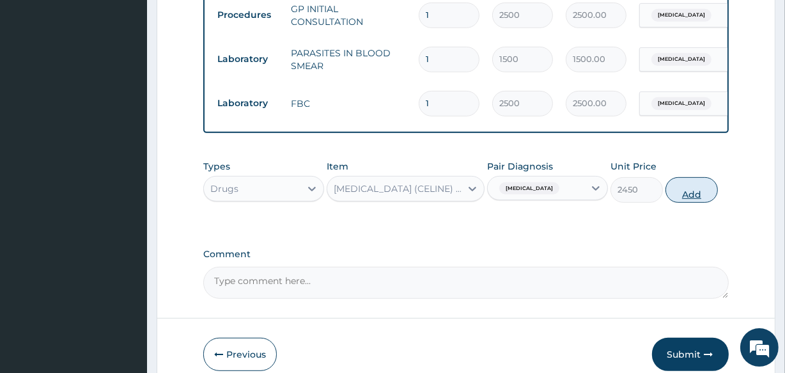
click at [686, 179] on button "Add" at bounding box center [692, 190] width 52 height 26
type input "0"
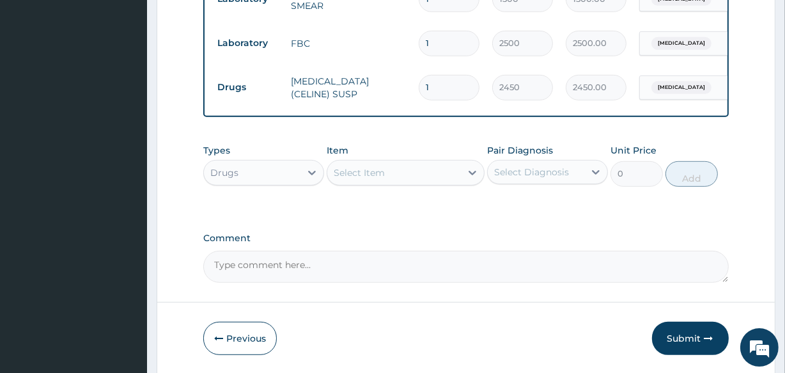
scroll to position [629, 0]
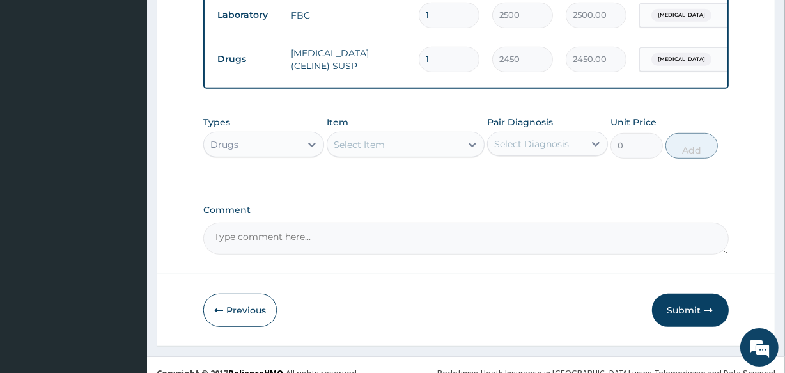
click at [379, 138] on div "Select Item" at bounding box center [359, 144] width 51 height 13
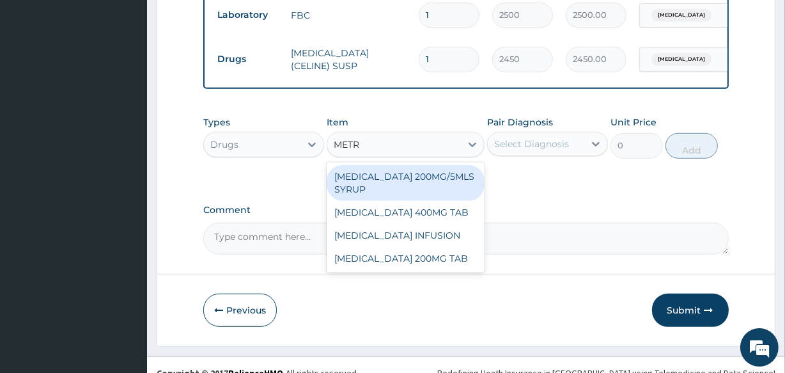
type input "METRO"
click at [397, 171] on div "[MEDICAL_DATA] 200MG/5MLS SYRUP" at bounding box center [405, 183] width 157 height 36
type input "350"
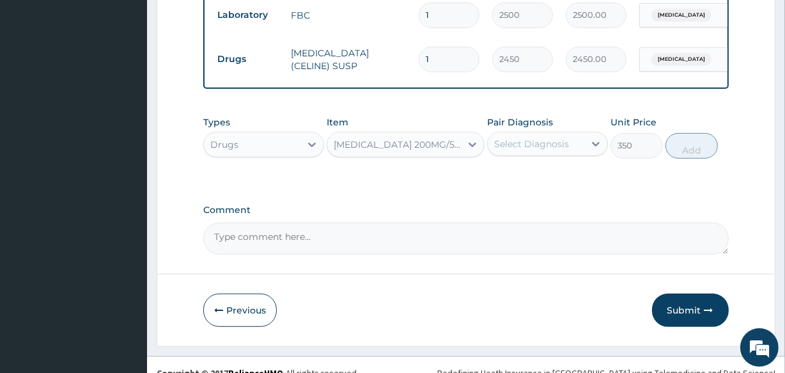
click at [543, 138] on div "Select Diagnosis" at bounding box center [531, 144] width 75 height 13
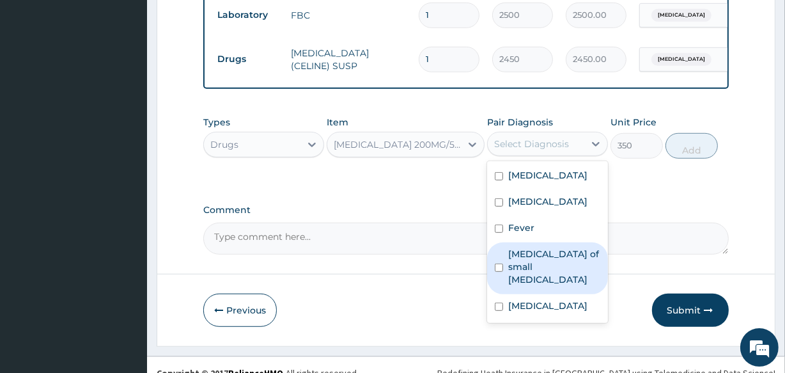
click at [546, 248] on label "Enteritis of small intestine" at bounding box center [554, 267] width 92 height 38
checkbox input "true"
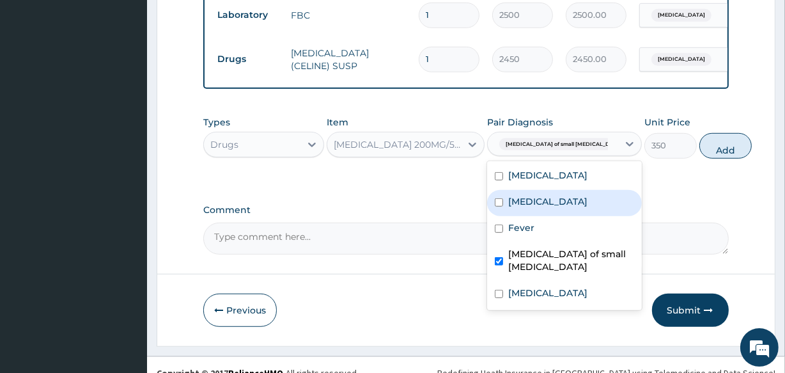
drag, startPoint x: 686, startPoint y: 130, endPoint x: 640, endPoint y: 150, distance: 49.3
click at [700, 133] on button "Add" at bounding box center [726, 146] width 52 height 26
type input "0"
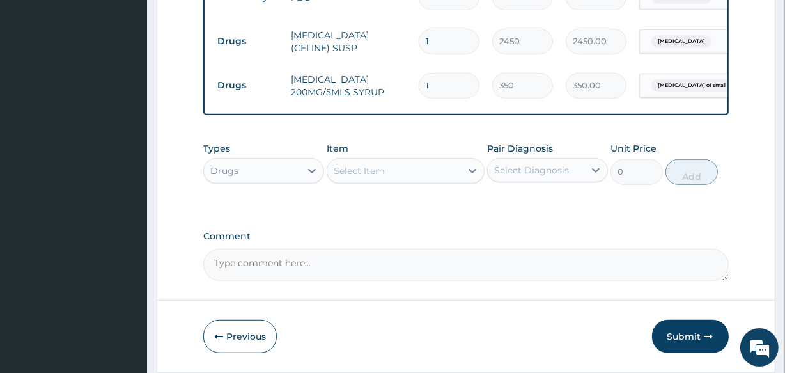
scroll to position [674, 0]
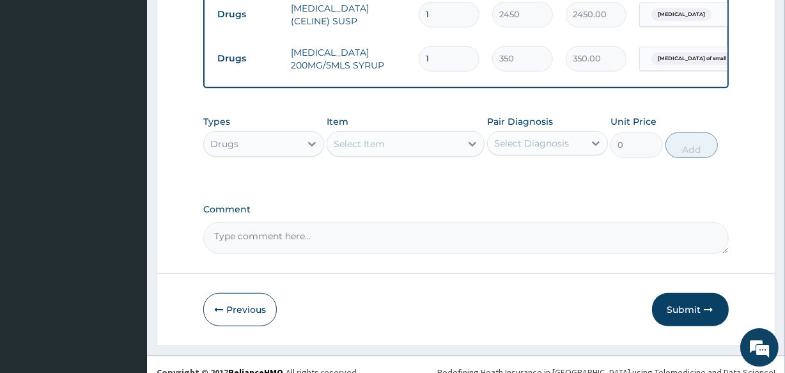
click at [422, 134] on div "Select Item" at bounding box center [393, 144] width 133 height 20
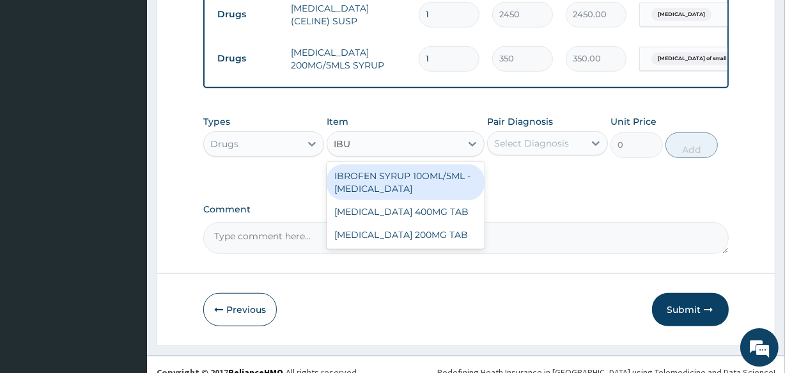
type input "IBUP"
click at [417, 166] on div "IBROFEN SYRUP 10OML/5ML - [MEDICAL_DATA]" at bounding box center [405, 182] width 157 height 36
type input "630"
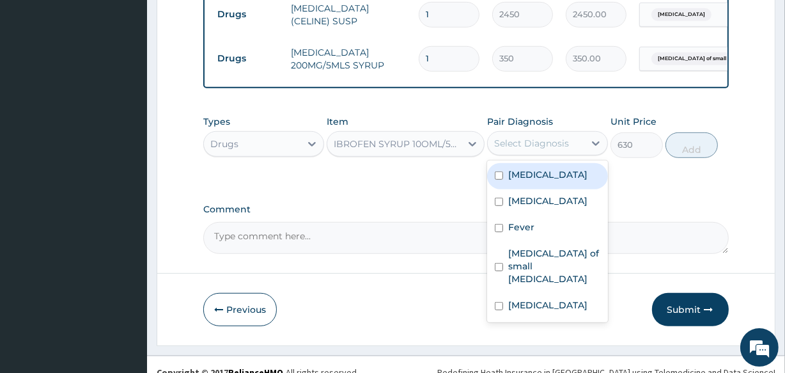
click at [544, 137] on div "Select Diagnosis" at bounding box center [531, 143] width 75 height 13
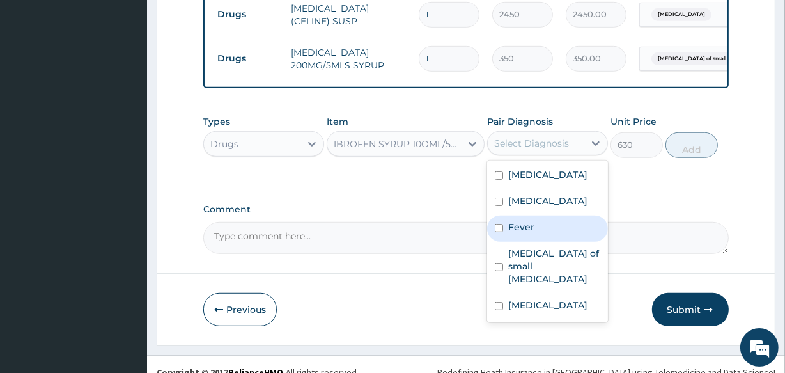
click at [538, 216] on div "Fever" at bounding box center [547, 229] width 121 height 26
checkbox input "true"
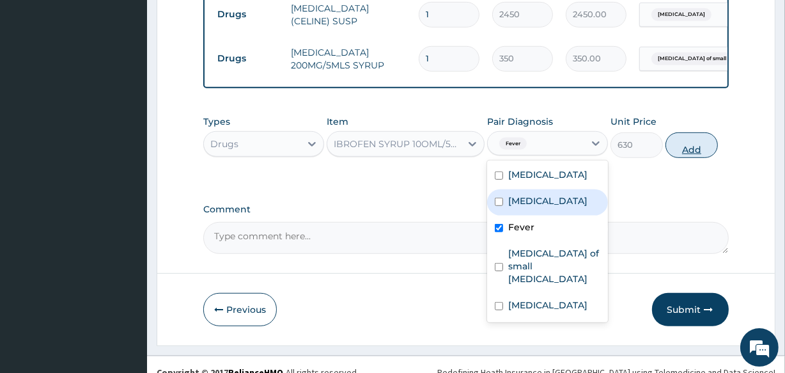
click at [683, 132] on button "Add" at bounding box center [692, 145] width 52 height 26
type input "0"
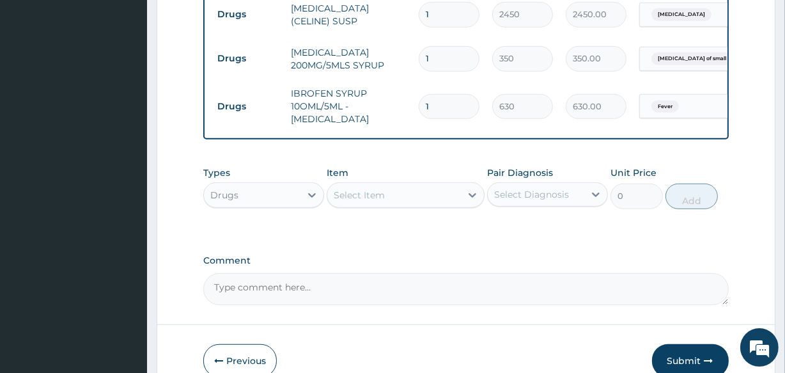
scroll to position [725, 0]
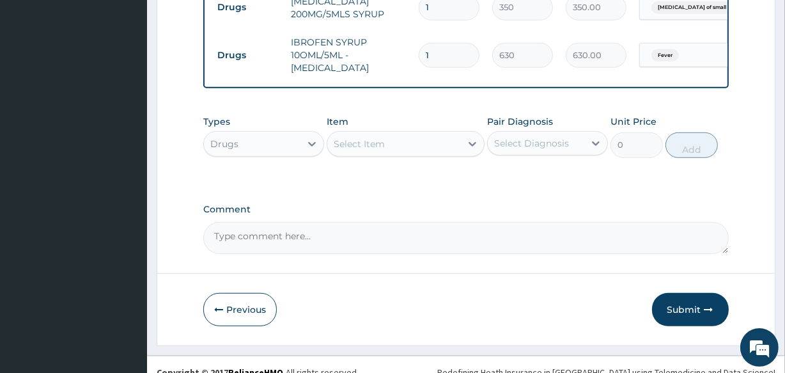
click at [400, 134] on div "Select Item" at bounding box center [393, 144] width 133 height 20
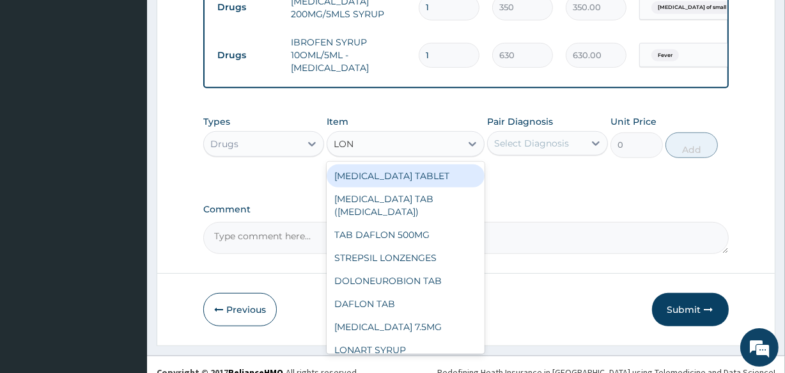
type input "[PERSON_NAME]"
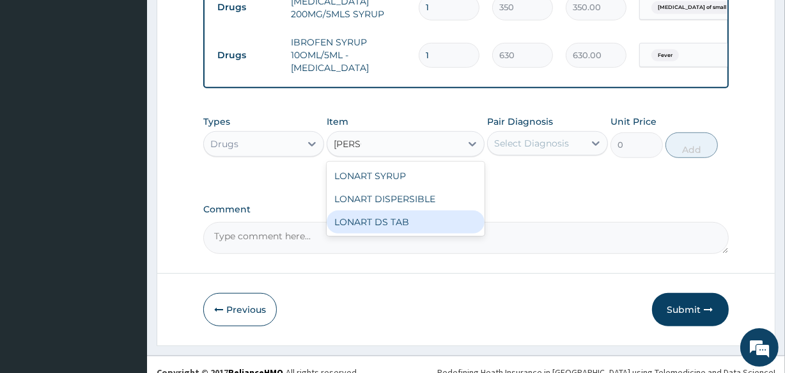
click at [381, 210] on div "LONART DS TAB" at bounding box center [405, 221] width 157 height 23
type input "1400"
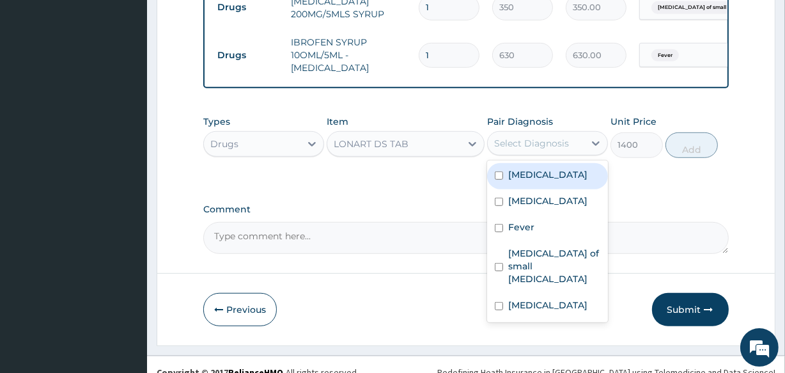
click at [530, 137] on div "Select Diagnosis" at bounding box center [531, 143] width 75 height 13
click at [530, 168] on label "[MEDICAL_DATA]" at bounding box center [547, 174] width 79 height 13
checkbox input "true"
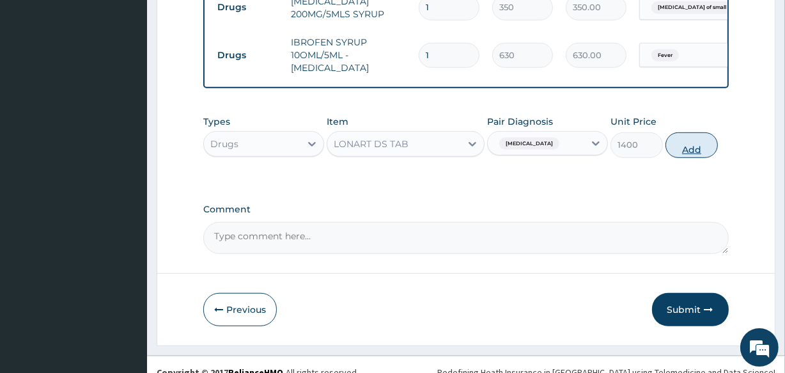
click at [697, 132] on button "Add" at bounding box center [692, 145] width 52 height 26
type input "0"
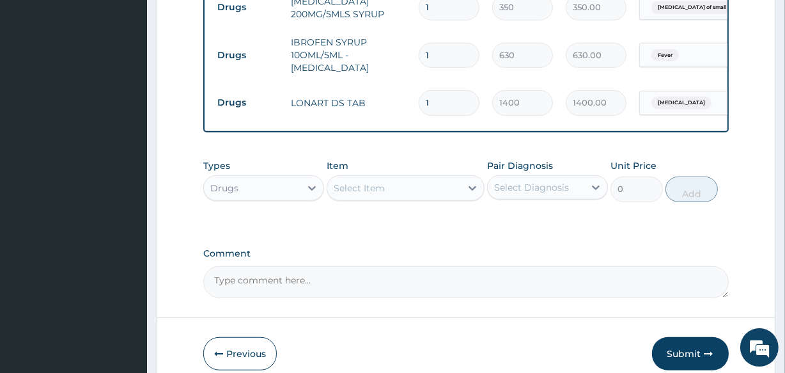
scroll to position [769, 0]
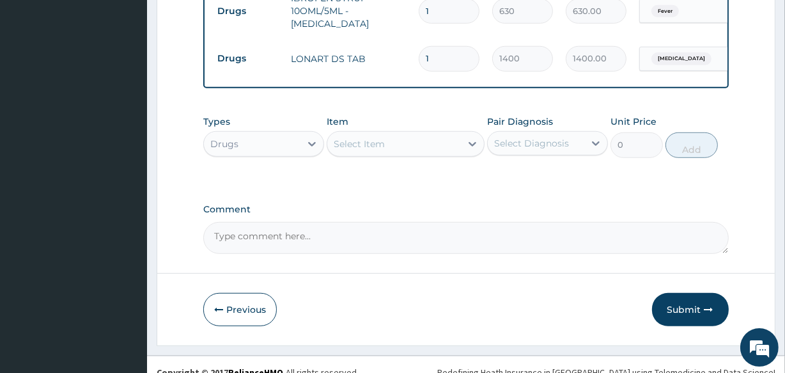
click at [403, 136] on div "Select Item" at bounding box center [393, 144] width 133 height 20
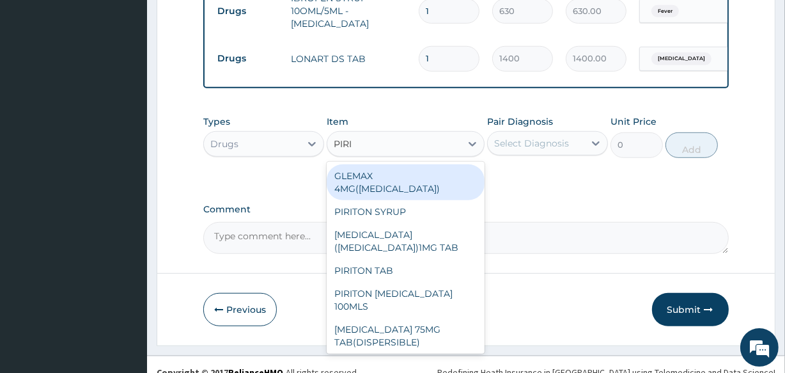
type input "PIRIT"
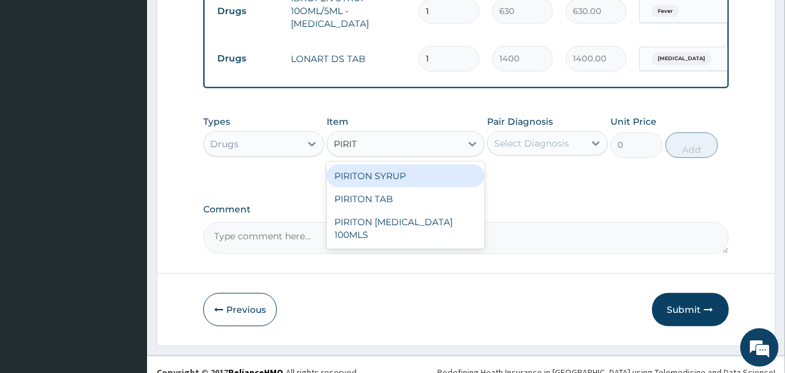
click at [409, 164] on div "PIRITON SYRUP" at bounding box center [405, 175] width 157 height 23
type input "560"
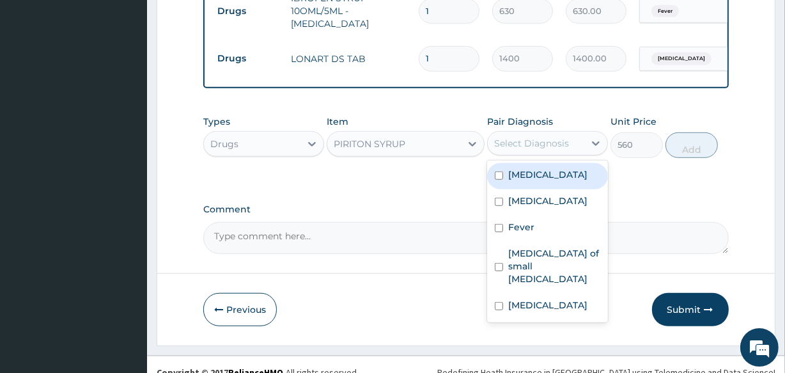
click at [533, 137] on div "Select Diagnosis" at bounding box center [531, 143] width 75 height 13
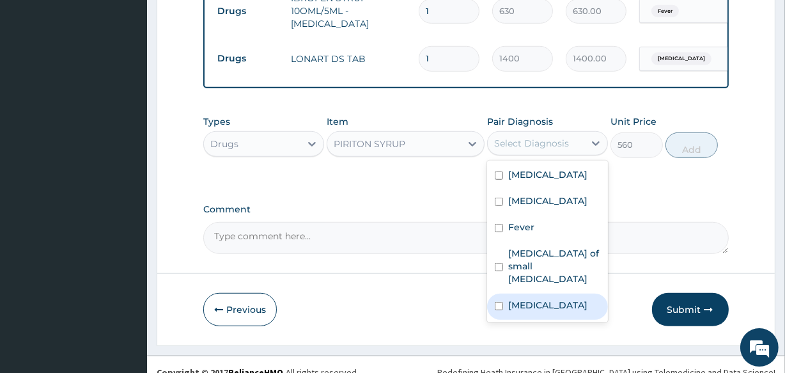
click at [524, 299] on label "[MEDICAL_DATA]" at bounding box center [547, 305] width 79 height 13
checkbox input "true"
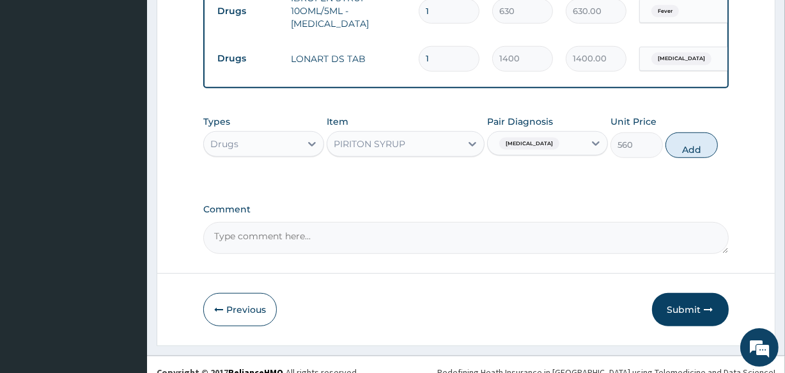
click at [688, 132] on button "Add" at bounding box center [692, 145] width 52 height 26
type input "0"
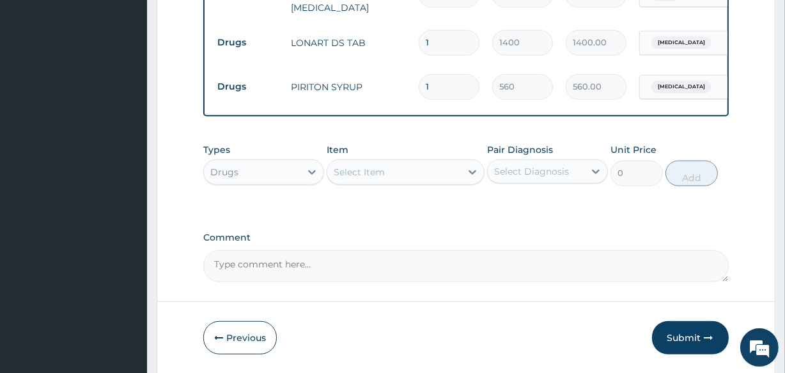
scroll to position [814, 0]
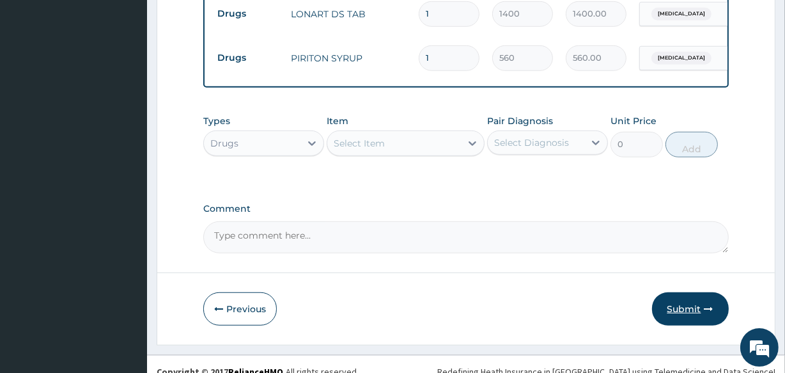
click at [698, 297] on button "Submit" at bounding box center [690, 308] width 77 height 33
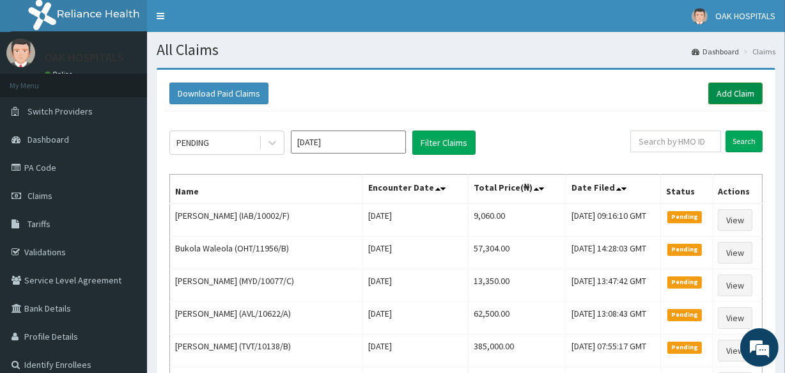
click at [727, 101] on link "Add Claim" at bounding box center [736, 94] width 54 height 22
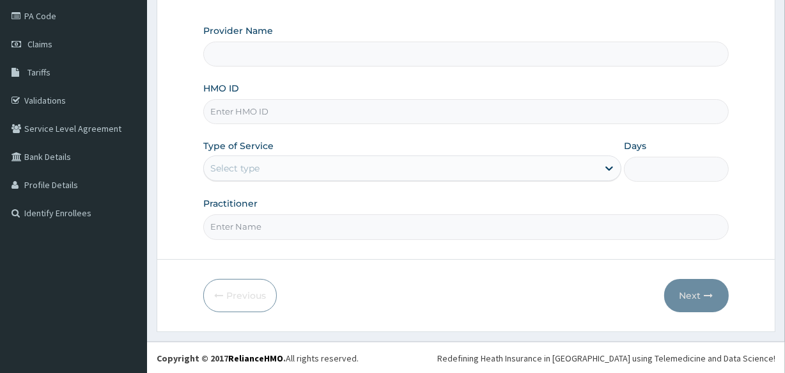
drag, startPoint x: 0, startPoint y: 0, endPoint x: 310, endPoint y: 106, distance: 327.7
click at [310, 106] on input "HMO ID" at bounding box center [465, 111] width 525 height 25
type input "Oak Hospitals"
type input "SLB/11057/C"
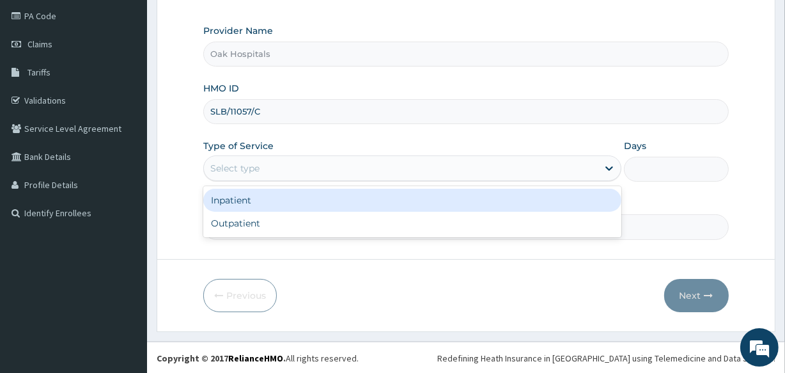
click at [299, 168] on div "Select type" at bounding box center [401, 168] width 394 height 20
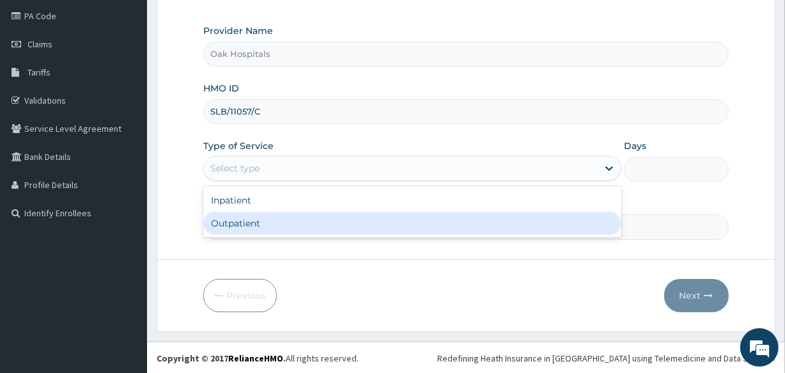
click at [301, 218] on div "Outpatient" at bounding box center [412, 223] width 418 height 23
type input "1"
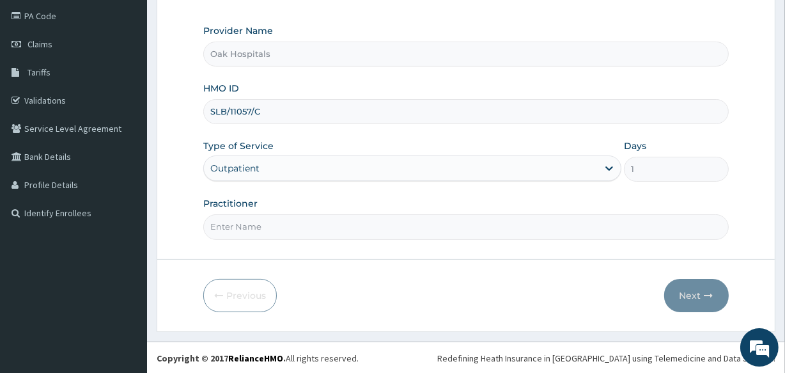
click at [301, 218] on input "Practitioner" at bounding box center [465, 226] width 525 height 25
type input "[PERSON_NAME]"
click at [702, 297] on button "Next" at bounding box center [697, 295] width 65 height 33
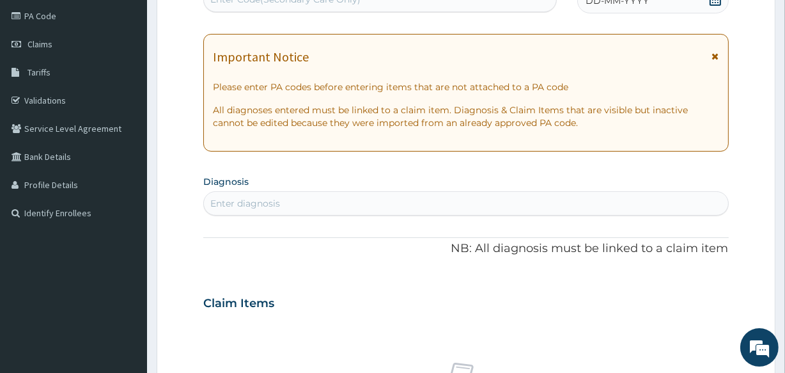
scroll to position [93, 0]
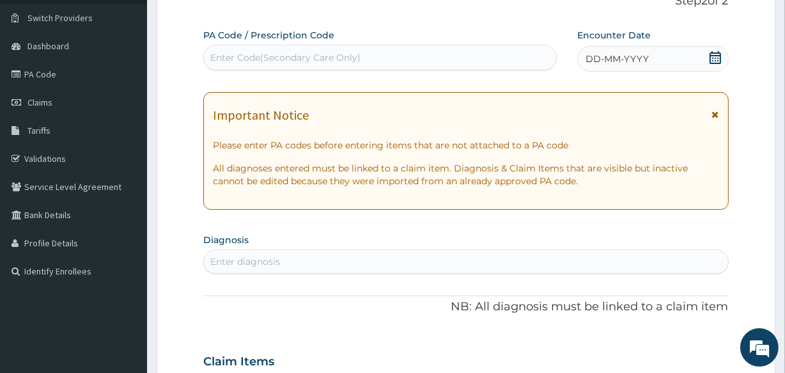
click at [640, 58] on span "DD-MM-YYYY" at bounding box center [617, 58] width 63 height 13
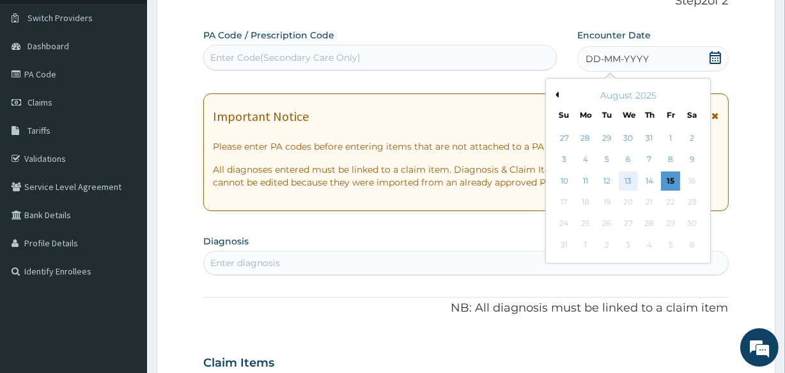
click at [627, 175] on div "13" at bounding box center [627, 180] width 19 height 19
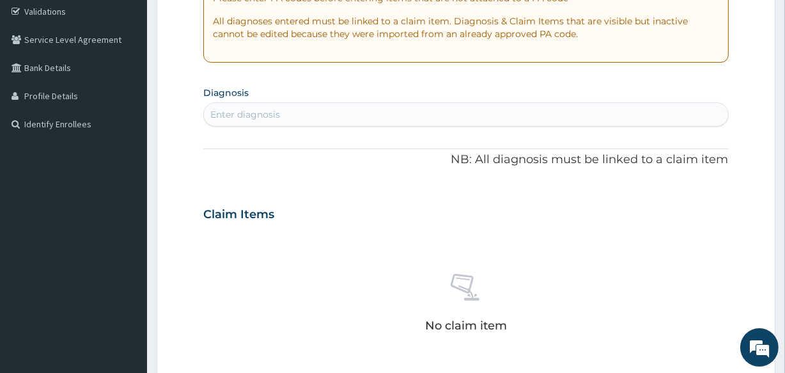
scroll to position [268, 0]
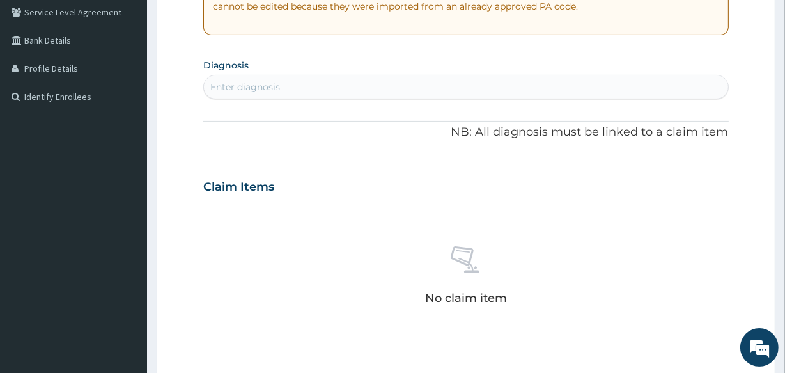
click at [347, 83] on div "Enter diagnosis" at bounding box center [466, 87] width 524 height 20
type input "F"
type input "[MEDICAL_DATA]"
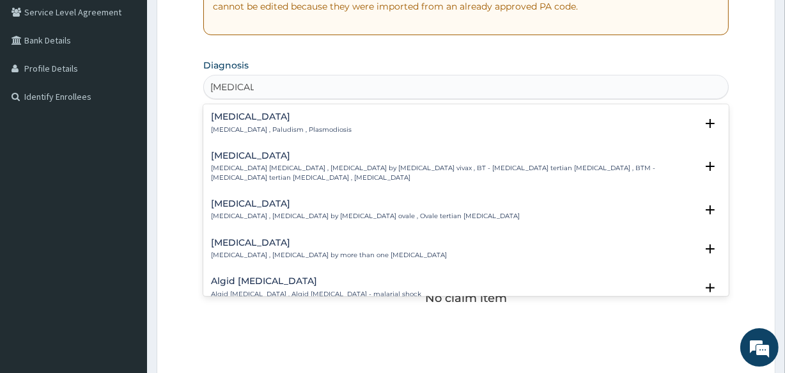
click at [287, 122] on h4 "[MEDICAL_DATA]" at bounding box center [281, 117] width 141 height 10
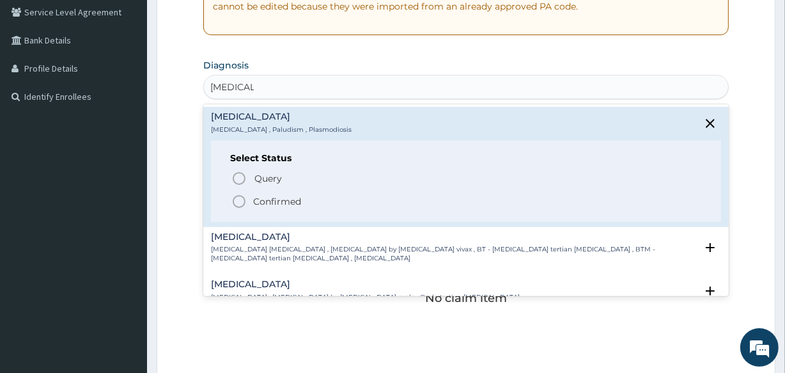
click at [258, 200] on p "Confirmed" at bounding box center [277, 201] width 48 height 13
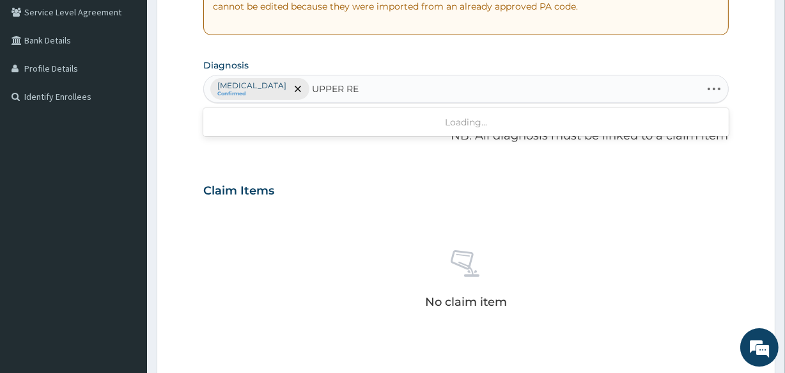
type input "UPPER RES"
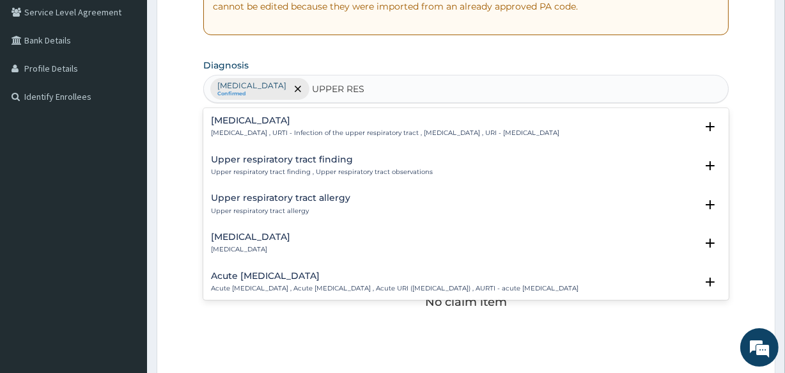
click at [281, 127] on div "[MEDICAL_DATA] [MEDICAL_DATA] , URTI - Infection of the upper respiratory tract…" at bounding box center [385, 127] width 349 height 22
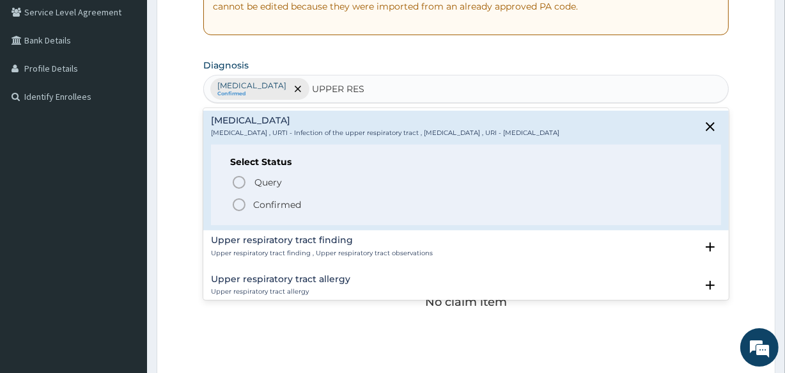
click at [266, 206] on p "Confirmed" at bounding box center [277, 204] width 48 height 13
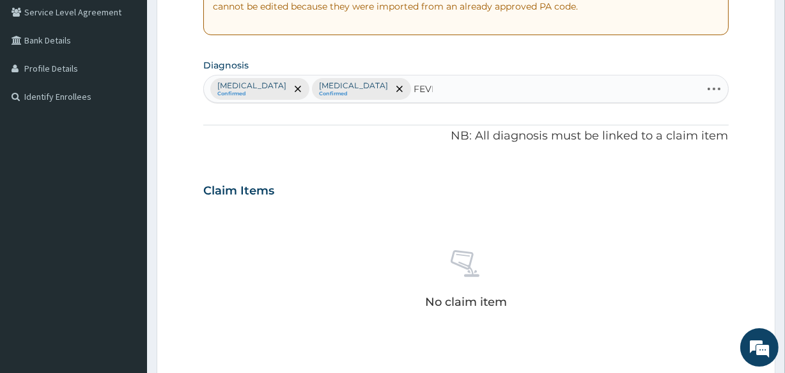
type input "FEVER"
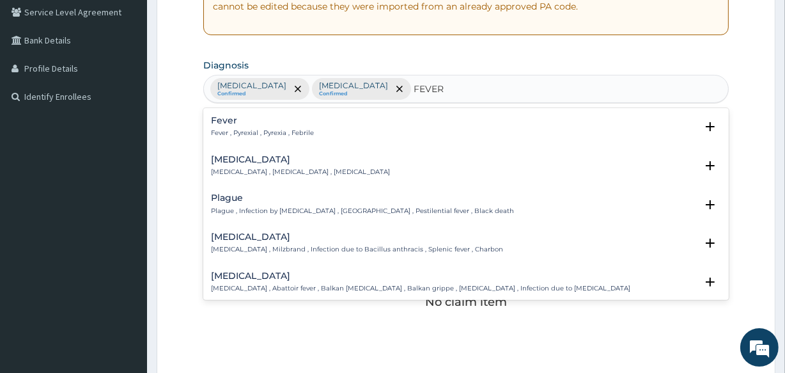
click at [260, 132] on p "Fever , Pyrexial , Pyrexia , Febrile" at bounding box center [262, 133] width 103 height 9
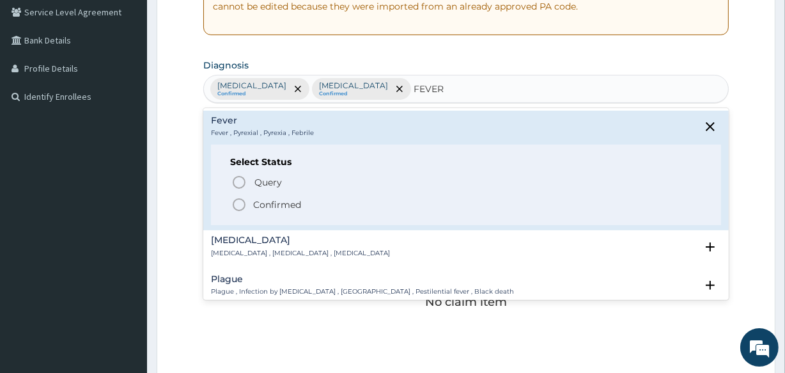
click at [265, 205] on p "Confirmed" at bounding box center [277, 204] width 48 height 13
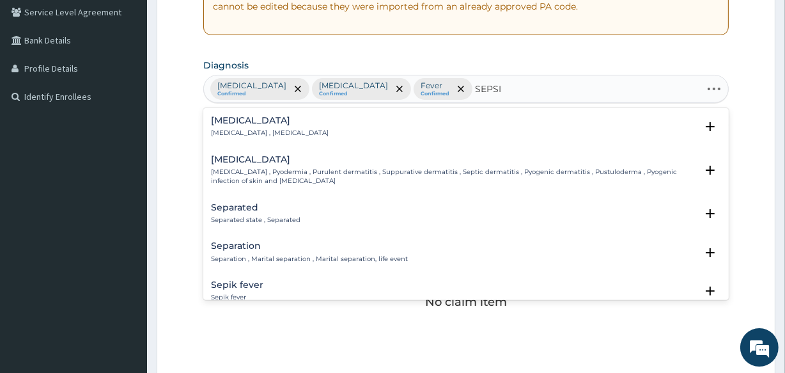
type input "[MEDICAL_DATA]"
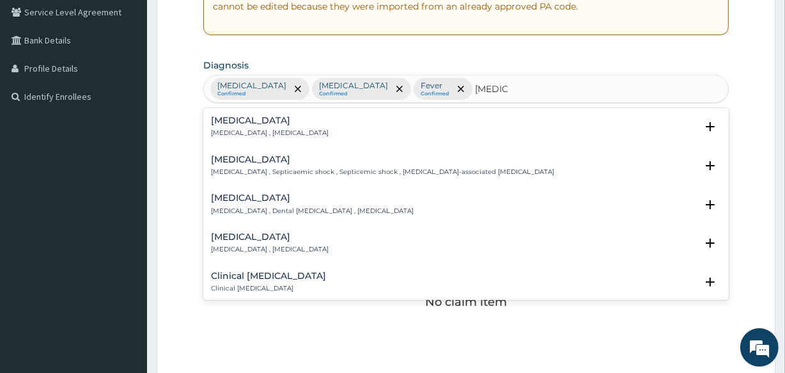
click at [229, 127] on div "[MEDICAL_DATA] [MEDICAL_DATA] , [MEDICAL_DATA]" at bounding box center [270, 127] width 118 height 22
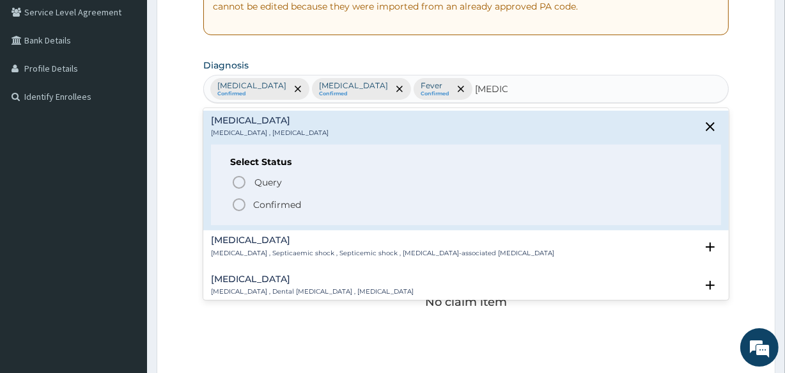
click at [246, 209] on icon "status option filled" at bounding box center [239, 204] width 15 height 15
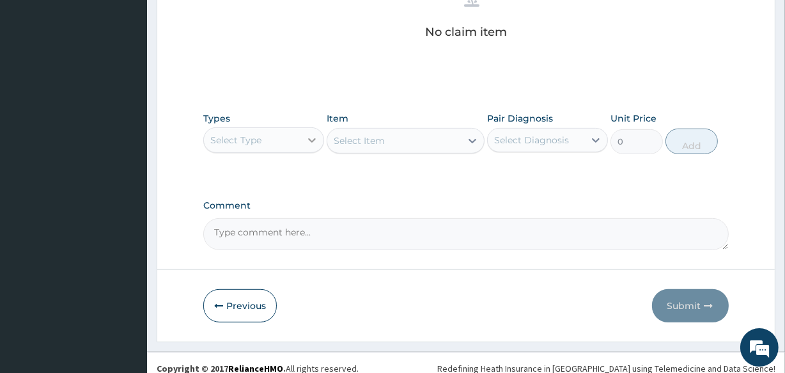
scroll to position [549, 0]
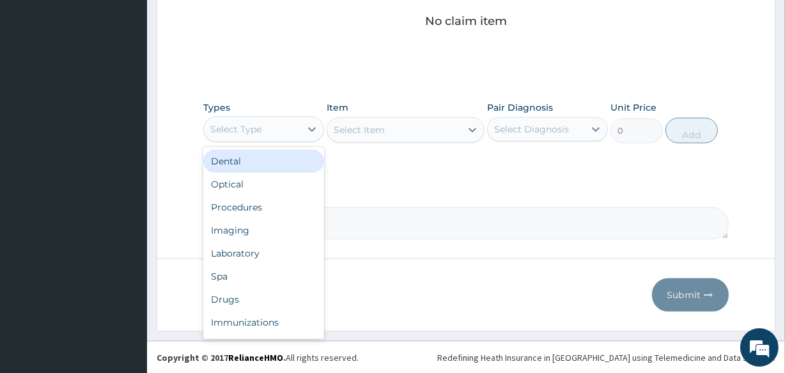
click at [294, 128] on div "Select Type" at bounding box center [252, 129] width 97 height 20
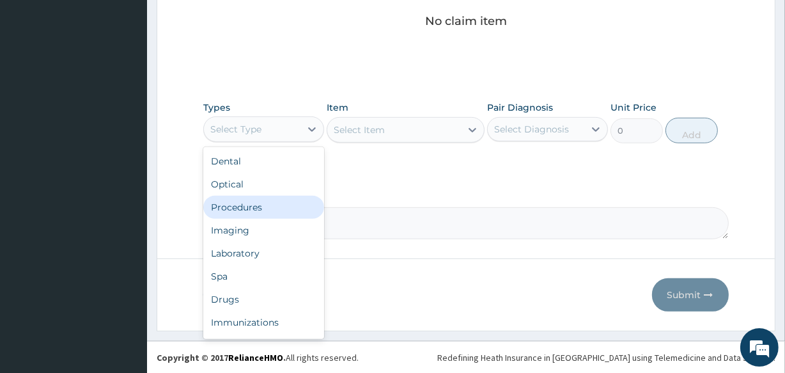
drag, startPoint x: 271, startPoint y: 212, endPoint x: 296, endPoint y: 206, distance: 26.2
click at [271, 212] on div "Procedures" at bounding box center [263, 207] width 121 height 23
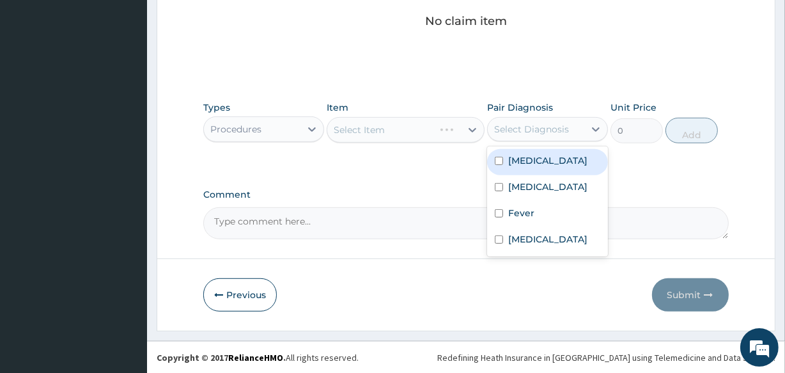
click at [546, 130] on div "Select Diagnosis" at bounding box center [531, 129] width 75 height 13
drag, startPoint x: 542, startPoint y: 162, endPoint x: 507, endPoint y: 157, distance: 35.5
click at [537, 161] on div "Malaria" at bounding box center [547, 162] width 121 height 26
checkbox input "true"
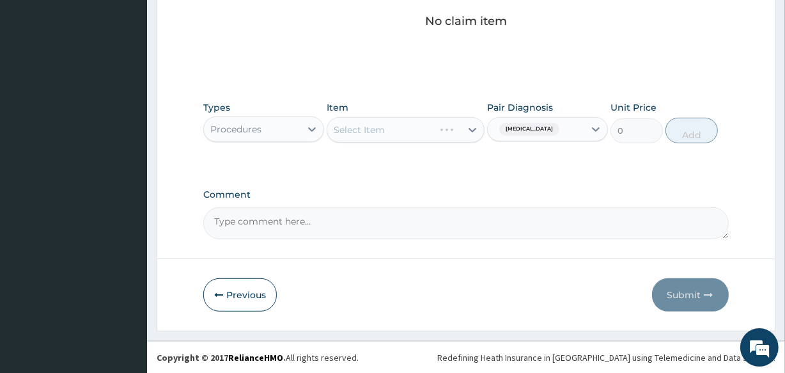
click at [423, 128] on div "Select Item" at bounding box center [405, 130] width 157 height 26
click at [424, 128] on div "Select Item" at bounding box center [393, 130] width 133 height 20
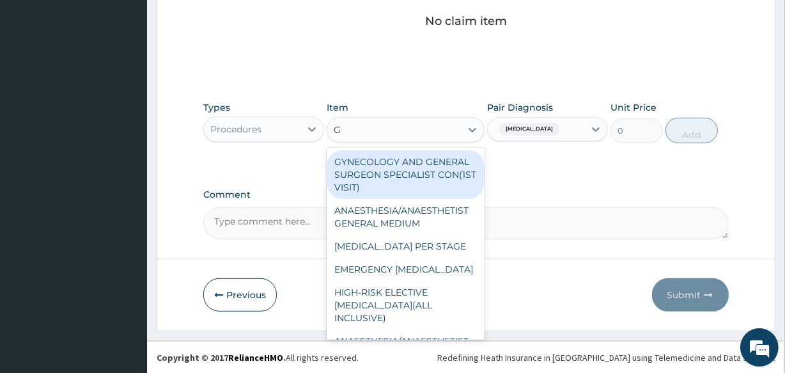
type input "GP"
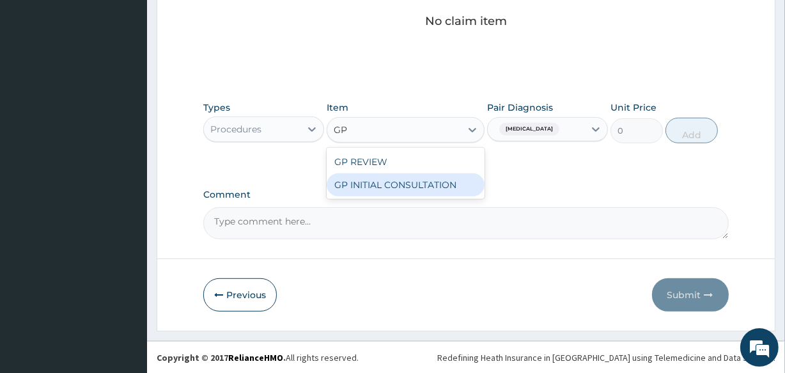
click at [439, 189] on div "GP INITIAL CONSULTATION" at bounding box center [405, 184] width 157 height 23
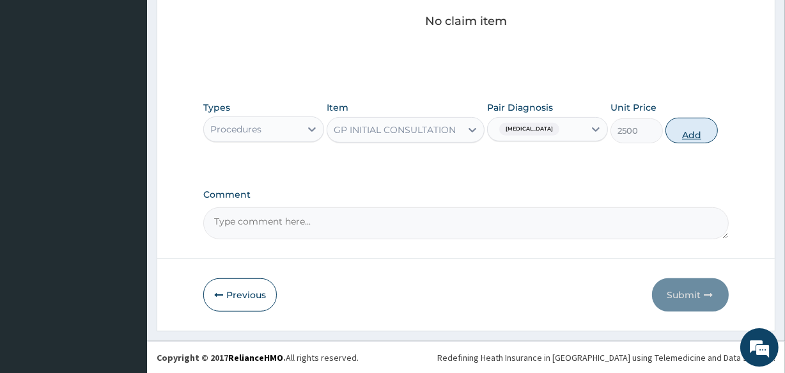
click at [684, 130] on button "Add" at bounding box center [692, 131] width 52 height 26
type input "0"
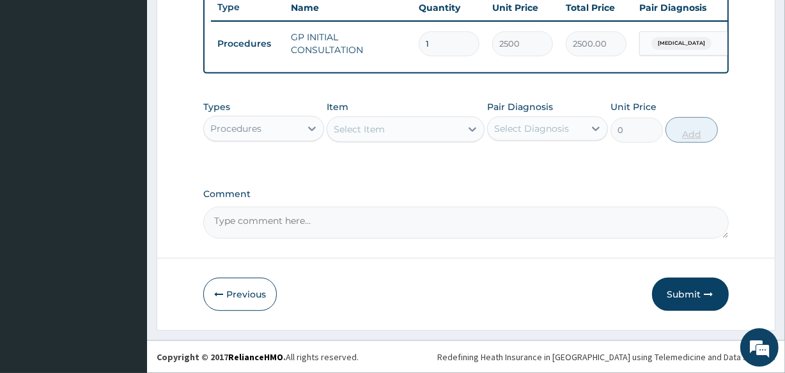
scroll to position [496, 0]
drag, startPoint x: 295, startPoint y: 123, endPoint x: 291, endPoint y: 135, distance: 12.7
click at [291, 135] on div "Procedures" at bounding box center [252, 128] width 97 height 20
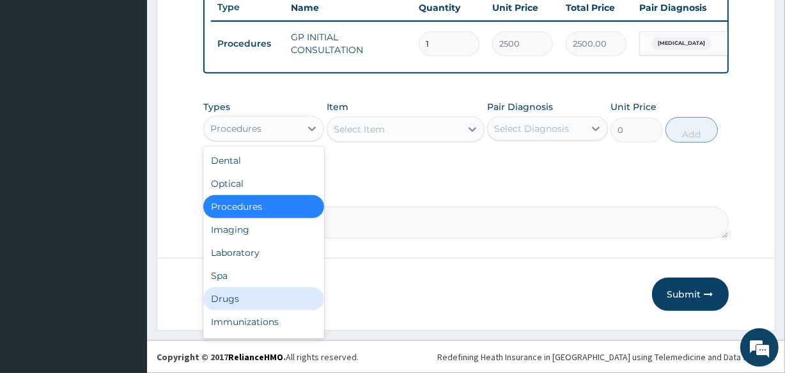
click at [233, 295] on div "Drugs" at bounding box center [263, 298] width 121 height 23
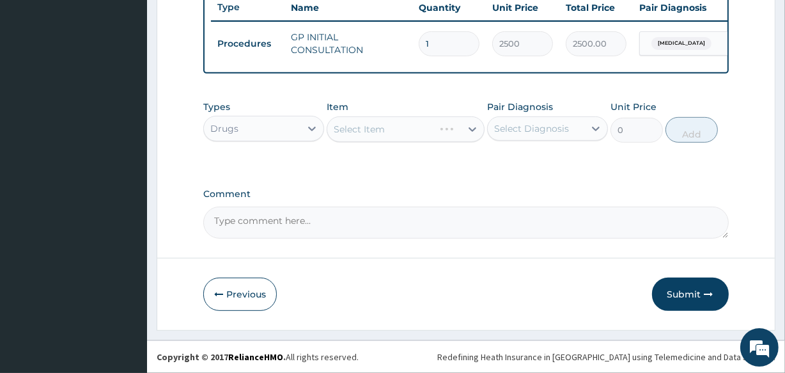
click at [510, 131] on div "Select Diagnosis" at bounding box center [531, 128] width 75 height 13
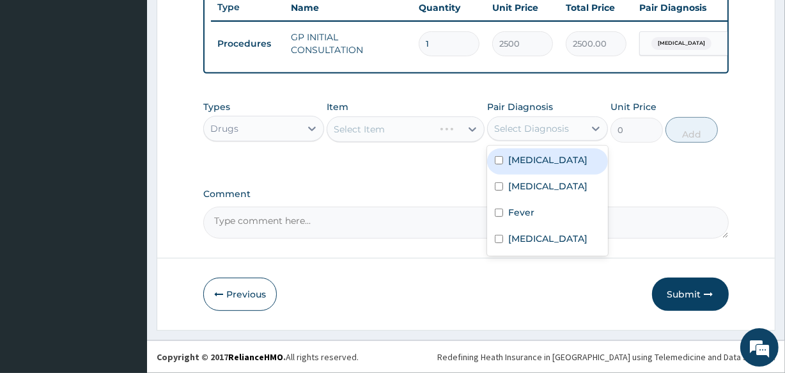
click at [500, 153] on div "Malaria" at bounding box center [547, 161] width 121 height 26
checkbox input "true"
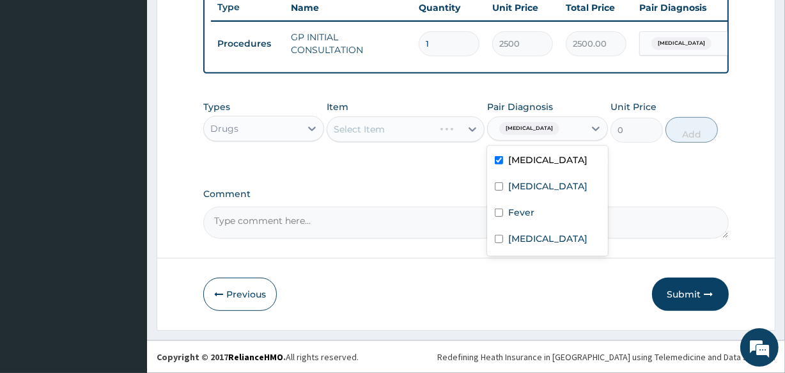
click at [406, 128] on div "Select Item" at bounding box center [405, 129] width 157 height 26
click at [406, 128] on div "Select Item" at bounding box center [380, 129] width 106 height 20
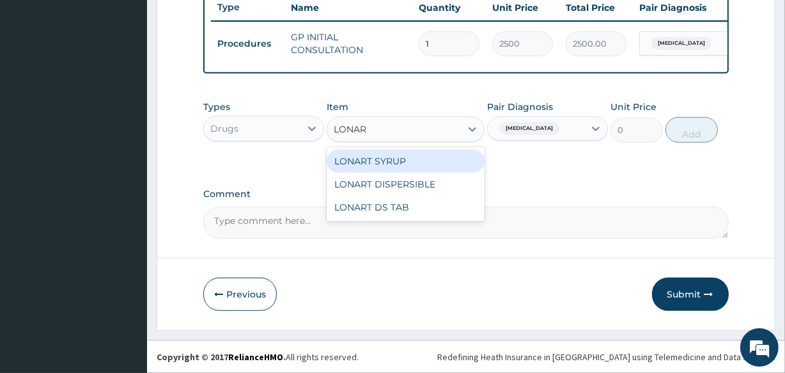
type input "LONART"
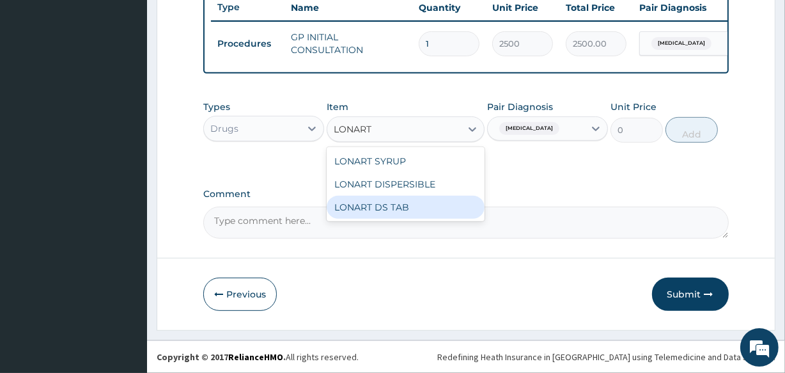
click at [418, 205] on div "LONART DS TAB" at bounding box center [405, 207] width 157 height 23
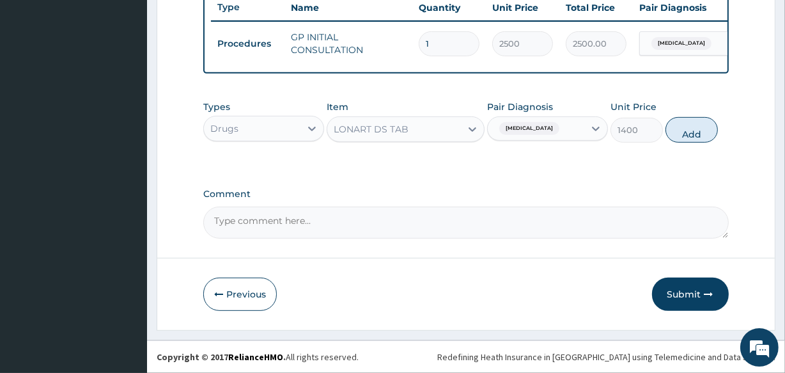
click at [698, 134] on button "Add" at bounding box center [692, 130] width 52 height 26
type input "0"
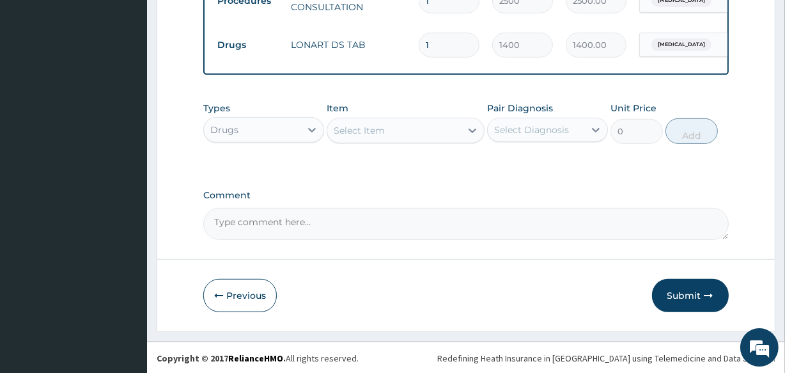
scroll to position [541, 0]
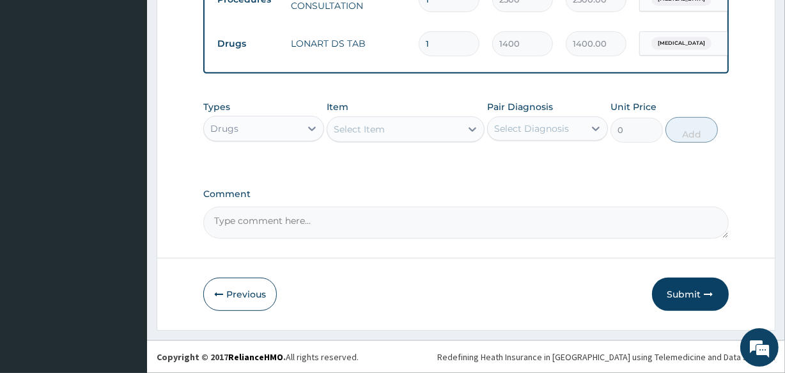
click at [400, 130] on div "Select Item" at bounding box center [393, 129] width 133 height 20
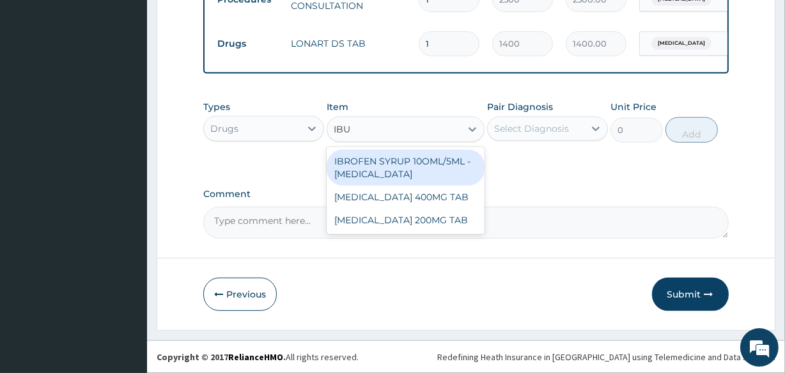
type input "IBUP"
click at [442, 161] on div "IBROFEN SYRUP 10OML/5ML - IBUPROFEN" at bounding box center [405, 168] width 157 height 36
type input "630"
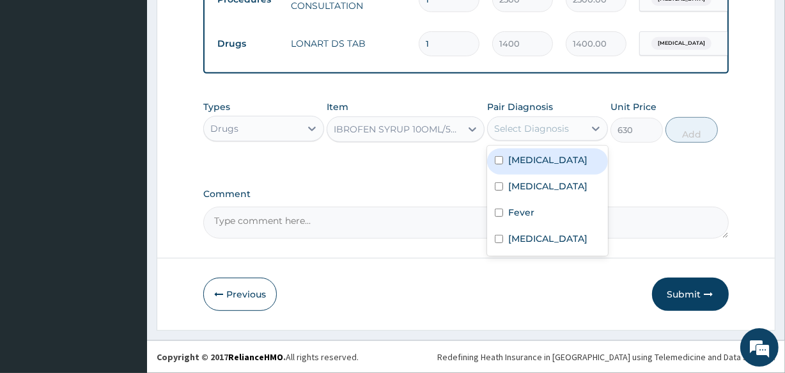
click at [549, 132] on div "Select Diagnosis" at bounding box center [531, 128] width 75 height 13
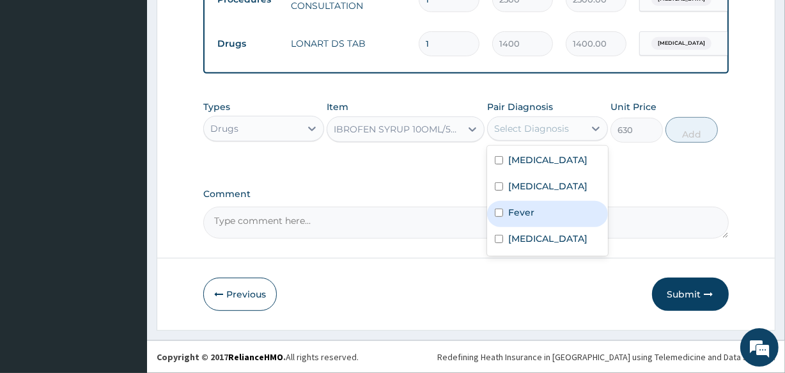
click at [532, 219] on label "Fever" at bounding box center [521, 212] width 26 height 13
checkbox input "true"
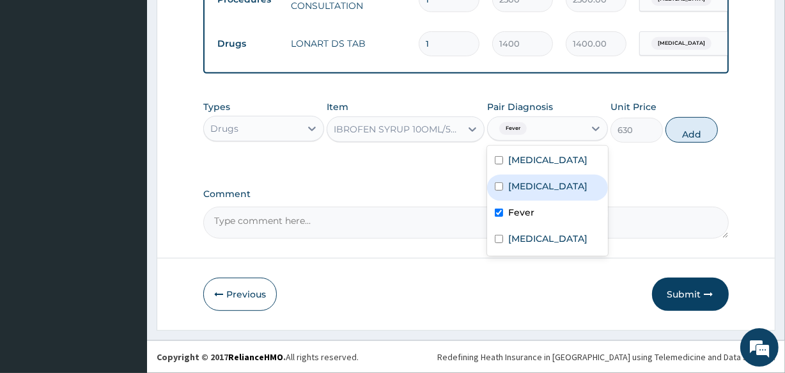
click at [693, 122] on button "Add" at bounding box center [692, 130] width 52 height 26
type input "0"
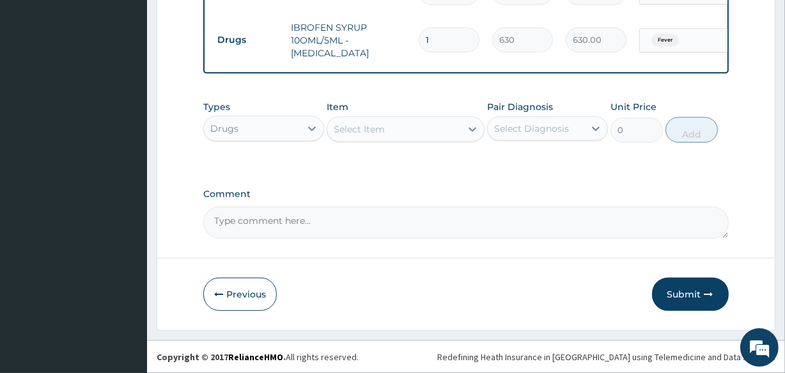
scroll to position [592, 0]
click at [442, 134] on div "Select Item" at bounding box center [393, 129] width 133 height 20
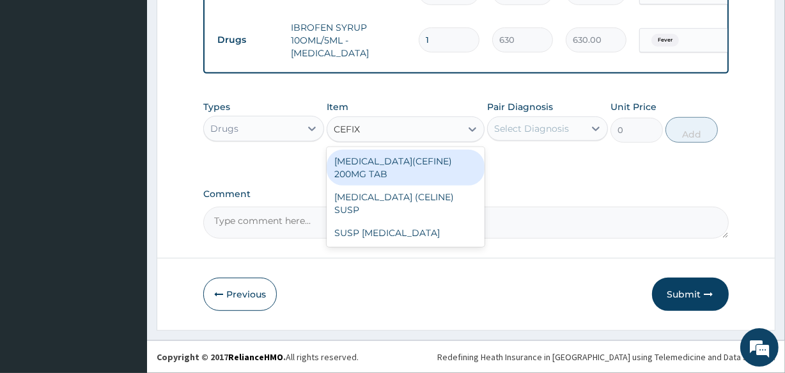
type input "CEFIXI"
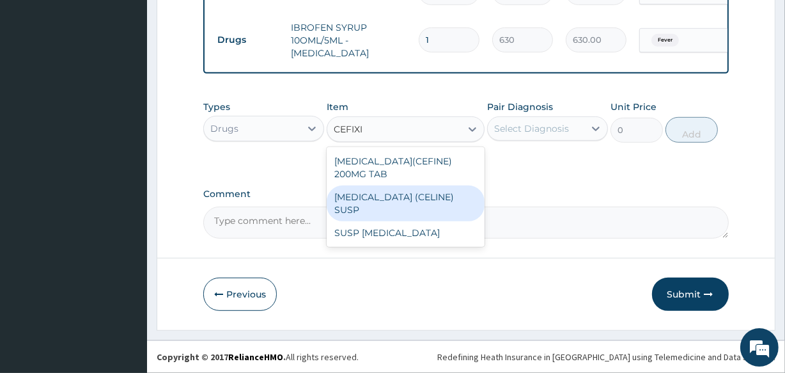
click at [423, 185] on div "CEFIXIME (CELINE) SUSP" at bounding box center [405, 203] width 157 height 36
type input "2450"
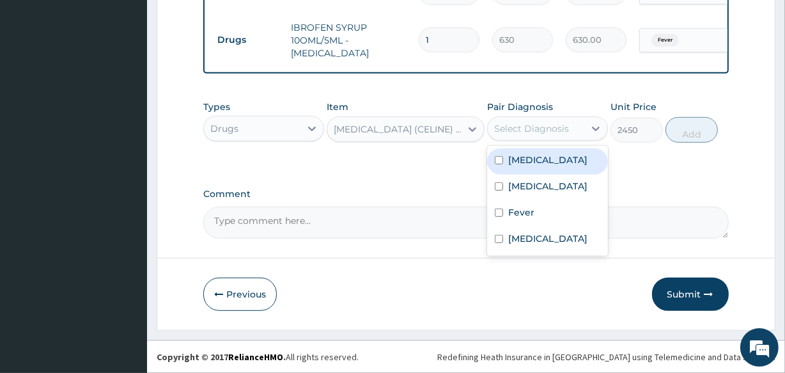
click at [523, 128] on div "Select Diagnosis" at bounding box center [531, 128] width 75 height 13
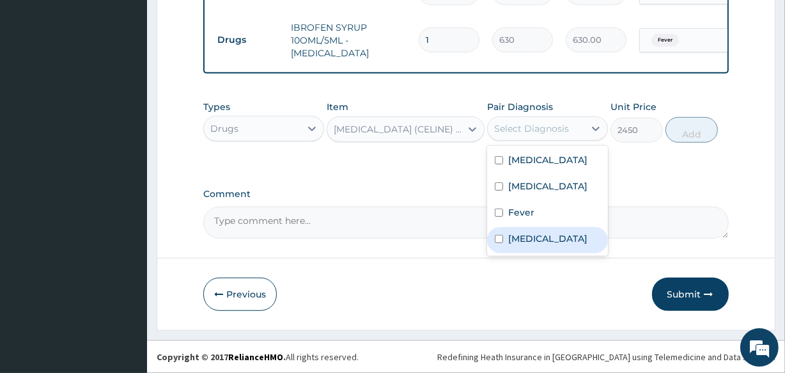
click at [512, 245] on label "Sepsis" at bounding box center [547, 238] width 79 height 13
drag, startPoint x: 512, startPoint y: 249, endPoint x: 518, endPoint y: 247, distance: 6.7
click at [512, 245] on label "Sepsis" at bounding box center [547, 238] width 79 height 13
click at [520, 245] on label "Sepsis" at bounding box center [547, 238] width 79 height 13
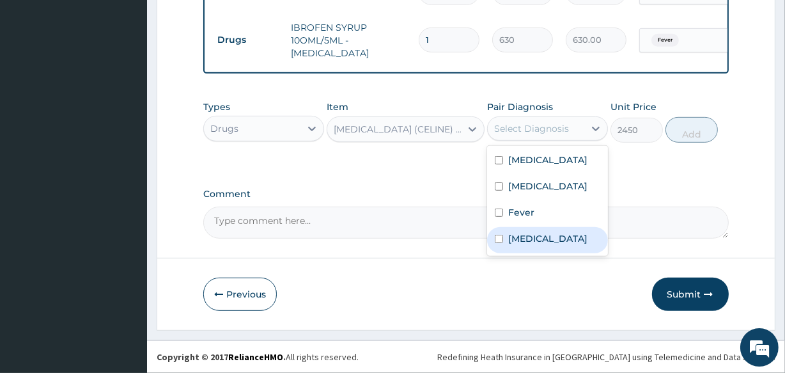
click at [500, 243] on input "checkbox" at bounding box center [499, 239] width 8 height 8
checkbox input "true"
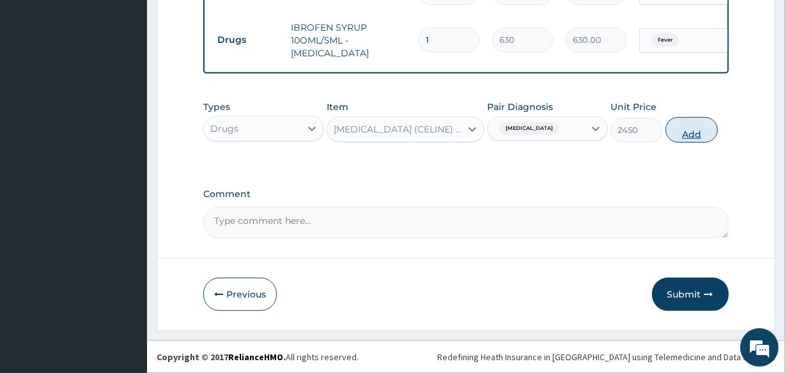
click at [675, 133] on button "Add" at bounding box center [692, 130] width 52 height 26
type input "0"
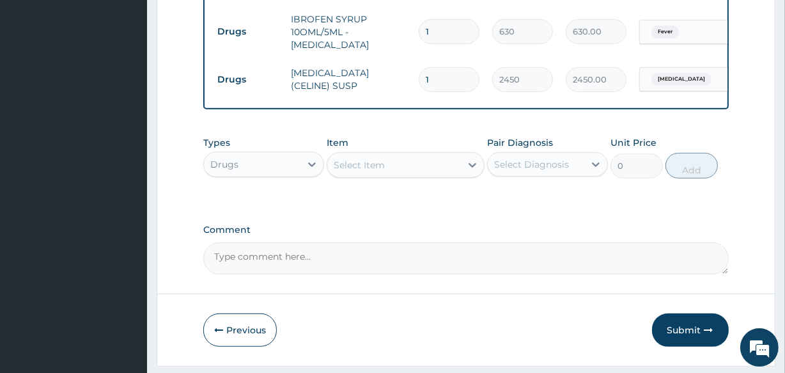
click at [432, 171] on div "Select Item" at bounding box center [393, 165] width 133 height 20
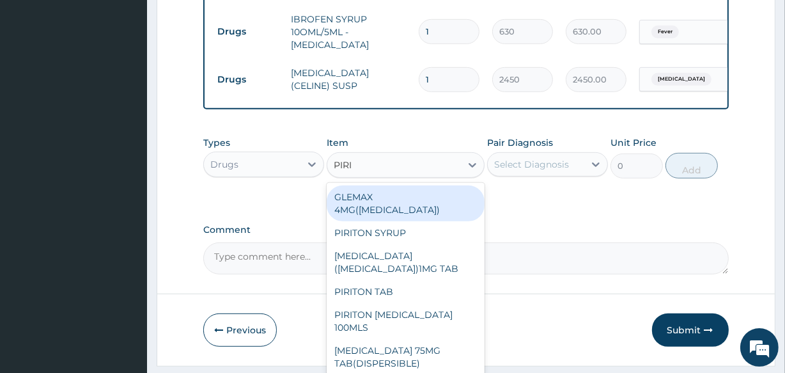
type input "PIRIT"
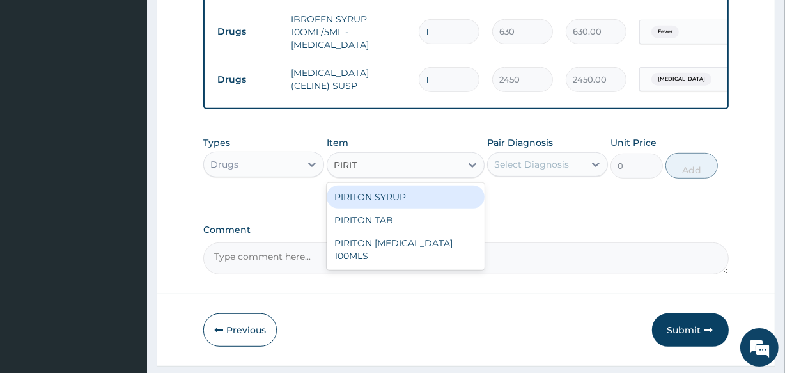
click at [425, 205] on div "PIRITON SYRUP" at bounding box center [405, 196] width 157 height 23
type input "560"
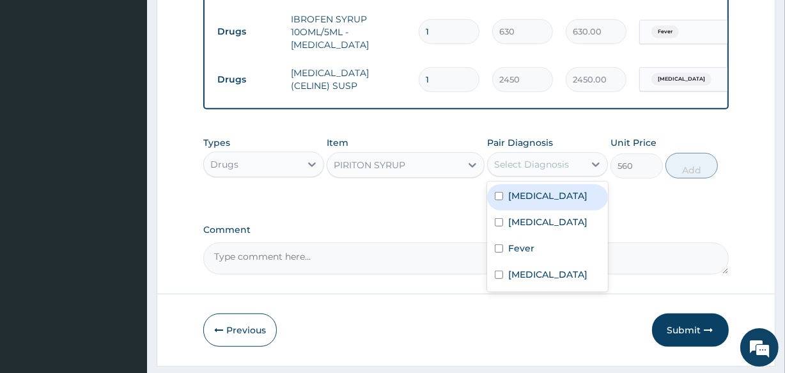
drag, startPoint x: 537, startPoint y: 171, endPoint x: 532, endPoint y: 187, distance: 16.4
click at [537, 171] on div "Select Diagnosis" at bounding box center [531, 164] width 75 height 13
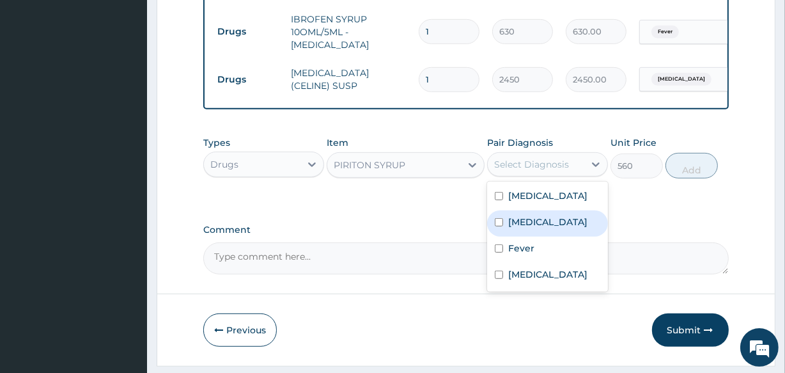
click at [528, 228] on label "Upper respiratory infection" at bounding box center [547, 222] width 79 height 13
checkbox input "true"
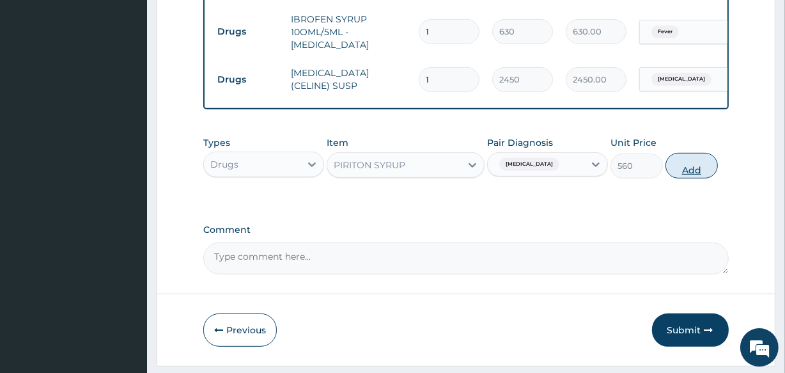
click at [685, 178] on button "Add" at bounding box center [692, 166] width 52 height 26
type input "0"
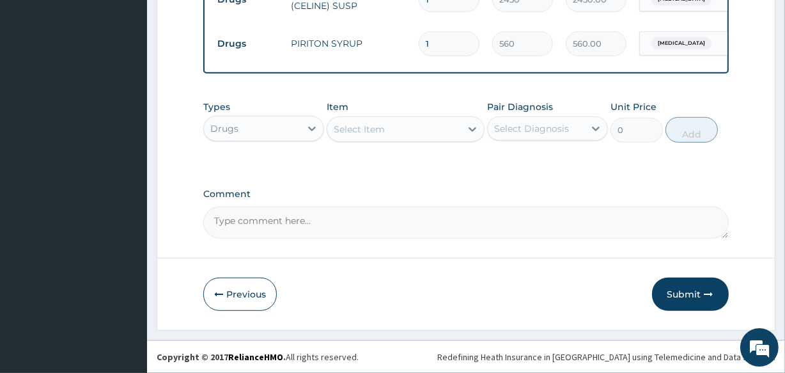
scroll to position [681, 0]
click at [443, 138] on div "Select Item" at bounding box center [393, 129] width 133 height 20
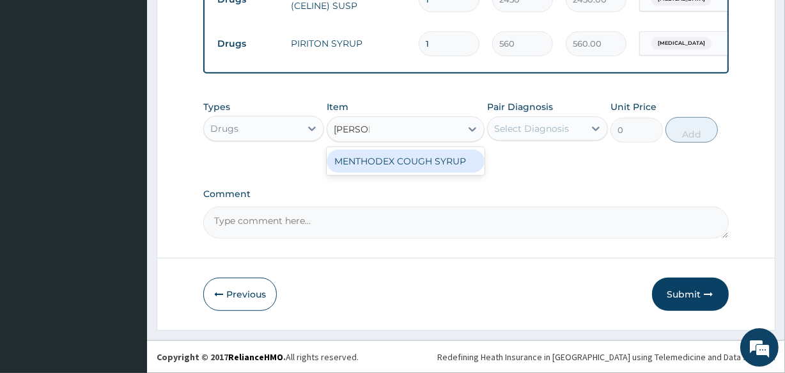
type input "MENTHO"
click at [439, 166] on div "MENTHODEX COUGH SYRUP" at bounding box center [405, 161] width 157 height 23
type input "1050"
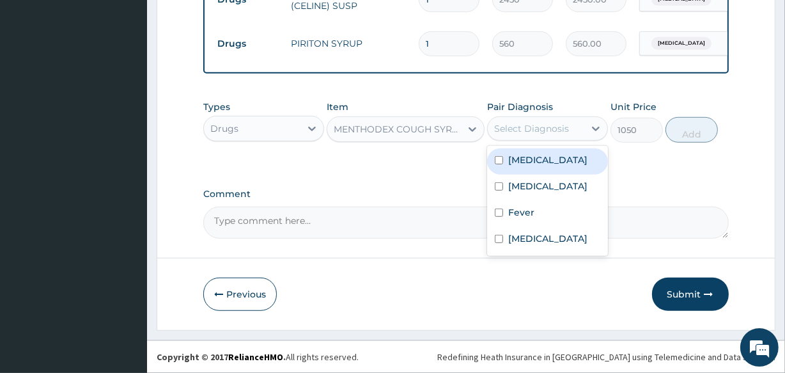
click at [520, 134] on div "Select Diagnosis" at bounding box center [531, 128] width 75 height 13
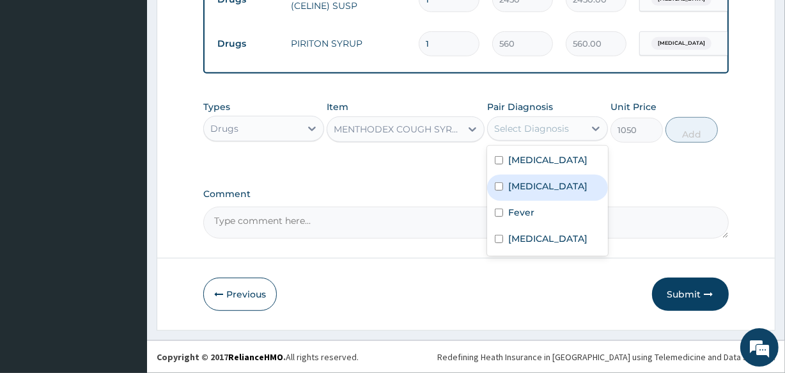
click at [540, 192] on label "Upper respiratory infection" at bounding box center [547, 186] width 79 height 13
checkbox input "true"
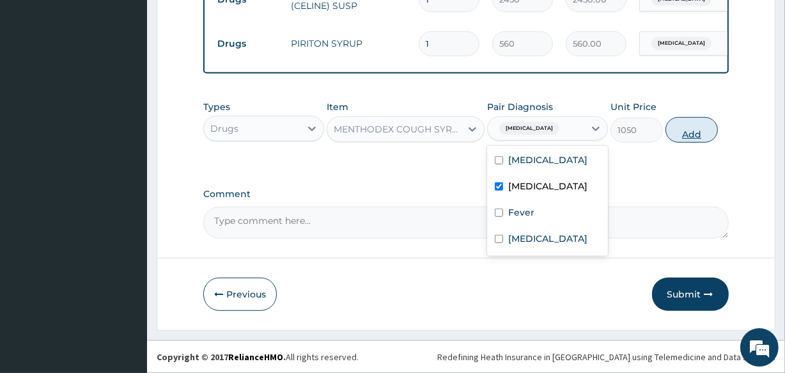
click at [682, 131] on button "Add" at bounding box center [692, 130] width 52 height 26
type input "0"
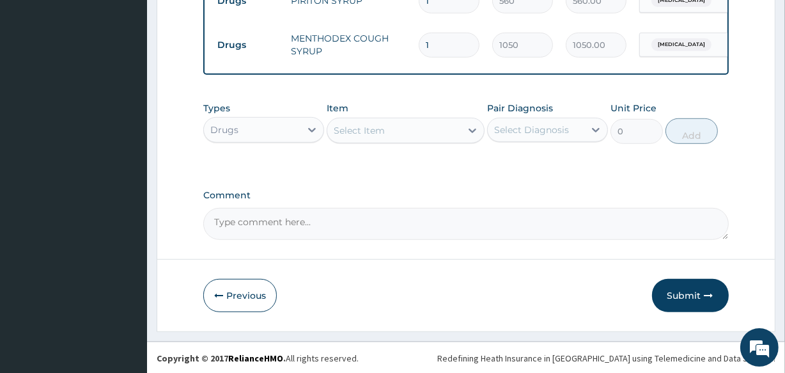
scroll to position [725, 0]
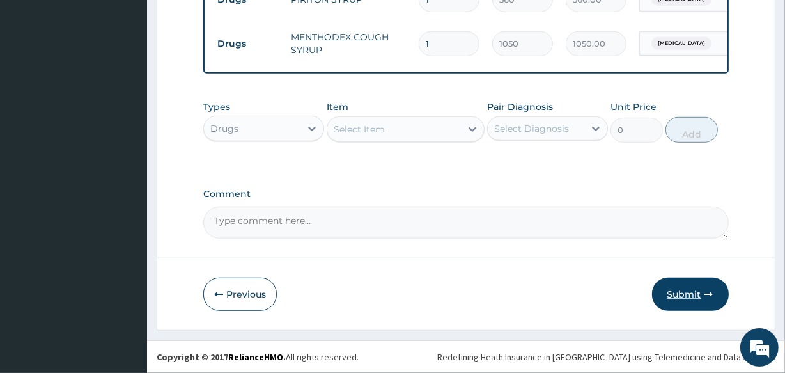
click at [678, 281] on button "Submit" at bounding box center [690, 294] width 77 height 33
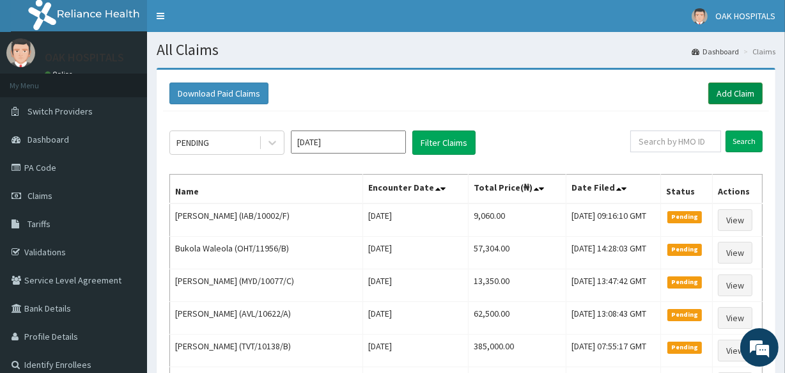
click at [734, 97] on link "Add Claim" at bounding box center [736, 94] width 54 height 22
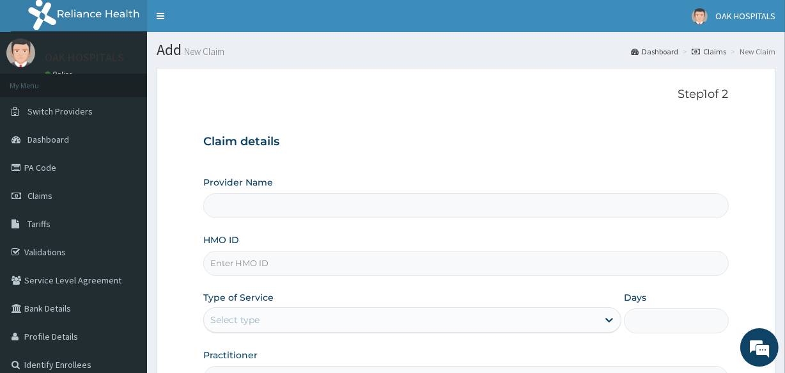
type input "Oak Hospitals"
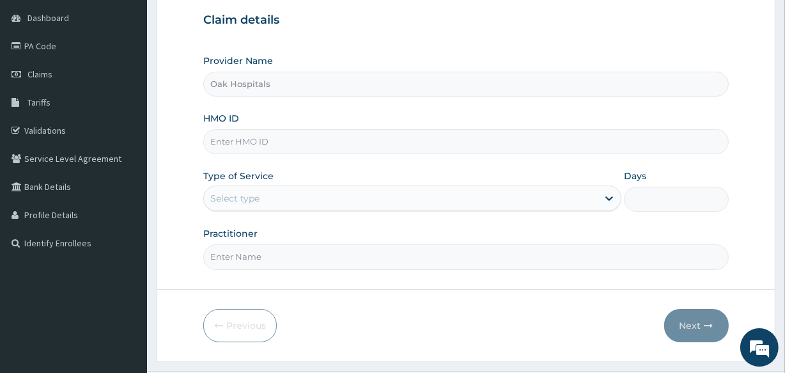
scroll to position [152, 0]
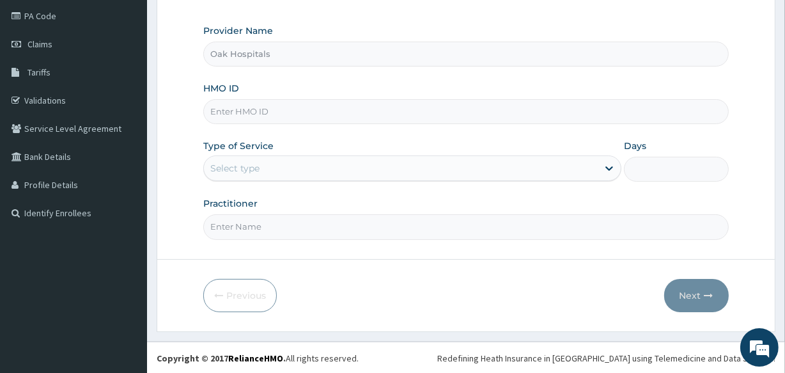
click at [370, 115] on input "HMO ID" at bounding box center [465, 111] width 525 height 25
type input "TFG/10127/A"
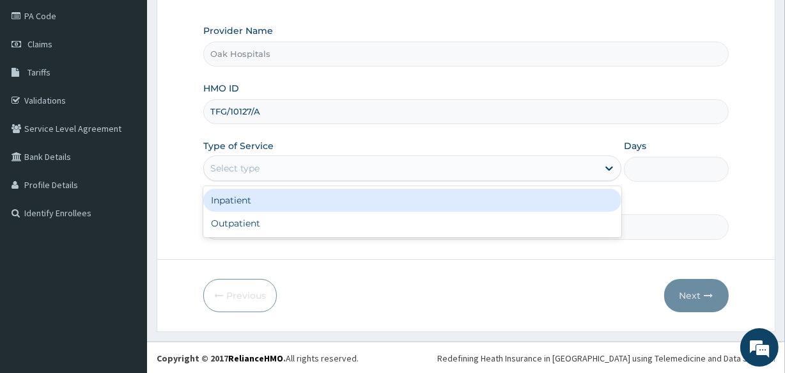
drag, startPoint x: 296, startPoint y: 172, endPoint x: 287, endPoint y: 185, distance: 16.0
click at [294, 171] on div "Select type" at bounding box center [401, 168] width 394 height 20
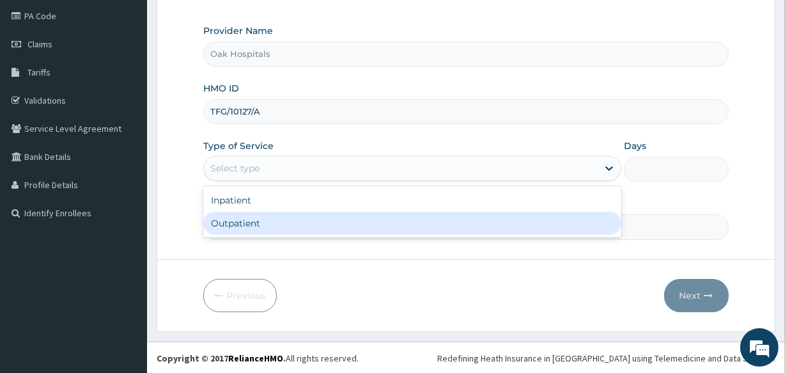
click at [279, 217] on div "Outpatient" at bounding box center [412, 223] width 418 height 23
type input "1"
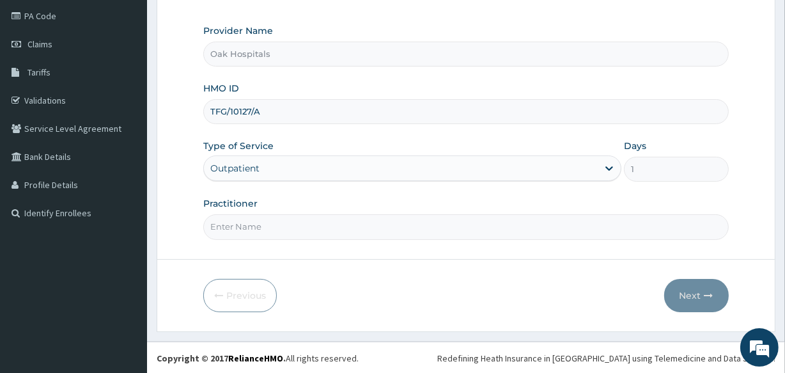
click at [279, 223] on input "Practitioner" at bounding box center [465, 226] width 525 height 25
type input "[PERSON_NAME]"
click at [692, 300] on button "Next" at bounding box center [697, 295] width 65 height 33
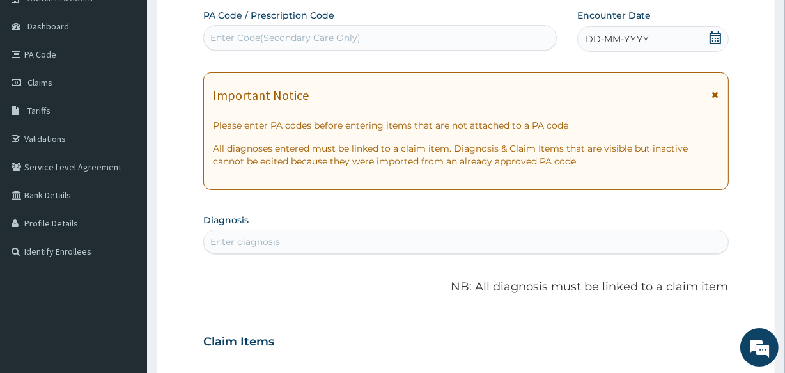
scroll to position [93, 0]
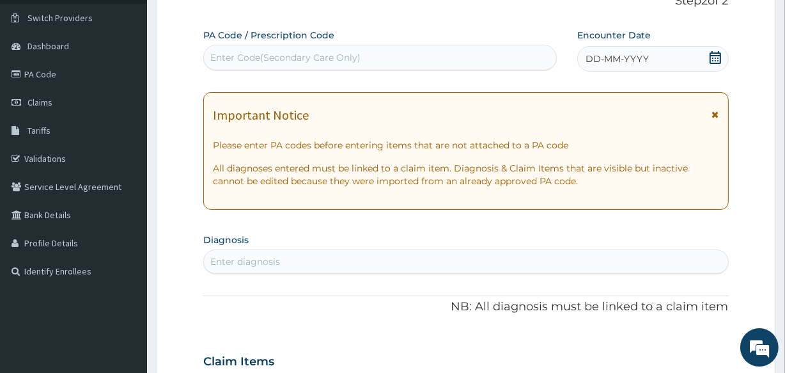
click at [366, 58] on div "Enter Code(Secondary Care Only)" at bounding box center [380, 57] width 352 height 20
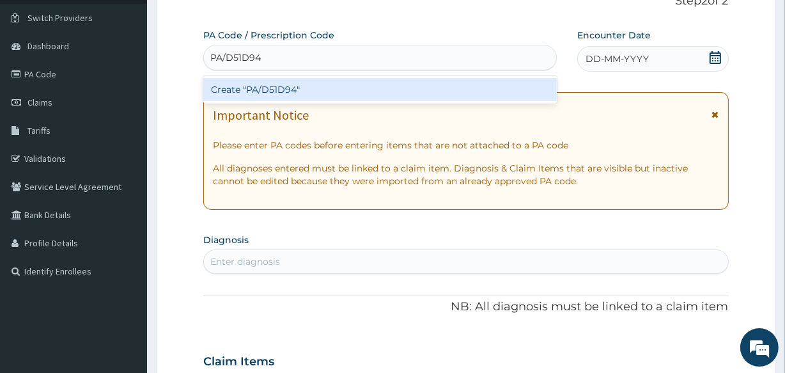
type input "PA/D51D94"
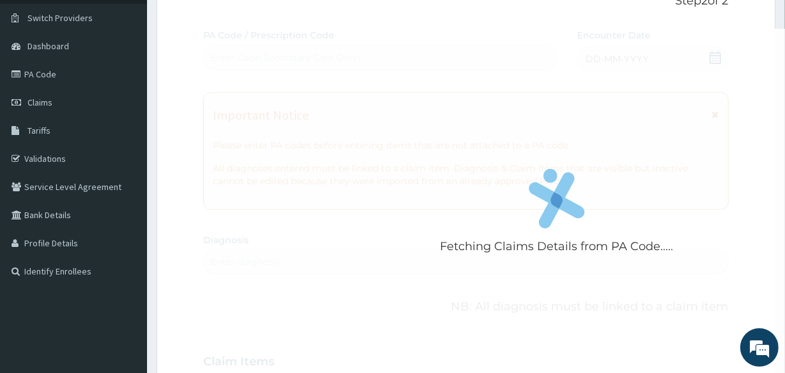
click at [605, 57] on div "Fetching Claims Details from PA Code..... PA Code / Prescription Code Enter Cod…" at bounding box center [465, 360] width 525 height 662
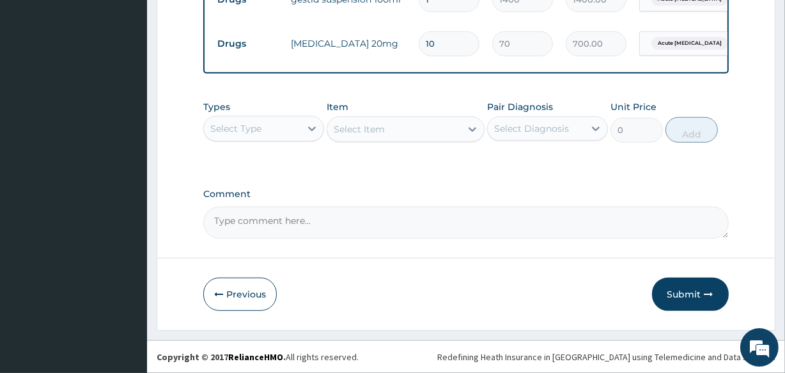
scroll to position [585, 0]
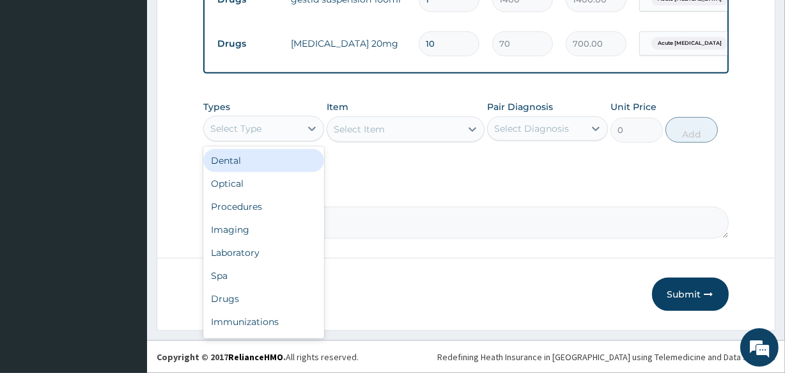
click at [291, 121] on div "Select Type" at bounding box center [252, 128] width 97 height 20
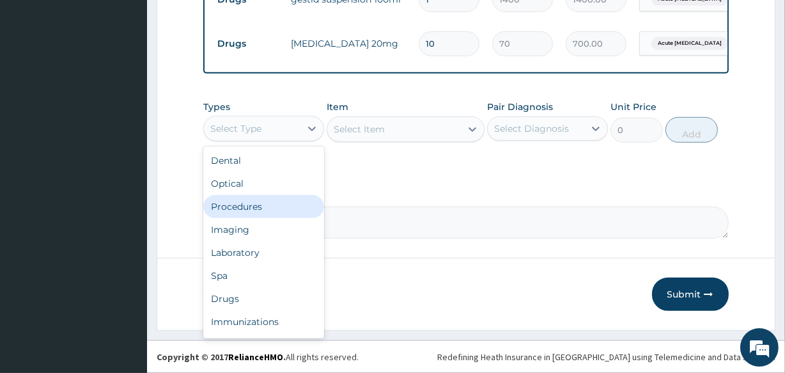
click at [280, 198] on div "Procedures" at bounding box center [263, 206] width 121 height 23
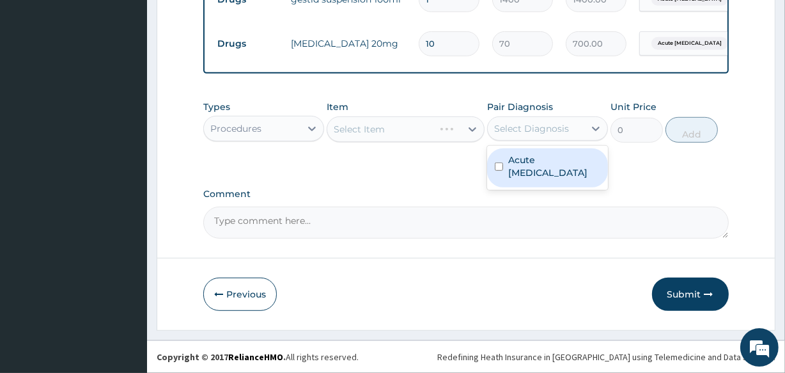
click at [515, 134] on div "Select Diagnosis" at bounding box center [531, 128] width 75 height 13
click at [516, 155] on label "Acute peptic ulcer" at bounding box center [554, 167] width 92 height 26
checkbox input "true"
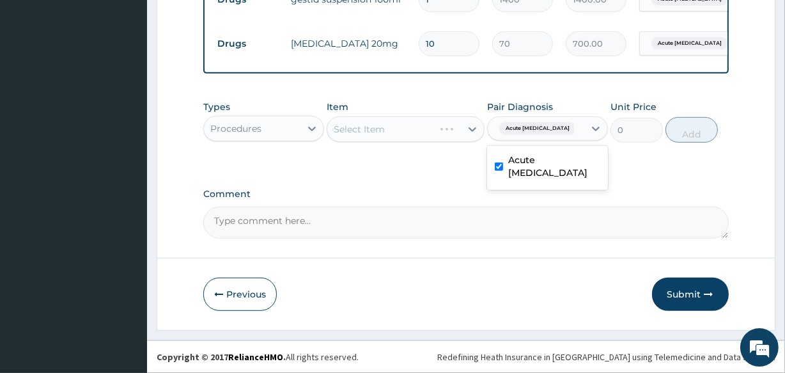
click at [422, 127] on div "Select Item" at bounding box center [405, 129] width 157 height 26
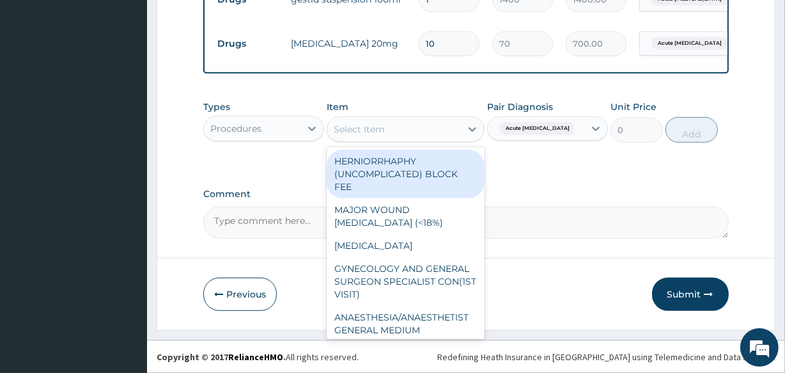
click at [423, 127] on div "Select Item" at bounding box center [393, 129] width 133 height 20
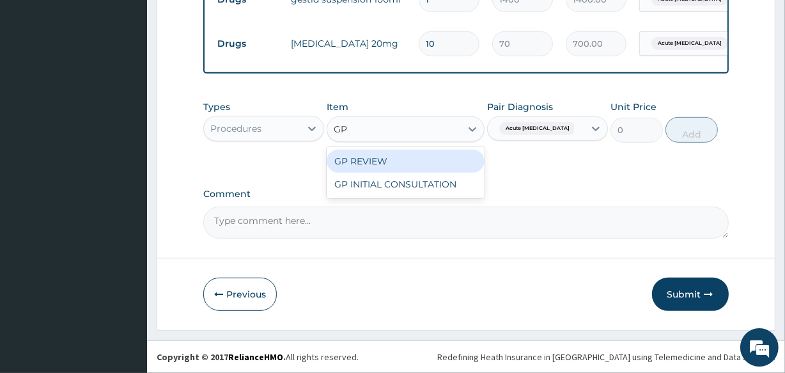
type input "GP"
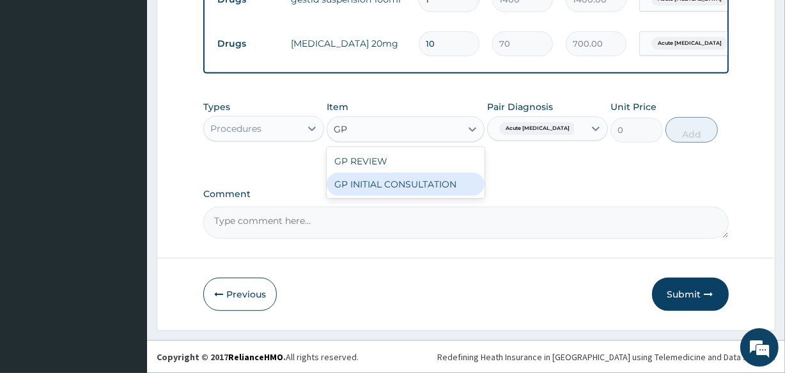
click at [446, 191] on div "GP INITIAL CONSULTATION" at bounding box center [405, 184] width 157 height 23
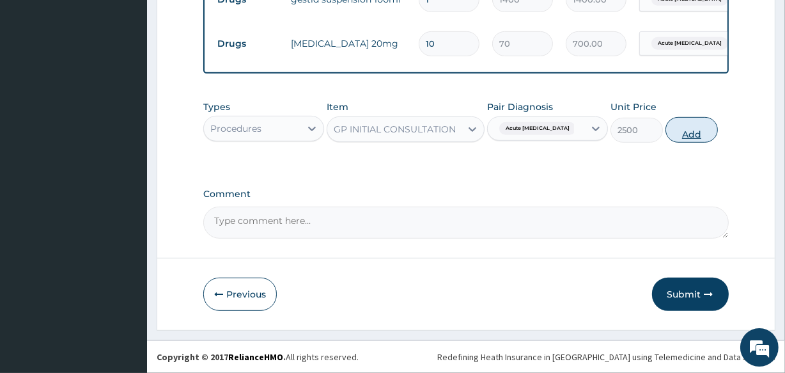
click at [678, 134] on button "Add" at bounding box center [692, 130] width 52 height 26
type input "0"
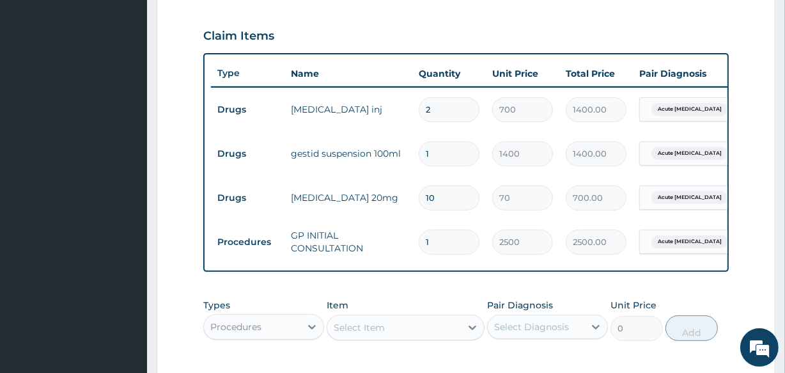
scroll to position [294, 0]
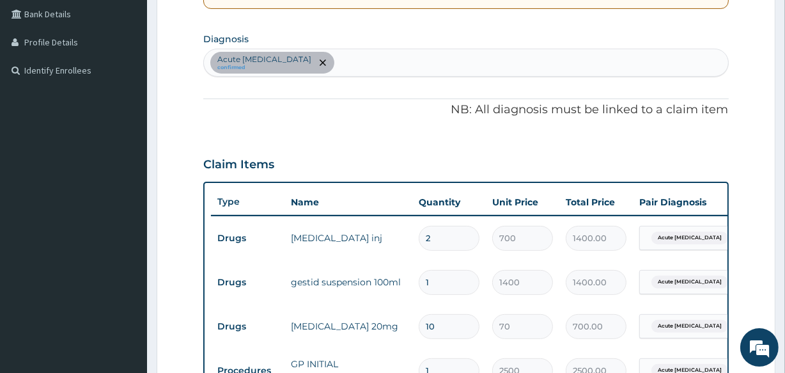
click at [430, 69] on div "Acute peptic ulcer confirmed" at bounding box center [466, 62] width 524 height 27
type input "I"
type input "UPPER RES"
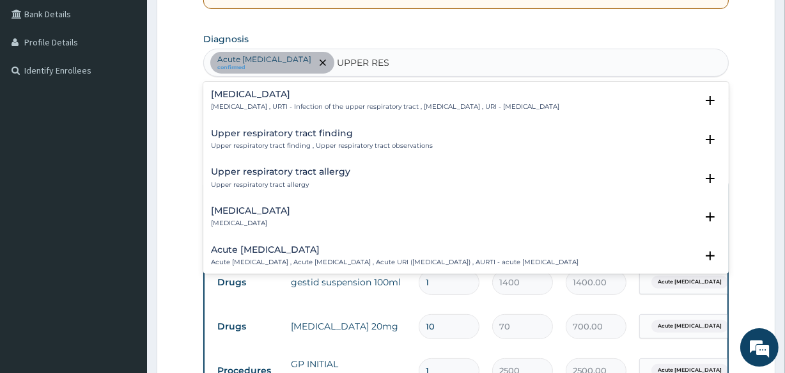
click at [305, 104] on p "Upper respiratory infection , URTI - Infection of the upper respiratory tract ,…" at bounding box center [385, 106] width 349 height 9
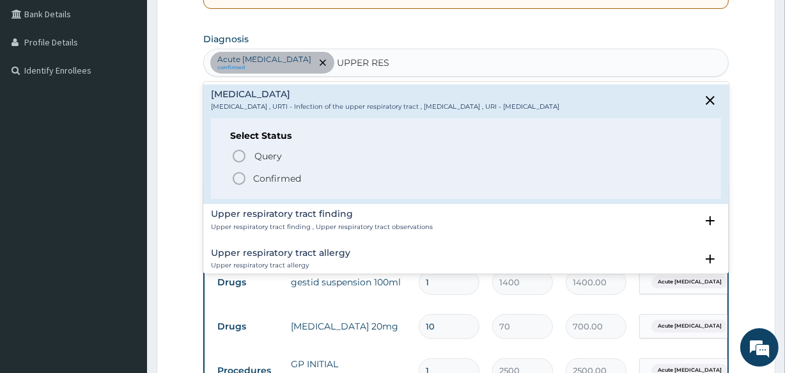
click at [268, 178] on p "Confirmed" at bounding box center [277, 178] width 48 height 13
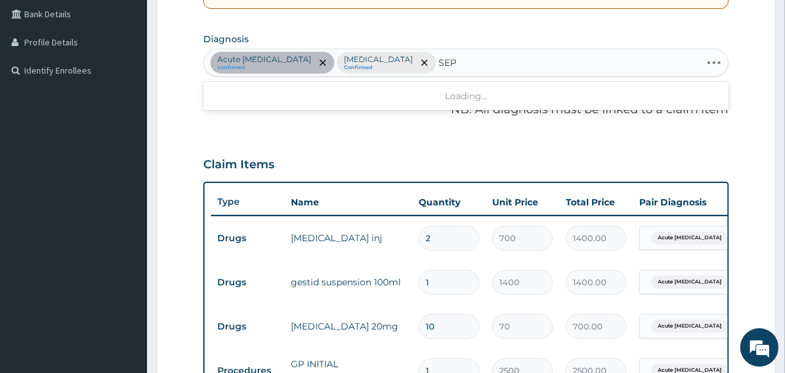
type input "SEPS"
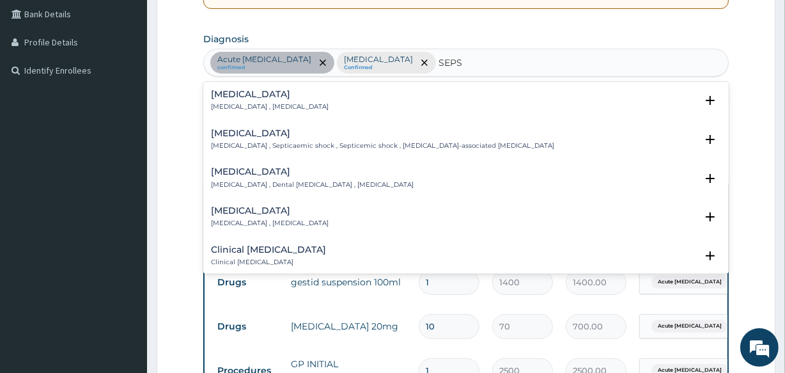
click at [349, 108] on div "Sepsis Systemic infection , Sepsis" at bounding box center [466, 101] width 510 height 22
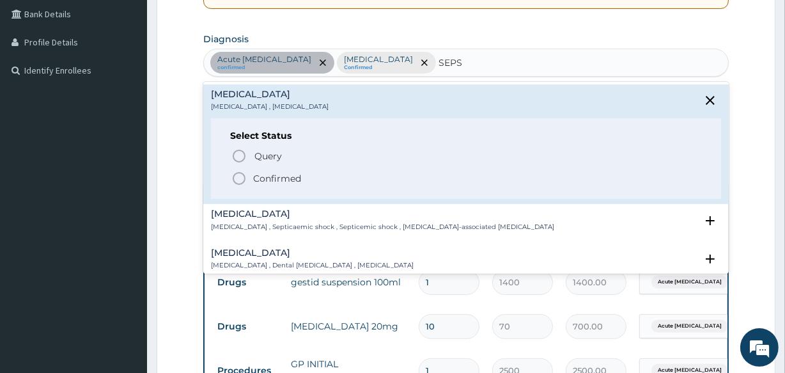
click at [299, 179] on p "Confirmed" at bounding box center [277, 178] width 48 height 13
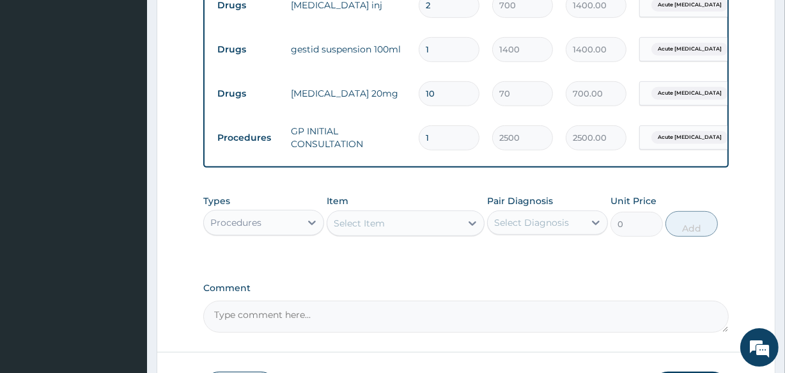
scroll to position [629, 0]
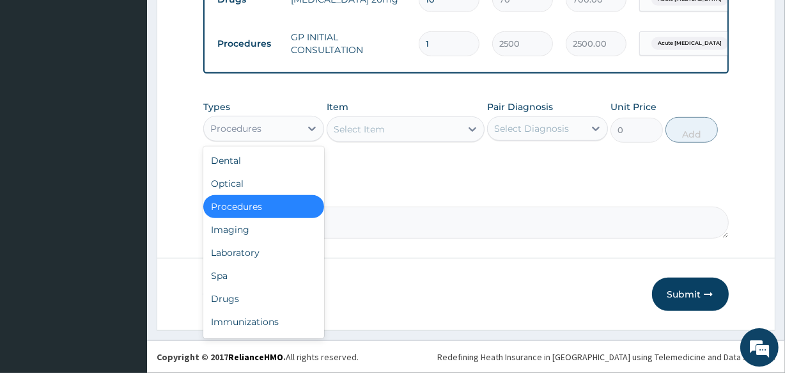
drag, startPoint x: 289, startPoint y: 130, endPoint x: 292, endPoint y: 168, distance: 37.2
click at [290, 130] on div "Procedures" at bounding box center [252, 128] width 97 height 20
click at [262, 297] on div "Drugs" at bounding box center [263, 298] width 121 height 23
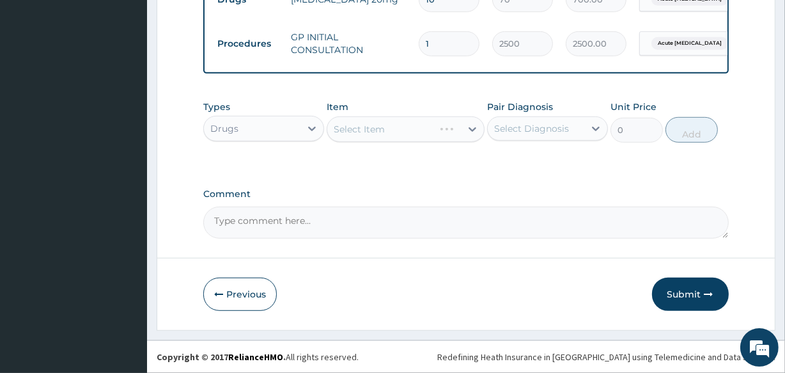
click at [529, 130] on div "Select Diagnosis" at bounding box center [531, 128] width 75 height 13
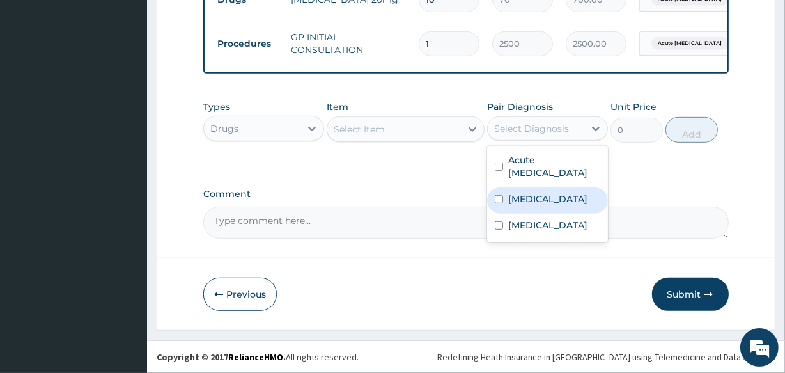
click at [534, 193] on label "Upper respiratory infection" at bounding box center [547, 199] width 79 height 13
checkbox input "true"
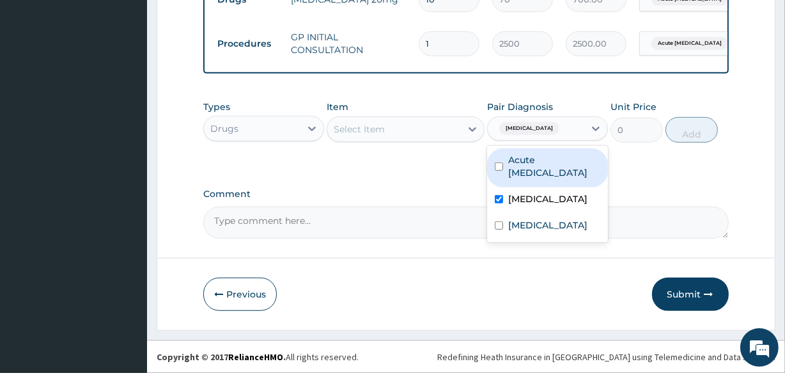
click at [445, 134] on div "Select Item" at bounding box center [393, 129] width 133 height 20
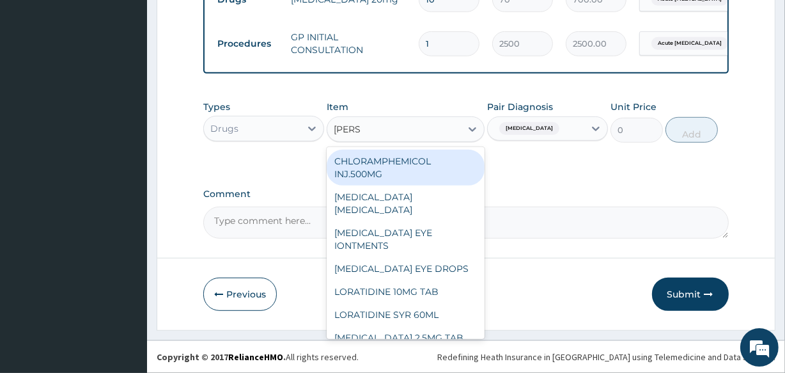
type input "LORAT"
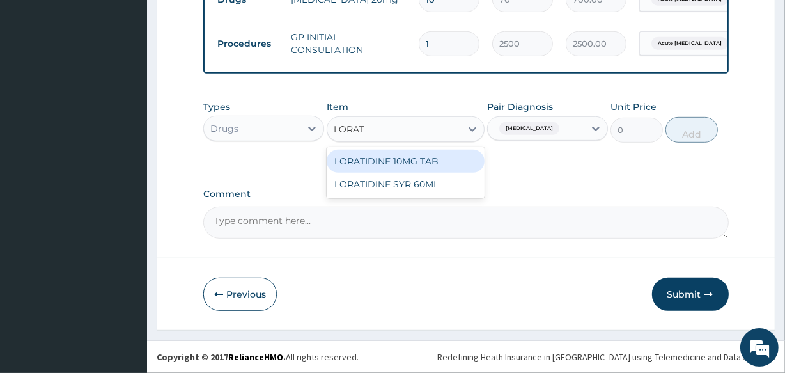
click at [411, 158] on div "LORATIDINE 10MG TAB" at bounding box center [405, 161] width 157 height 23
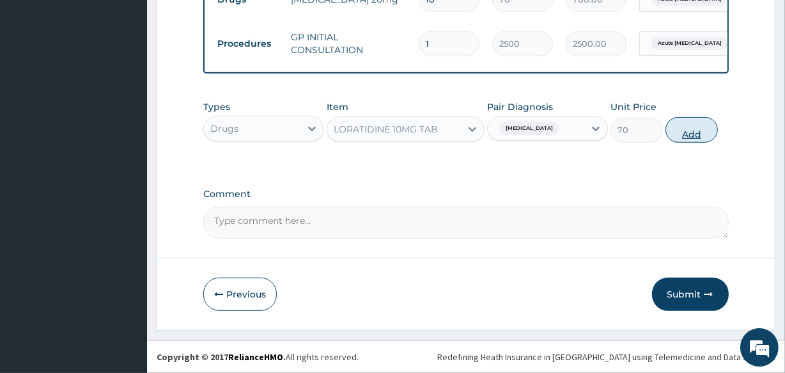
click at [680, 135] on button "Add" at bounding box center [692, 130] width 52 height 26
type input "0"
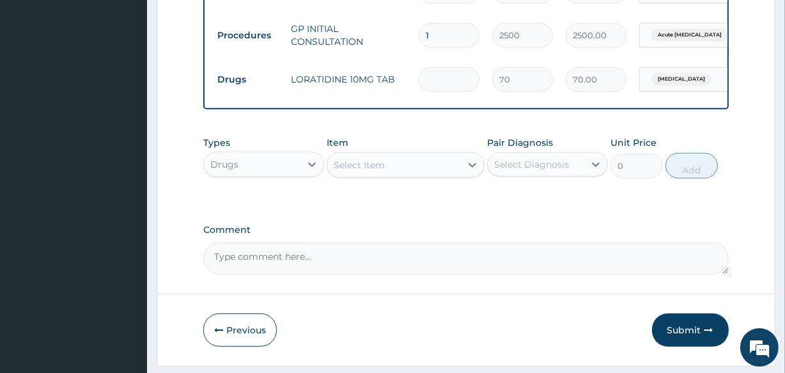
type input "0.00"
type input "5"
type input "350.00"
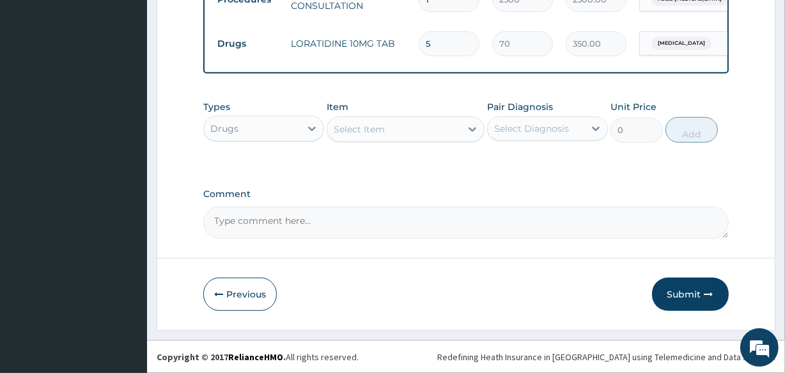
scroll to position [674, 0]
type input "5"
click at [398, 125] on div "Select Item" at bounding box center [393, 129] width 133 height 20
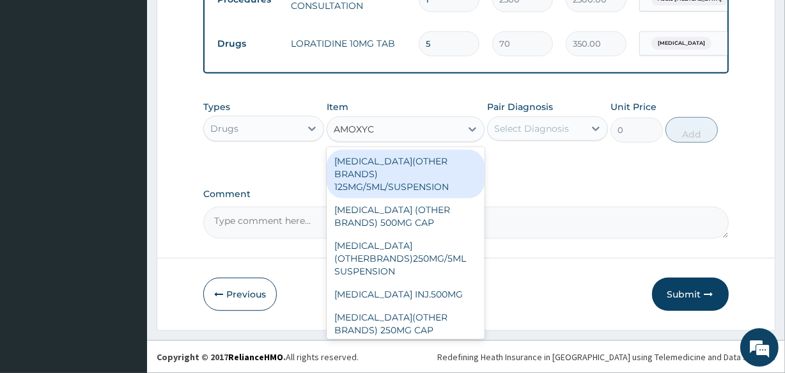
type input "AMOXYCI"
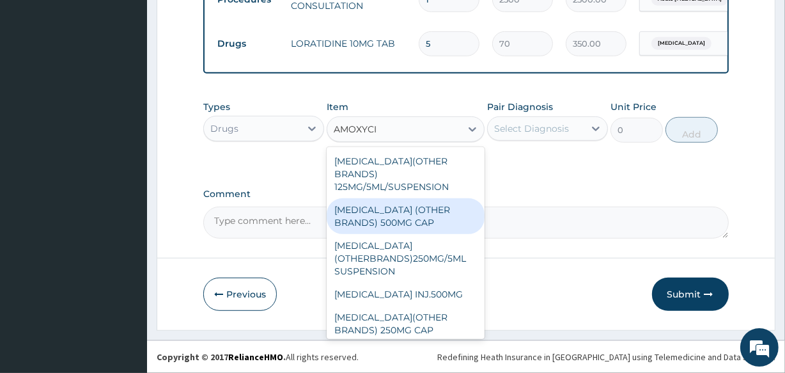
drag, startPoint x: 420, startPoint y: 222, endPoint x: 428, endPoint y: 217, distance: 8.9
click at [421, 222] on div "AMOXYCILLIN (OTHER BRANDS) 500MG CAP" at bounding box center [405, 216] width 157 height 36
type input "70"
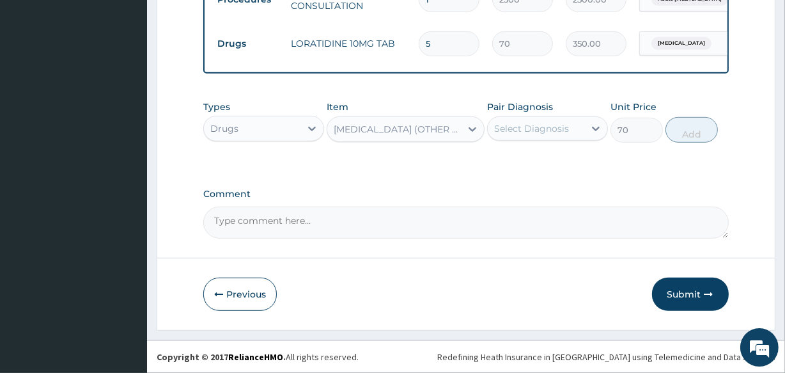
drag, startPoint x: 555, startPoint y: 123, endPoint x: 559, endPoint y: 140, distance: 17.1
click at [556, 124] on div "Select Diagnosis" at bounding box center [531, 128] width 75 height 13
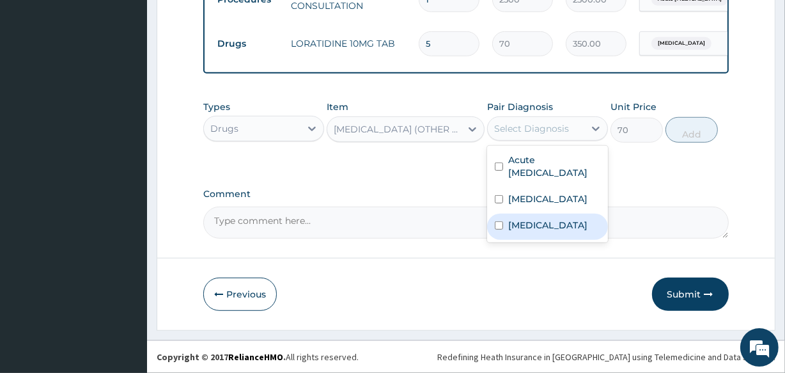
click at [562, 221] on div "Sepsis" at bounding box center [547, 227] width 121 height 26
checkbox input "true"
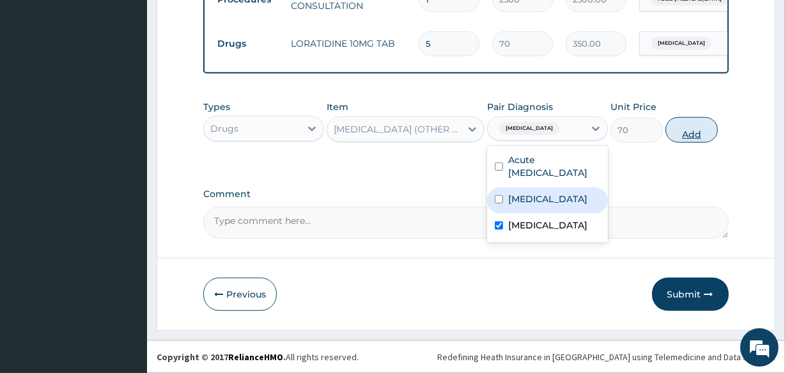
click at [697, 130] on button "Add" at bounding box center [692, 130] width 52 height 26
type input "0"
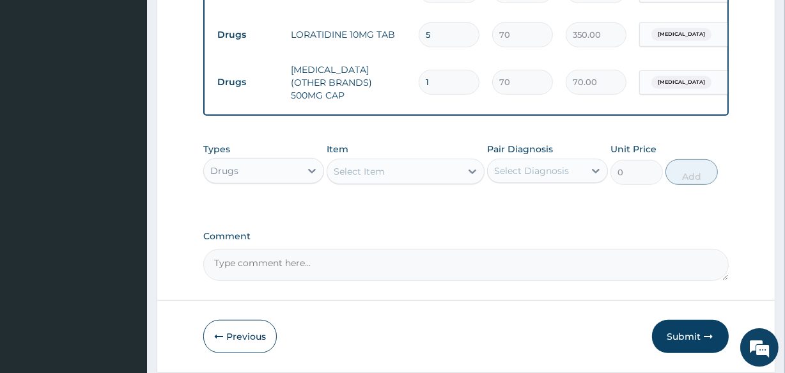
type input "0.00"
type input "9"
type input "630.00"
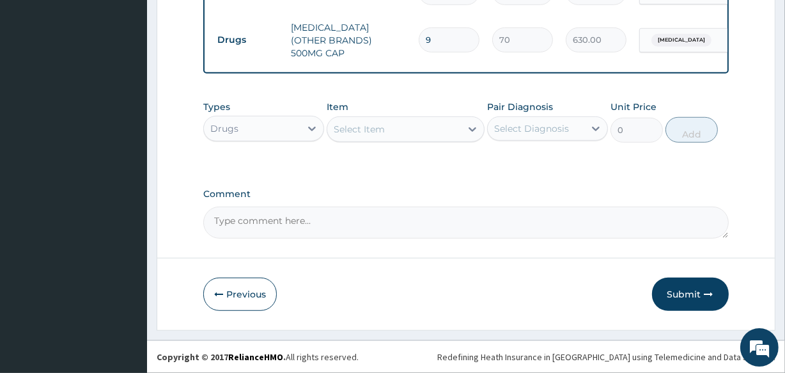
scroll to position [718, 0]
type input "9"
click at [675, 288] on button "Submit" at bounding box center [690, 294] width 77 height 33
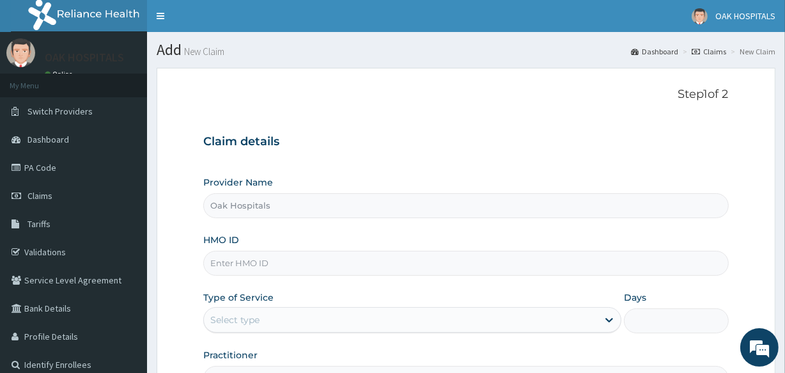
click at [288, 263] on input "HMO ID" at bounding box center [465, 263] width 525 height 25
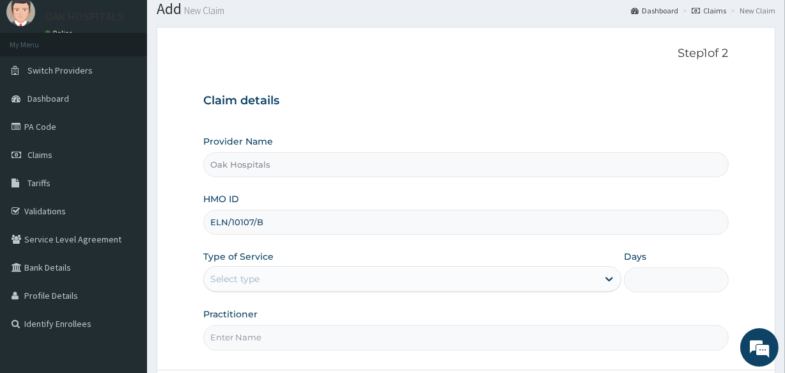
scroll to position [152, 0]
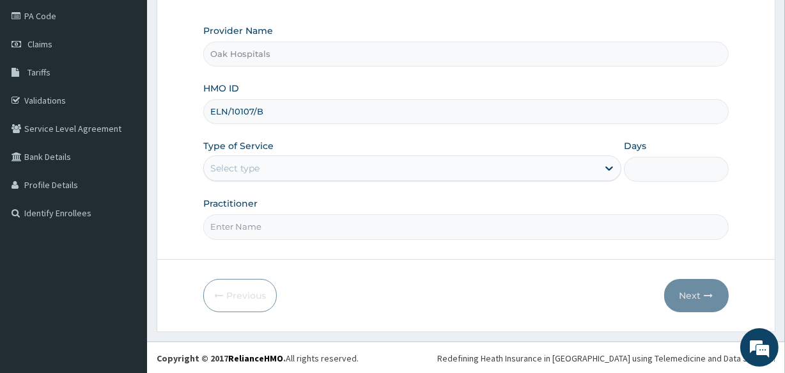
type input "ELN/10107/B"
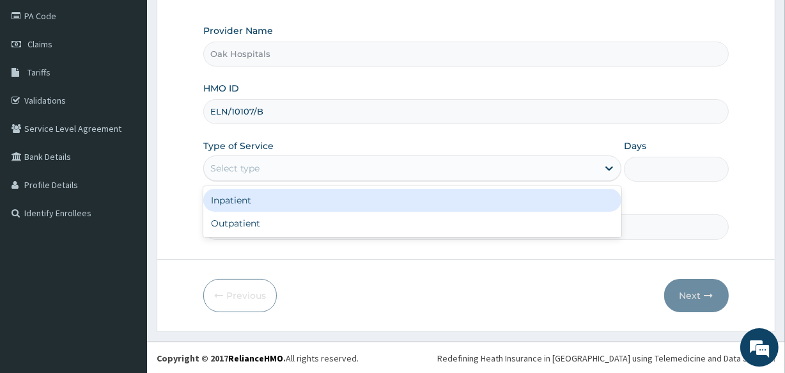
click at [325, 168] on div "Select type" at bounding box center [401, 168] width 394 height 20
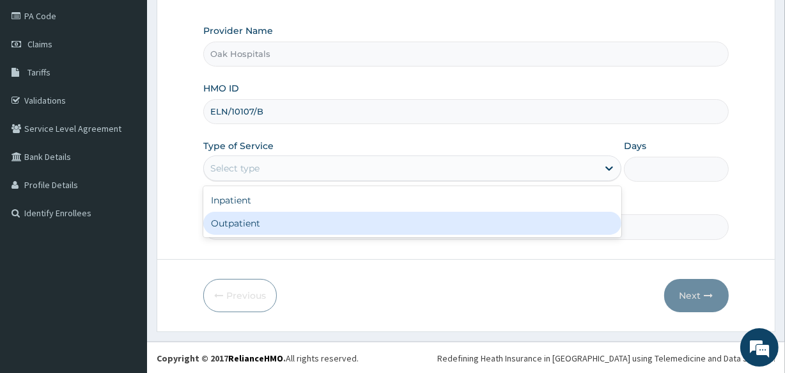
click at [325, 220] on div "Outpatient" at bounding box center [412, 223] width 418 height 23
type input "1"
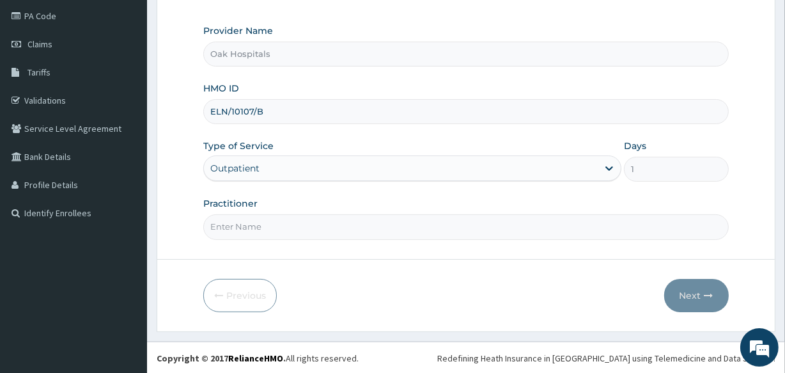
click at [325, 220] on input "Practitioner" at bounding box center [465, 226] width 525 height 25
type input "[PERSON_NAME]"
click at [697, 295] on button "Next" at bounding box center [697, 295] width 65 height 33
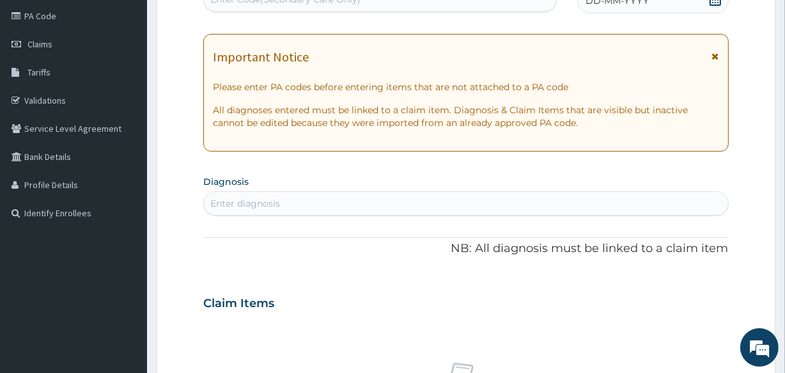
scroll to position [93, 0]
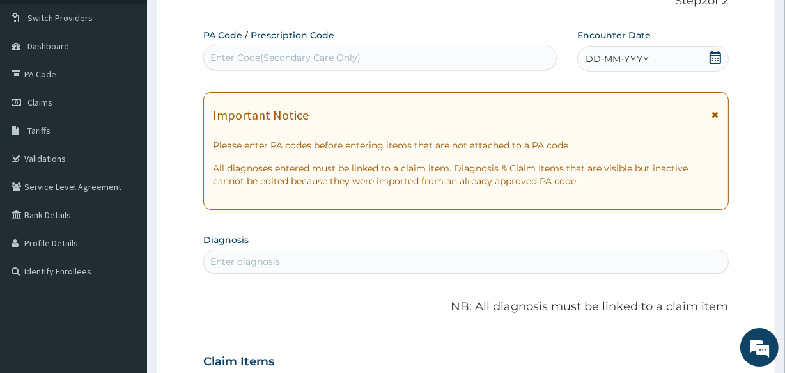
click at [430, 51] on div "Enter Code(Secondary Care Only)" at bounding box center [380, 57] width 352 height 20
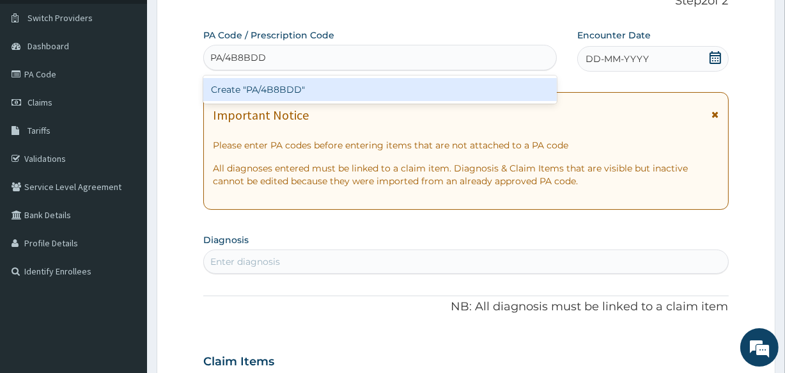
type input "PA/4B8BDD"
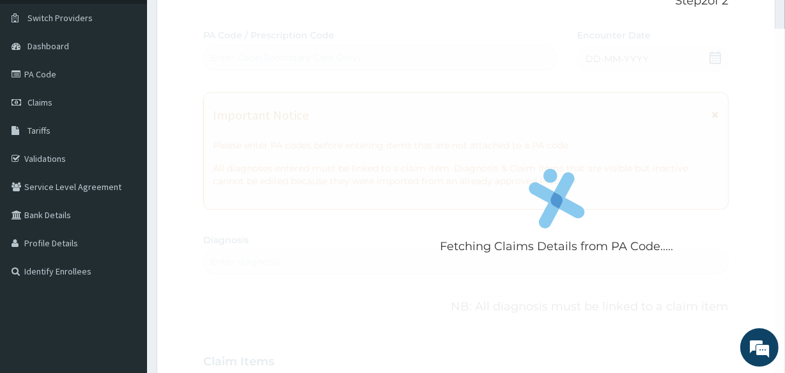
click at [605, 55] on div "Fetching Claims Details from PA Code..... PA Code / Prescription Code Enter Cod…" at bounding box center [465, 360] width 525 height 662
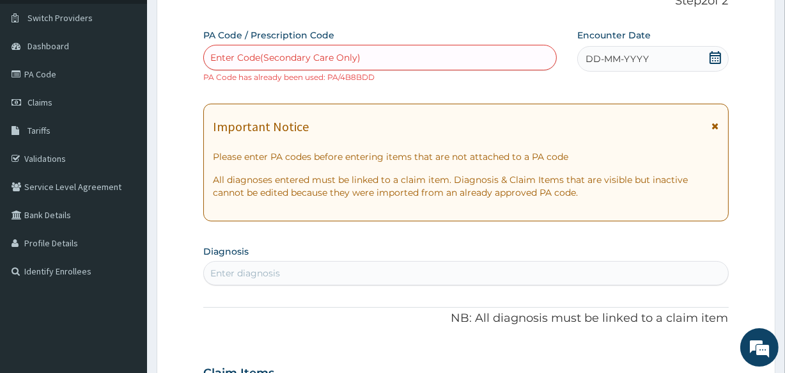
click at [336, 58] on div "Enter Code(Secondary Care Only)" at bounding box center [285, 57] width 150 height 13
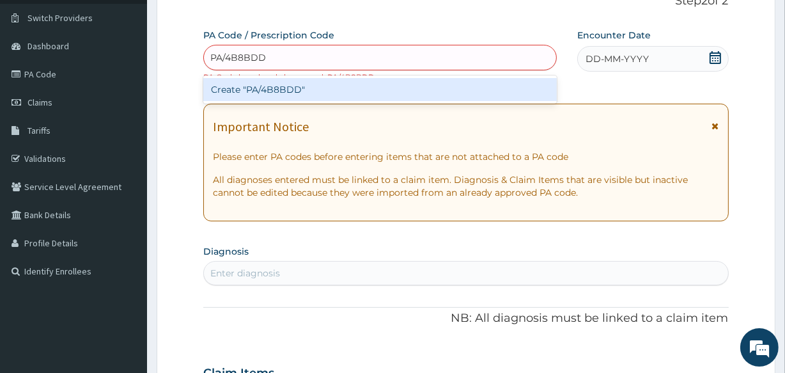
type input "PA/4B8BDD"
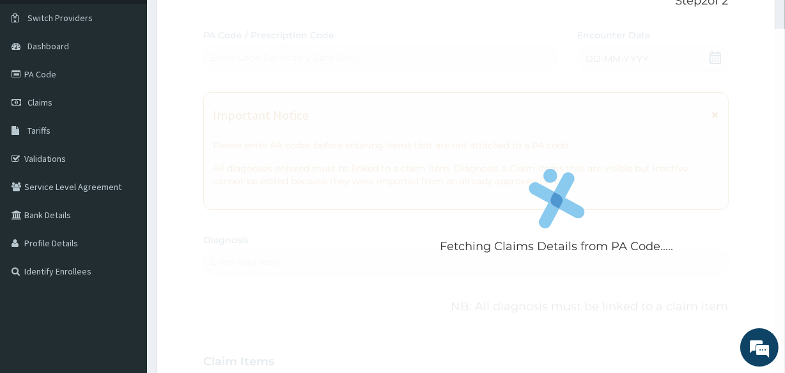
click at [633, 63] on div "Fetching Claims Details from PA Code..... PA Code / Prescription Code Enter Cod…" at bounding box center [465, 360] width 525 height 662
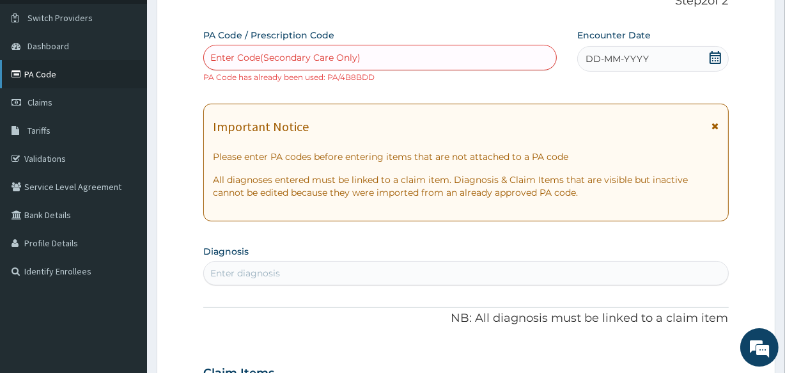
click at [70, 66] on link "PA Code" at bounding box center [73, 74] width 147 height 28
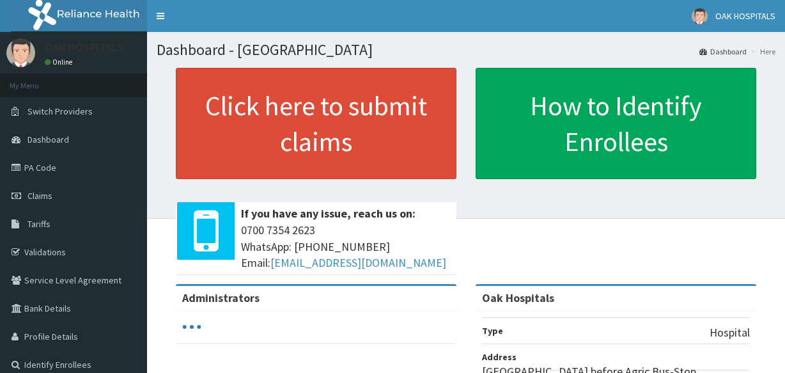
click at [102, 194] on link "Claims" at bounding box center [73, 196] width 147 height 28
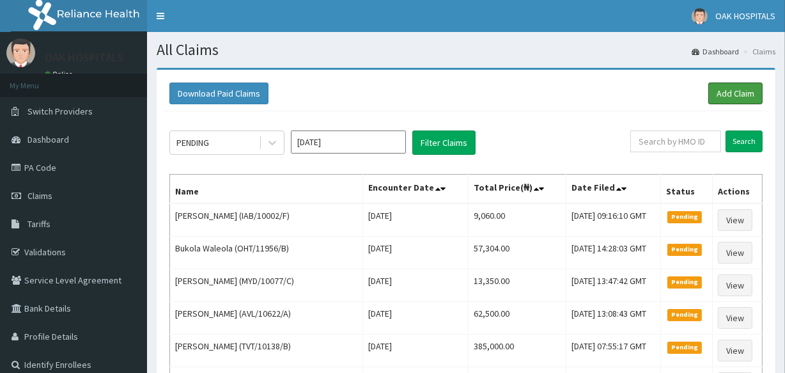
click at [739, 97] on link "Add Claim" at bounding box center [736, 94] width 54 height 22
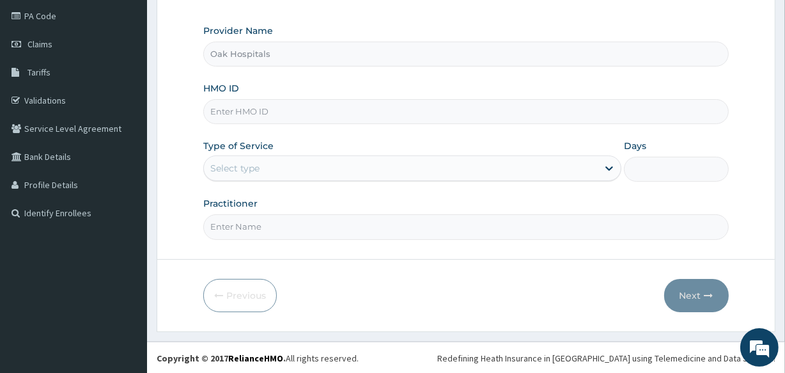
click at [292, 106] on input "HMO ID" at bounding box center [465, 111] width 525 height 25
type input "ELN/10107/B"
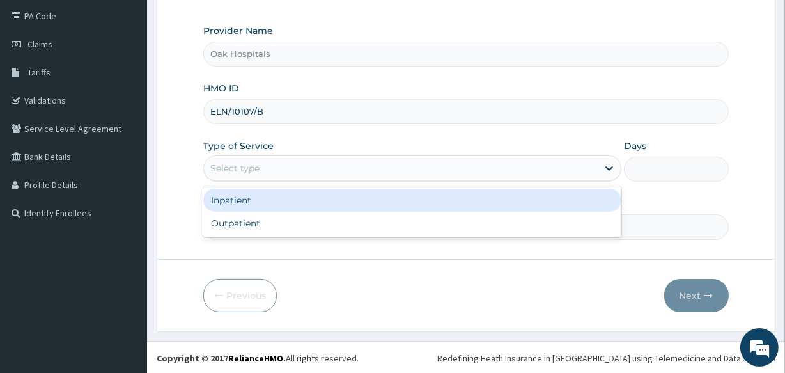
drag, startPoint x: 270, startPoint y: 173, endPoint x: 264, endPoint y: 191, distance: 18.4
click at [270, 173] on div "Select type" at bounding box center [401, 168] width 394 height 20
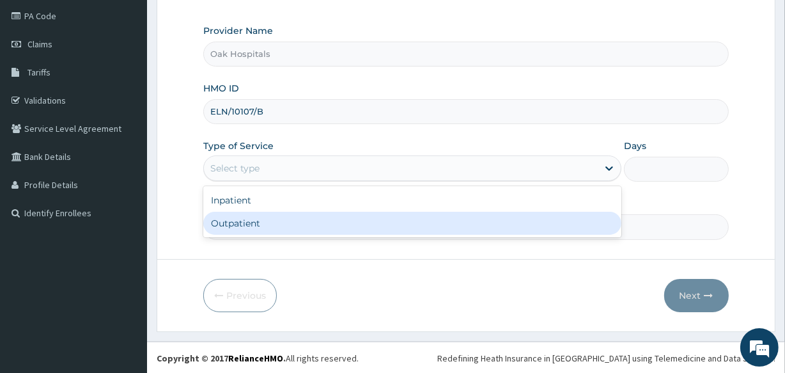
click at [251, 223] on div "Outpatient" at bounding box center [412, 223] width 418 height 23
type input "1"
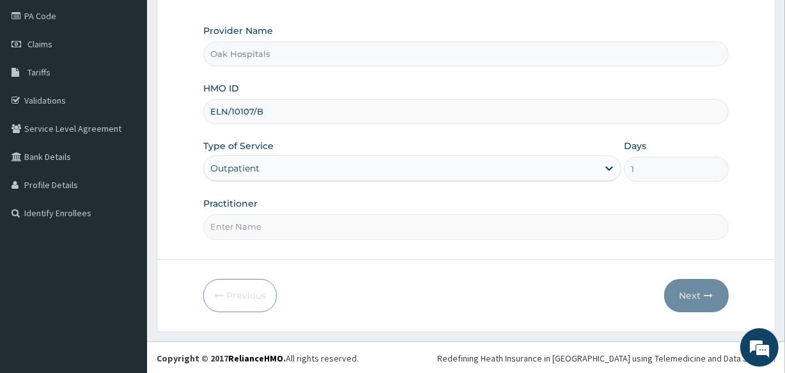
click at [285, 235] on input "Practitioner" at bounding box center [465, 226] width 525 height 25
type input "[PERSON_NAME]"
click at [691, 295] on button "Next" at bounding box center [697, 295] width 65 height 33
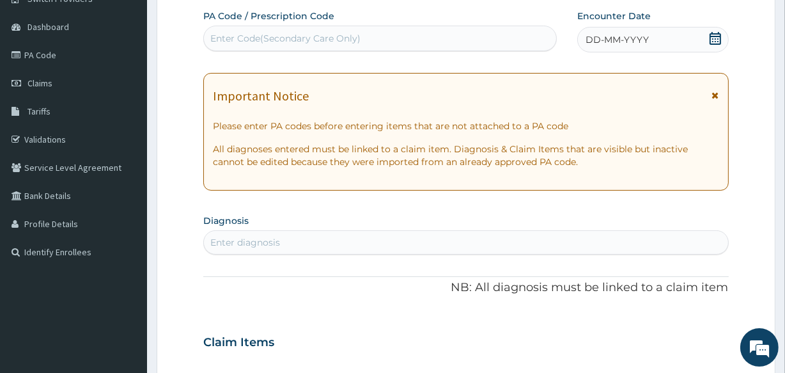
scroll to position [93, 0]
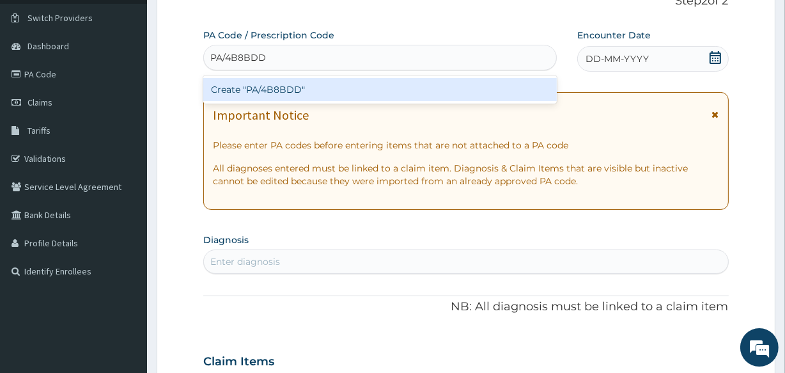
type input "PA/4B8BDD"
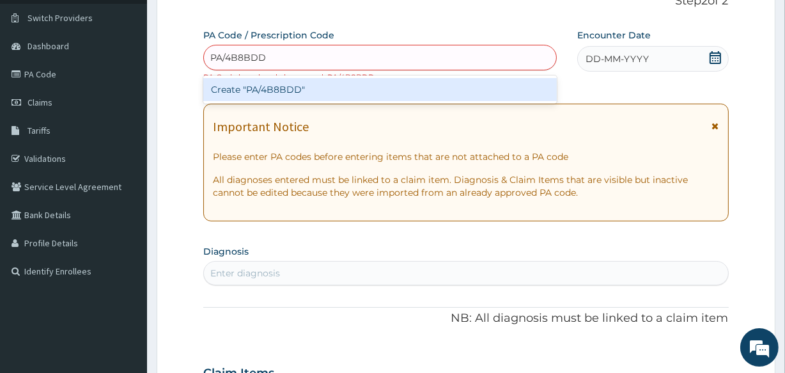
type input "PA/4B8BDD"
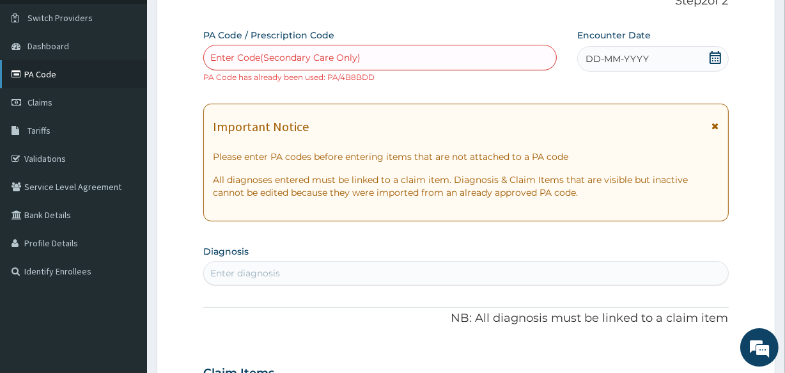
click at [88, 80] on link "PA Code" at bounding box center [73, 74] width 147 height 28
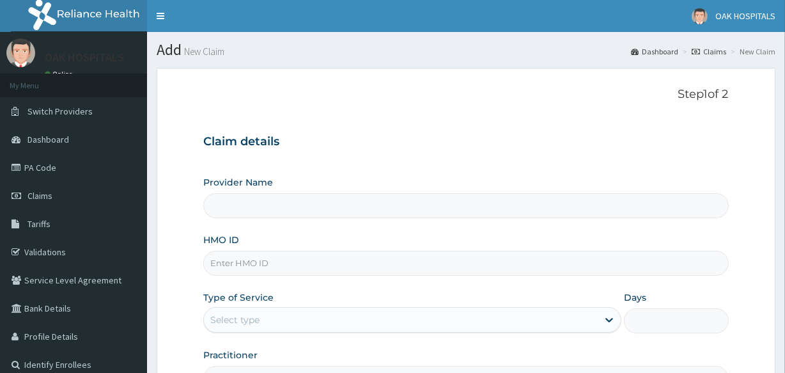
type input "Oak Hospitals"
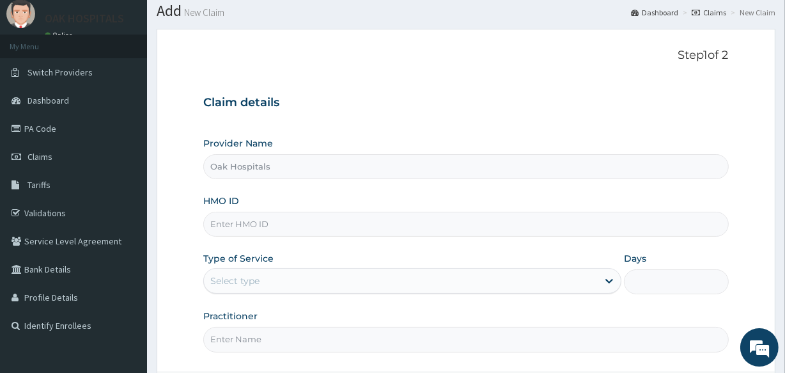
scroll to position [152, 0]
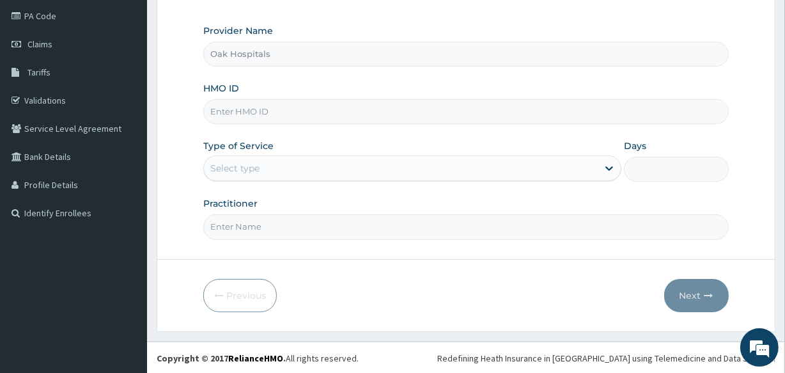
click at [345, 109] on input "HMO ID" at bounding box center [465, 111] width 525 height 25
type input "ELN/10107/B"
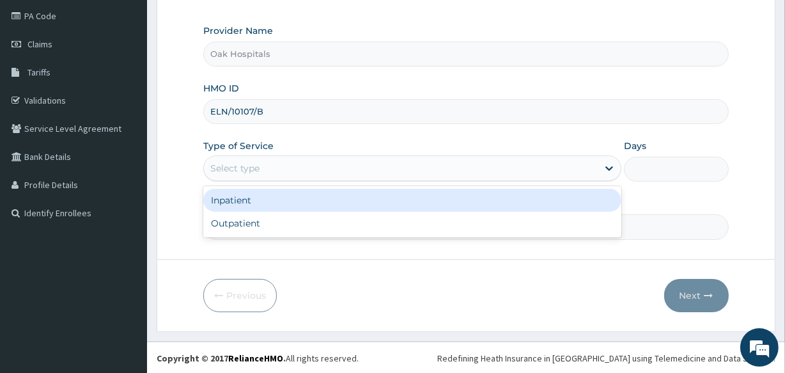
click at [313, 158] on div "Select type" at bounding box center [401, 168] width 394 height 20
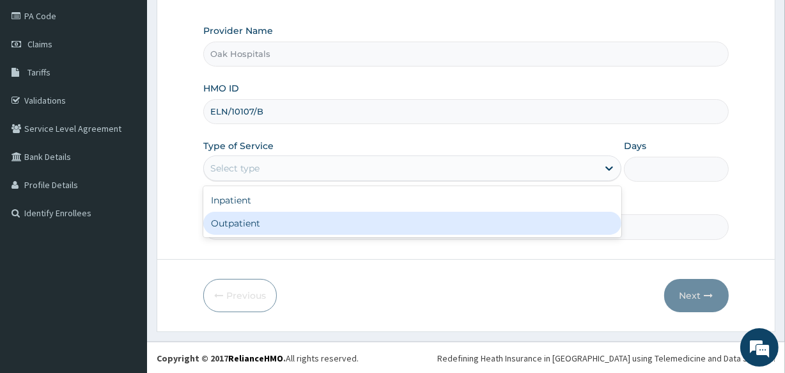
click at [307, 223] on div "Outpatient" at bounding box center [412, 223] width 418 height 23
type input "1"
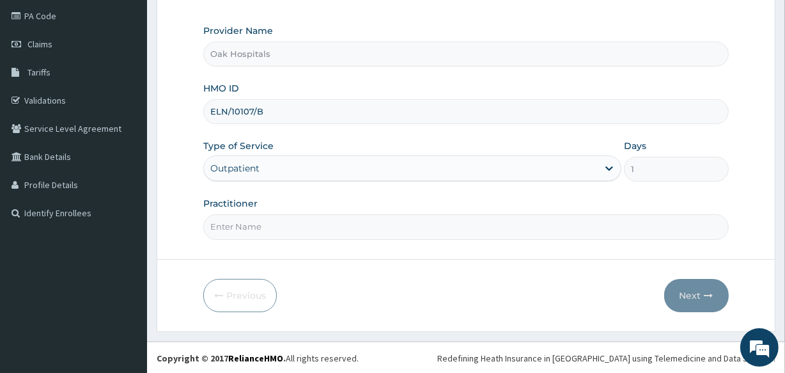
click at [304, 228] on input "Practitioner" at bounding box center [465, 226] width 525 height 25
type input "DR OJI"
click at [712, 295] on icon "button" at bounding box center [709, 295] width 9 height 9
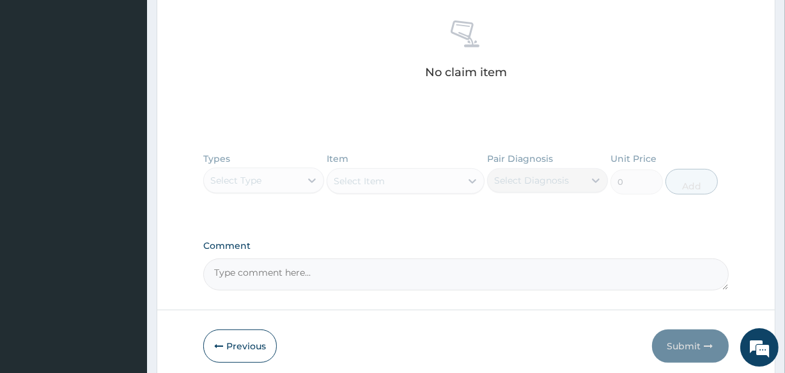
scroll to position [545, 0]
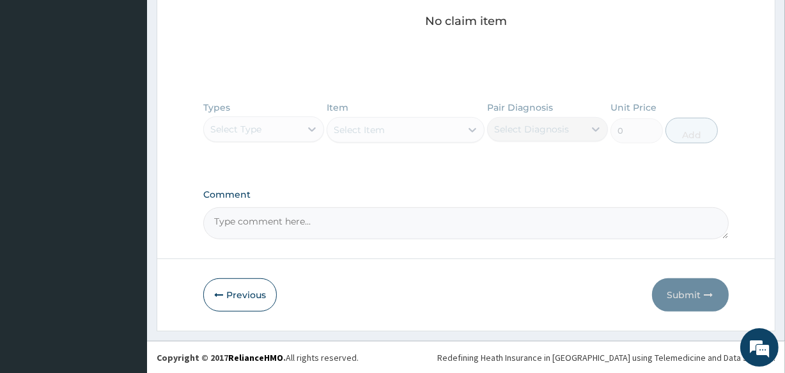
click at [419, 221] on textarea "Comment" at bounding box center [465, 223] width 525 height 32
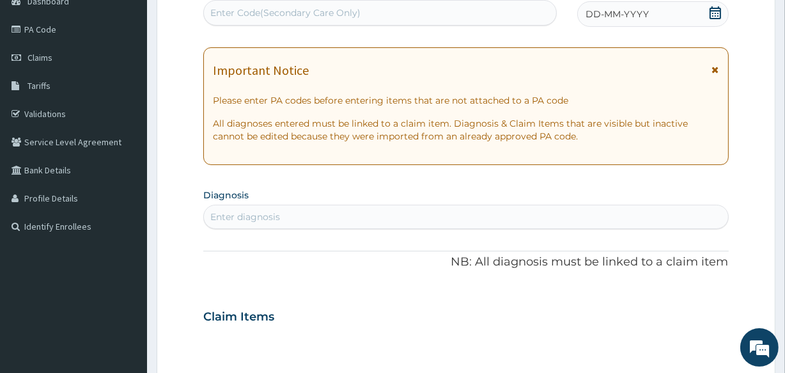
scroll to position [80, 0]
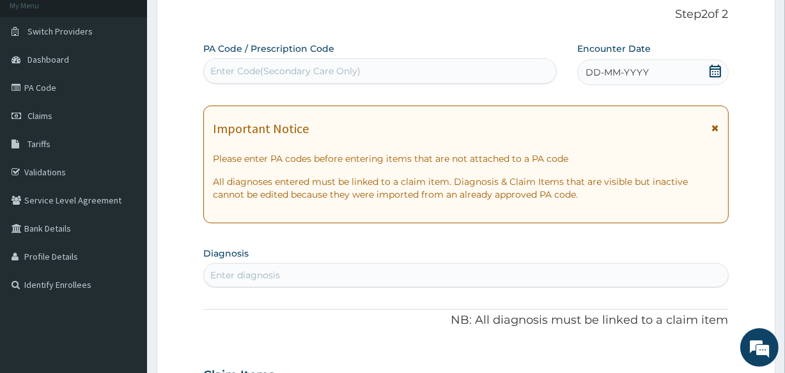
type textarea "PA/4B8BDD"
click at [618, 75] on span "DD-MM-YYYY" at bounding box center [617, 72] width 63 height 13
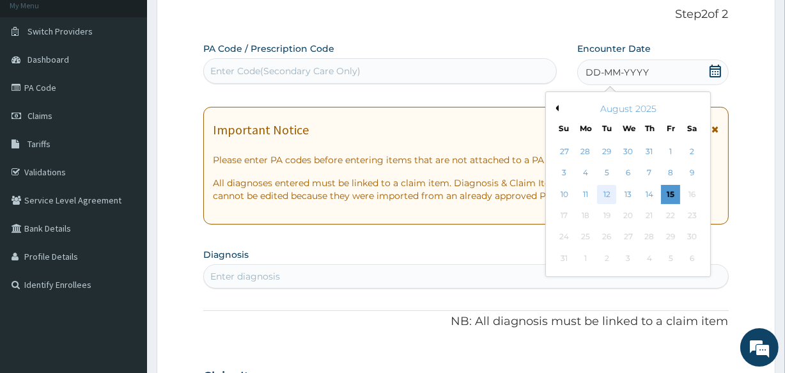
click at [610, 193] on div "12" at bounding box center [606, 194] width 19 height 19
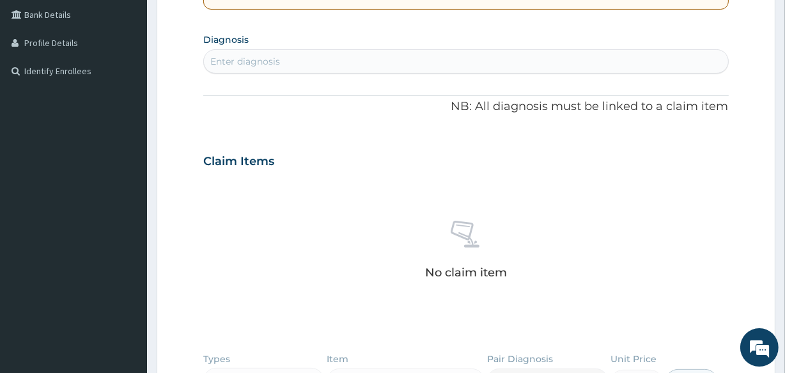
scroll to position [313, 0]
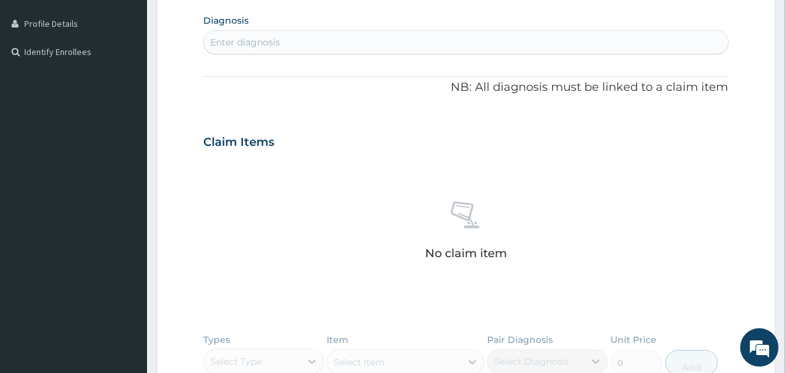
click at [377, 32] on div "Enter diagnosis" at bounding box center [466, 42] width 524 height 20
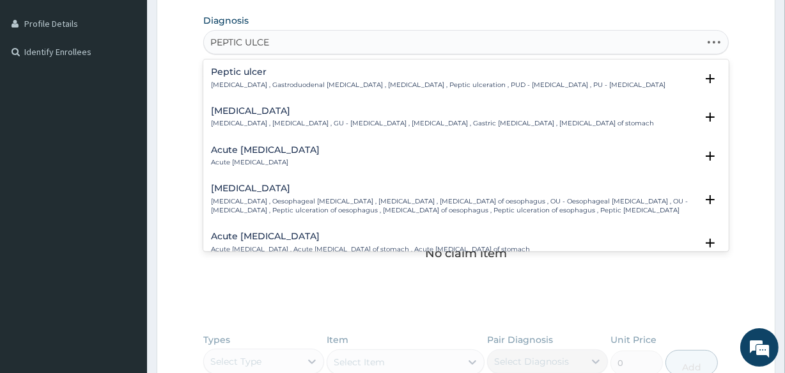
type input "PEPTIC ULCER"
click at [237, 82] on p "Peptic ulcer , Gastroduodenal ulcer , Peptic ulcer disease , Peptic ulceration …" at bounding box center [438, 85] width 455 height 9
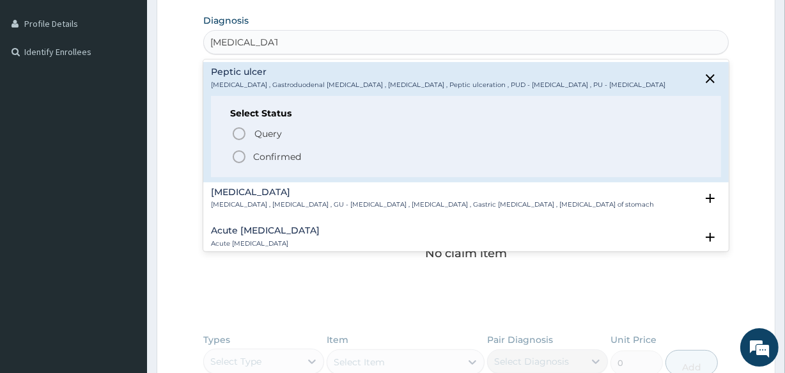
click at [248, 158] on span "Confirmed" at bounding box center [467, 156] width 470 height 15
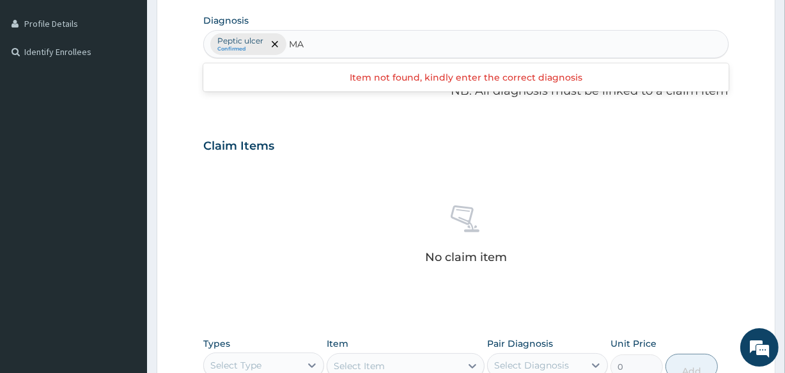
type input "M"
type input "ABDOMIN"
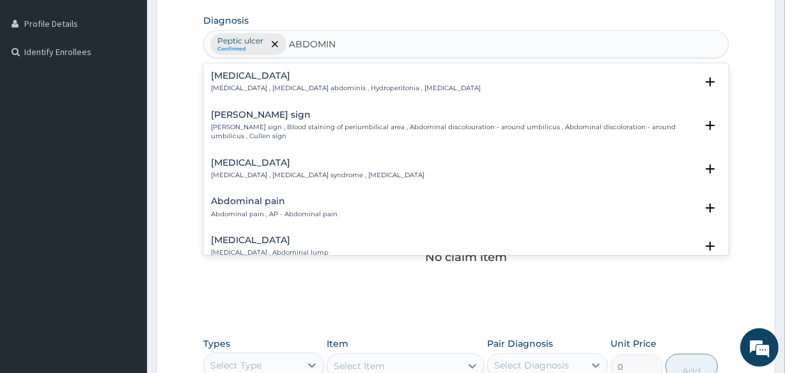
click at [278, 207] on div "Abdominal pain Abdominal pain , AP - Abdominal pain" at bounding box center [274, 207] width 127 height 22
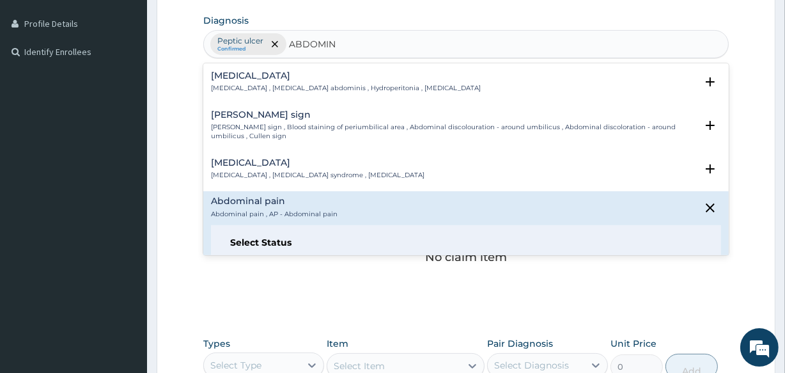
scroll to position [58, 0]
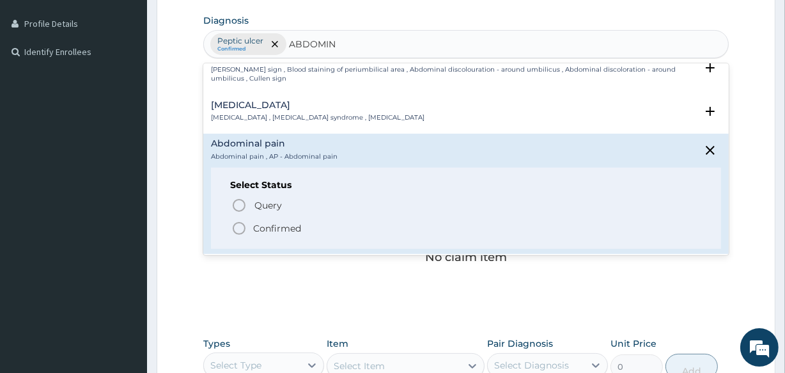
click at [290, 222] on p "Confirmed" at bounding box center [277, 228] width 48 height 13
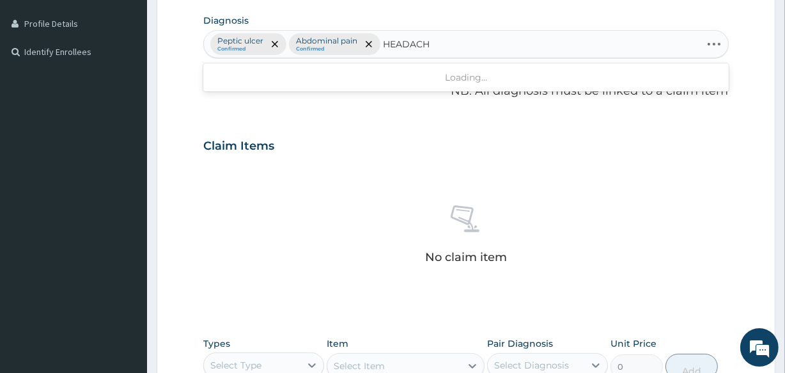
type input "HEADACHE"
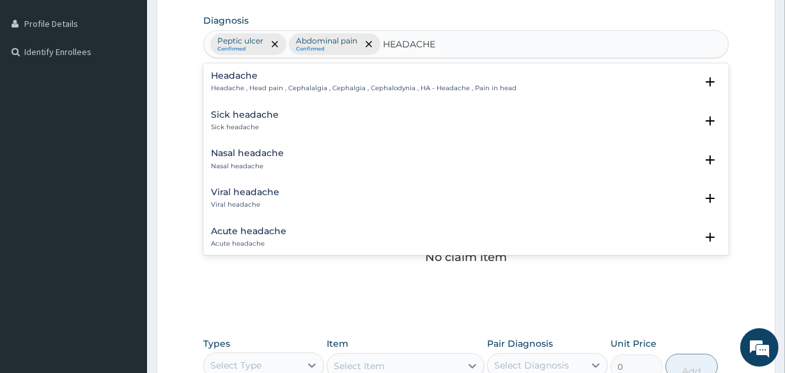
click at [266, 79] on h4 "Headache" at bounding box center [364, 76] width 306 height 10
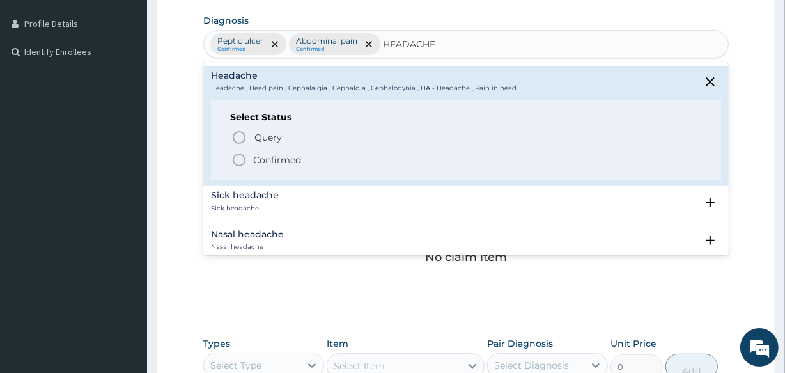
click at [255, 159] on p "Confirmed" at bounding box center [277, 160] width 48 height 13
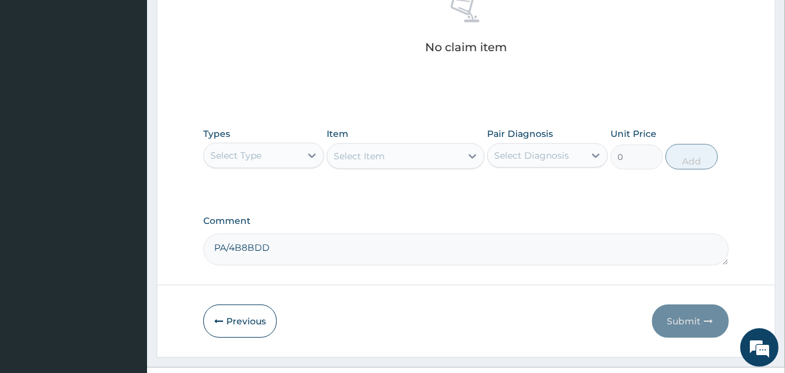
scroll to position [549, 0]
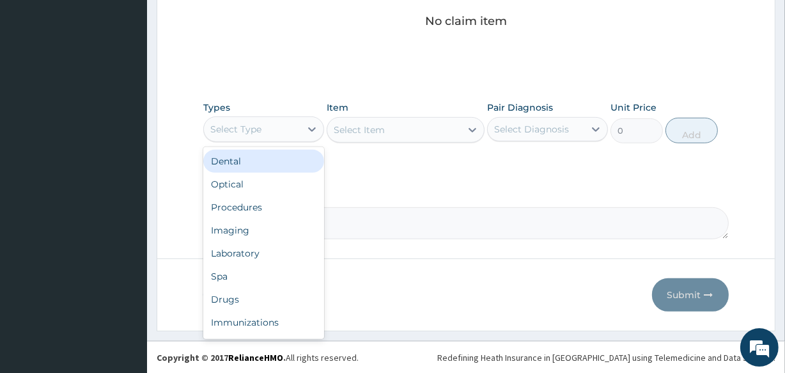
click at [280, 129] on div "Select Type" at bounding box center [252, 129] width 97 height 20
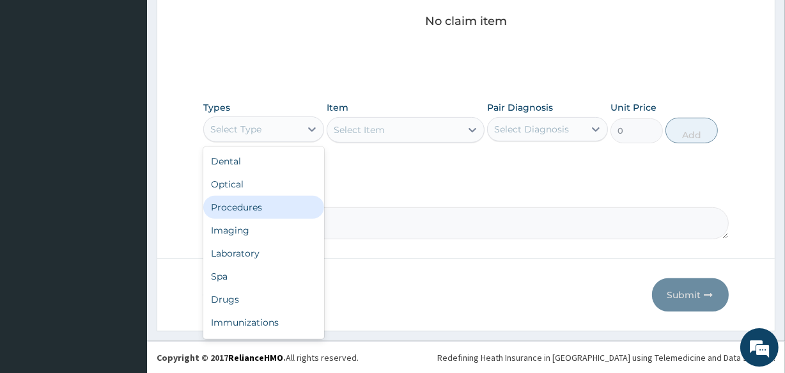
click at [272, 210] on div "Procedures" at bounding box center [263, 207] width 121 height 23
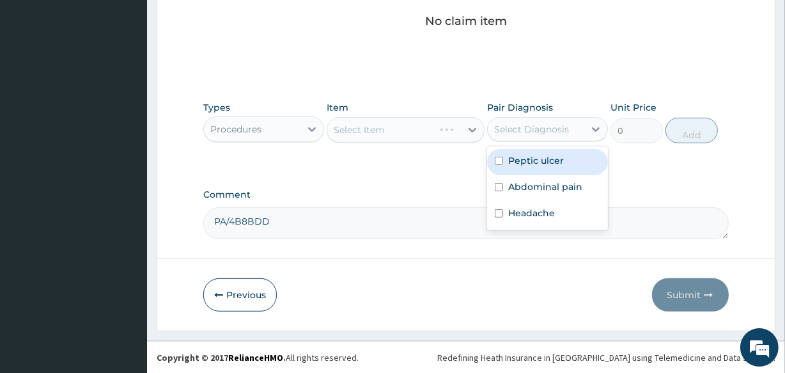
click at [527, 127] on div "Select Diagnosis" at bounding box center [531, 129] width 75 height 13
drag, startPoint x: 523, startPoint y: 168, endPoint x: 513, endPoint y: 168, distance: 10.2
click at [523, 168] on div "Peptic ulcer" at bounding box center [547, 162] width 121 height 26
checkbox input "true"
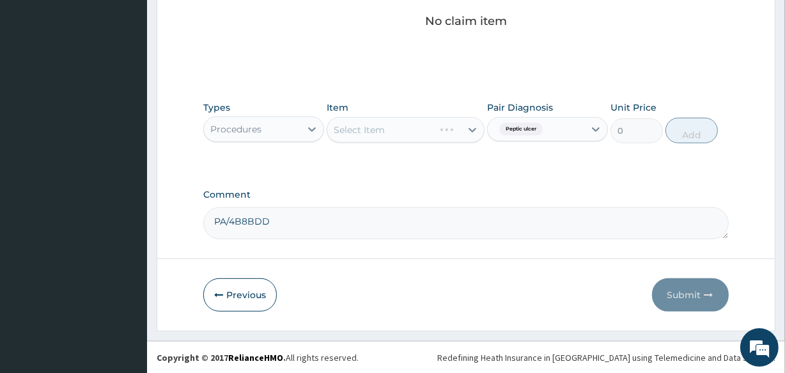
click at [429, 130] on div "Select Item" at bounding box center [405, 130] width 157 height 26
click at [420, 134] on div "Select Item" at bounding box center [393, 130] width 133 height 20
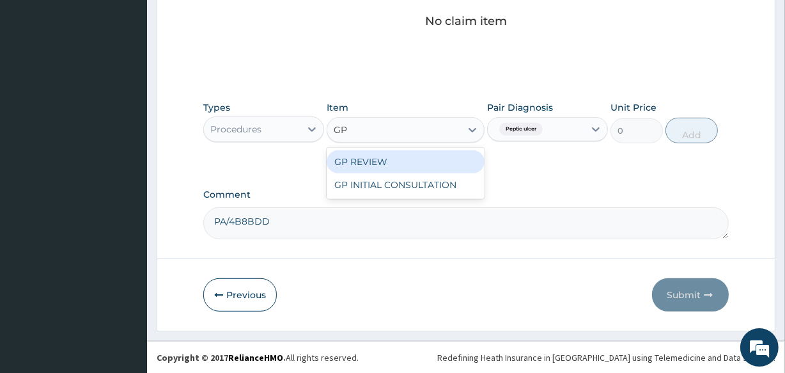
type input "GP"
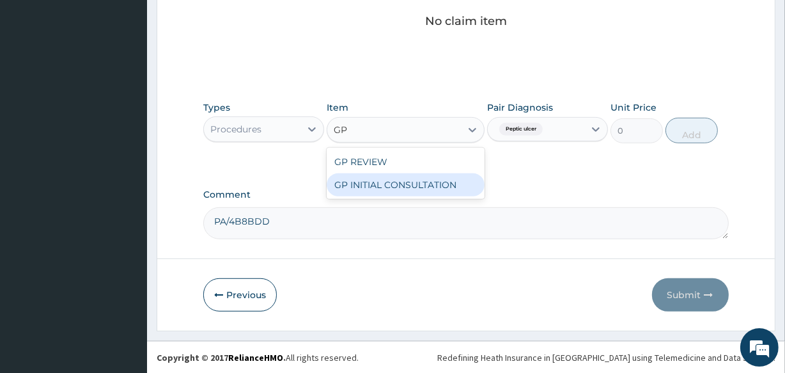
click at [437, 184] on div "GP INITIAL CONSULTATION" at bounding box center [405, 184] width 157 height 23
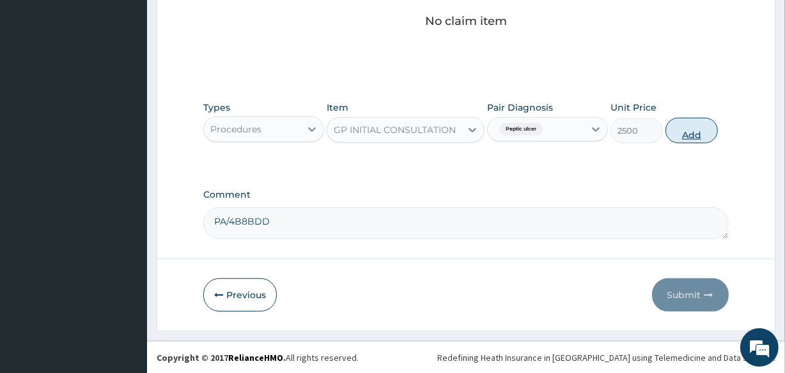
click at [697, 130] on button "Add" at bounding box center [692, 131] width 52 height 26
type input "0"
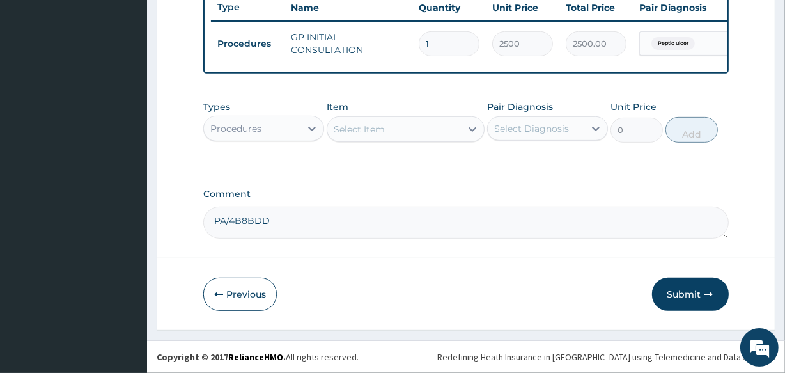
scroll to position [496, 0]
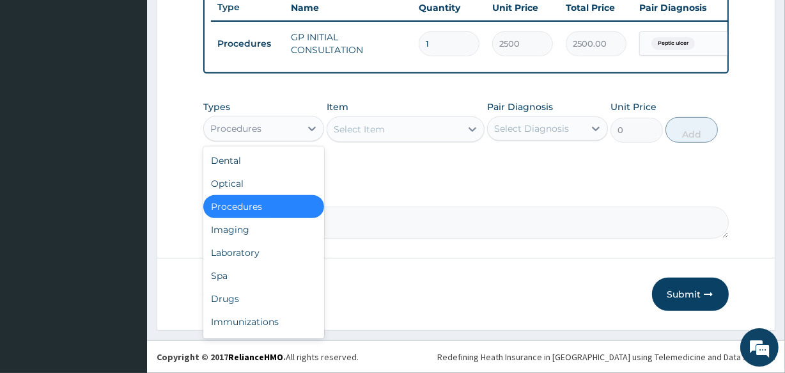
click at [295, 123] on div "Procedures" at bounding box center [252, 128] width 97 height 20
click at [247, 306] on div "Drugs" at bounding box center [263, 298] width 121 height 23
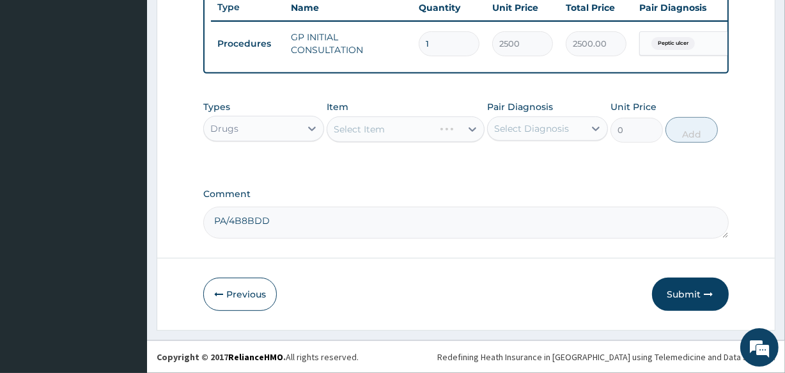
click at [537, 130] on div "Select Diagnosis" at bounding box center [531, 128] width 75 height 13
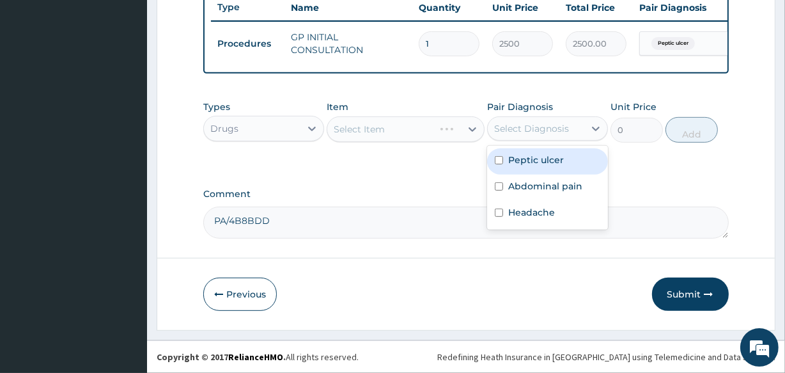
click at [534, 161] on label "Peptic ulcer" at bounding box center [536, 160] width 56 height 13
checkbox input "true"
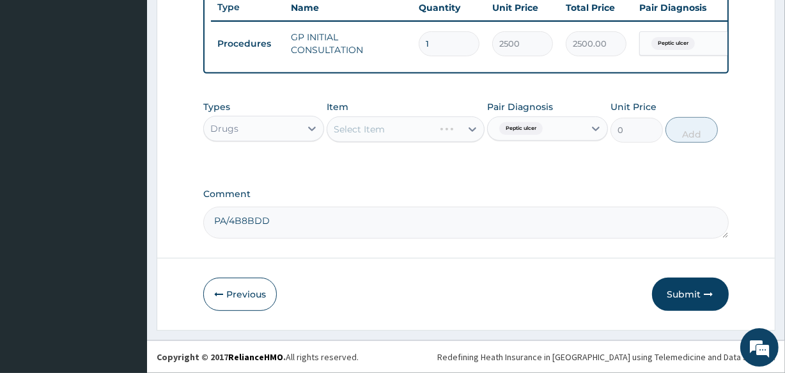
drag, startPoint x: 418, startPoint y: 120, endPoint x: 416, endPoint y: 131, distance: 11.6
click at [418, 128] on div "Select Item" at bounding box center [405, 129] width 157 height 26
click at [416, 131] on div "Select Item" at bounding box center [393, 129] width 133 height 20
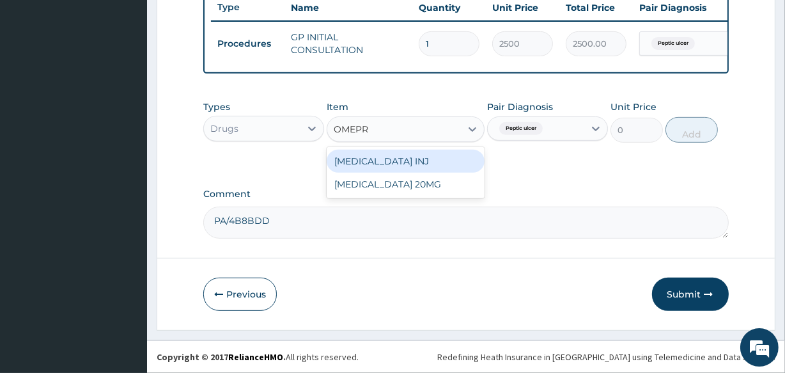
type input "OMEPRA"
click at [403, 165] on div "OMEPRAZOLE INJ" at bounding box center [405, 161] width 157 height 23
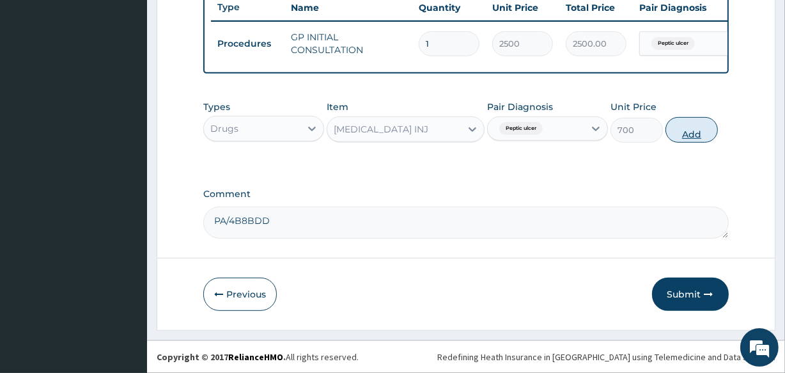
click at [691, 132] on button "Add" at bounding box center [692, 130] width 52 height 26
type input "0"
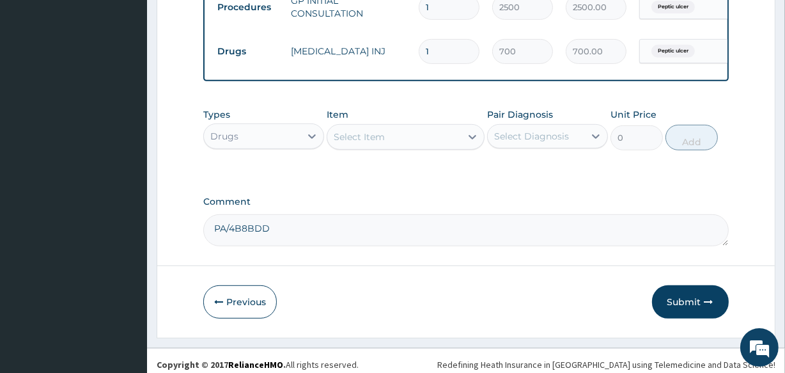
scroll to position [541, 0]
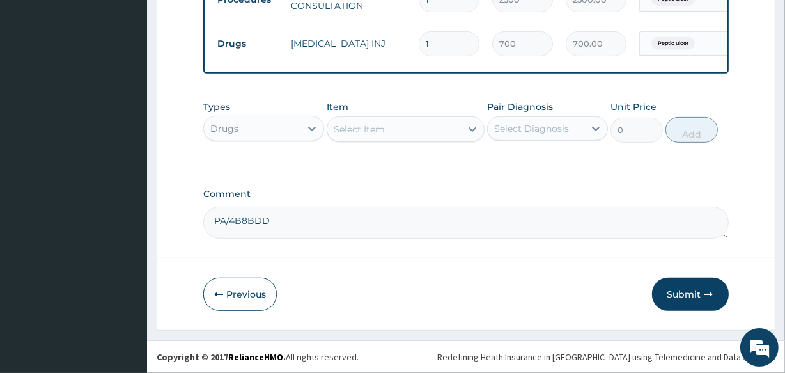
click at [406, 135] on div "Select Item" at bounding box center [393, 129] width 133 height 20
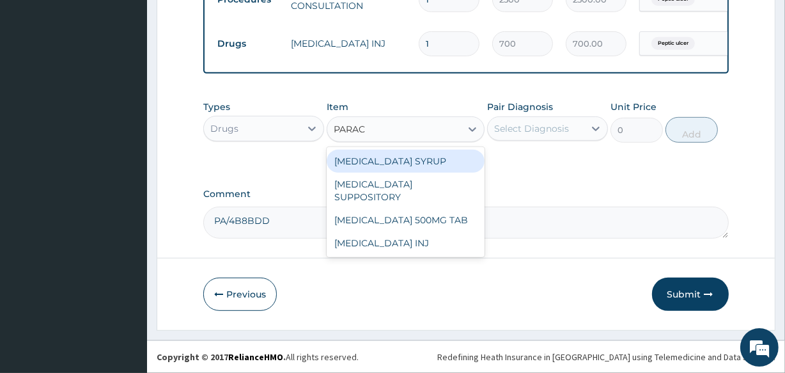
type input "PARACE"
click at [403, 158] on div "PARACETAMOL SYRUP" at bounding box center [405, 161] width 157 height 23
type input "560"
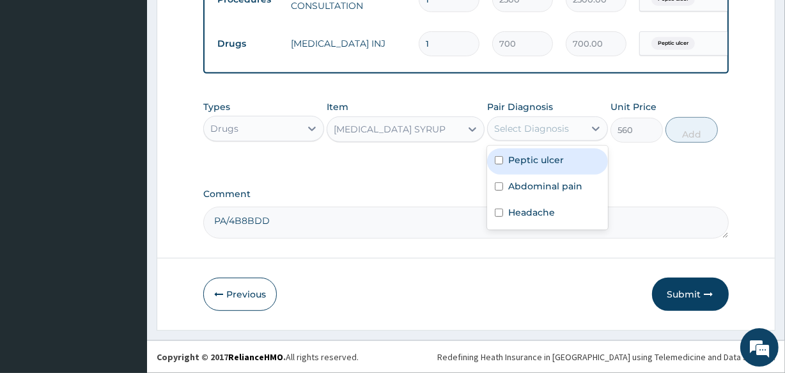
click at [533, 129] on div "Select Diagnosis" at bounding box center [531, 128] width 75 height 13
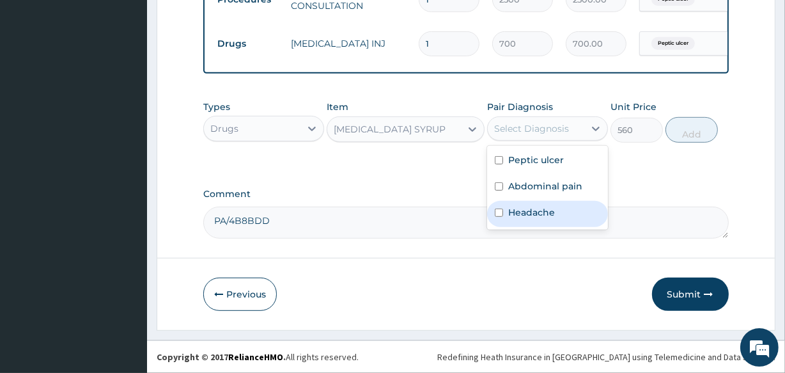
click at [527, 217] on label "Headache" at bounding box center [531, 212] width 47 height 13
checkbox input "true"
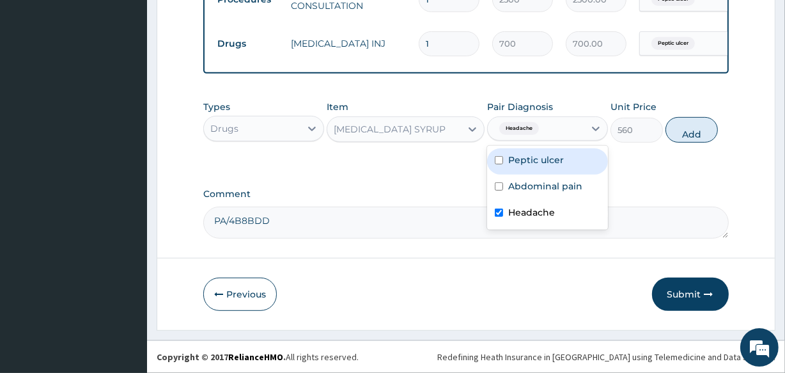
click at [409, 123] on div "PARACETAMOL SYRUP" at bounding box center [390, 129] width 112 height 13
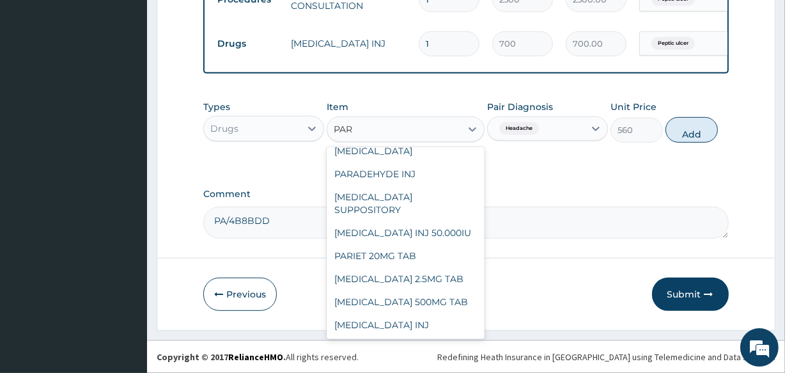
scroll to position [0, 0]
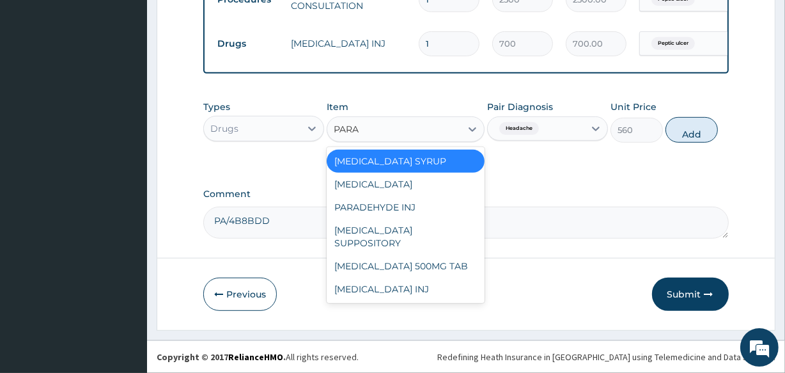
type input "PARAC"
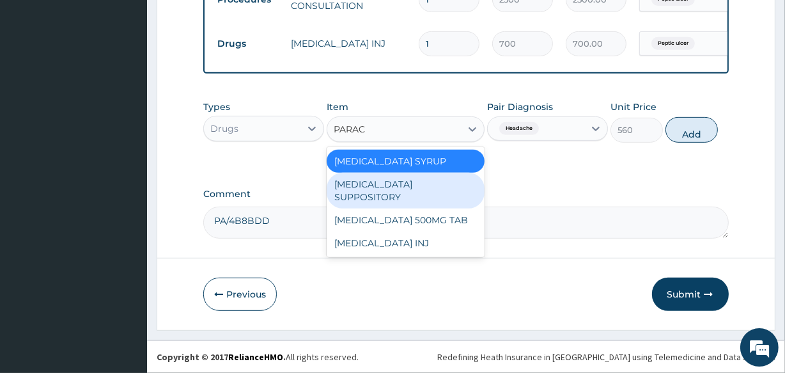
click at [405, 187] on div "PARACETAMOL SUPPOSITORY" at bounding box center [405, 191] width 157 height 36
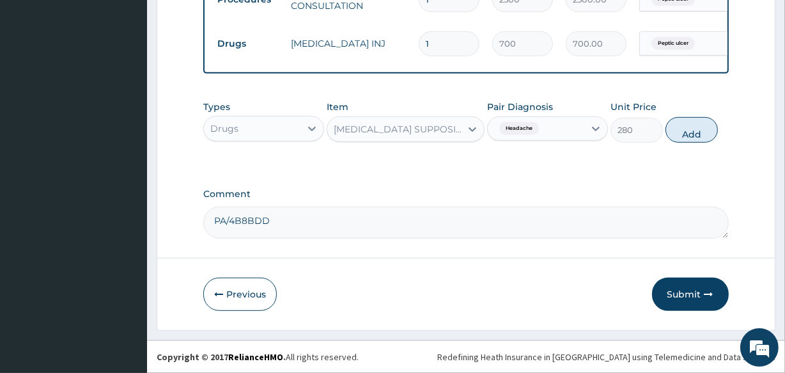
click at [673, 134] on button "Add" at bounding box center [692, 130] width 52 height 26
type input "0"
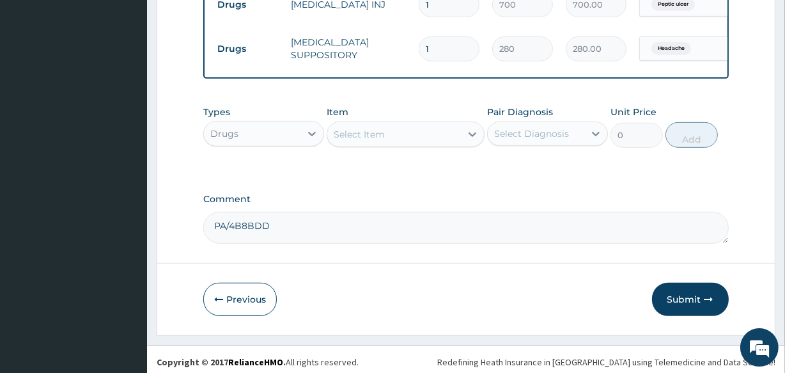
scroll to position [585, 0]
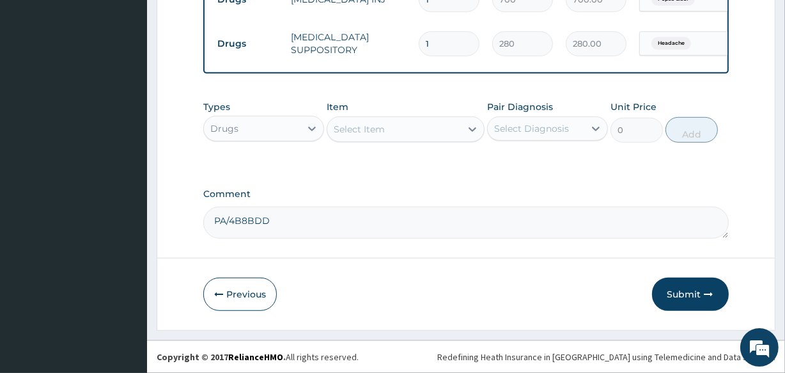
click at [410, 131] on div "Select Item" at bounding box center [393, 129] width 133 height 20
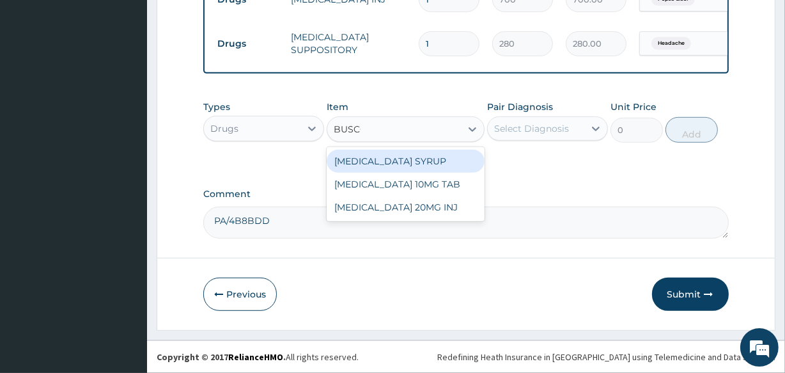
type input "BUSCOP"
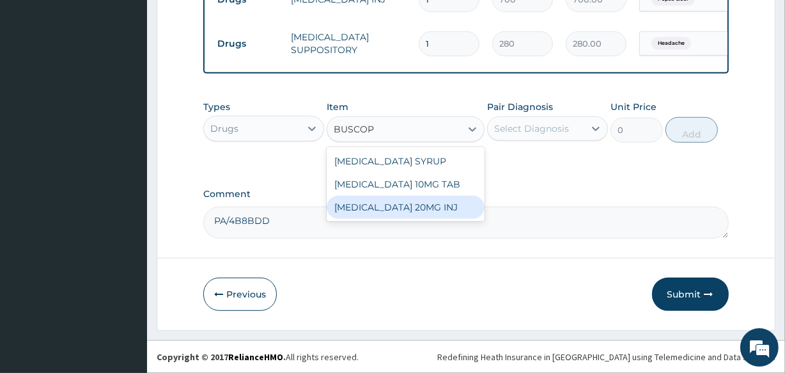
click at [405, 211] on div "BUSCOPAN 20MG INJ" at bounding box center [405, 207] width 157 height 23
type input "350"
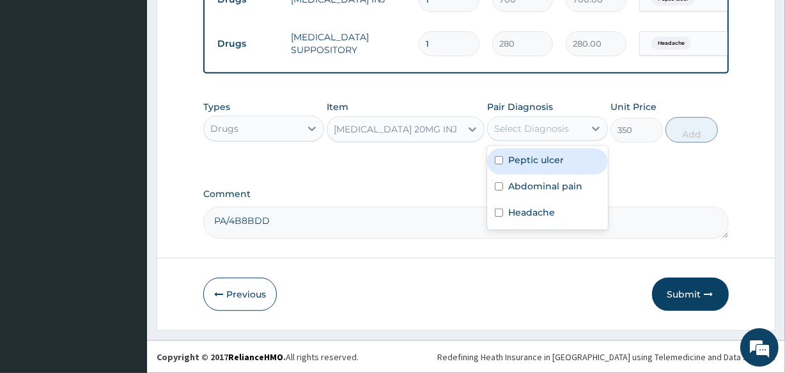
click at [551, 127] on div "Select Diagnosis" at bounding box center [531, 128] width 75 height 13
click at [549, 170] on div "Peptic ulcer" at bounding box center [547, 161] width 121 height 26
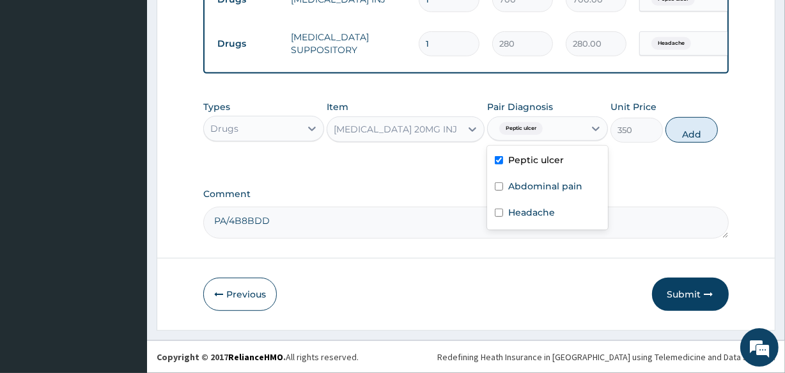
click at [549, 169] on div "Peptic ulcer" at bounding box center [547, 161] width 121 height 26
checkbox input "false"
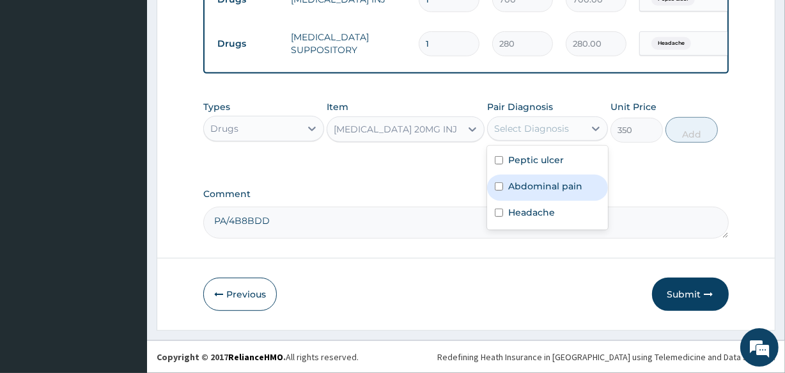
click at [548, 184] on label "Abdominal pain" at bounding box center [545, 186] width 74 height 13
checkbox input "true"
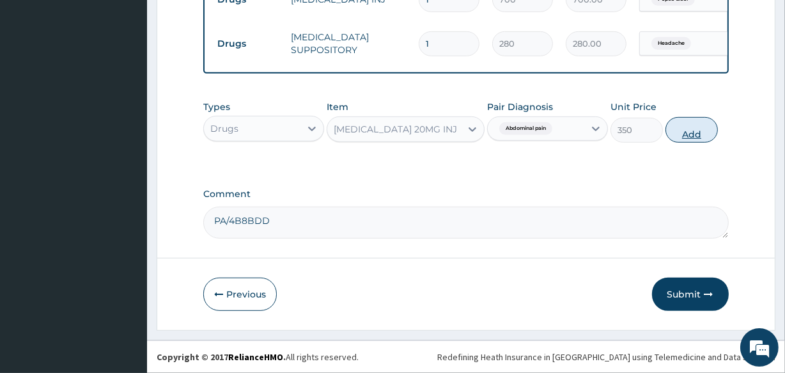
click at [687, 123] on button "Add" at bounding box center [692, 130] width 52 height 26
type input "0"
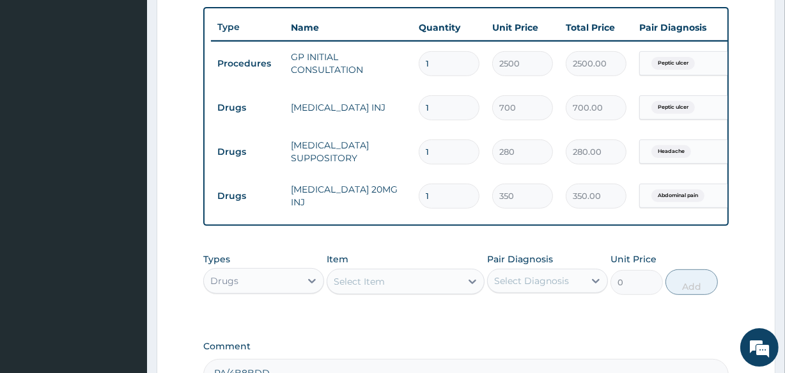
scroll to position [629, 0]
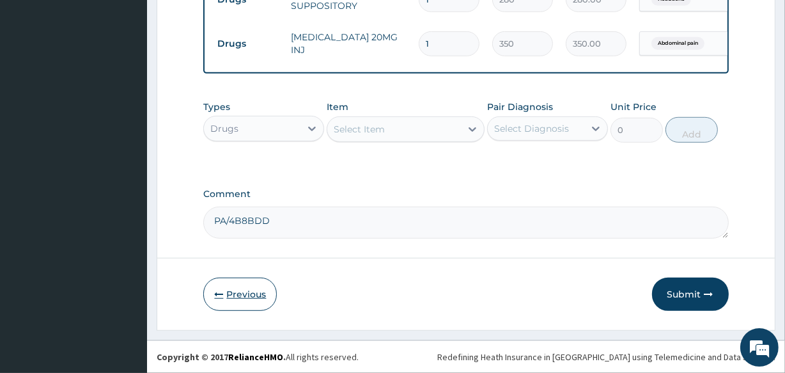
click at [245, 297] on button "Previous" at bounding box center [240, 294] width 74 height 33
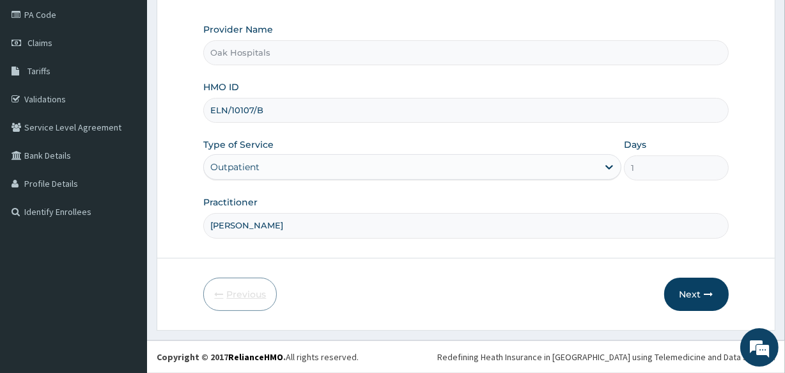
scroll to position [152, 0]
click at [707, 291] on icon "button" at bounding box center [709, 295] width 9 height 9
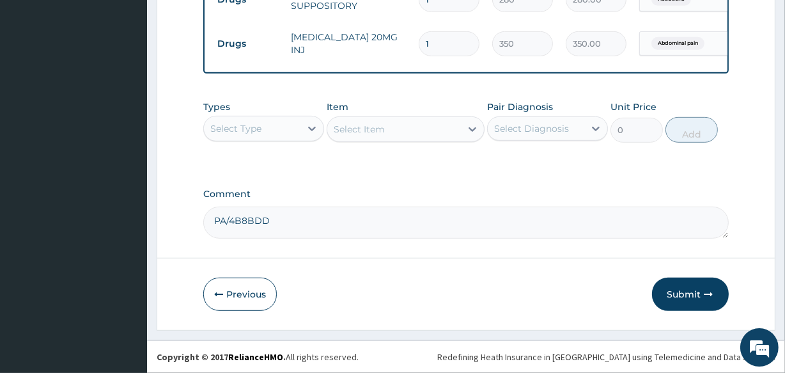
scroll to position [629, 0]
click at [678, 300] on button "Submit" at bounding box center [690, 294] width 77 height 33
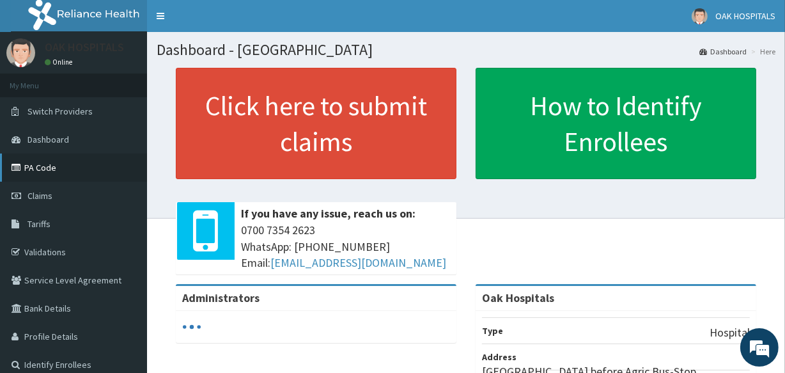
click at [101, 164] on link "PA Code" at bounding box center [73, 168] width 147 height 28
